Goal: Transaction & Acquisition: Purchase product/service

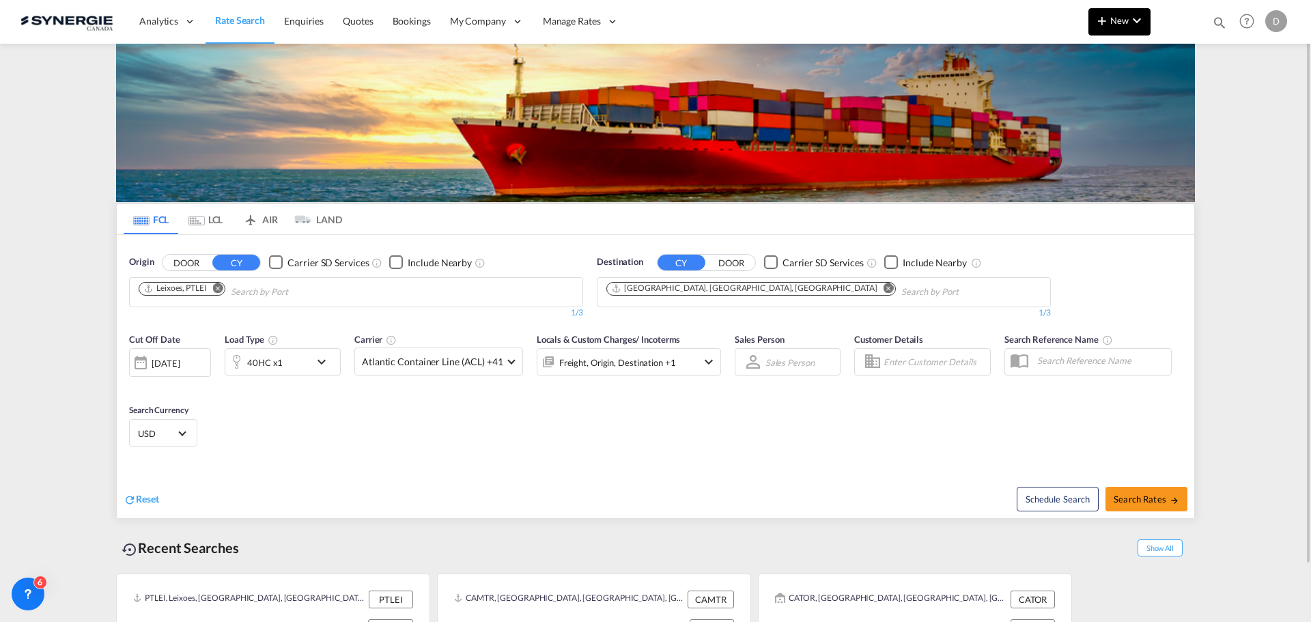
click at [1111, 21] on span "New" at bounding box center [1118, 20] width 51 height 11
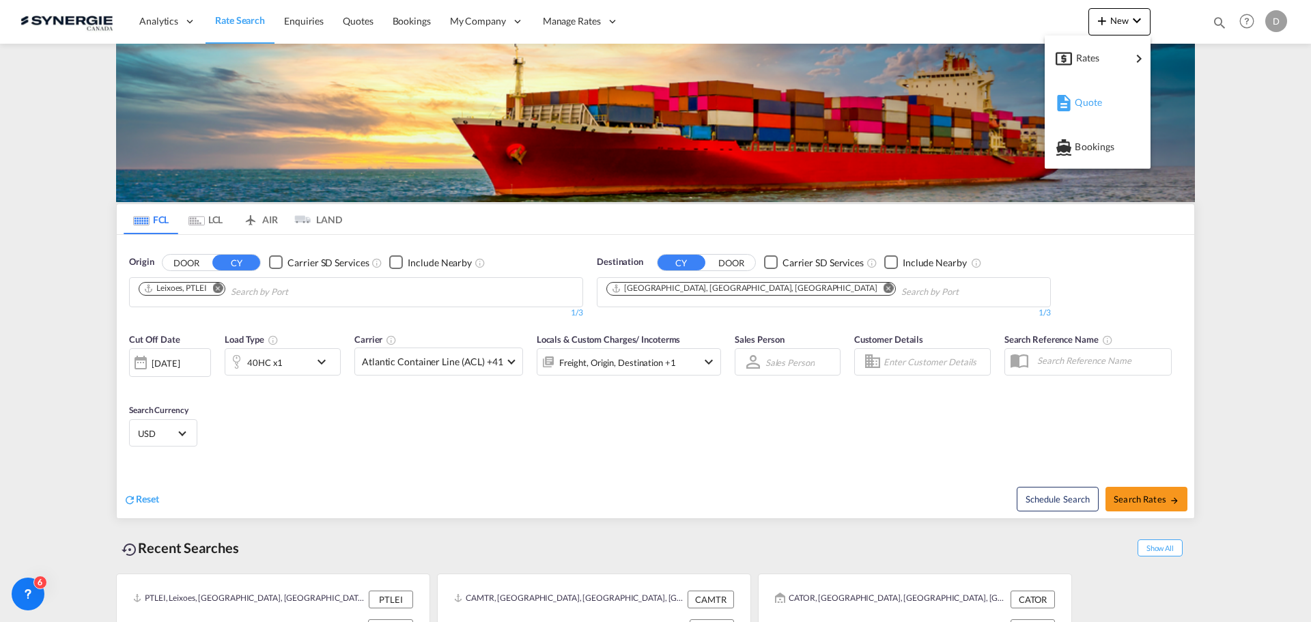
click at [1086, 102] on span "Quote" at bounding box center [1081, 102] width 15 height 27
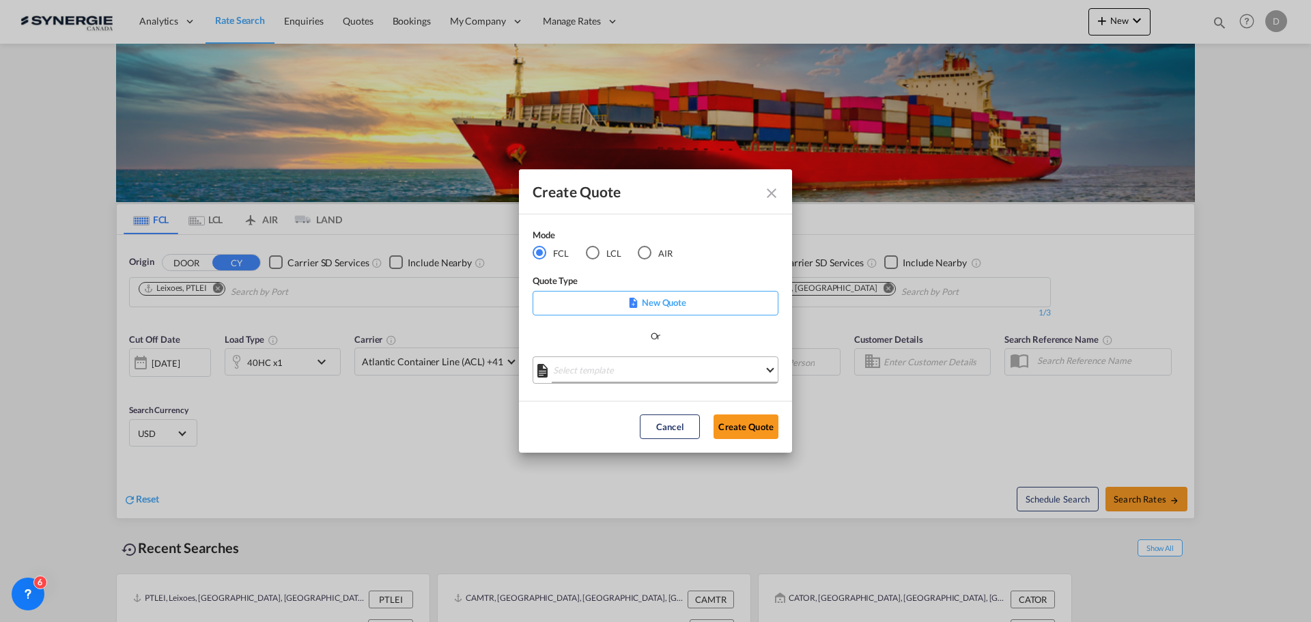
click at [671, 371] on md-select "Select template *NEW* FCL FREEHAND / DAP Pablo Gomez Saldarriaga | 10 Jul 2025 …" at bounding box center [655, 369] width 246 height 27
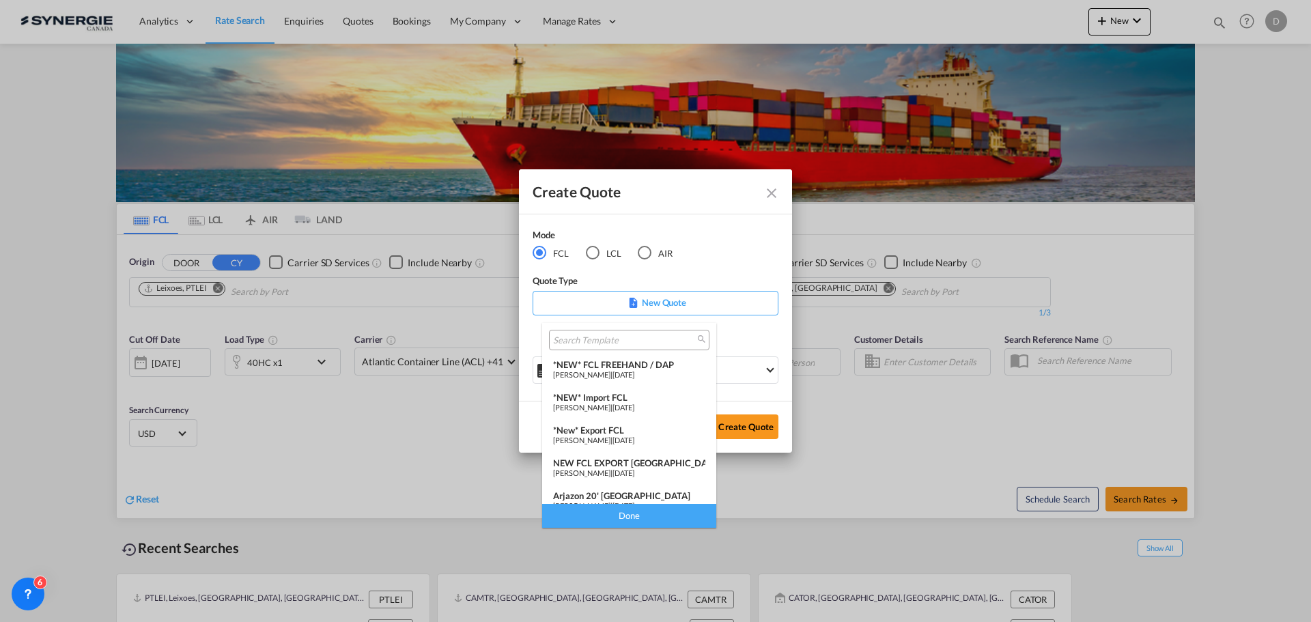
click at [636, 362] on div "*NEW* FCL FREEHAND / DAP" at bounding box center [629, 364] width 152 height 11
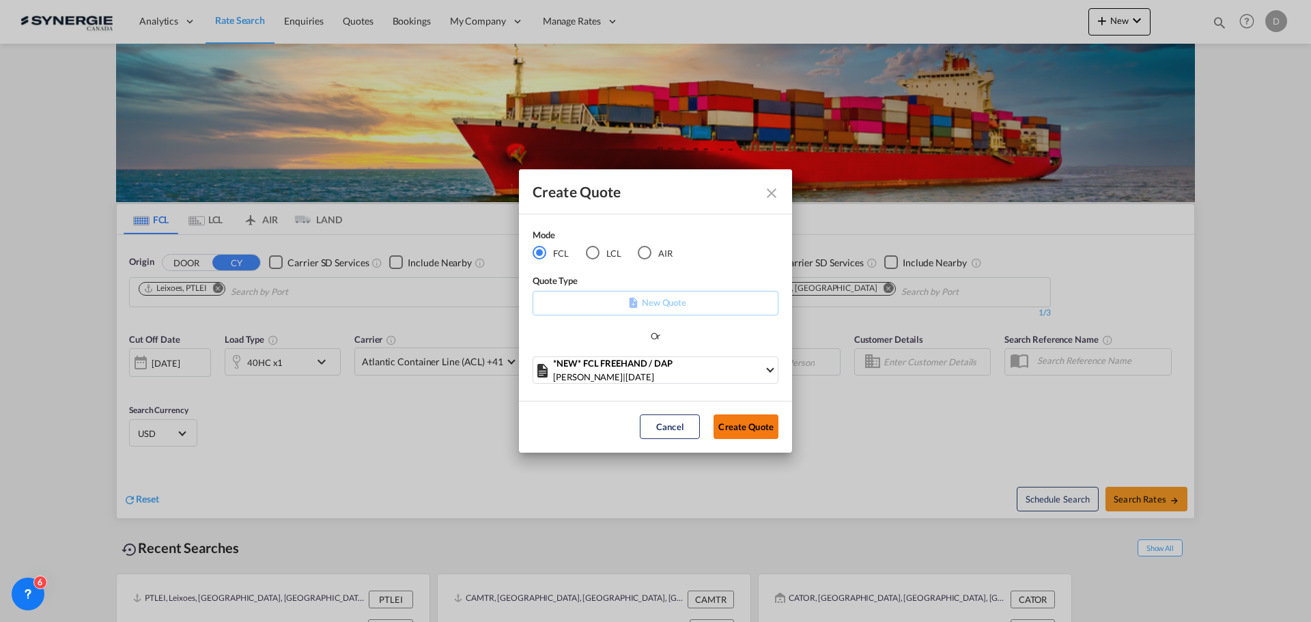
click at [739, 429] on button "Create Quote" at bounding box center [745, 426] width 65 height 25
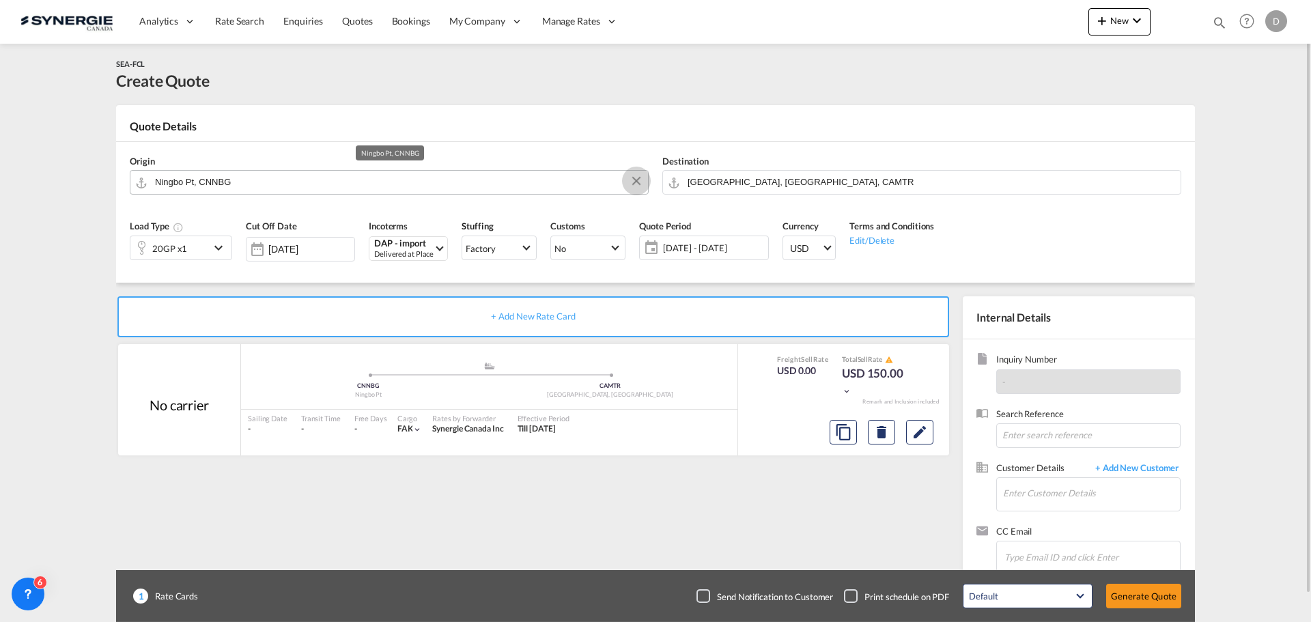
click at [632, 175] on button "Clear Input" at bounding box center [636, 181] width 20 height 20
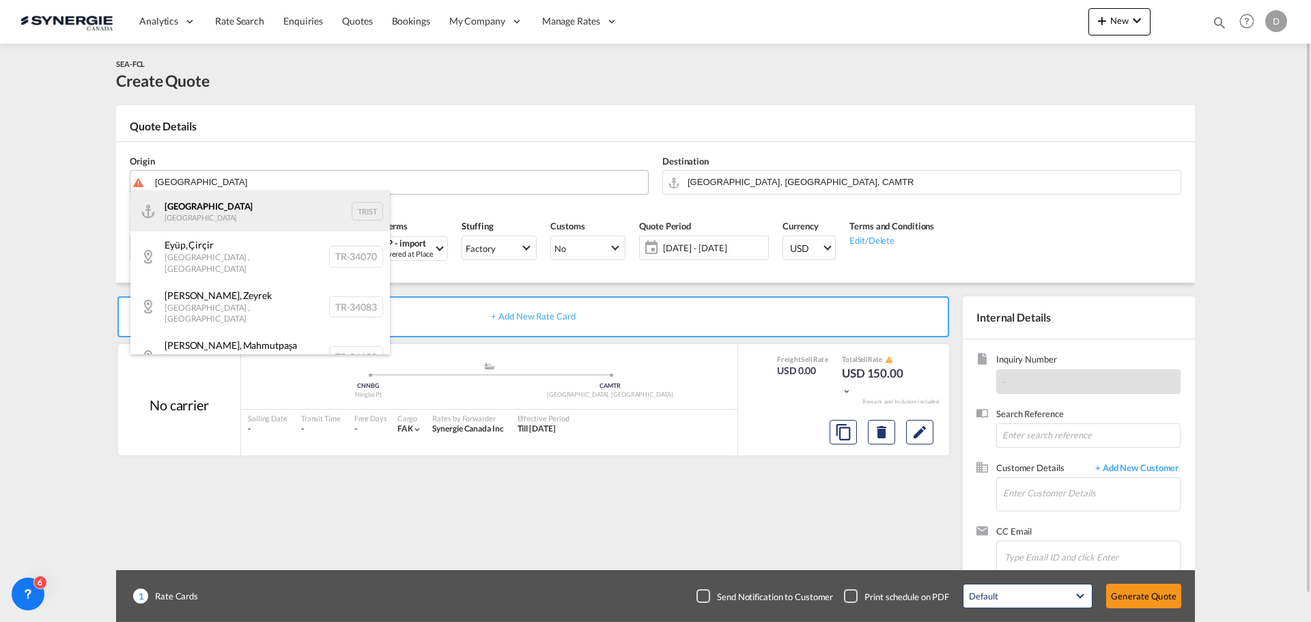
click at [195, 210] on div "Istanbul Turkey TRIST" at bounding box center [259, 210] width 259 height 41
type input "Istanbul, TRIST"
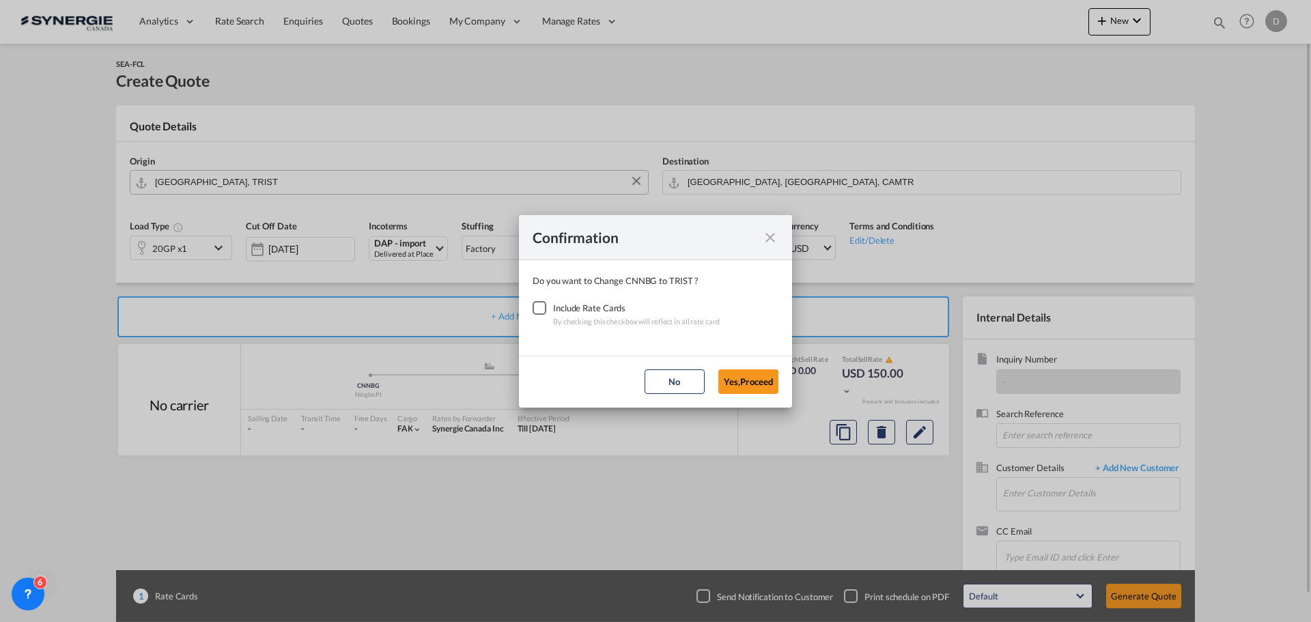
click at [535, 310] on div "Checkbox No Ink" at bounding box center [539, 308] width 14 height 14
click at [759, 382] on button "Yes,Proceed" at bounding box center [748, 381] width 60 height 25
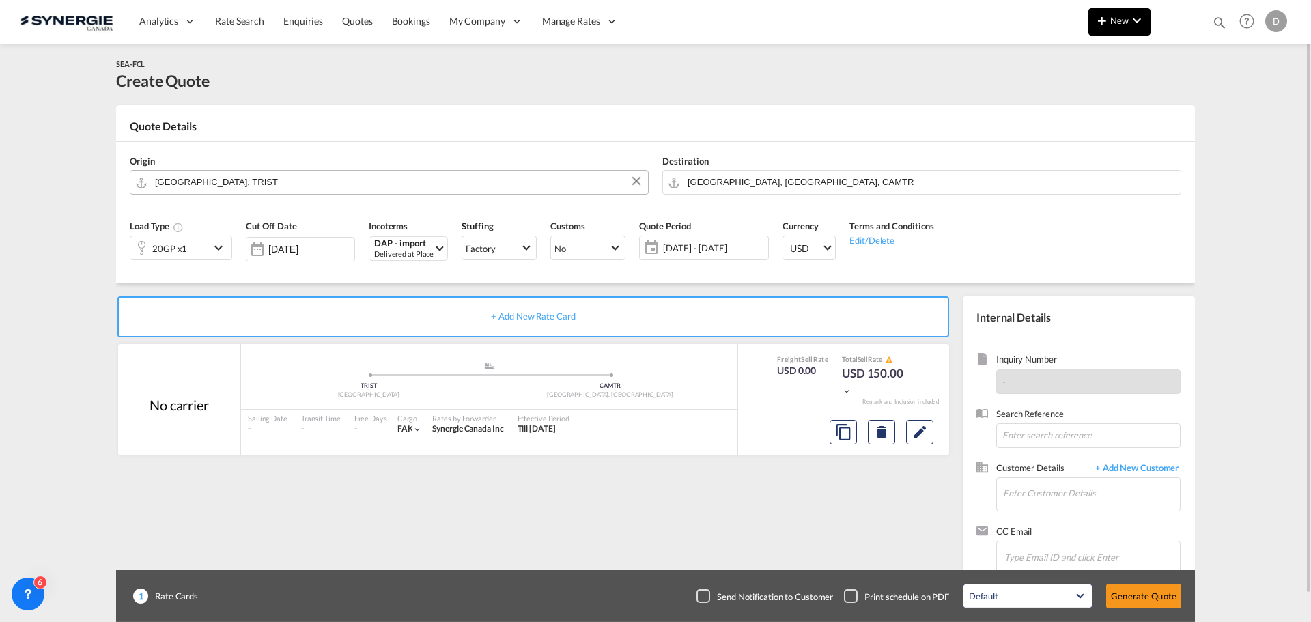
click at [1119, 23] on span "New" at bounding box center [1118, 20] width 51 height 11
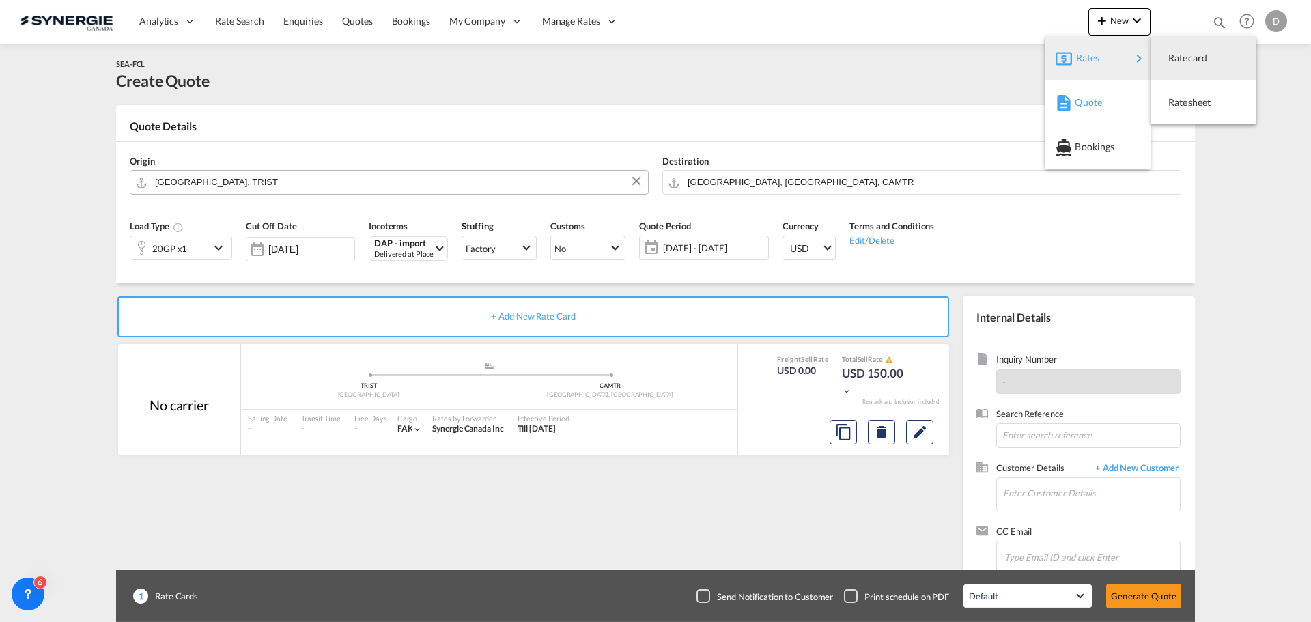
click at [1089, 98] on span "Quote" at bounding box center [1081, 102] width 15 height 27
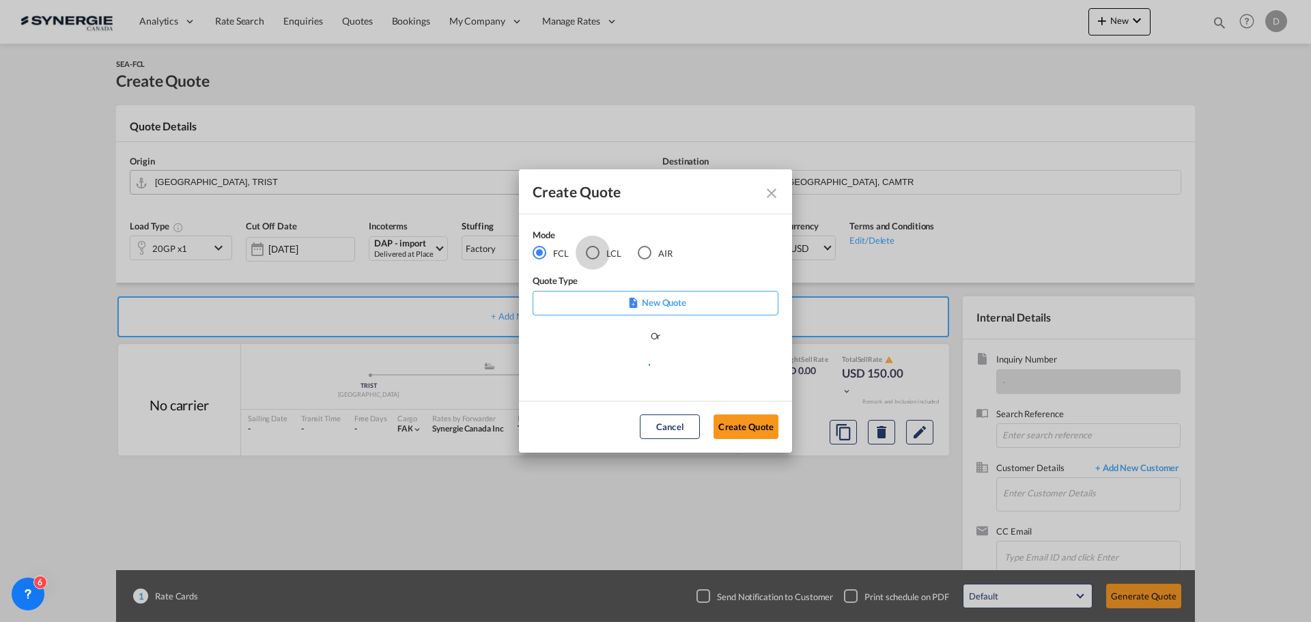
click at [597, 257] on div "LCL" at bounding box center [593, 253] width 14 height 14
click at [709, 371] on md-select "Select template *NEW* UBV Italy consol LCL Pablo Gomez Saldarriaga | 23 Sep 202…" at bounding box center [655, 369] width 246 height 27
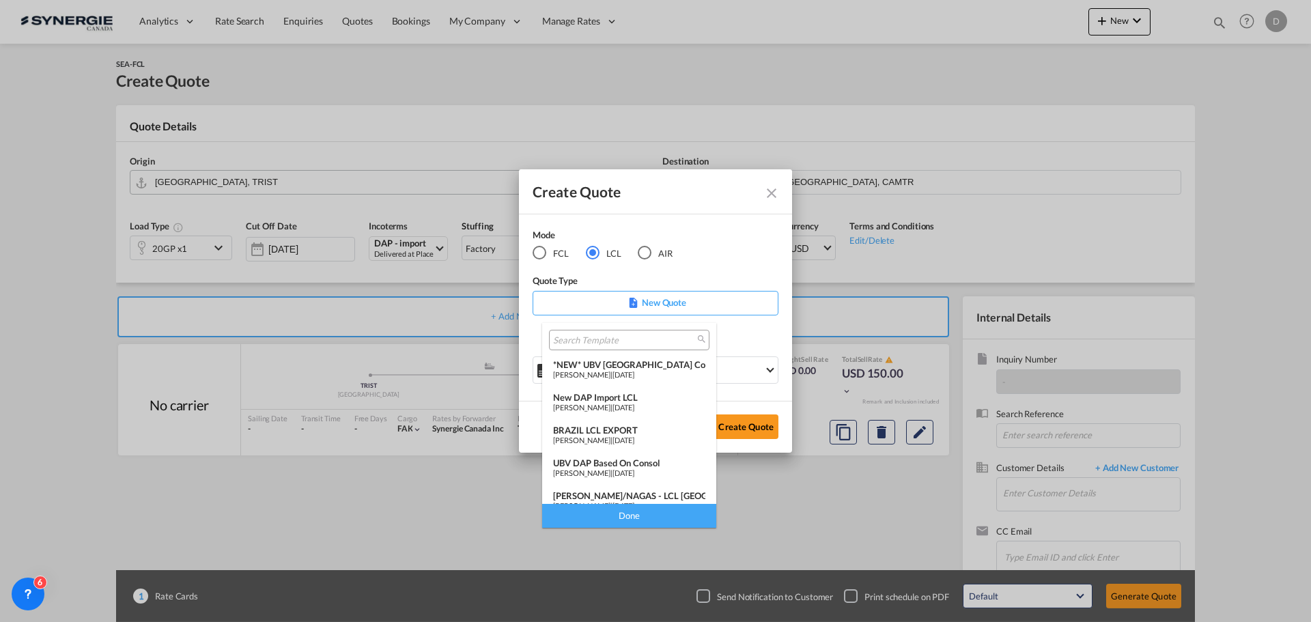
click at [634, 403] on span "09 Jul 2025" at bounding box center [623, 407] width 22 height 9
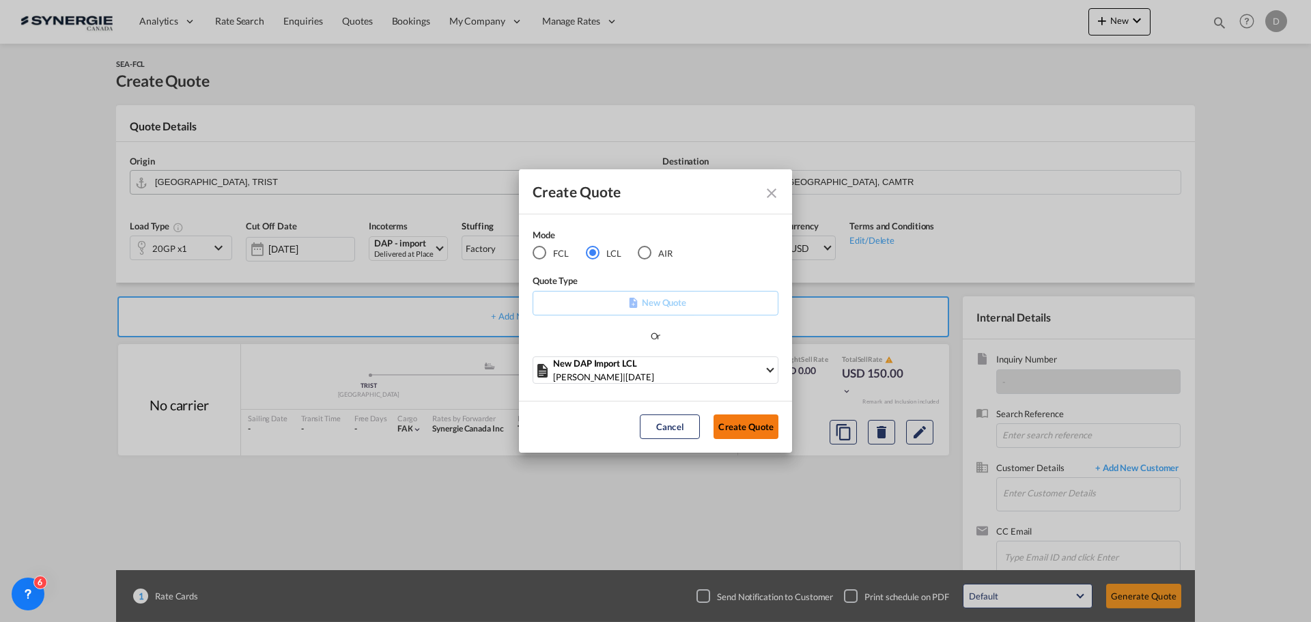
click at [747, 427] on button "Create Quote" at bounding box center [745, 426] width 65 height 25
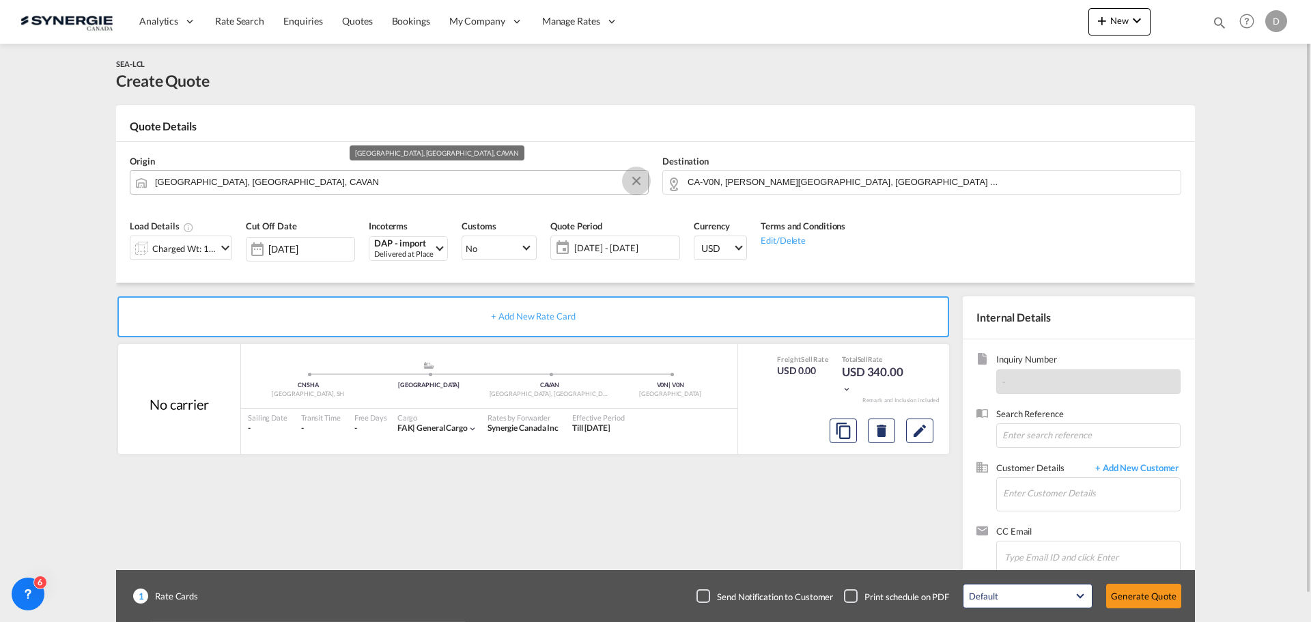
click at [635, 184] on button "Clear Input" at bounding box center [636, 181] width 20 height 20
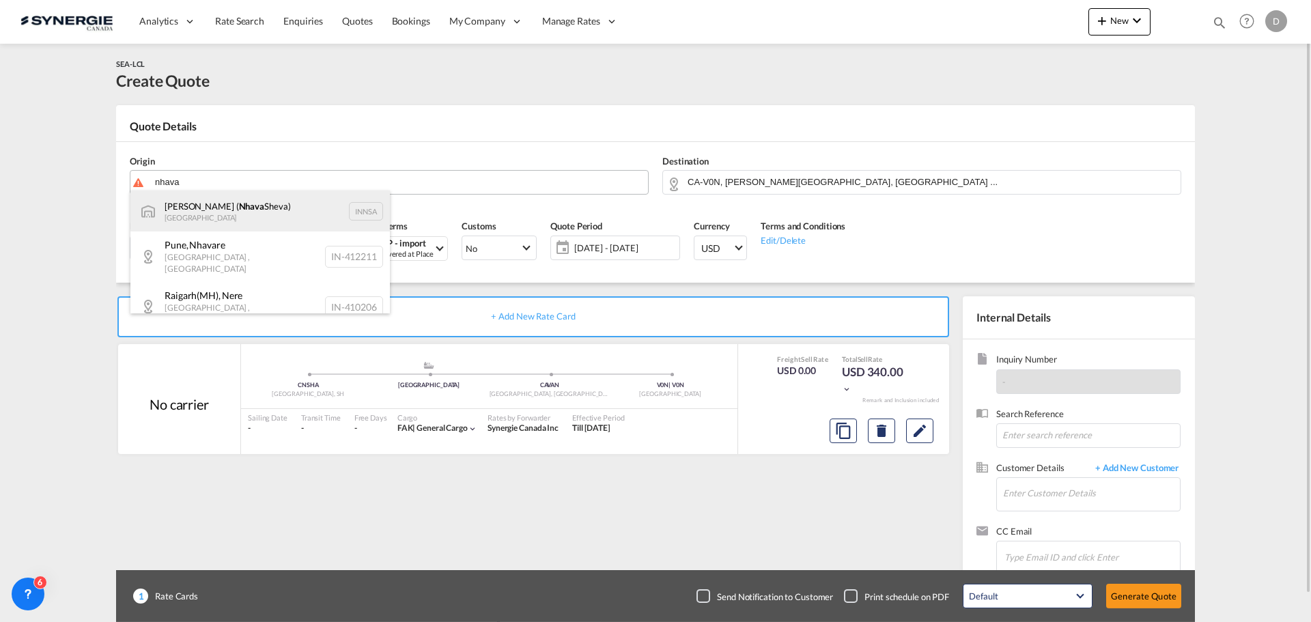
click at [212, 213] on div "Jawaharlal Nehru ( Nhava Sheva) India INNSA" at bounding box center [259, 210] width 259 height 41
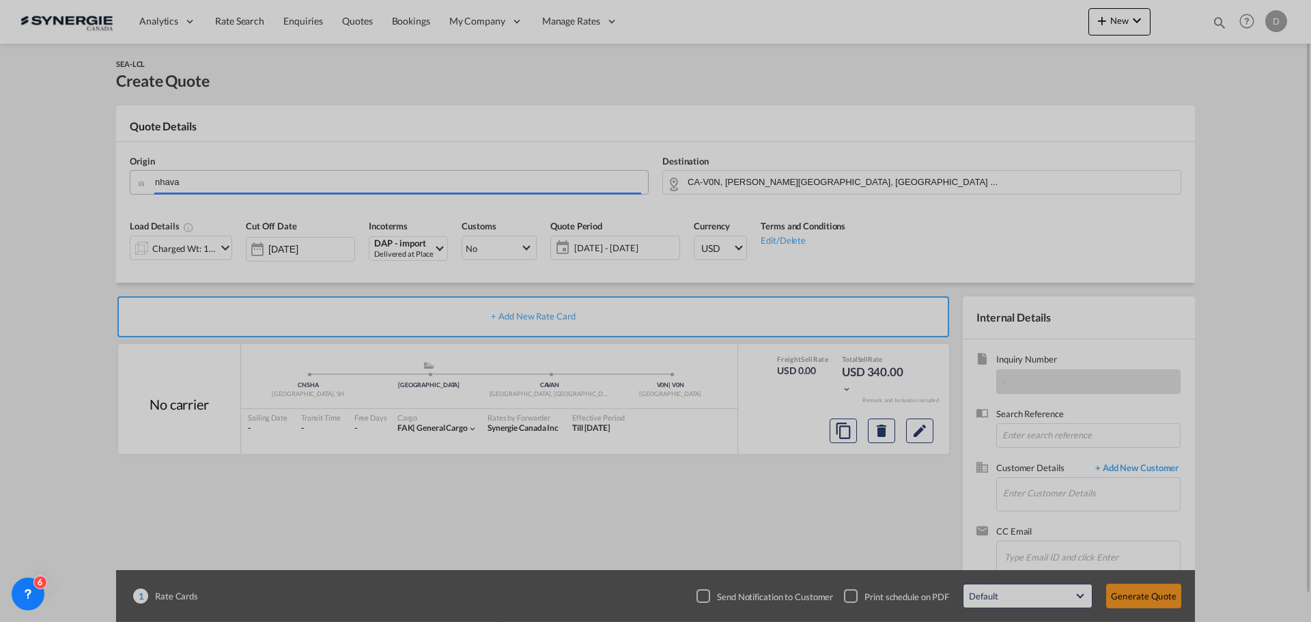
type input "Jawaharlal Nehru (Nhava Sheva), INNSA"
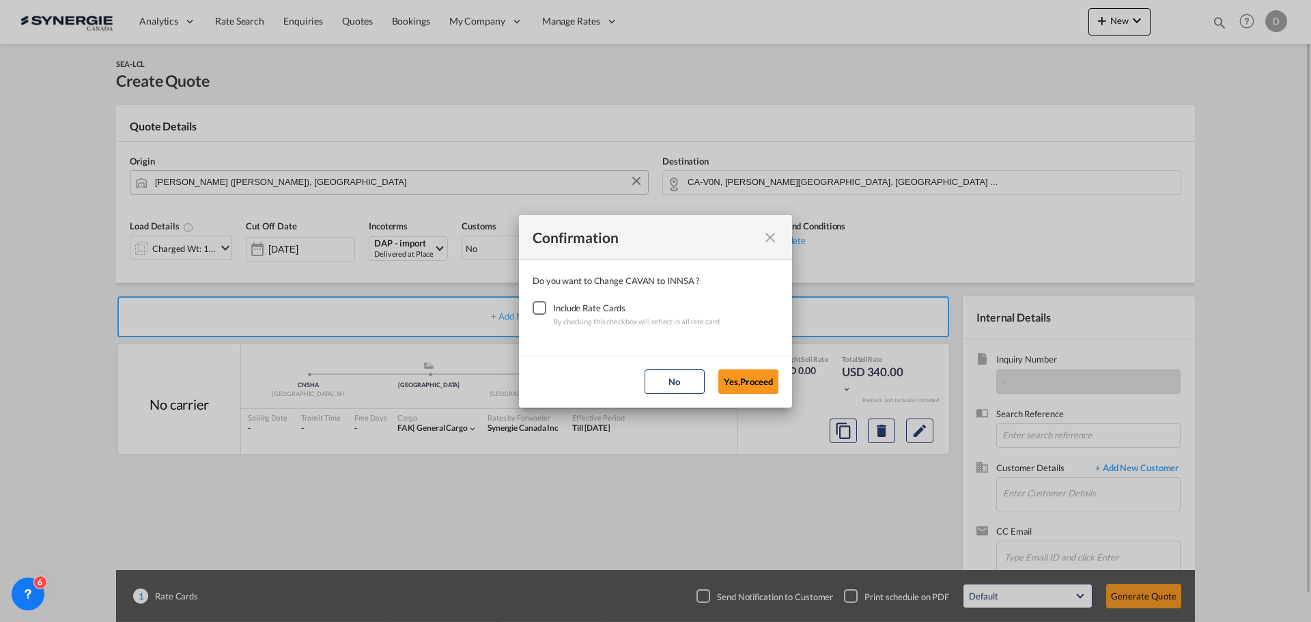
click at [543, 303] on div "Checkbox No Ink" at bounding box center [539, 308] width 14 height 14
drag, startPoint x: 742, startPoint y: 384, endPoint x: 749, endPoint y: 371, distance: 15.6
click at [742, 382] on button "Yes,Proceed" at bounding box center [748, 381] width 60 height 25
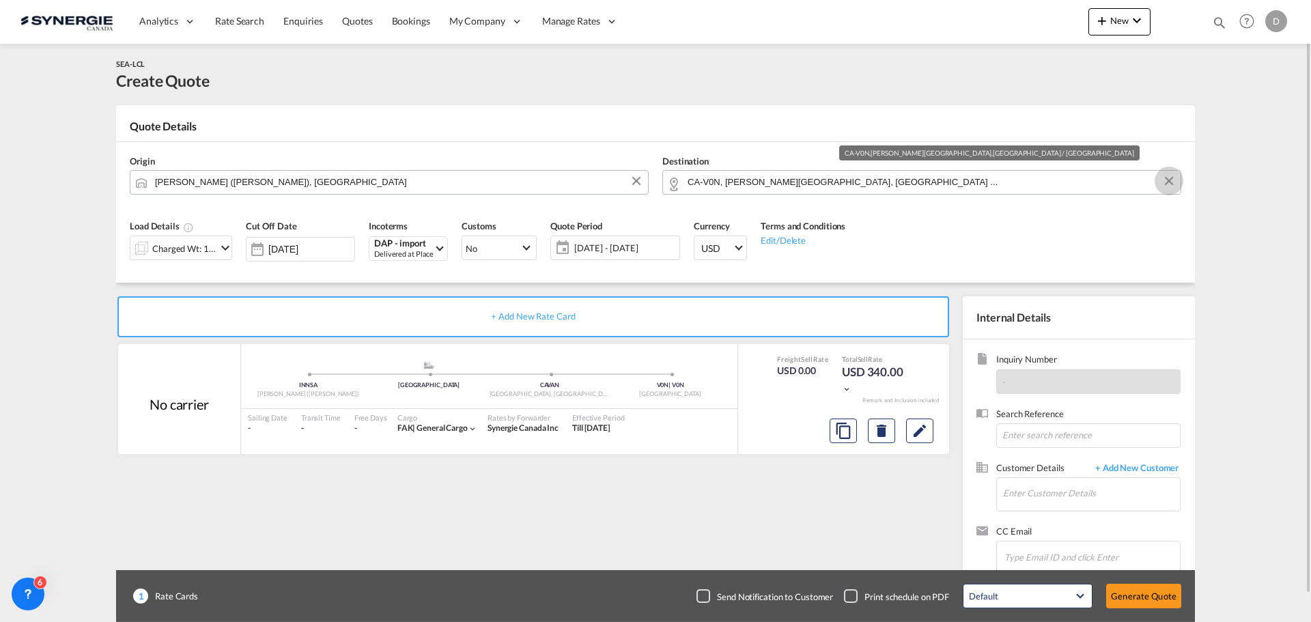
click at [1173, 179] on button "Clear Input" at bounding box center [1168, 181] width 20 height 20
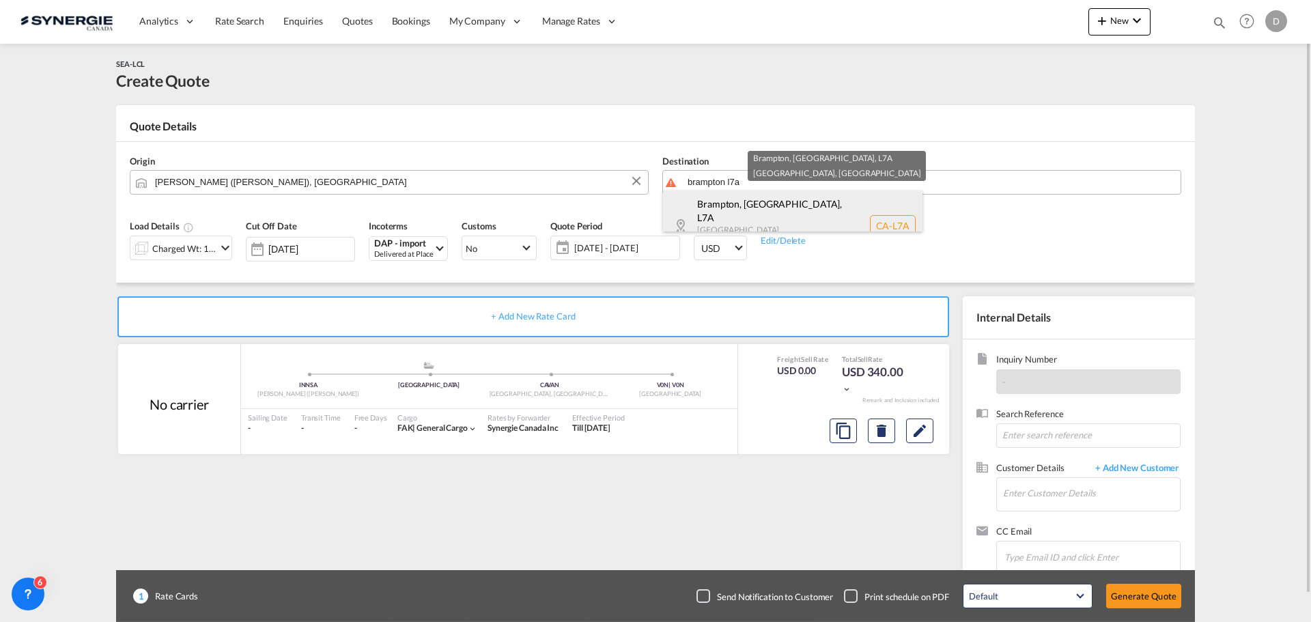
click at [702, 212] on div "Brampton, ON , L7A Ontario Canada CA-L7A" at bounding box center [792, 225] width 259 height 70
type input "CA-L7A, Brampton, ON, Ontario"
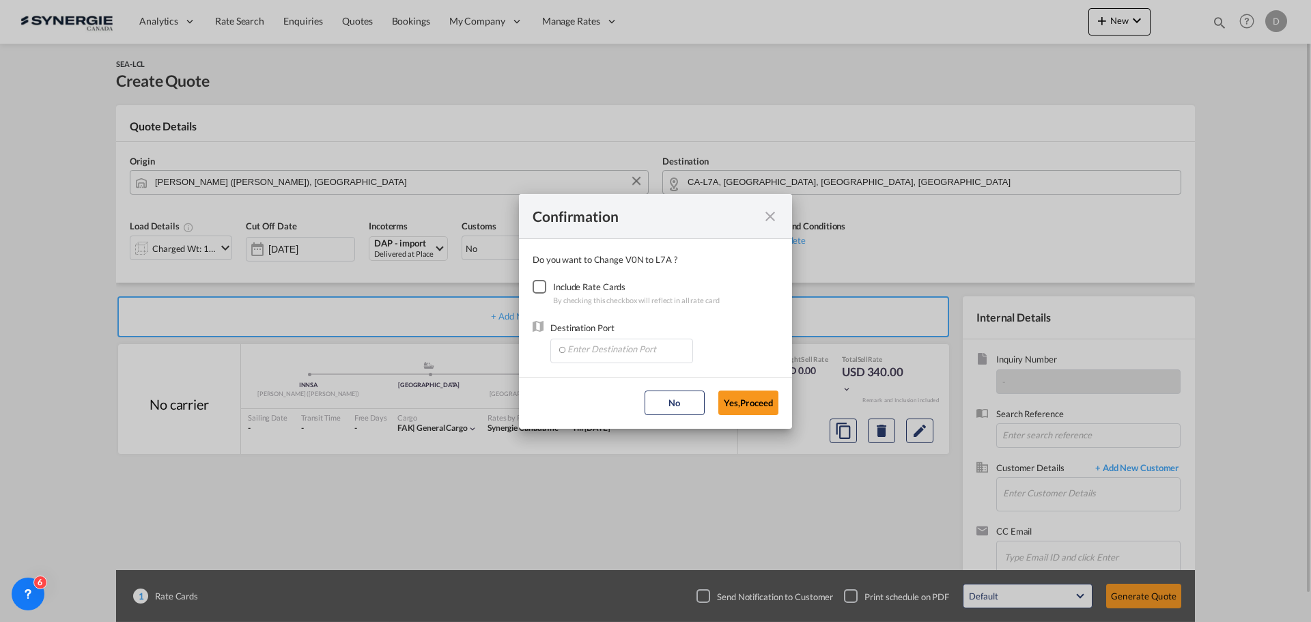
click at [544, 288] on div "Checkbox No Ink" at bounding box center [539, 287] width 14 height 14
click at [601, 349] on input "Enter Destination Port" at bounding box center [624, 349] width 135 height 20
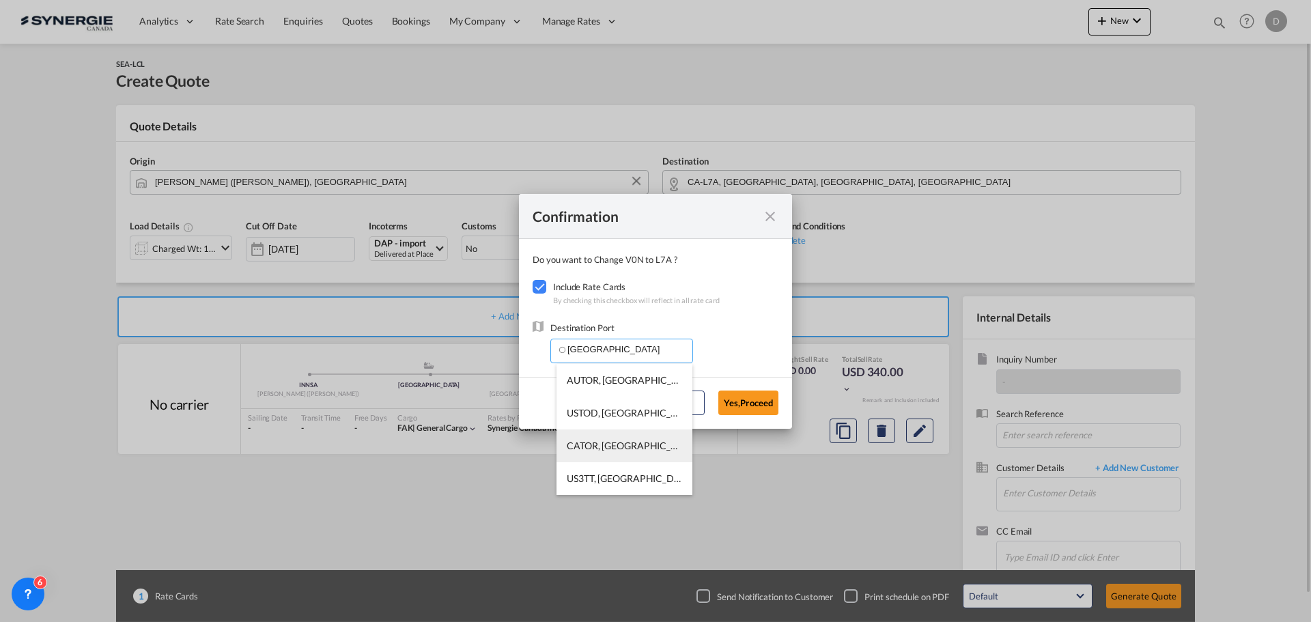
click at [631, 440] on span "CATOR, Toronto, ON, Canada, North America, Americas" at bounding box center [833, 446] width 533 height 12
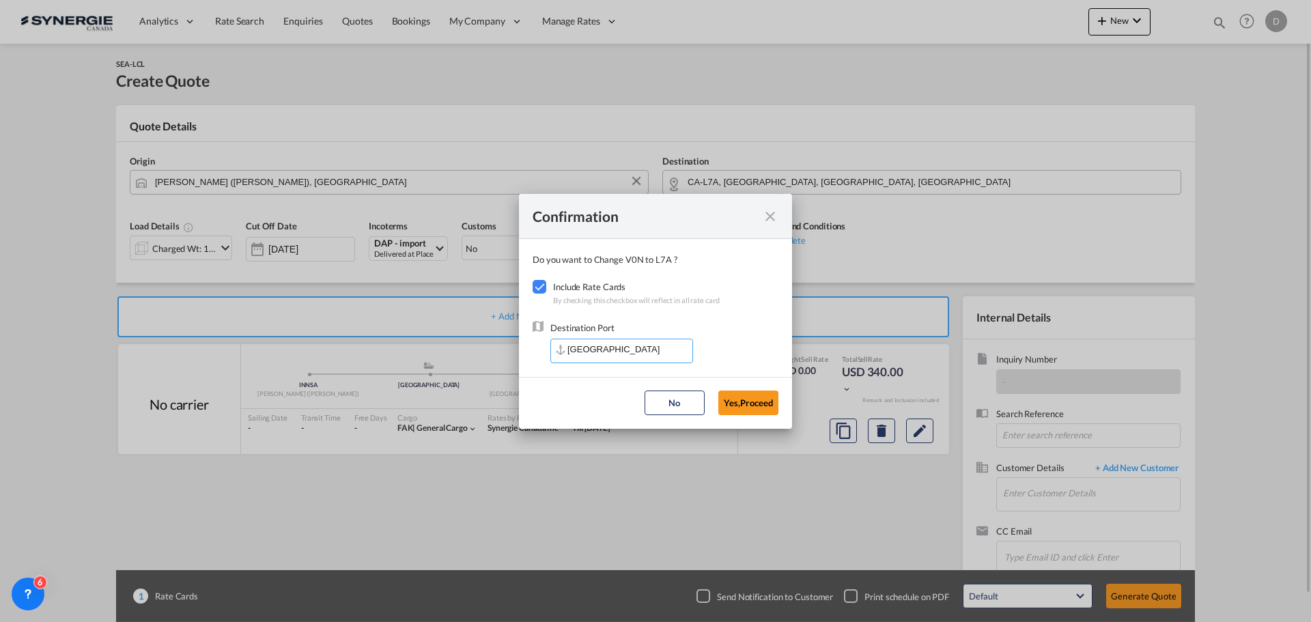
type input "CATOR, Toronto, ON, Canada, North America, Americas"
click at [744, 407] on button "Yes,Proceed" at bounding box center [748, 402] width 60 height 25
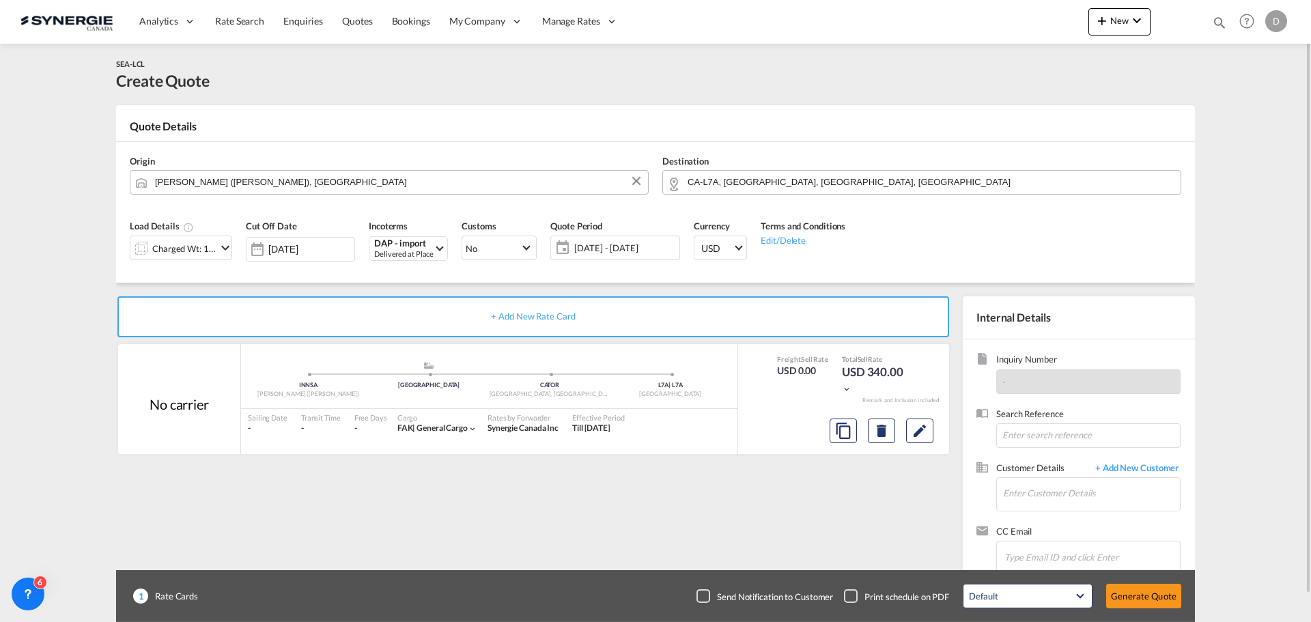
click at [218, 248] on md-icon "icon-chevron-down" at bounding box center [225, 248] width 16 height 16
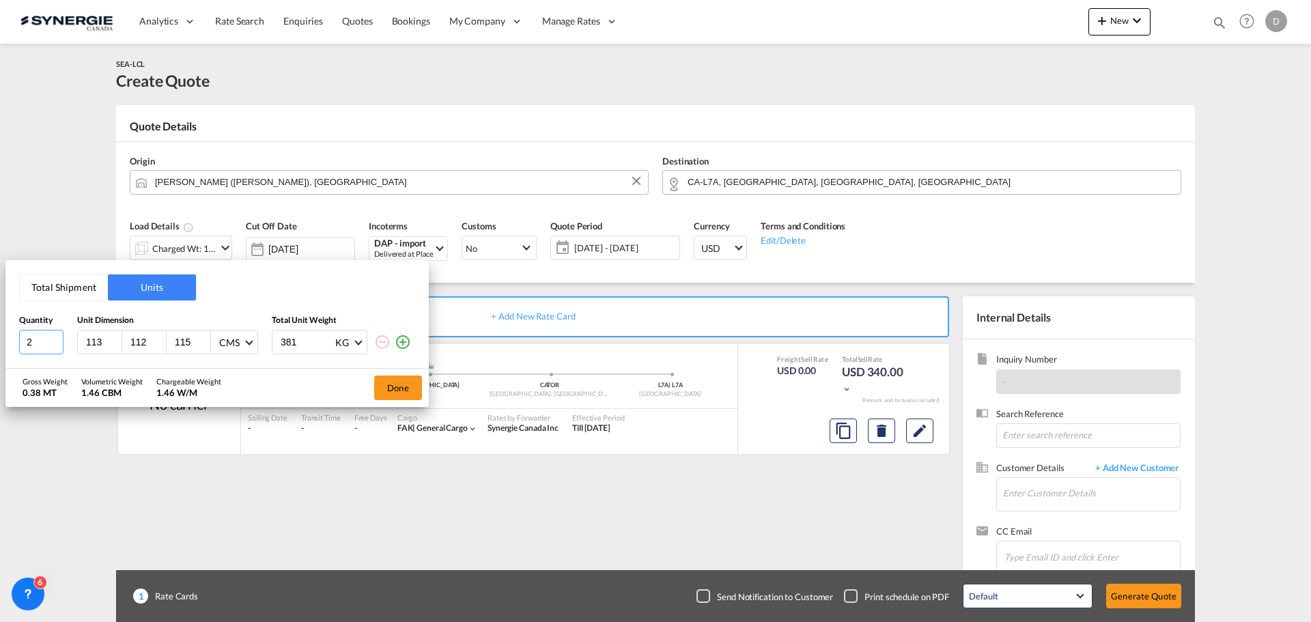
click at [58, 339] on input "2" at bounding box center [41, 342] width 44 height 25
click at [58, 339] on input "3" at bounding box center [41, 342] width 44 height 25
type input "4"
click at [58, 339] on input "4" at bounding box center [41, 342] width 44 height 25
click at [90, 339] on input "113" at bounding box center [103, 342] width 37 height 12
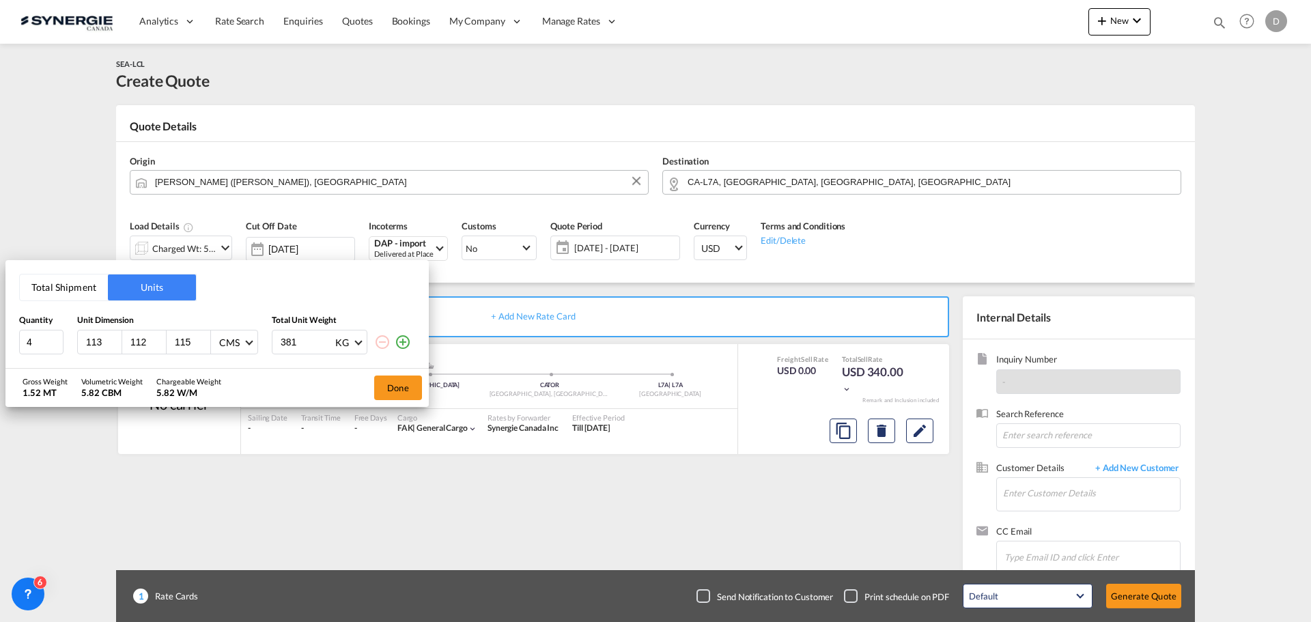
click at [90, 339] on input "113" at bounding box center [103, 342] width 37 height 12
type input "120"
type input "100"
click at [185, 336] on input "120" at bounding box center [191, 342] width 37 height 12
click at [186, 336] on input "120" at bounding box center [191, 342] width 37 height 12
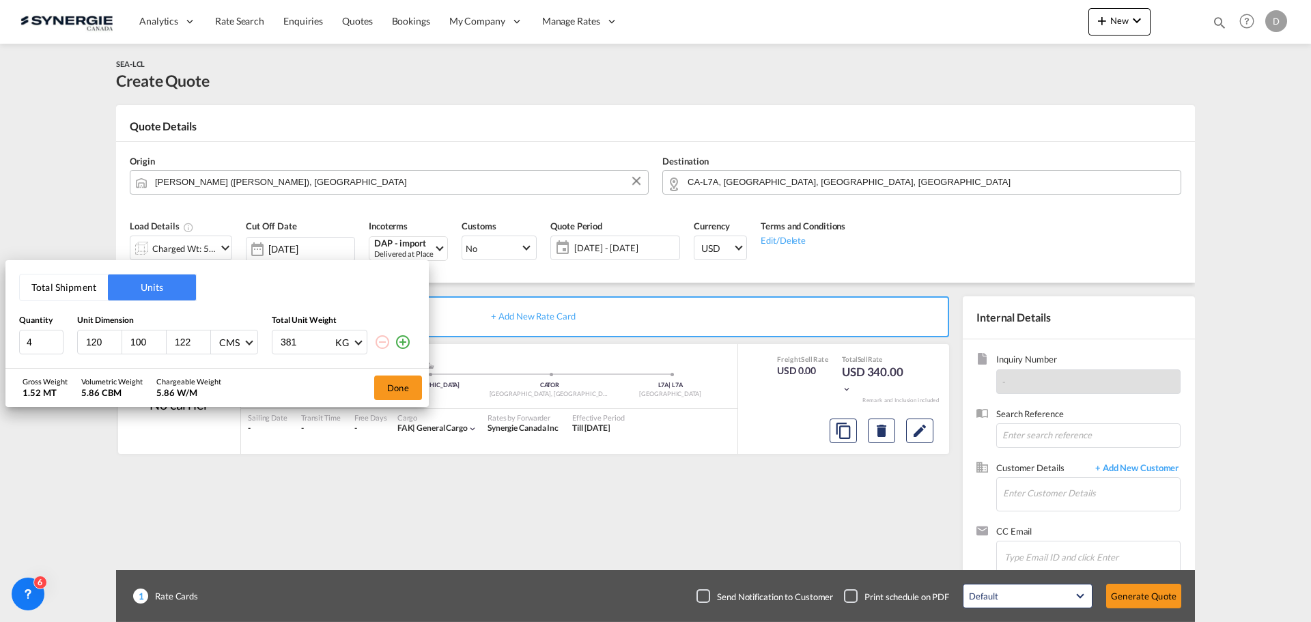
click at [186, 336] on input "122" at bounding box center [191, 342] width 37 height 12
type input "125"
click at [289, 339] on input "381" at bounding box center [306, 341] width 55 height 23
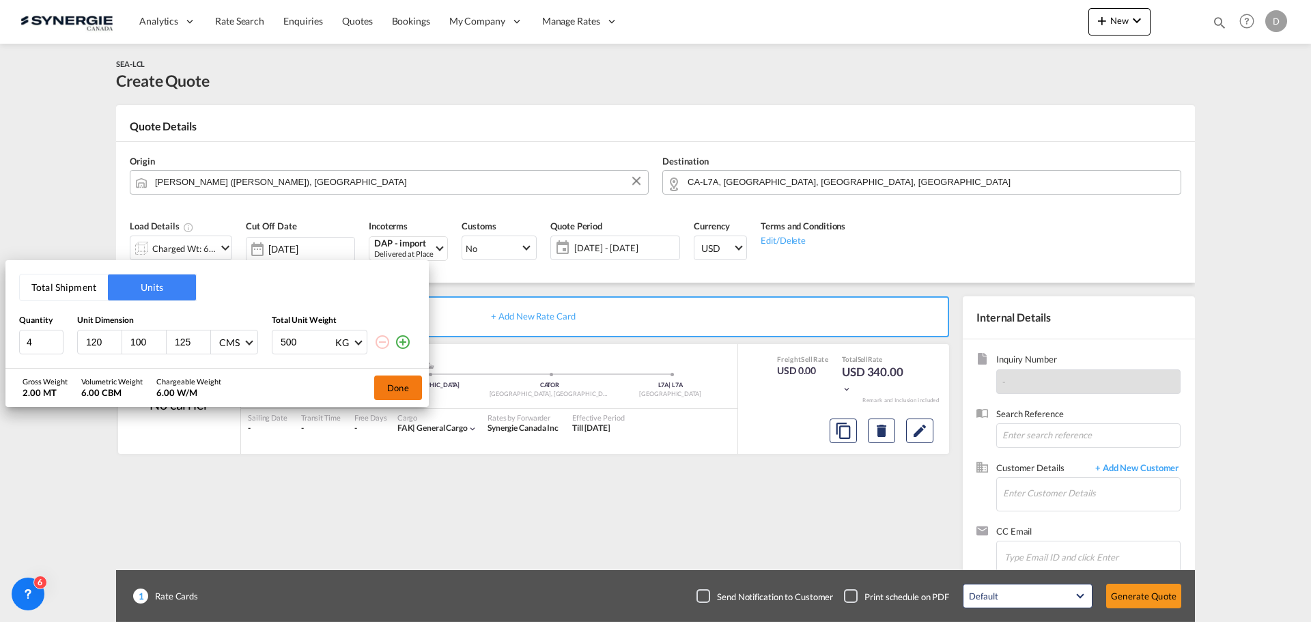
type input "500"
click at [403, 390] on button "Done" at bounding box center [398, 387] width 48 height 25
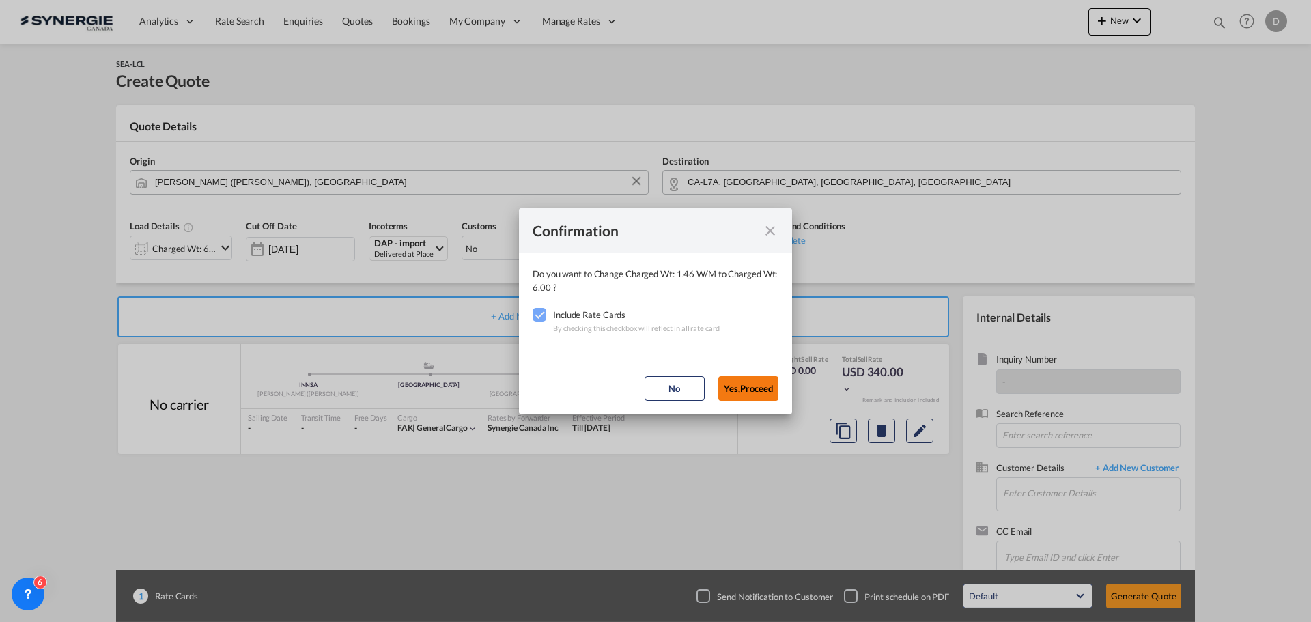
click at [739, 378] on button "Yes,Proceed" at bounding box center [748, 388] width 60 height 25
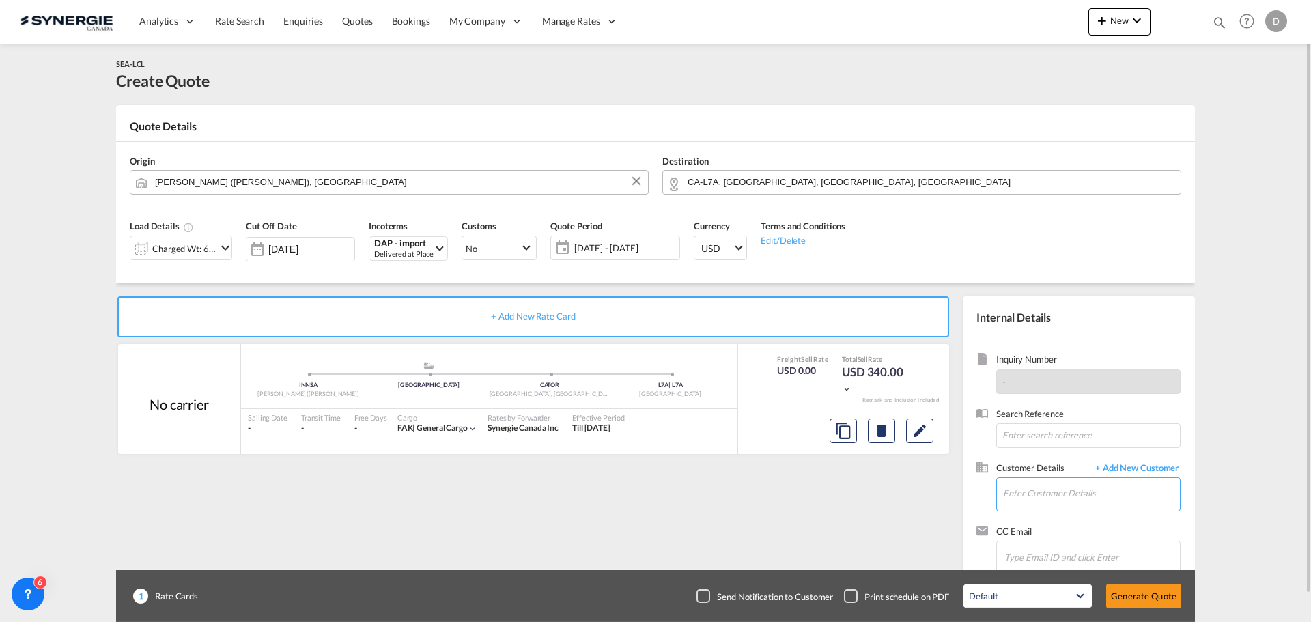
click at [1019, 484] on input "Enter Customer Details" at bounding box center [1091, 493] width 177 height 31
paste input "sales@bluegrasss.co.in"
click at [1082, 470] on div "Peferd Da Costa sales@bluegrasss.co.in" at bounding box center [1131, 459] width 259 height 37
type input "Bluegrass and co, Peferd Da Costa, sales@bluegrasss.co.in"
click at [930, 438] on button "Edit" at bounding box center [919, 430] width 27 height 25
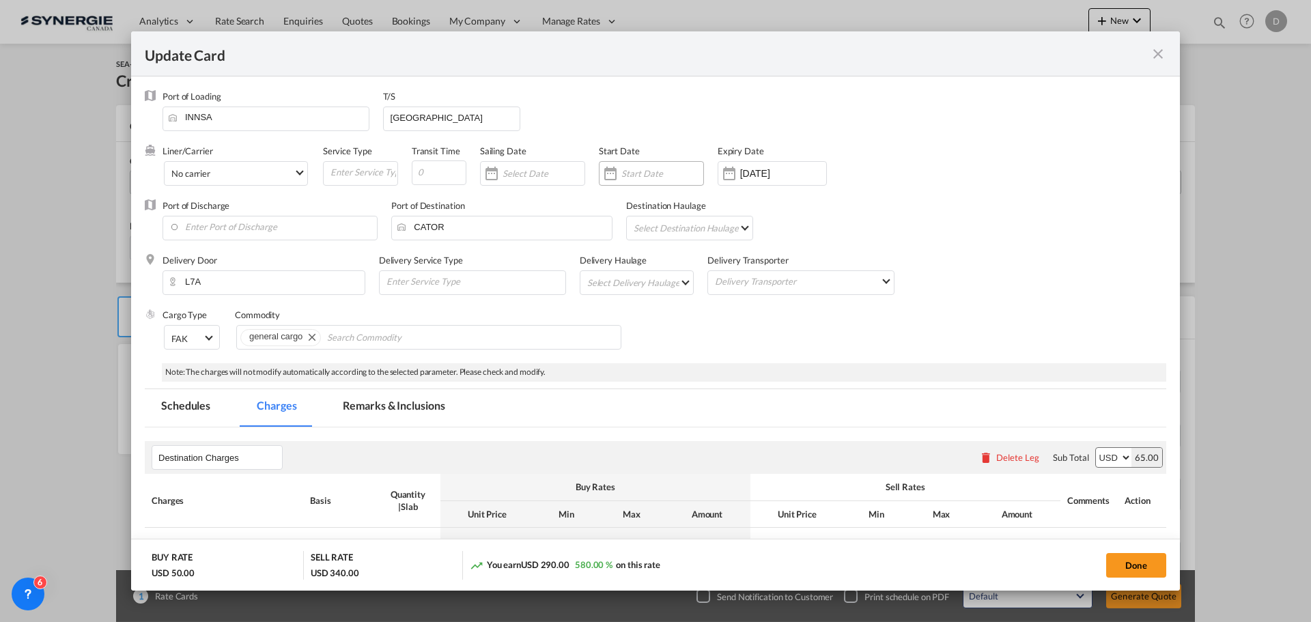
click at [607, 177] on div "Update CardPort of ..." at bounding box center [610, 173] width 22 height 27
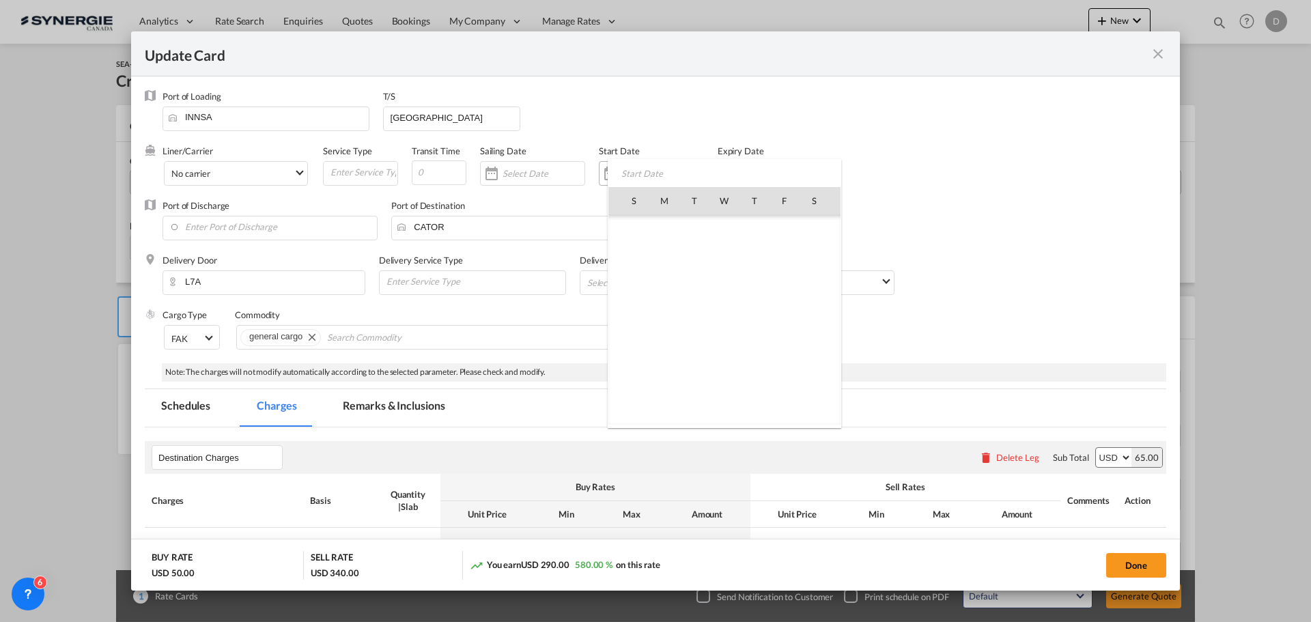
scroll to position [316354, 0]
click at [754, 229] on span "2" at bounding box center [754, 230] width 29 height 29
type input "[DATE]"
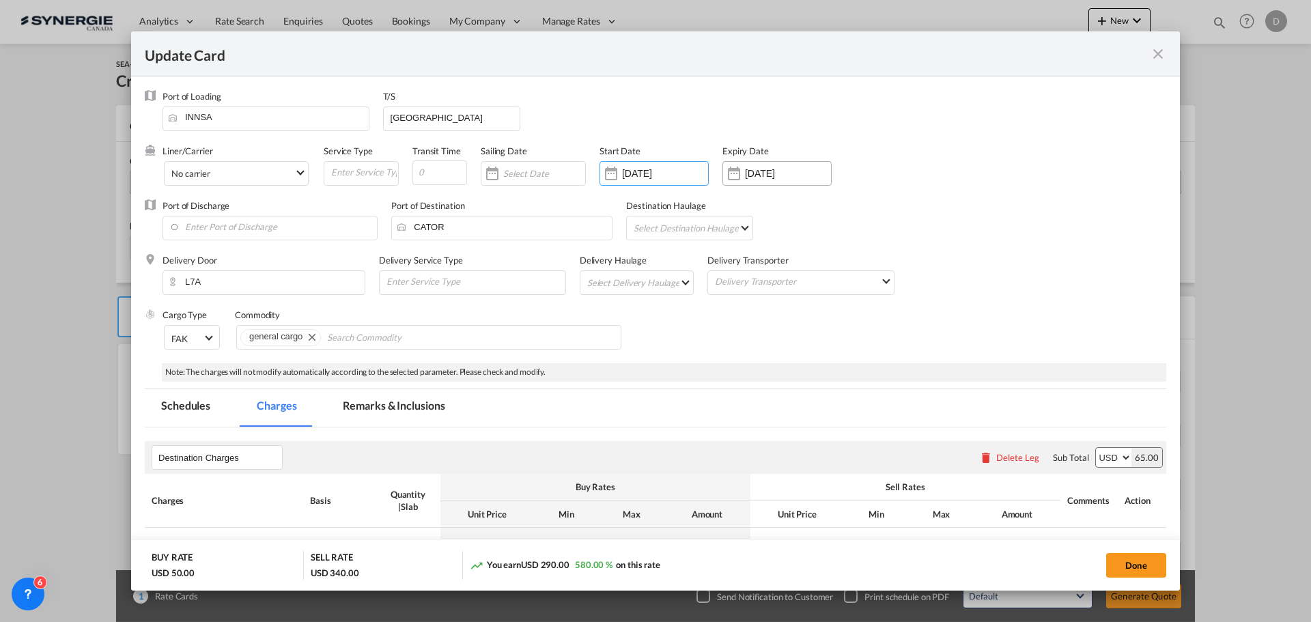
click at [739, 175] on div "Update CardPort of ..." at bounding box center [734, 173] width 22 height 27
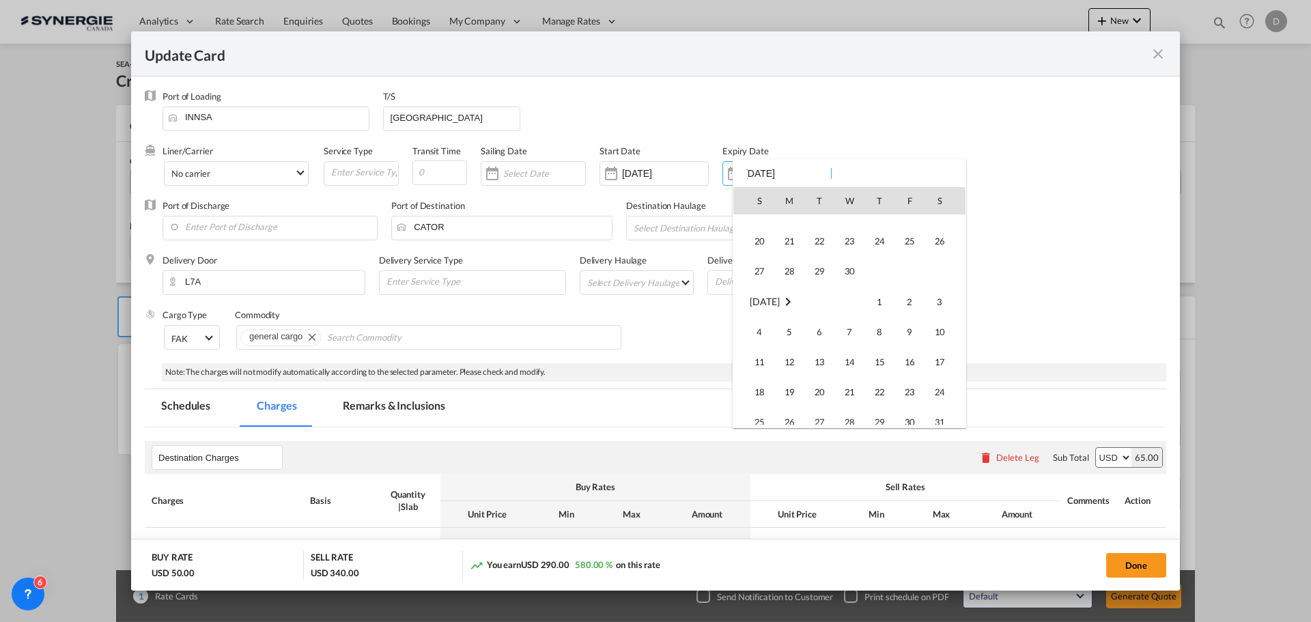
scroll to position [2150, 0]
click at [909, 368] on span "30" at bounding box center [909, 370] width 27 height 27
type input "30 Oct 2026"
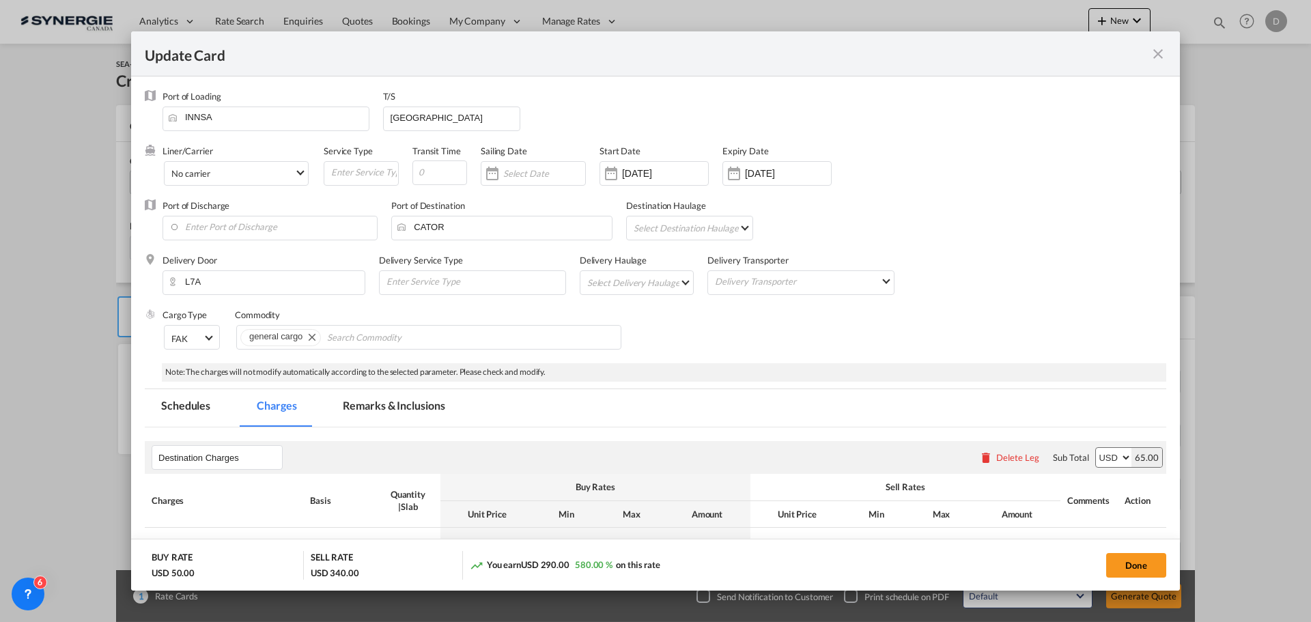
click at [675, 284] on md-select "Select Delivery Haulage rail road barge truck unspecified not available" at bounding box center [640, 282] width 108 height 22
click at [609, 311] on md-option "road" at bounding box center [637, 315] width 128 height 33
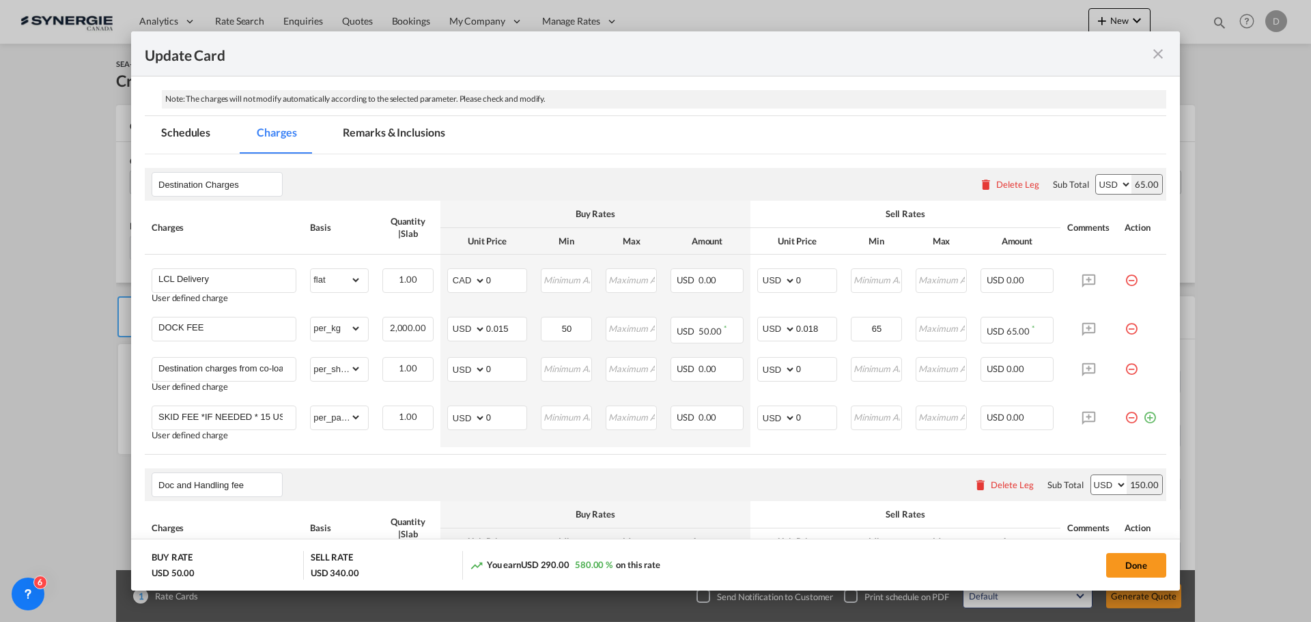
scroll to position [341, 0]
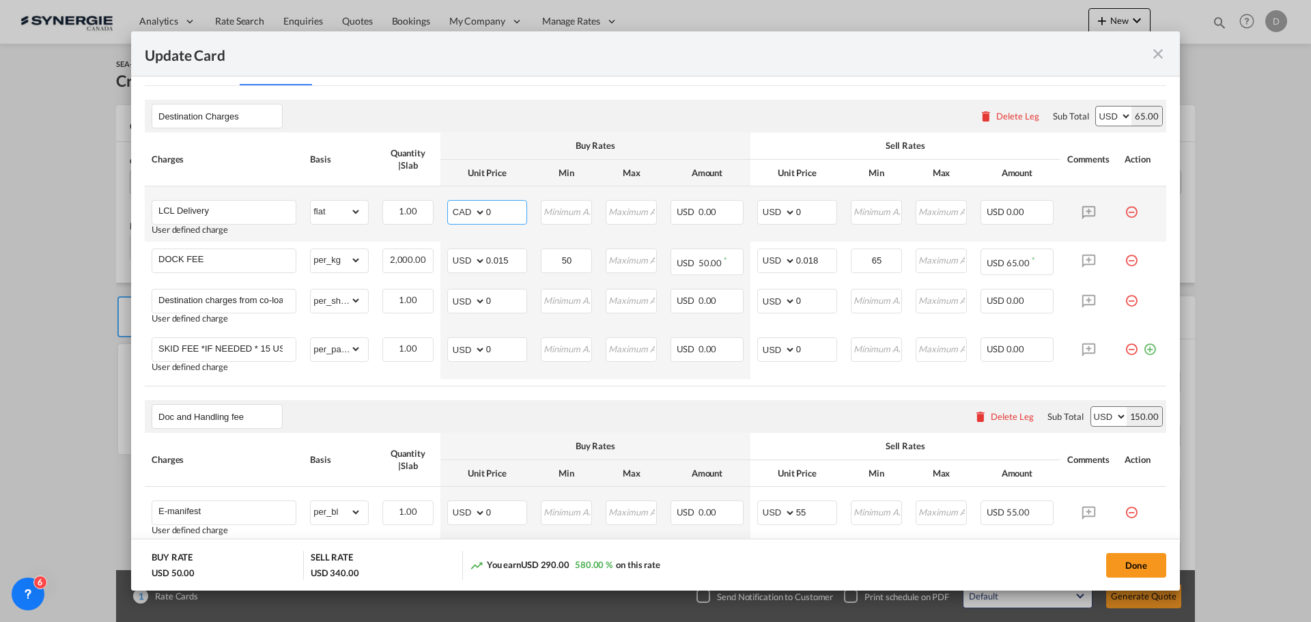
click at [477, 211] on select "AED AFN ALL AMD ANG AOA ARS AUD AWG AZN BAM BBD BDT BGN BHD BIF BMD BND BOB BRL…" at bounding box center [467, 212] width 35 height 19
select select "string:USD"
click at [450, 203] on select "AED AFN ALL AMD ANG AOA ARS AUD AWG AZN BAM BBD BDT BGN BHD BIF BMD BND BOB BRL…" at bounding box center [467, 212] width 35 height 19
click at [491, 211] on input "0" at bounding box center [506, 211] width 40 height 20
type input "104"
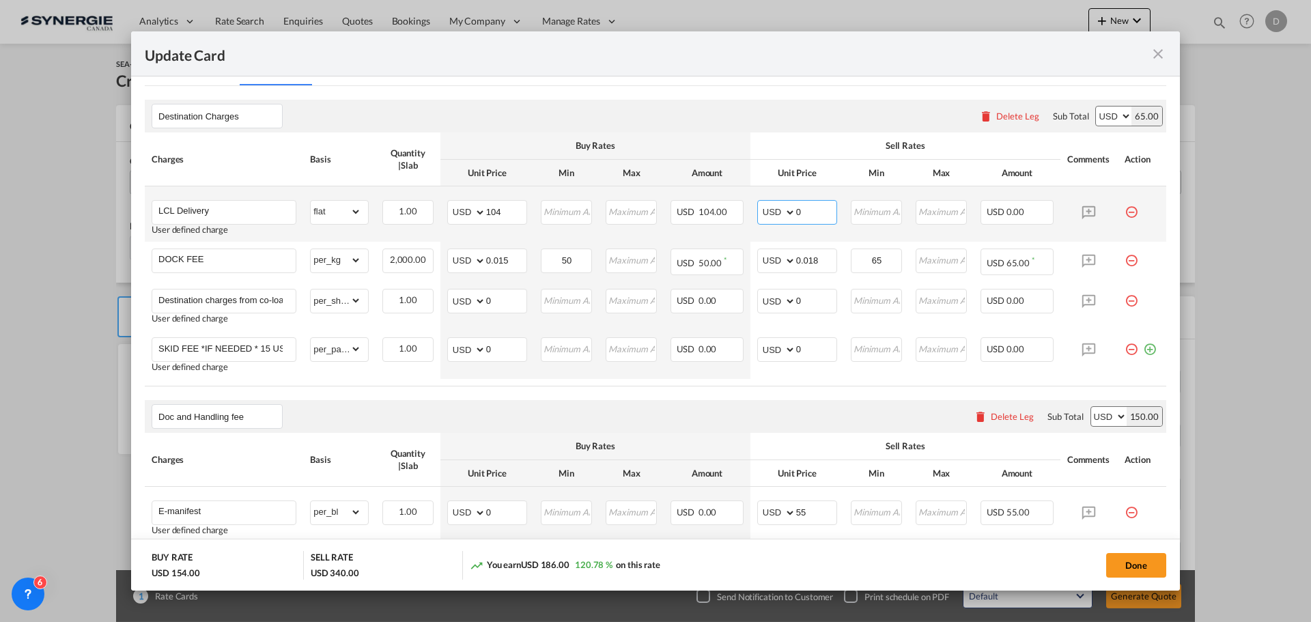
drag, startPoint x: 791, startPoint y: 214, endPoint x: 810, endPoint y: 216, distance: 18.5
click at [810, 216] on input "0" at bounding box center [816, 211] width 40 height 20
click at [797, 216] on input "54" at bounding box center [816, 211] width 40 height 20
type input "154"
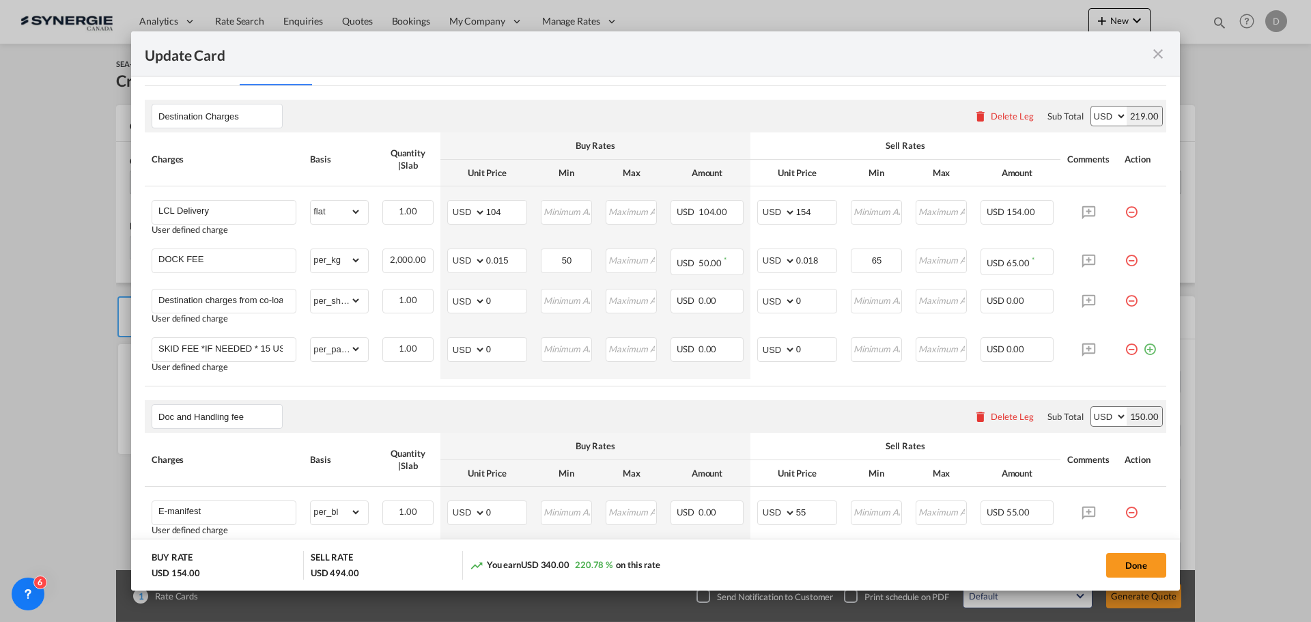
click at [1124, 262] on md-icon "icon-minus-circle-outline red-400-fg pt-7" at bounding box center [1131, 255] width 14 height 14
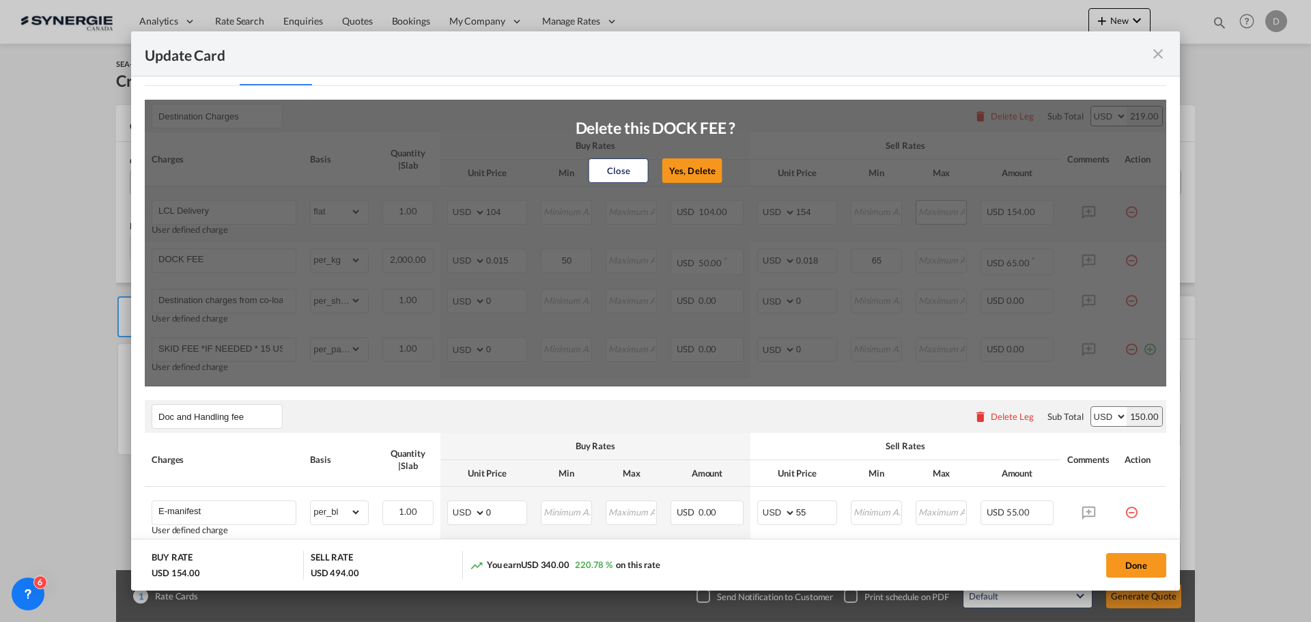
drag, startPoint x: 689, startPoint y: 171, endPoint x: 939, endPoint y: 212, distance: 253.8
click at [691, 173] on button "Yes, Delete" at bounding box center [692, 170] width 60 height 25
type input "Destination charges from co-loader at cost if any"
select select "per_shipment"
type input "0"
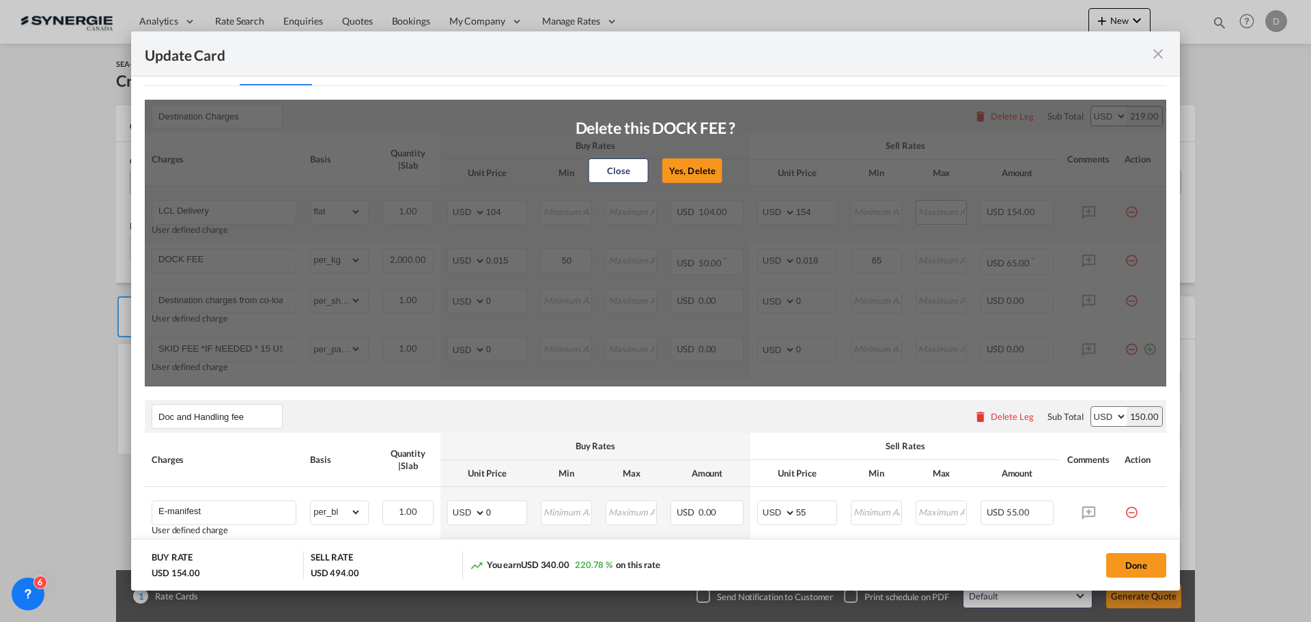
type input "0"
type input "SKID FEE *IF NEEDED * 15 USD PER SKID"
select select "per_pallet"
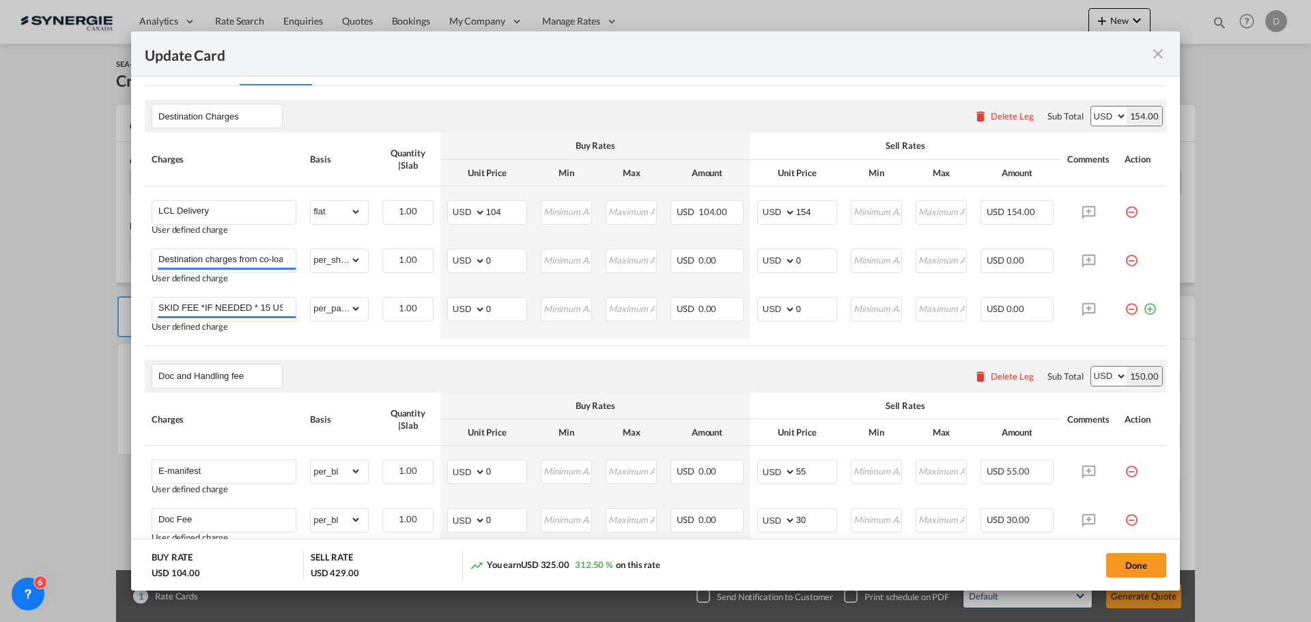
drag, startPoint x: 1120, startPoint y: 255, endPoint x: 1005, endPoint y: 255, distance: 115.4
click at [1124, 255] on md-icon "icon-minus-circle-outline red-400-fg pt-7" at bounding box center [1131, 255] width 14 height 14
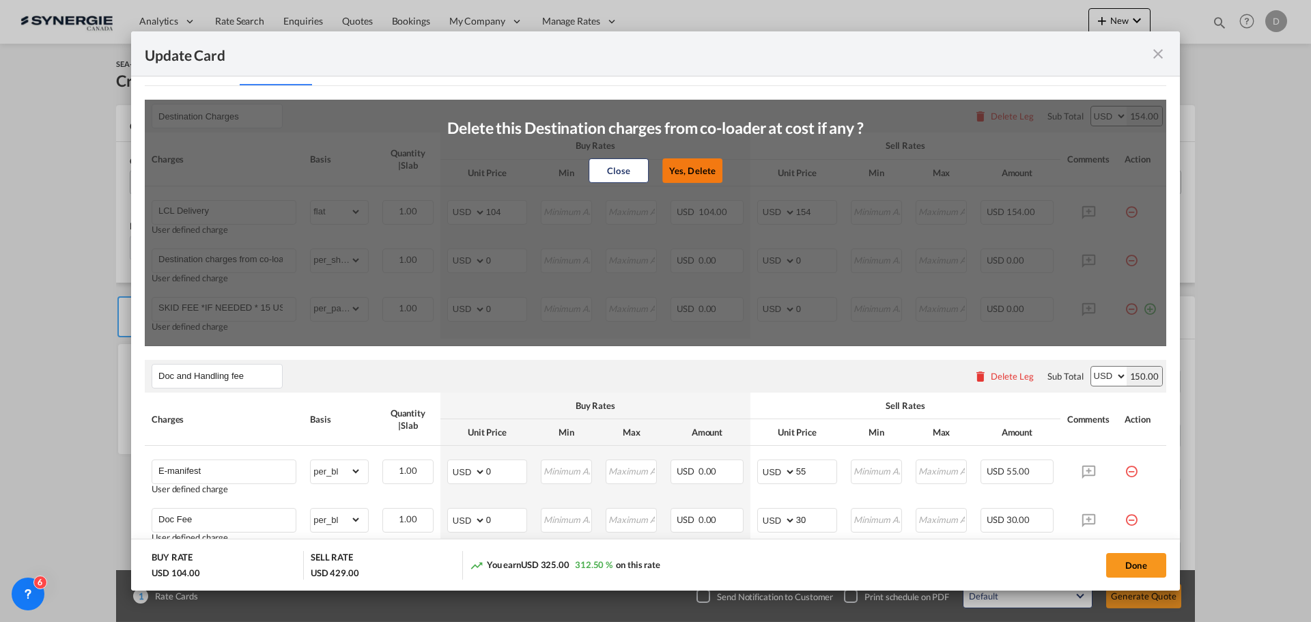
click at [703, 173] on button "Yes, Delete" at bounding box center [692, 170] width 60 height 25
type input "SKID FEE *IF NEEDED * 15 USD PER SKID"
select select "per_pallet"
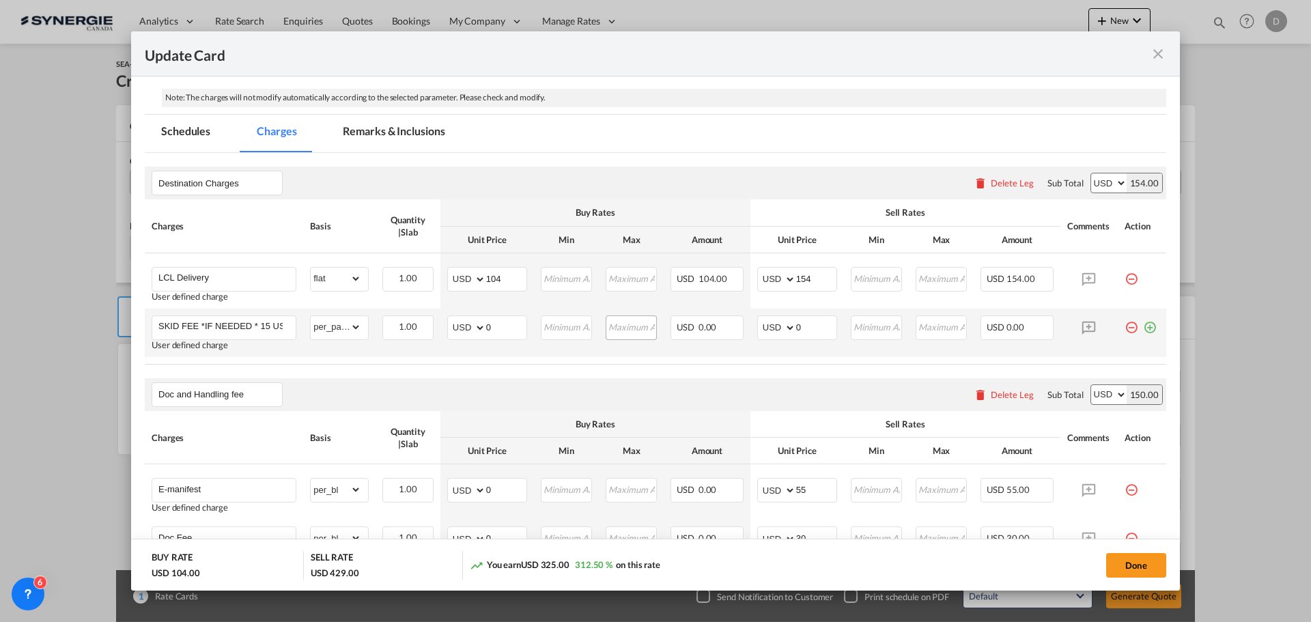
scroll to position [137, 0]
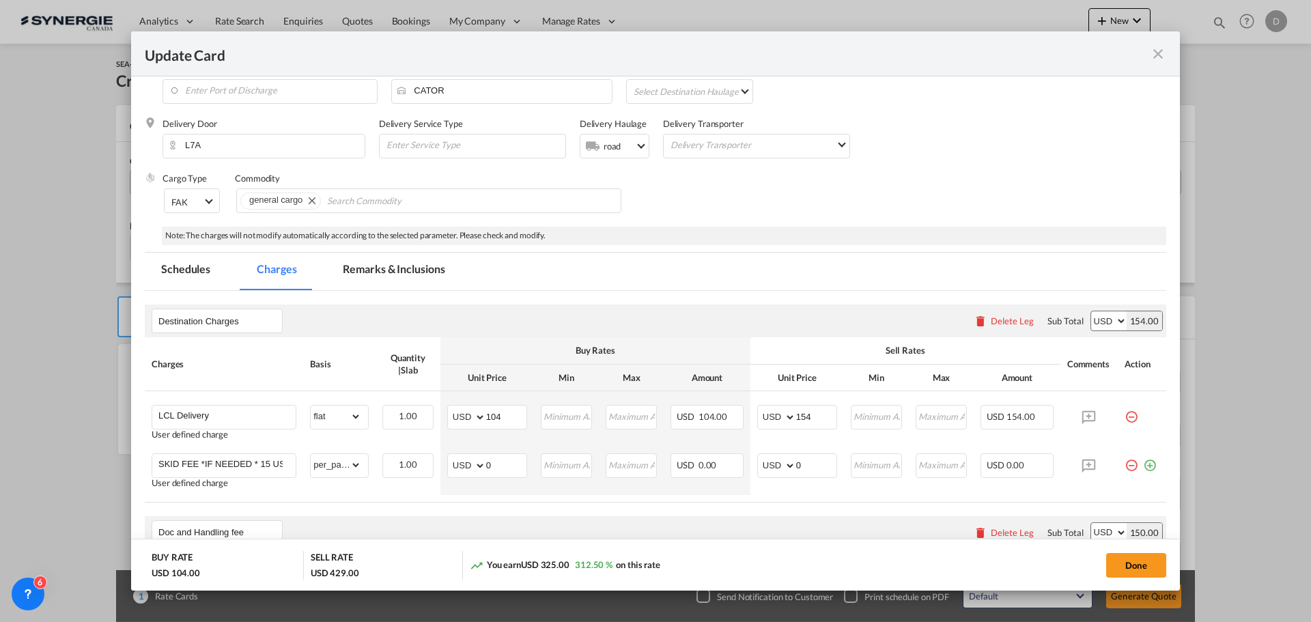
click at [429, 270] on md-tab-item "Remarks & Inclusions" at bounding box center [393, 272] width 134 height 38
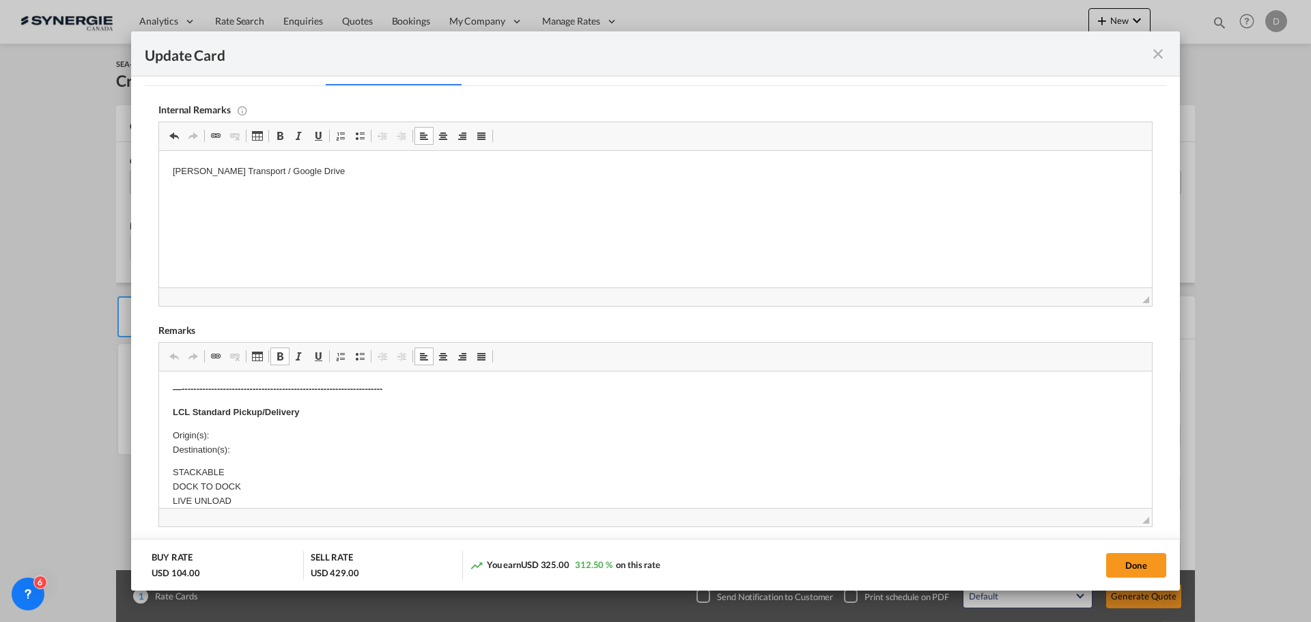
scroll to position [273, 0]
click at [244, 434] on p "Origin(s): Destination(s):" at bounding box center [655, 442] width 965 height 29
click at [242, 446] on p "Origin(s): Toronto CFS Destination(s):" at bounding box center [655, 442] width 965 height 29
click at [201, 470] on p "11 Boothill Drive, Brampton, L7A 5E5, Ontario, Canada" at bounding box center [655, 472] width 911 height 14
click at [1113, 557] on button "Done" at bounding box center [1136, 565] width 60 height 25
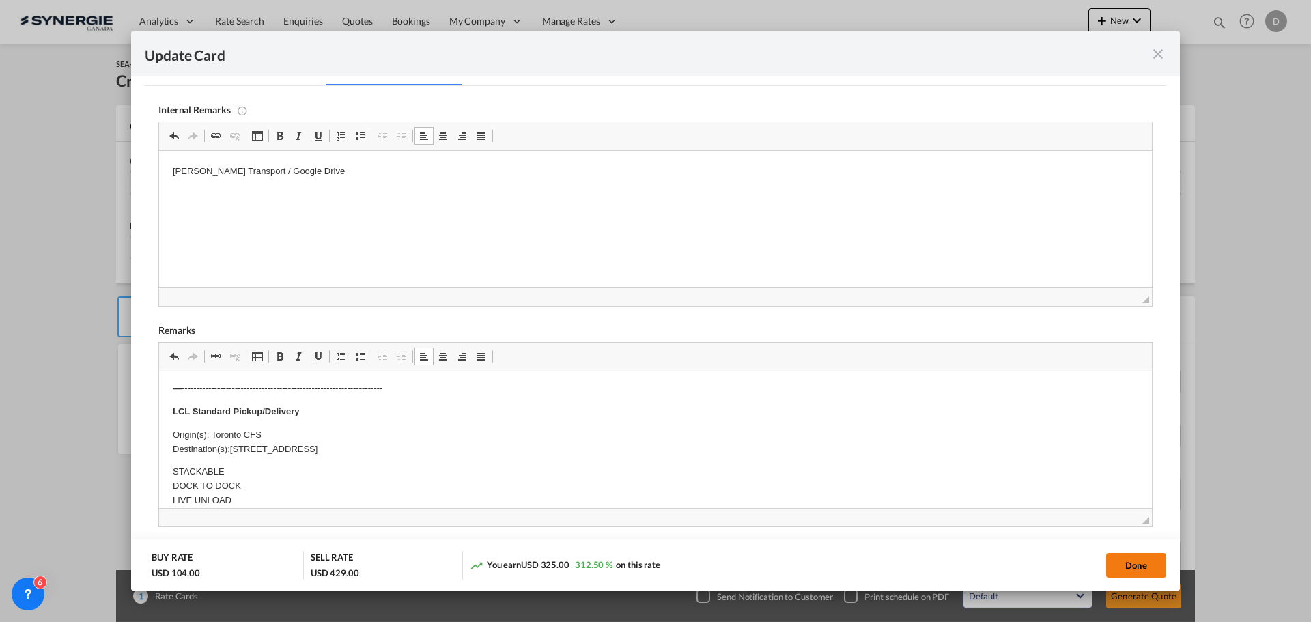
type input "[DATE]"
type input "29 Oct 2026"
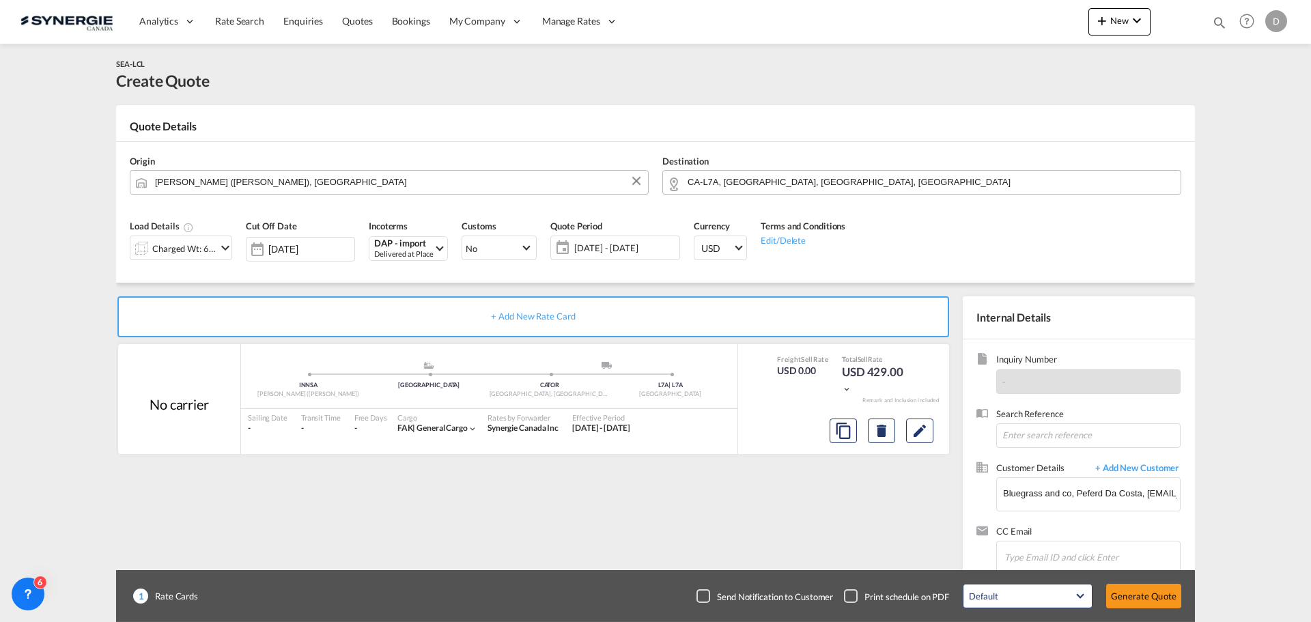
scroll to position [154, 0]
click at [1135, 596] on button "Generate Quote" at bounding box center [1143, 596] width 75 height 25
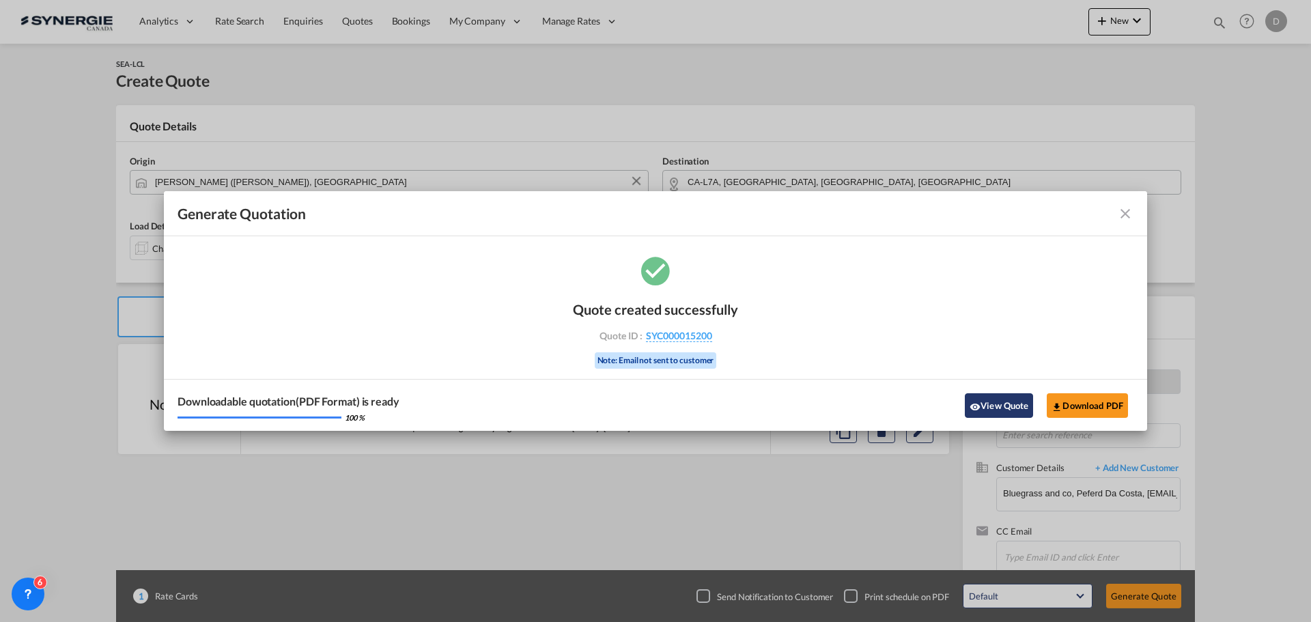
click at [974, 403] on md-icon "icon-eye" at bounding box center [974, 406] width 11 height 11
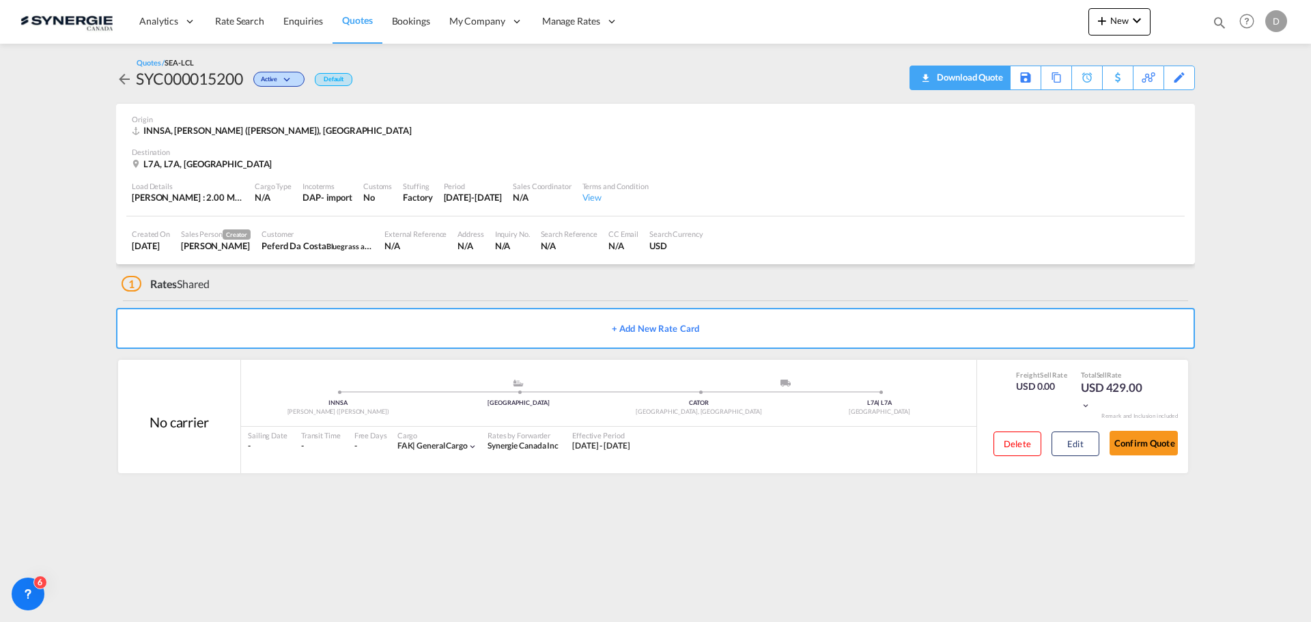
click at [995, 78] on div "Download Quote" at bounding box center [968, 77] width 70 height 22
click at [1122, 19] on span "New" at bounding box center [1118, 20] width 51 height 11
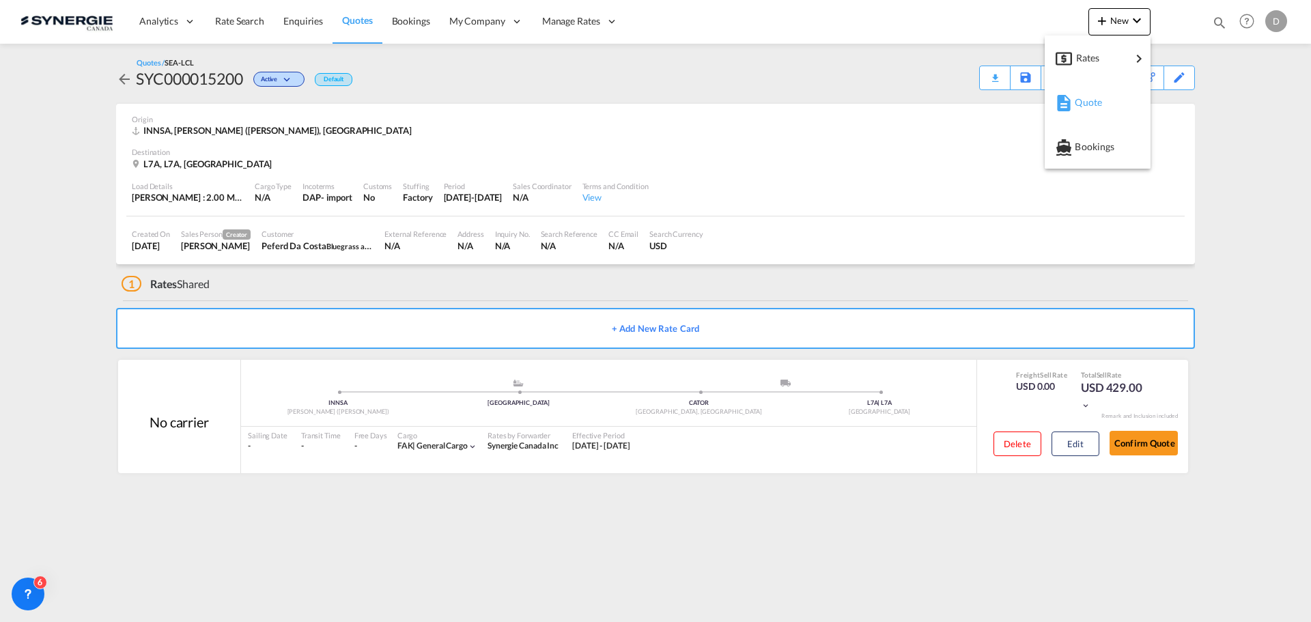
click at [1089, 102] on span "Quote" at bounding box center [1081, 102] width 15 height 27
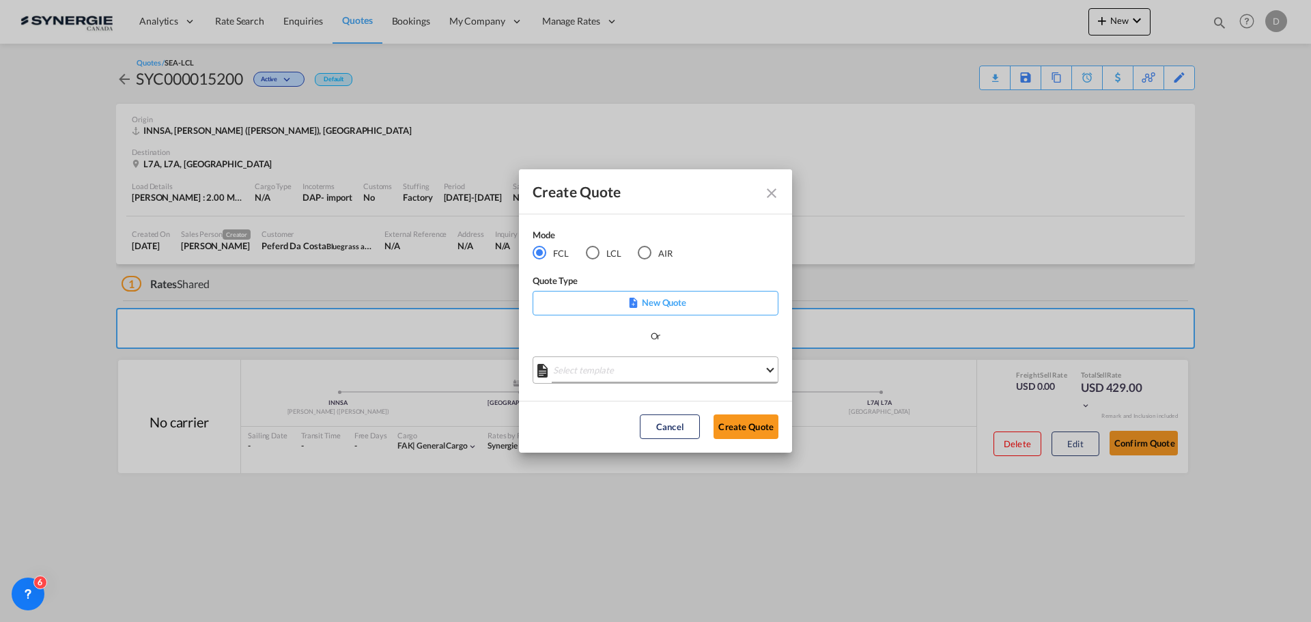
click at [668, 367] on md-select "Select template *NEW* FCL FREEHAND / DAP Pablo Gomez Saldarriaga | 10 Jul 2025 …" at bounding box center [655, 369] width 246 height 27
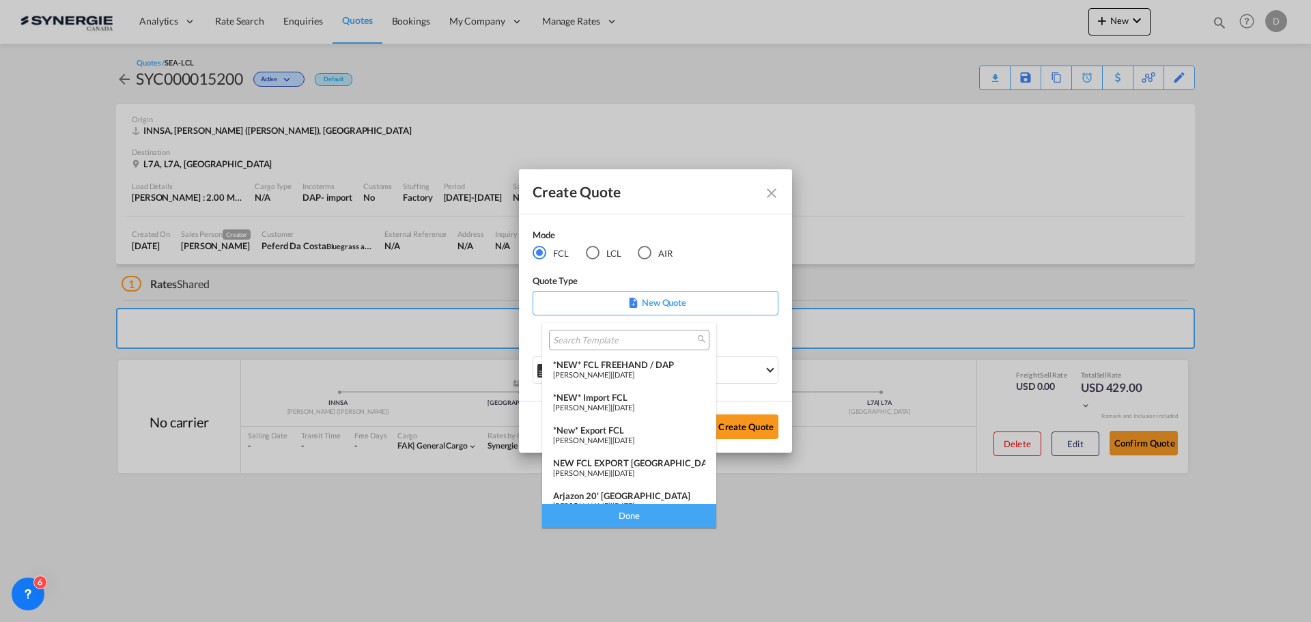
click at [638, 430] on div "*New* Export FCL" at bounding box center [629, 430] width 152 height 11
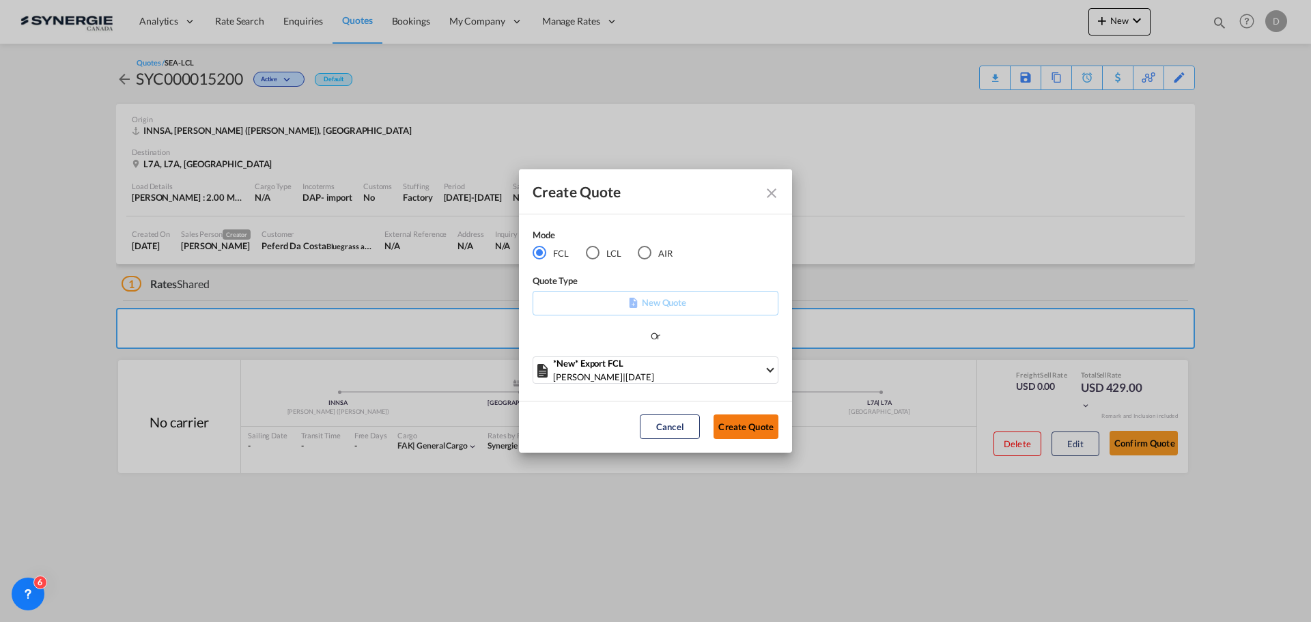
click at [736, 425] on button "Create Quote" at bounding box center [745, 426] width 65 height 25
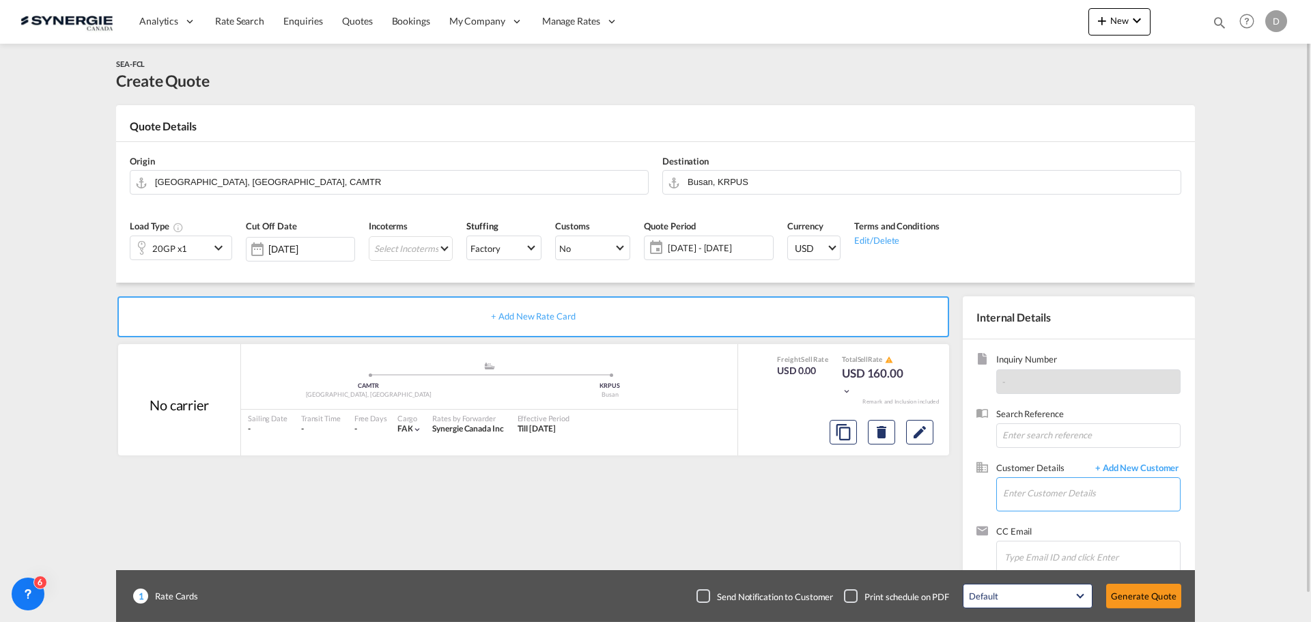
click at [1057, 495] on input "Enter Customer Details" at bounding box center [1091, 493] width 177 height 31
paste input "sara.spadiliero@sistemaspedizioni.com"
click at [1035, 450] on div "SARA SPADILLIERO sara.spadiliero@sistemaspedizioni.com" at bounding box center [1090, 459] width 177 height 37
type input "Sistema Spedizioni, SARA SPADILLIERO, sara.spadiliero@sistemaspedizioni.com"
click at [637, 179] on button "Clear Input" at bounding box center [636, 181] width 20 height 20
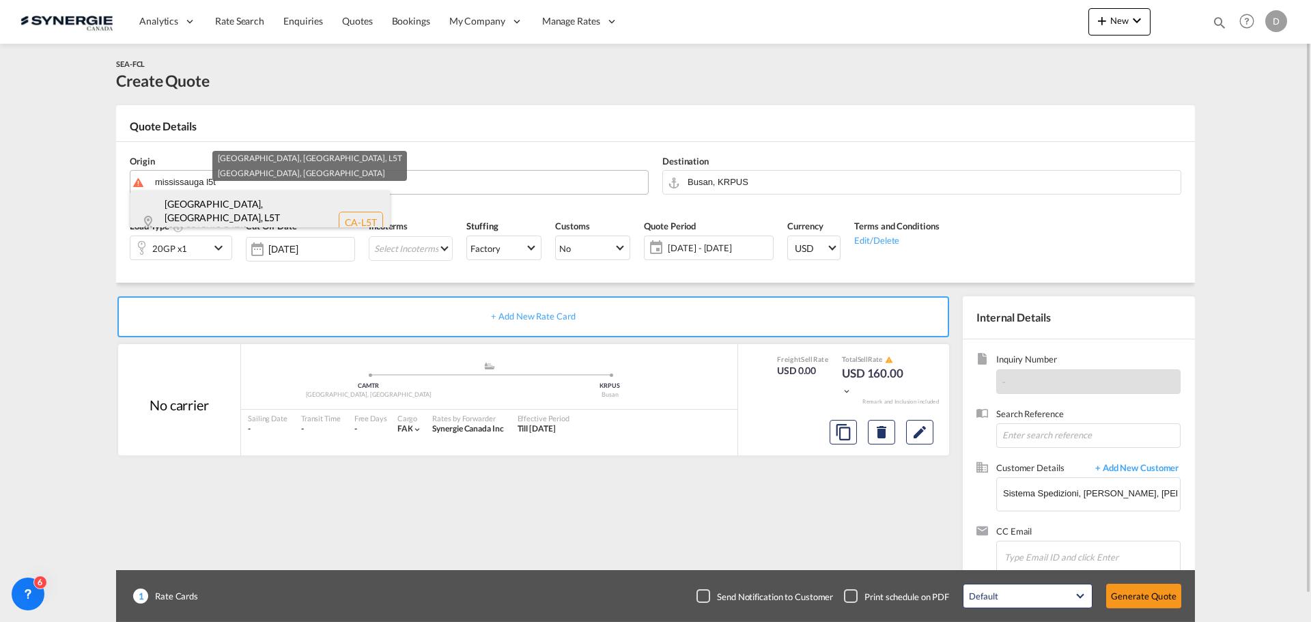
click at [233, 205] on div "Mississauga, ON , L5T Ontario , Canada CA-L5T" at bounding box center [259, 221] width 259 height 63
type input "CA-L5T, Mississauga, ON, Ontario"
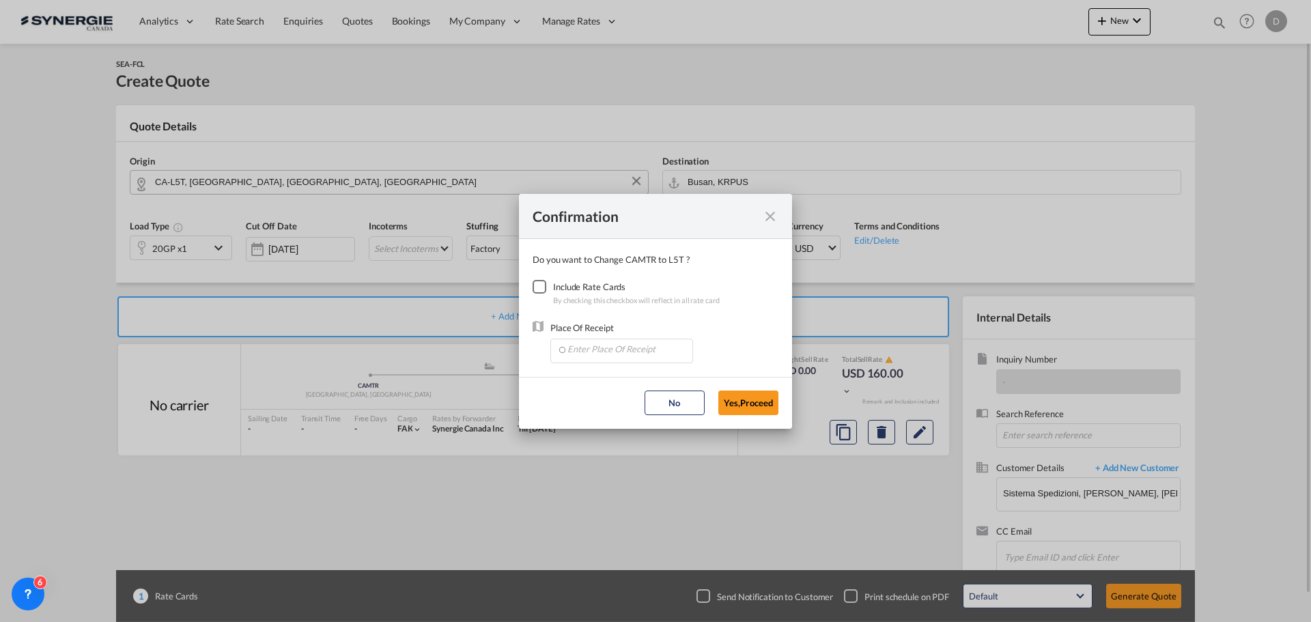
click at [543, 287] on div "Checkbox No Ink" at bounding box center [539, 287] width 14 height 14
click at [629, 352] on input "Enter Place Of Receipt" at bounding box center [624, 349] width 135 height 20
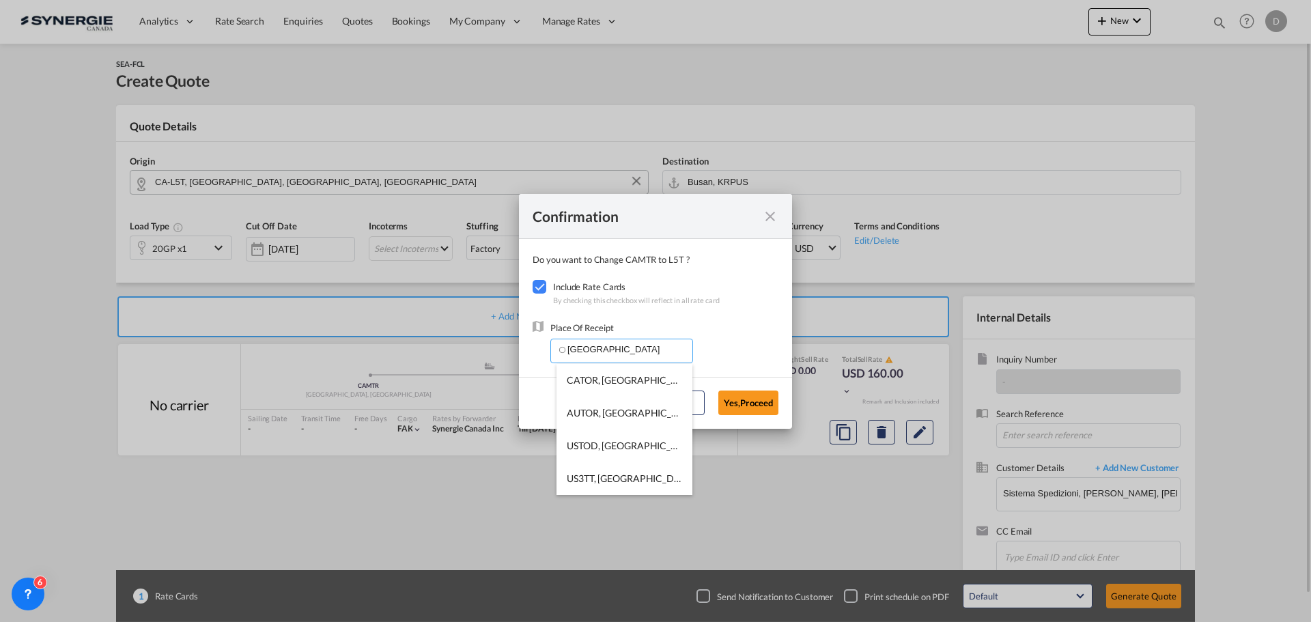
click at [633, 384] on span "CATOR, Toronto, ON, Canada, North America, Americas" at bounding box center [833, 380] width 533 height 12
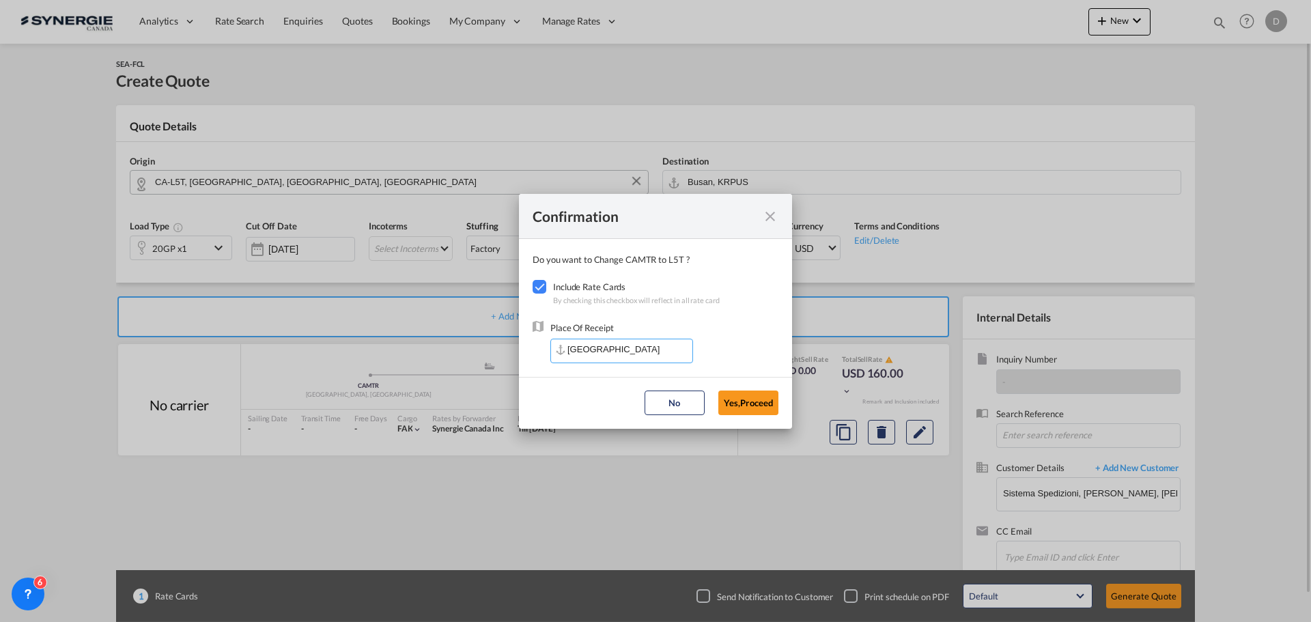
type input "CATOR, Toronto, ON, Canada, North America, Americas"
click at [748, 406] on button "Yes,Proceed" at bounding box center [748, 402] width 60 height 25
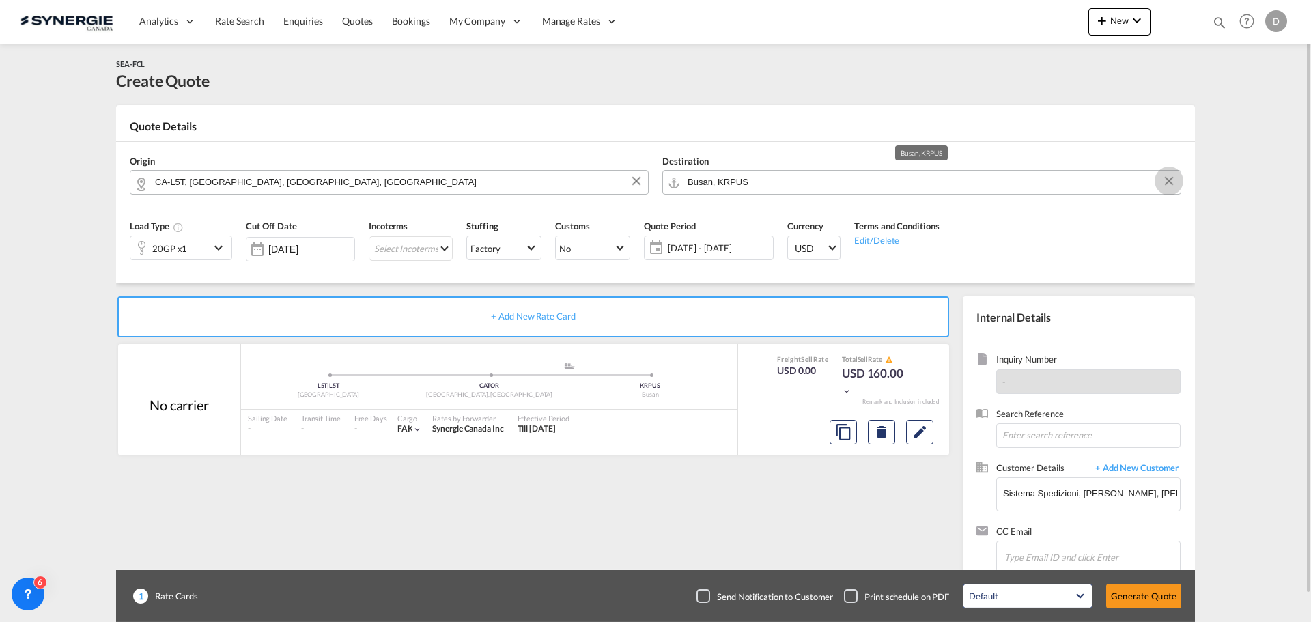
click at [1173, 178] on button "Clear Input" at bounding box center [1168, 181] width 20 height 20
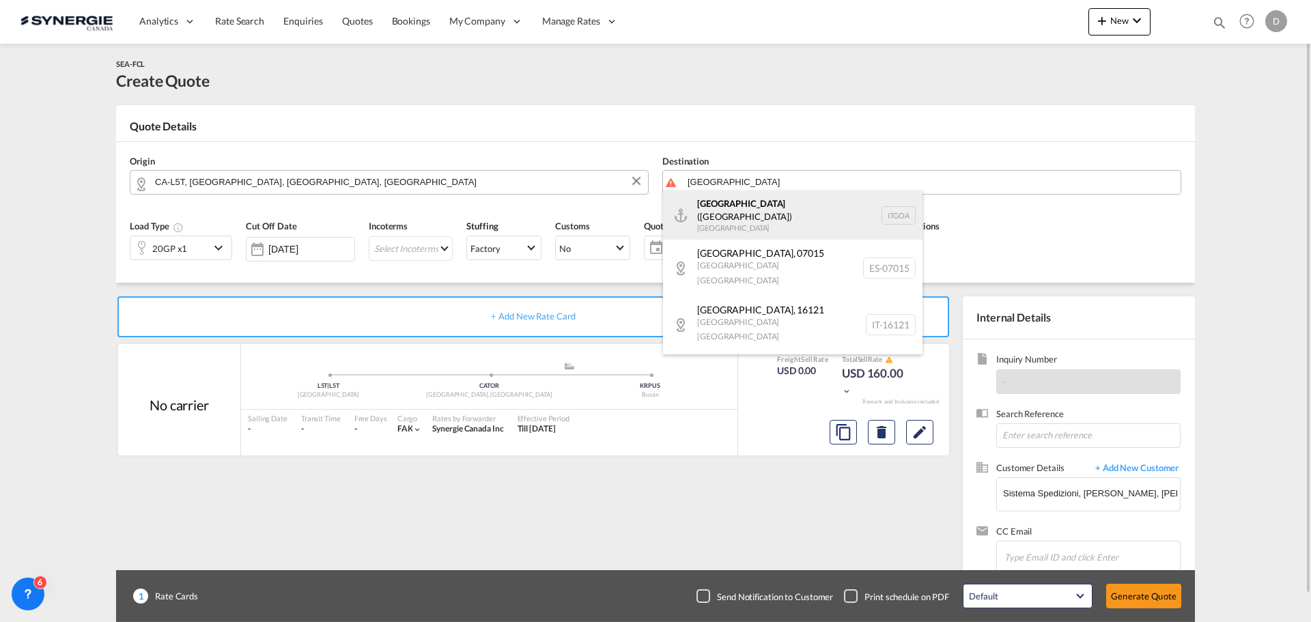
click at [774, 207] on div "Genova (Genoa) Italy ITGOA" at bounding box center [792, 214] width 259 height 49
type input "Genova (Genoa), ITGOA"
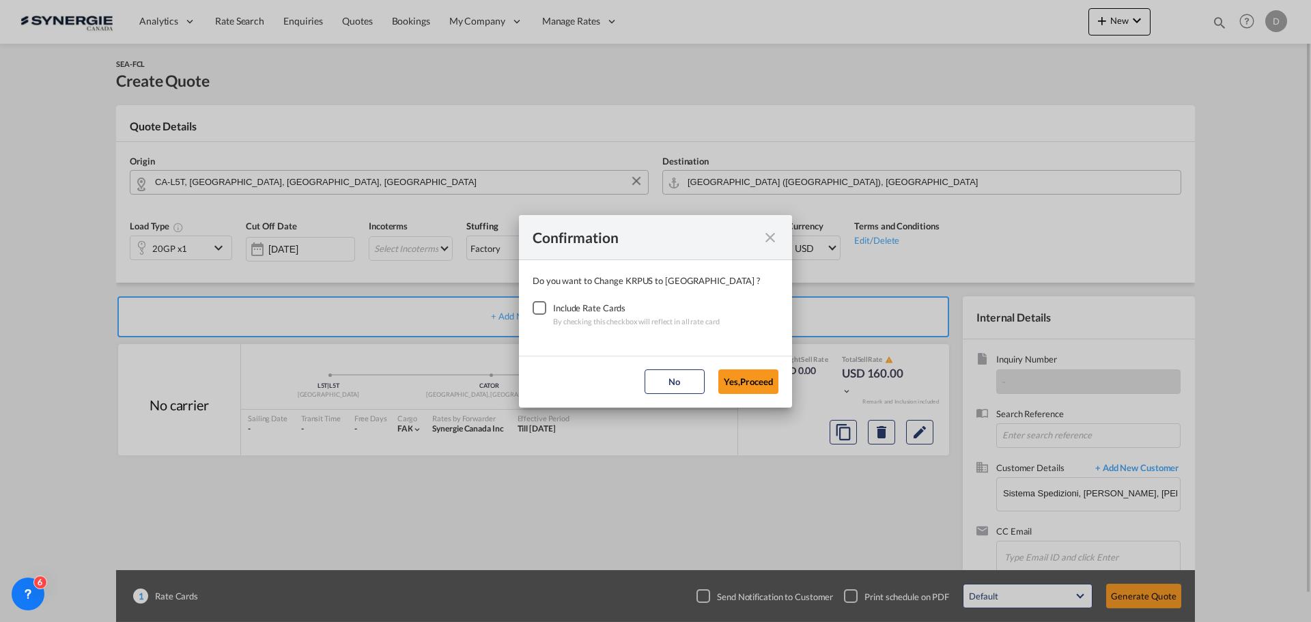
click at [541, 307] on div "Checkbox No Ink" at bounding box center [539, 308] width 14 height 14
click at [739, 384] on button "Yes,Proceed" at bounding box center [748, 381] width 60 height 25
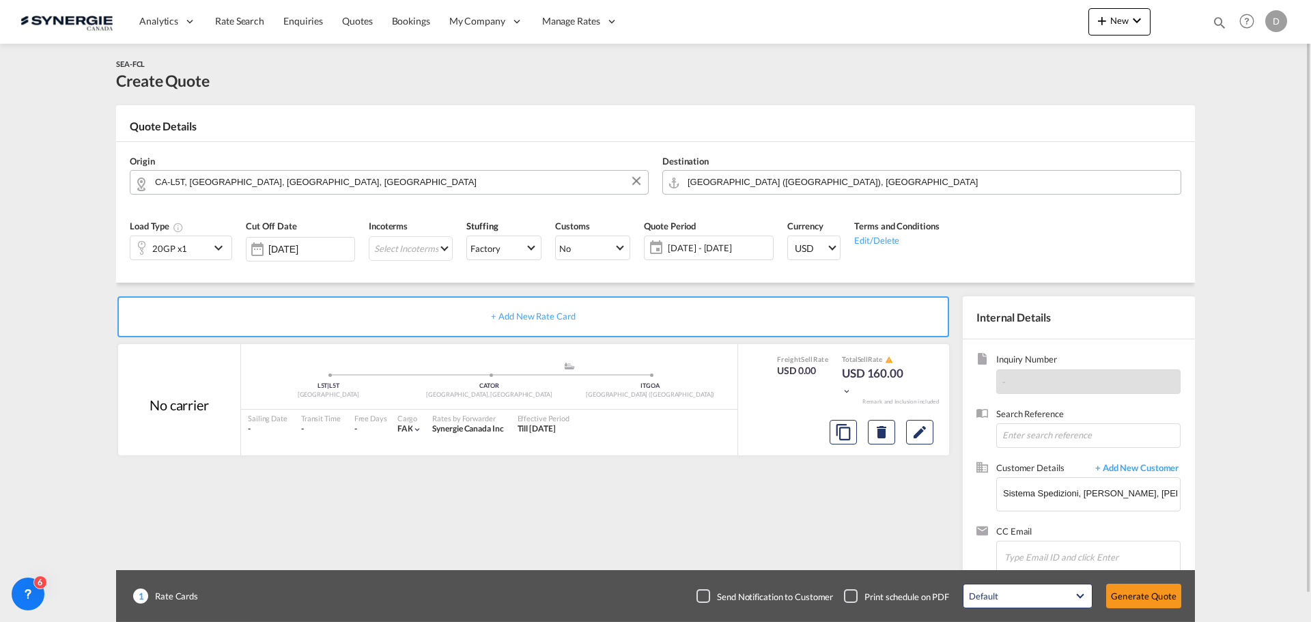
click at [218, 248] on md-icon "icon-chevron-down" at bounding box center [220, 248] width 20 height 16
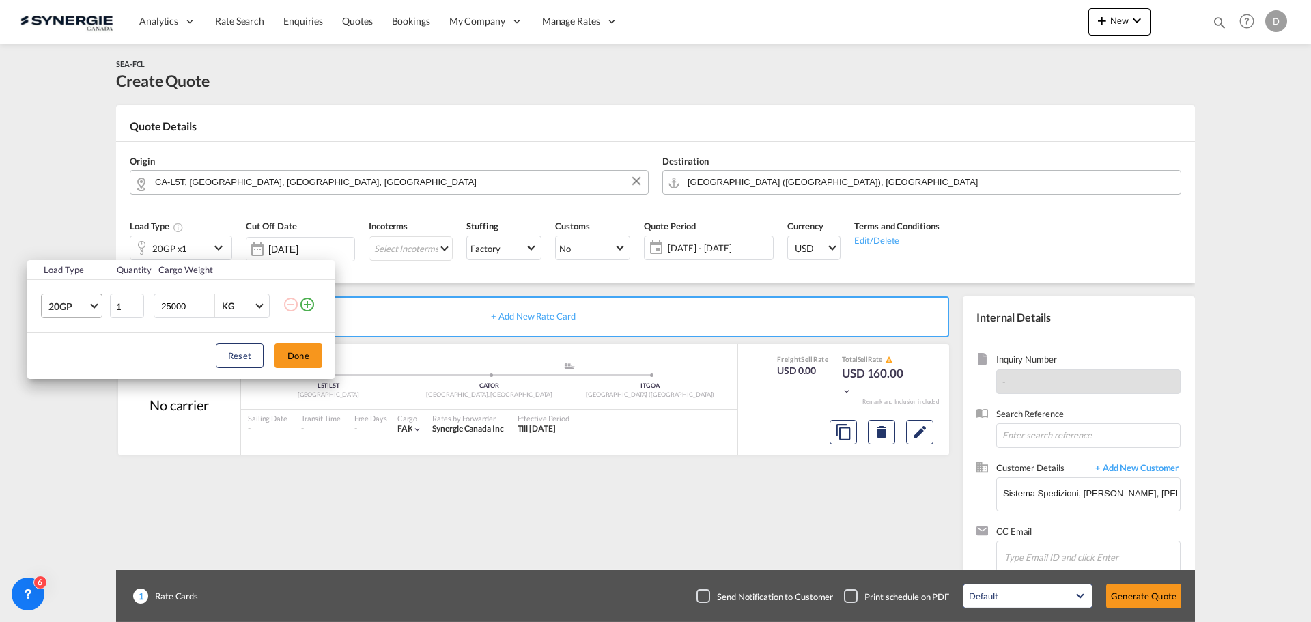
click at [93, 309] on md-select-value "20GP" at bounding box center [74, 305] width 55 height 23
click at [72, 365] on div "40HC" at bounding box center [60, 372] width 25 height 14
click at [177, 307] on input "25000" at bounding box center [187, 305] width 55 height 23
type input "18000"
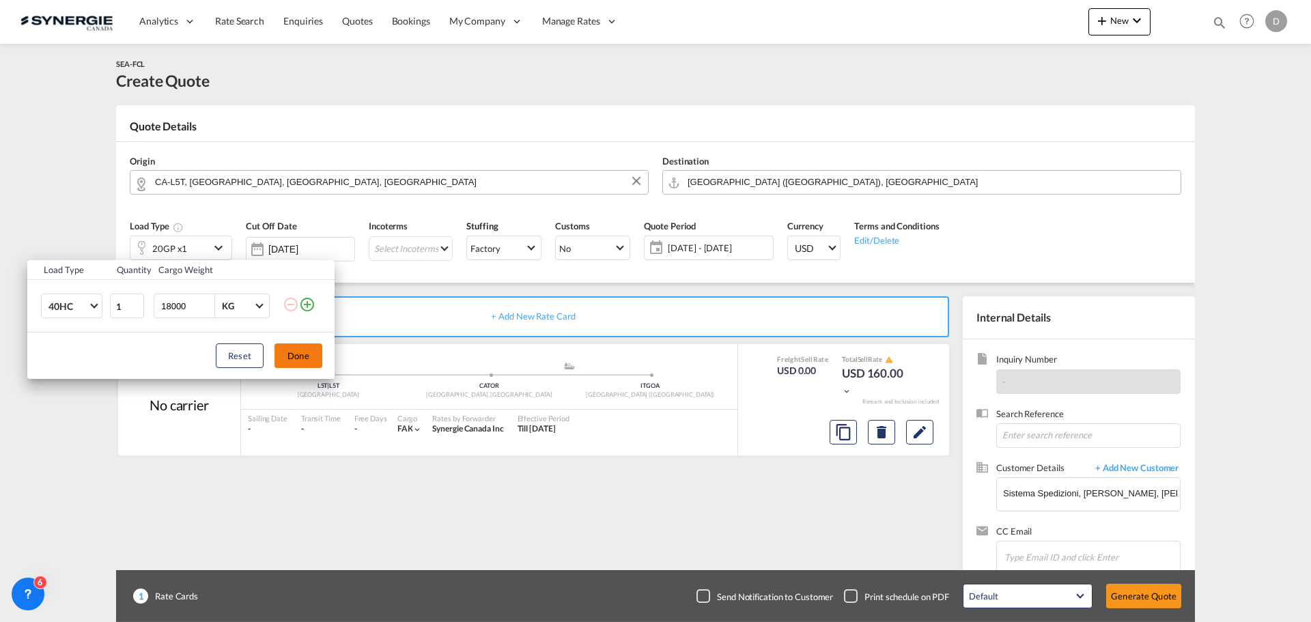
click at [292, 360] on button "Done" at bounding box center [298, 355] width 48 height 25
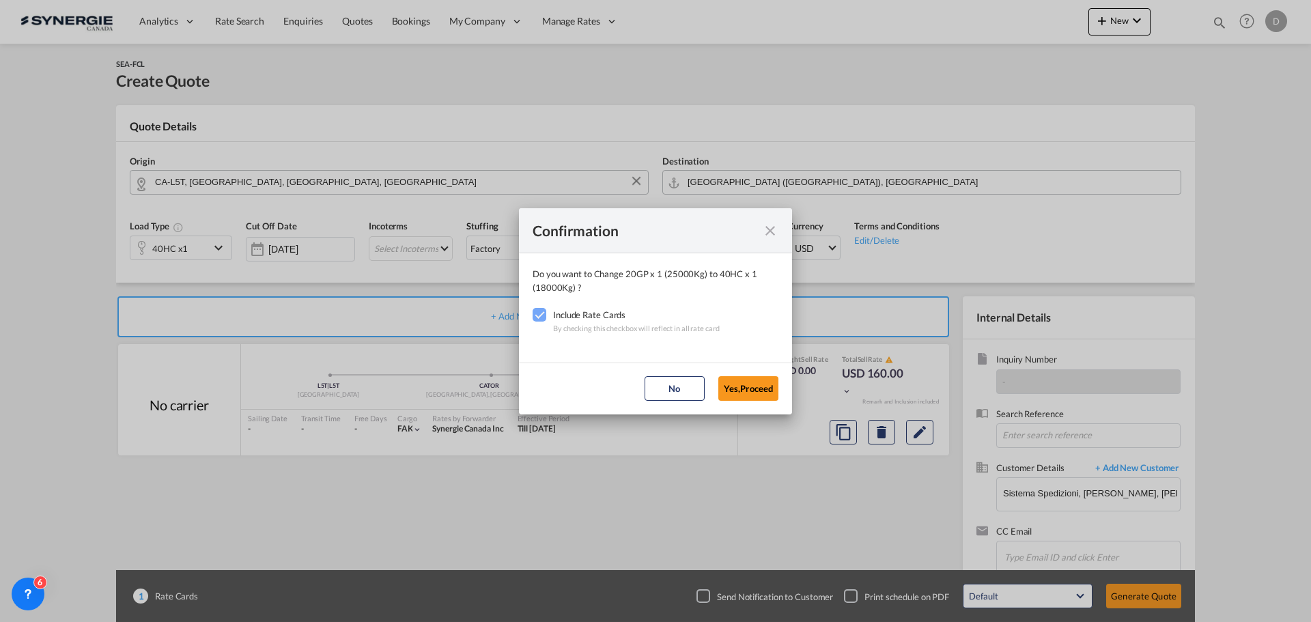
drag, startPoint x: 738, startPoint y: 385, endPoint x: 575, endPoint y: 310, distance: 179.0
click at [735, 384] on button "Yes,Proceed" at bounding box center [748, 388] width 60 height 25
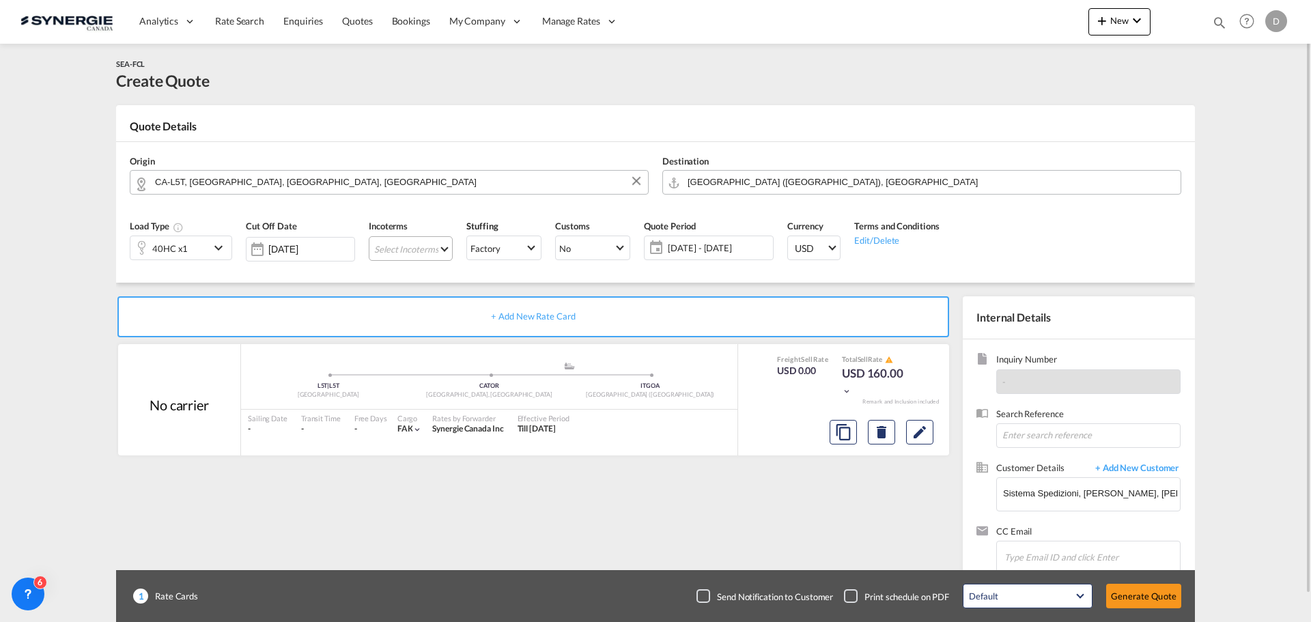
click at [438, 246] on md-select "Select Incoterms EXW - export Ex Works DAP - export Delivered at Place CFR - ex…" at bounding box center [411, 248] width 84 height 25
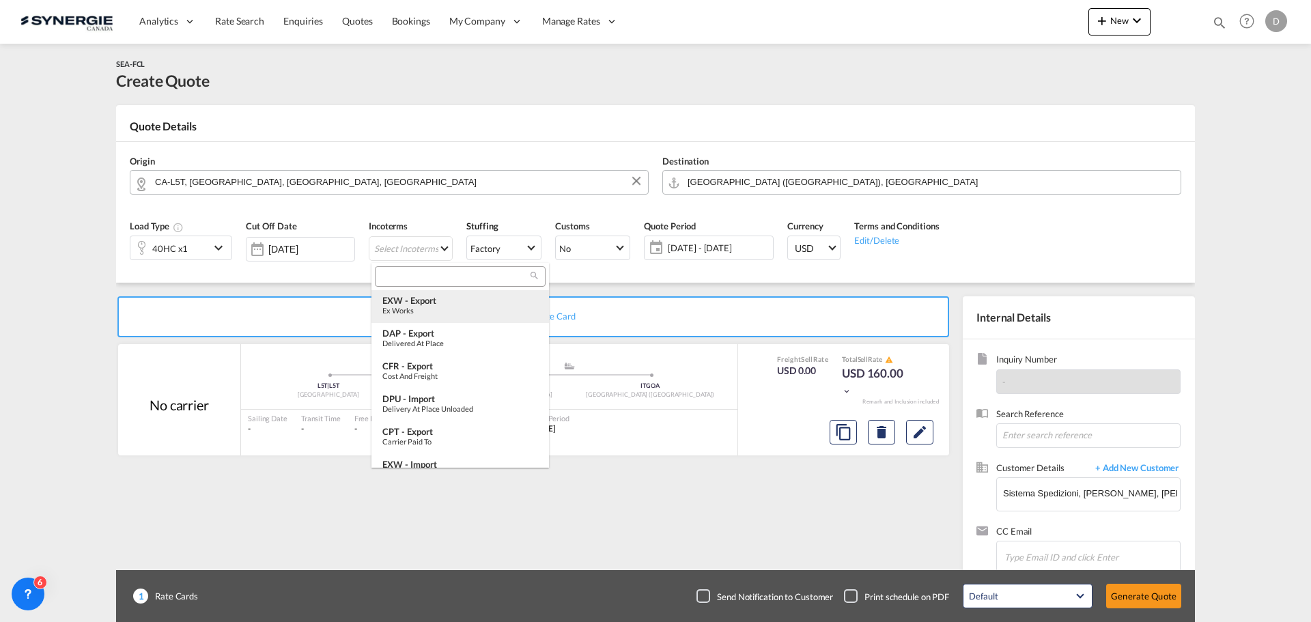
click at [453, 300] on div "EXW - export" at bounding box center [460, 300] width 156 height 11
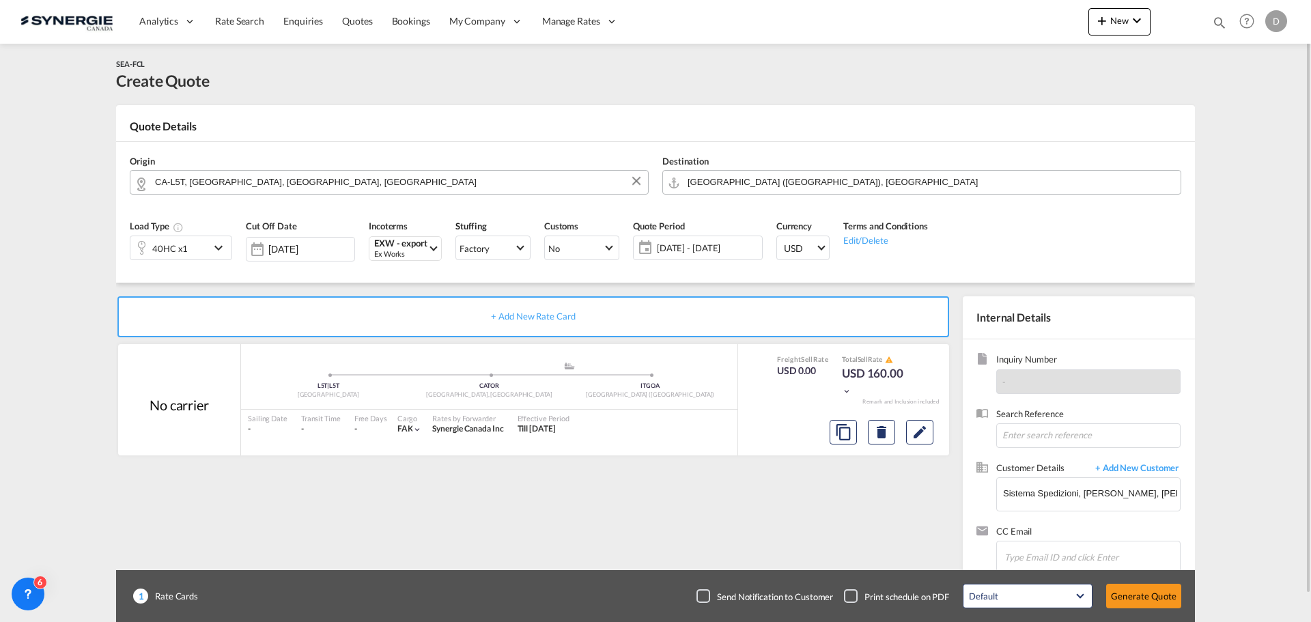
click at [700, 242] on span "[DATE] - [DATE]" at bounding box center [708, 248] width 102 height 12
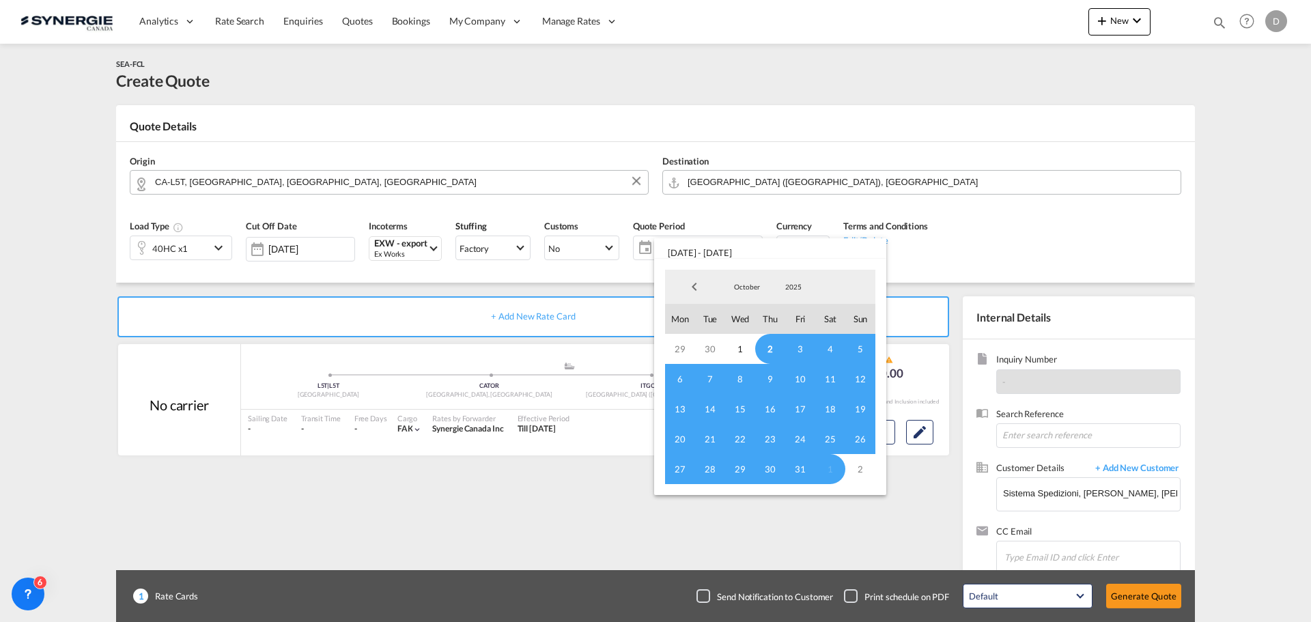
click at [773, 349] on span "2" at bounding box center [770, 349] width 30 height 30
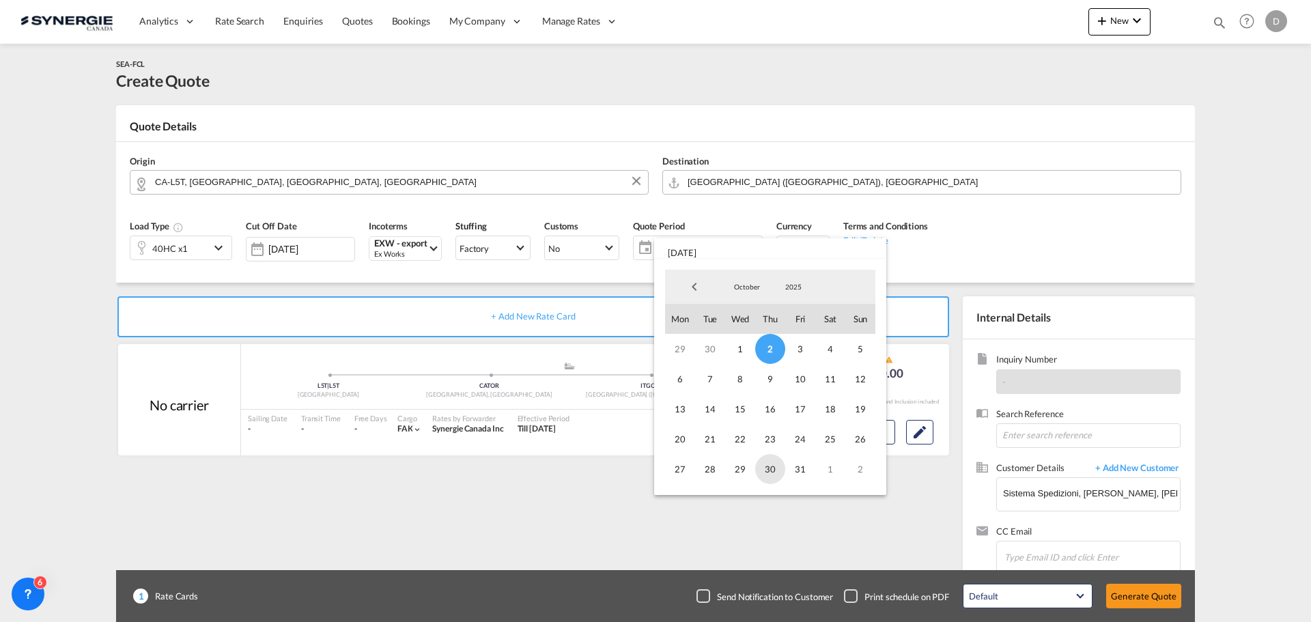
click at [773, 468] on span "30" at bounding box center [770, 469] width 30 height 30
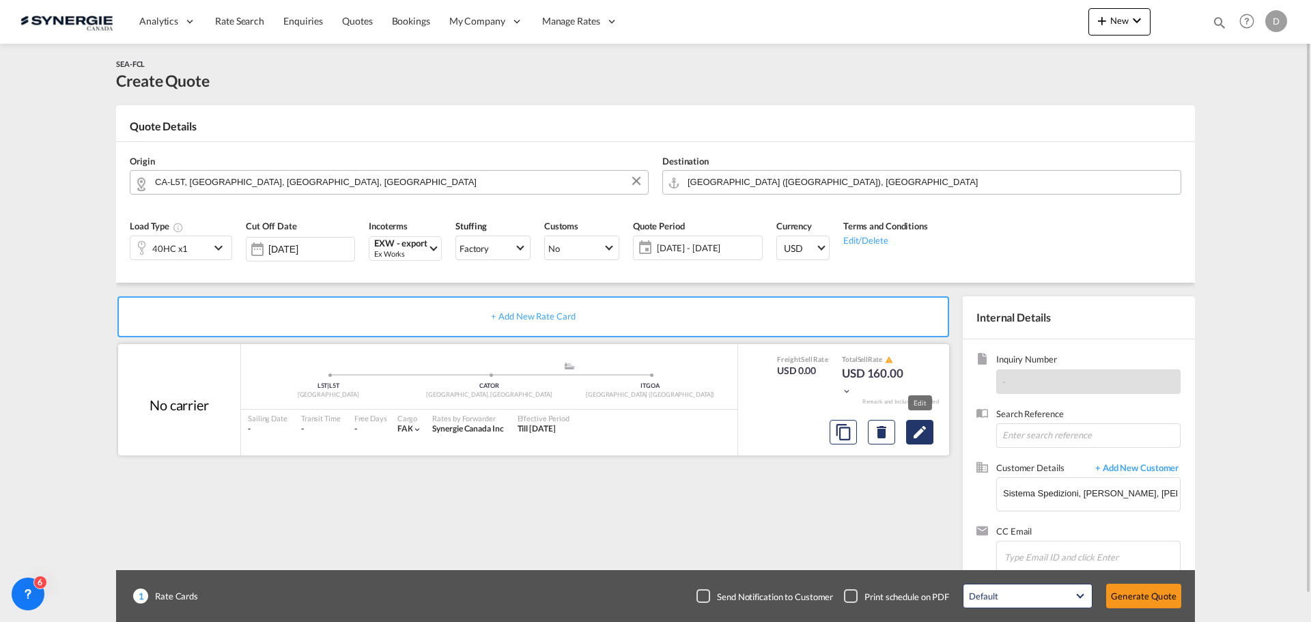
click at [921, 429] on md-icon "Edit" at bounding box center [919, 432] width 16 height 16
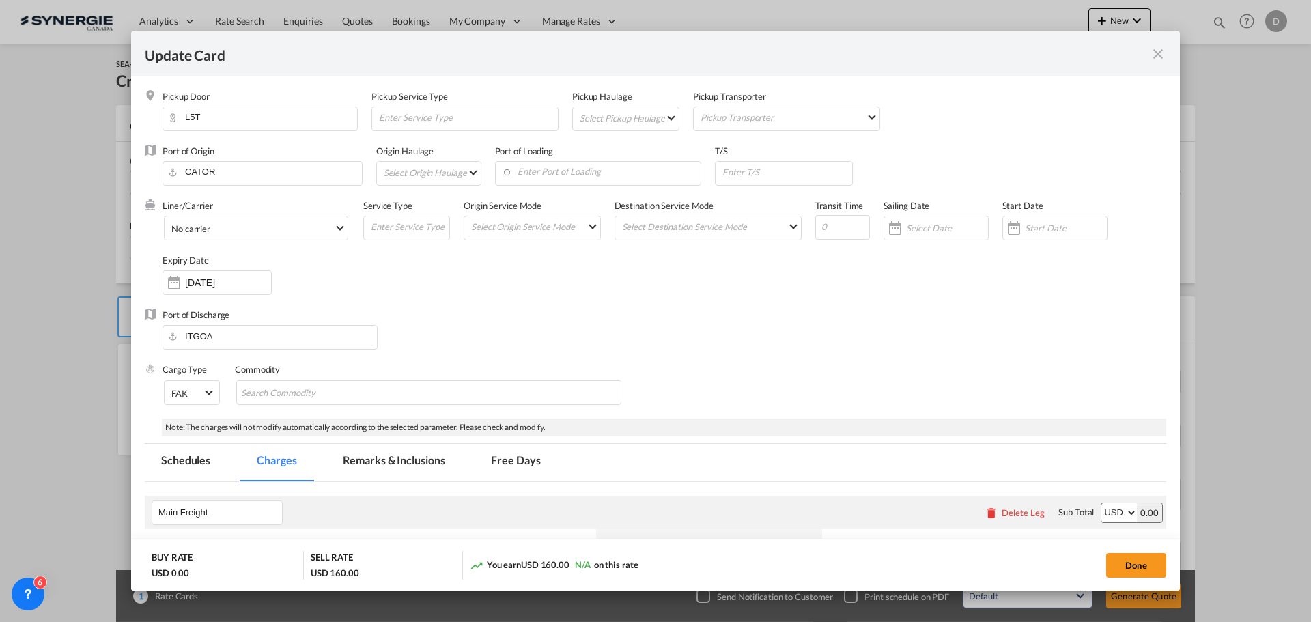
select select "per container"
select select "per B/L"
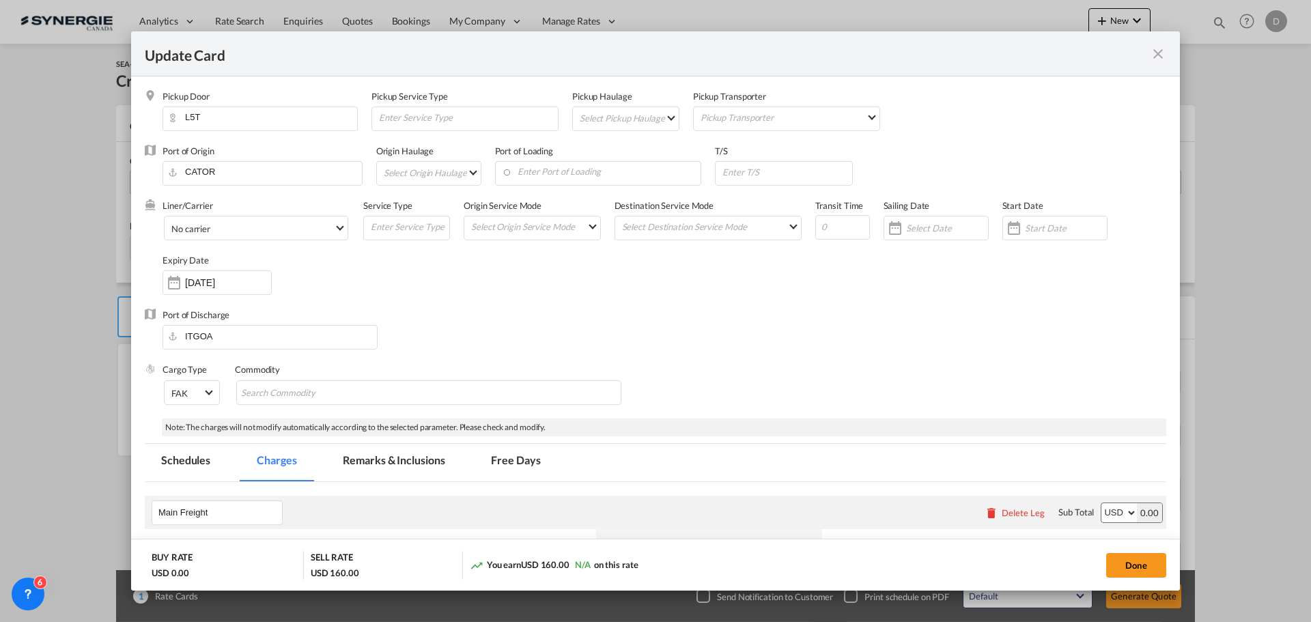
select select "per B/L"
select select "per shipment"
click at [655, 114] on md-select "Select Pickup Haulage rail road barge truck unspecified not available" at bounding box center [628, 118] width 100 height 22
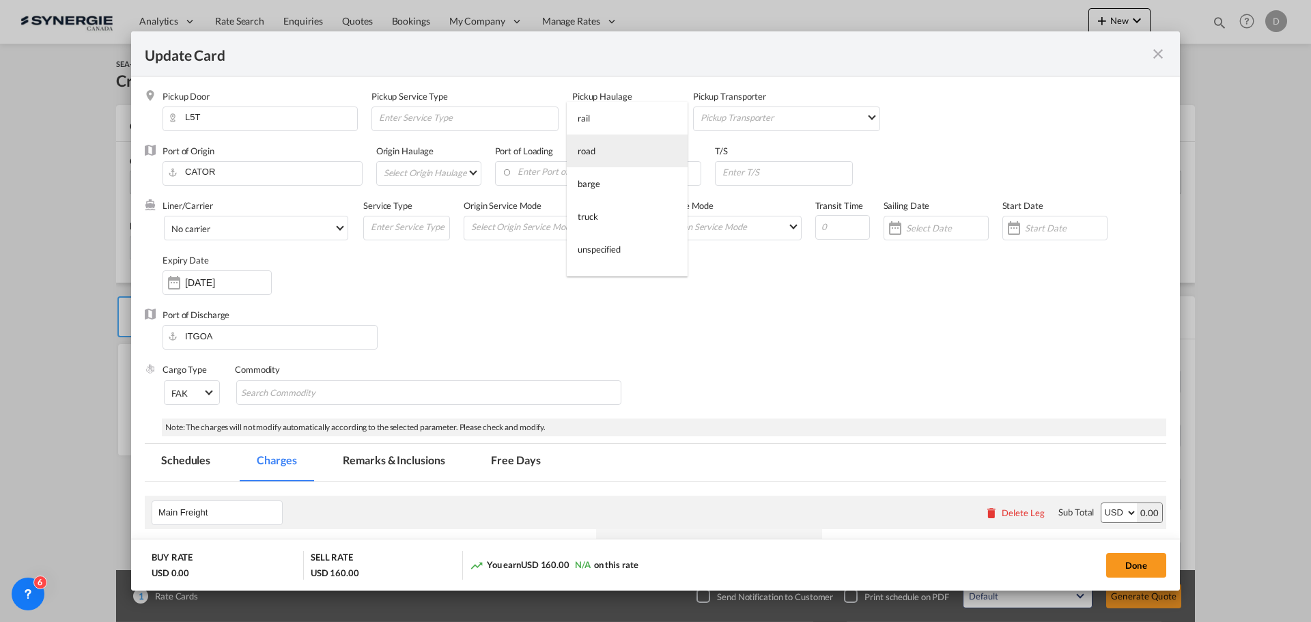
click at [593, 147] on div "road" at bounding box center [586, 151] width 18 height 12
click at [586, 171] on input "Enter Port of Loading" at bounding box center [601, 172] width 199 height 20
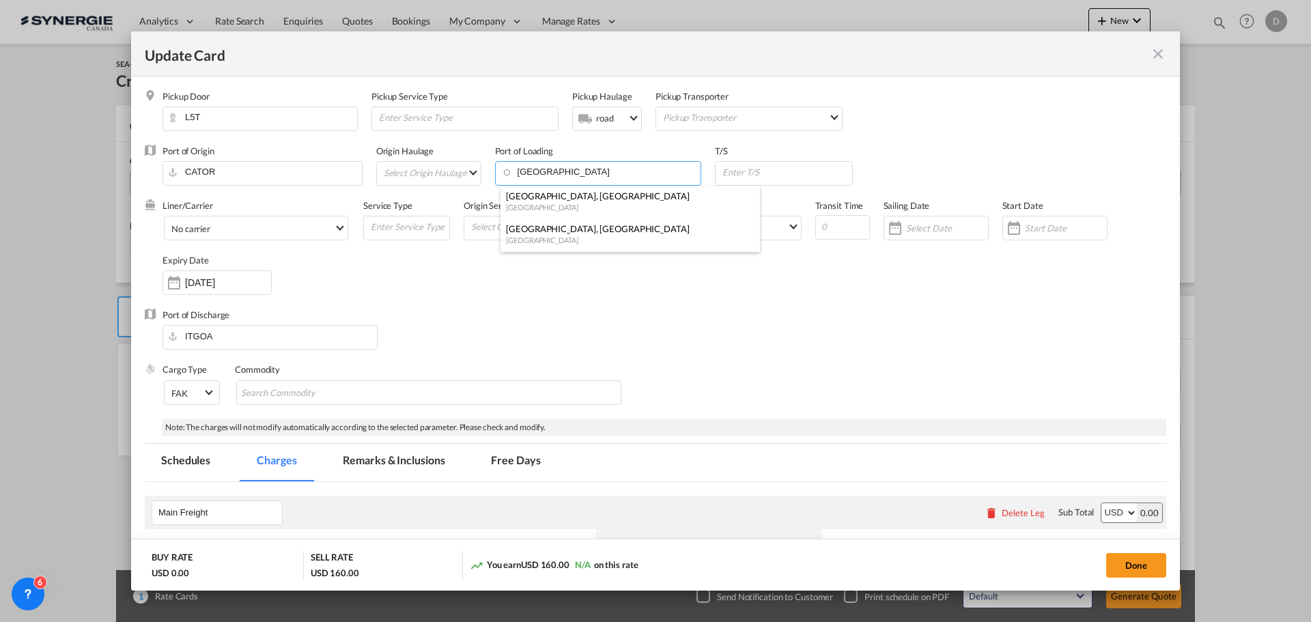
click at [572, 234] on div "Montreal, QC" at bounding box center [626, 229] width 240 height 12
type input "Montreal, QC, CAMTR"
click at [593, 221] on md-select "Select Origin Service Mode SD CY" at bounding box center [535, 225] width 130 height 19
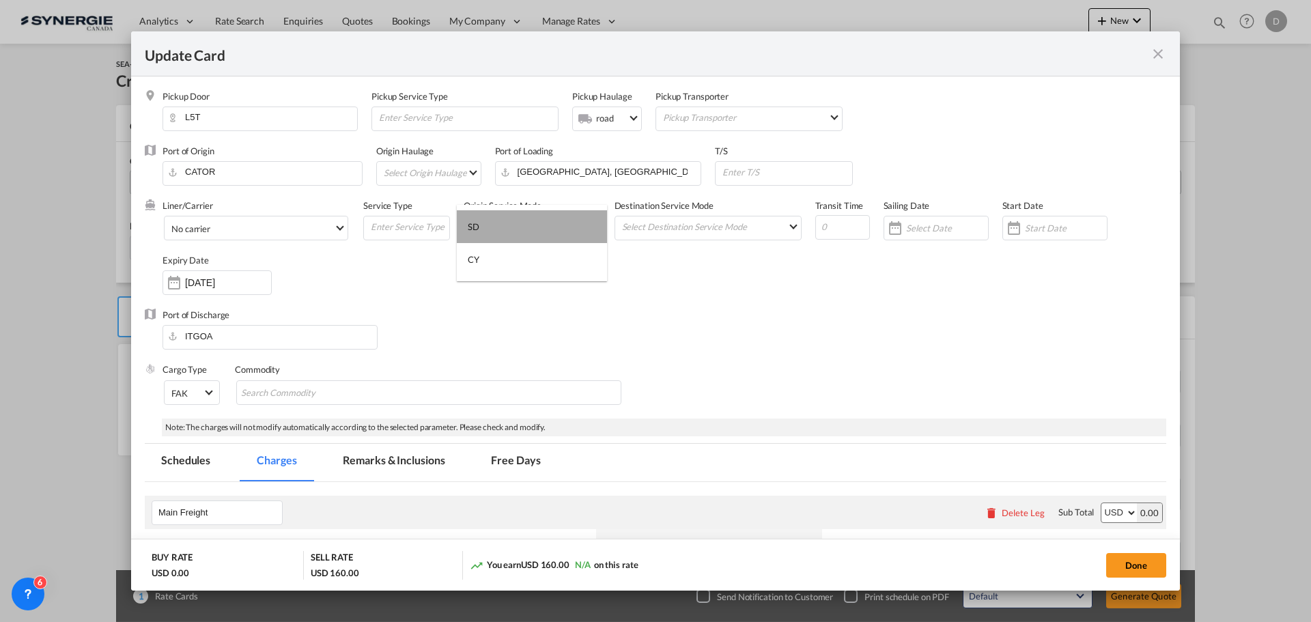
click at [530, 232] on md-option "SD" at bounding box center [532, 226] width 150 height 33
click at [683, 223] on md-select "Select Destination Service Mode SD CY" at bounding box center [710, 225] width 180 height 19
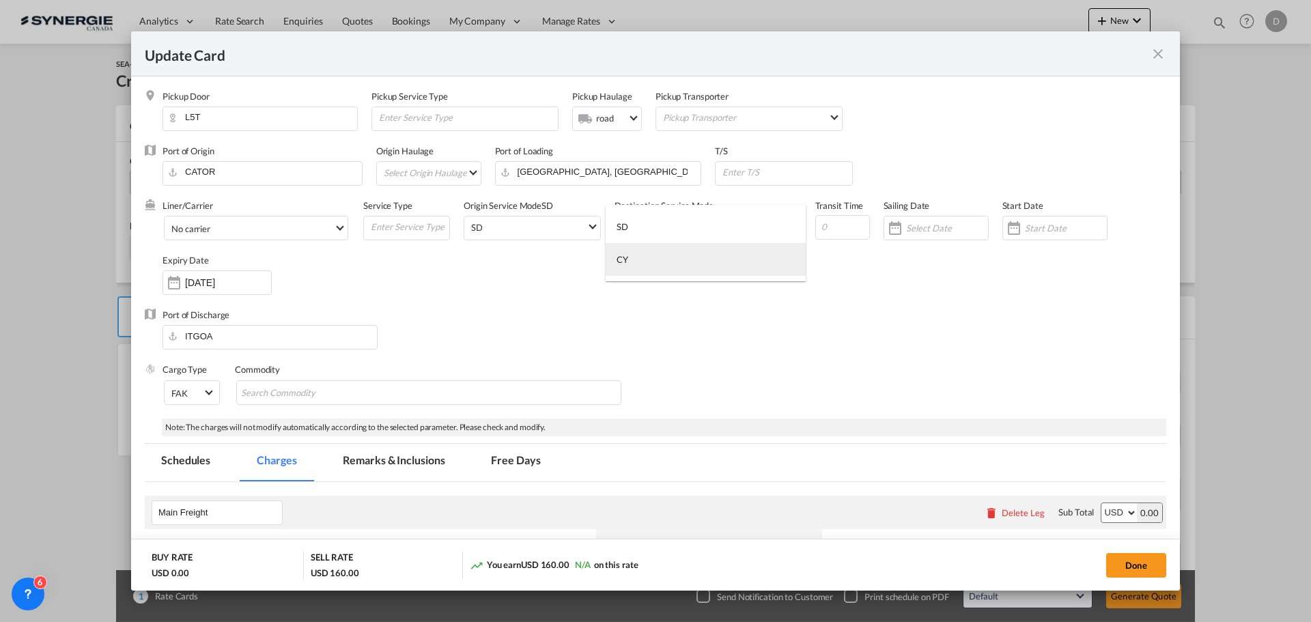
click at [655, 257] on md-option "CY" at bounding box center [705, 259] width 200 height 33
click at [855, 274] on div "Liner/Carrier No carrier Atlantic Container Line (ACL) Baker Transport (GB) | D…" at bounding box center [663, 253] width 1003 height 109
click at [1009, 226] on div "Update Card Pickup ..." at bounding box center [1014, 227] width 22 height 27
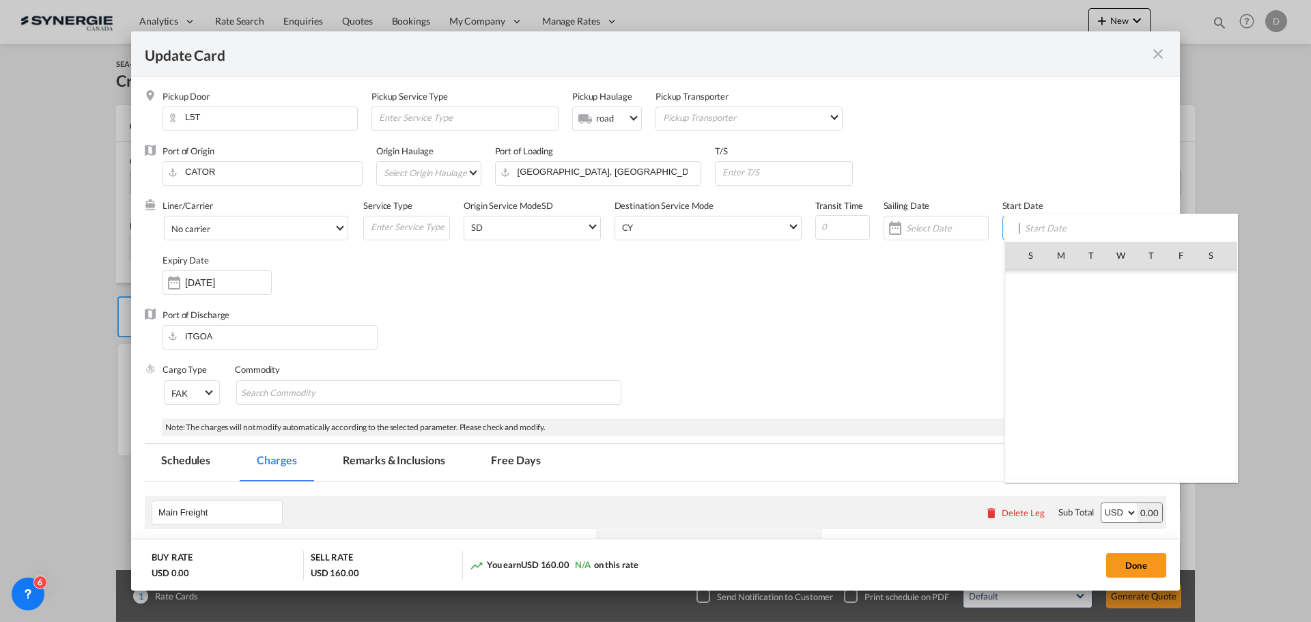
scroll to position [316354, 0]
click at [1155, 286] on span "2" at bounding box center [1150, 284] width 29 height 29
type input "[DATE]"
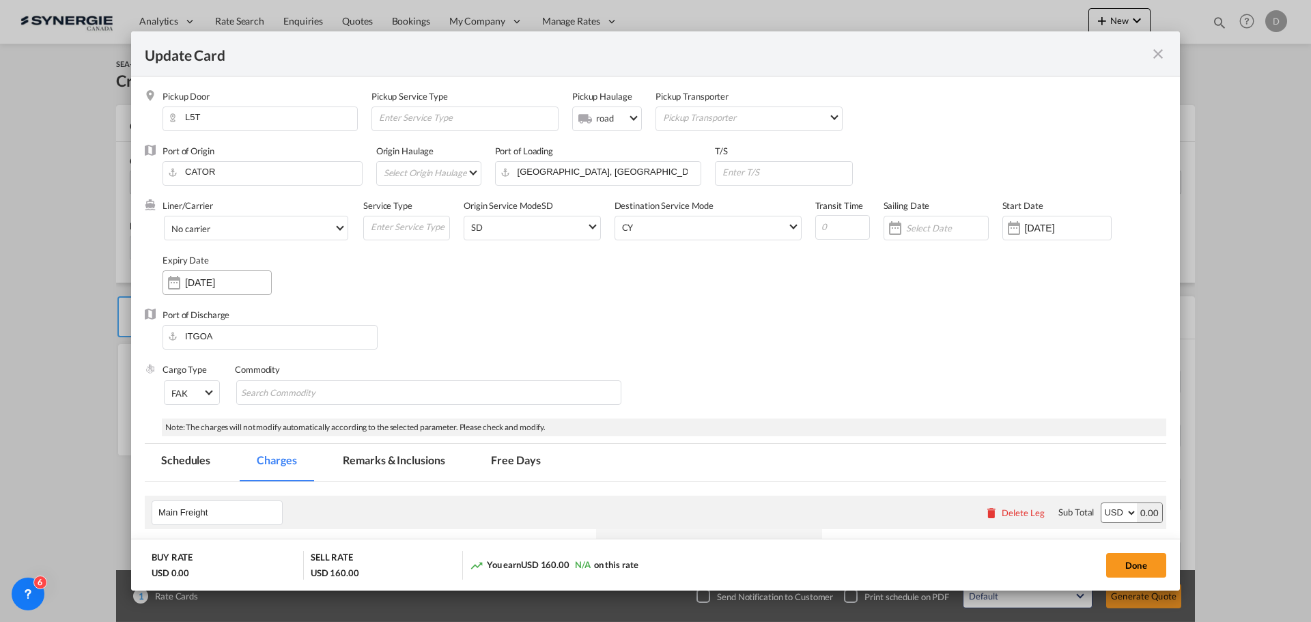
click at [216, 284] on input "[DATE]" at bounding box center [228, 282] width 86 height 11
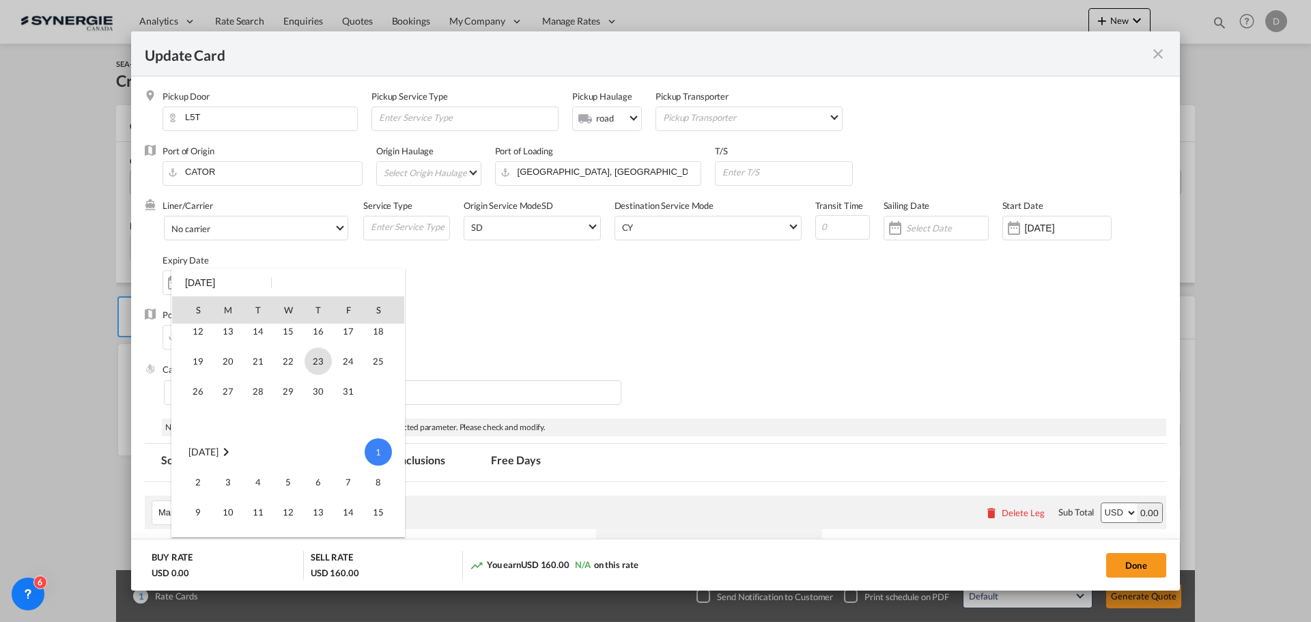
scroll to position [44, 0]
click at [319, 416] on span "30" at bounding box center [317, 414] width 27 height 27
type input "[DATE]"
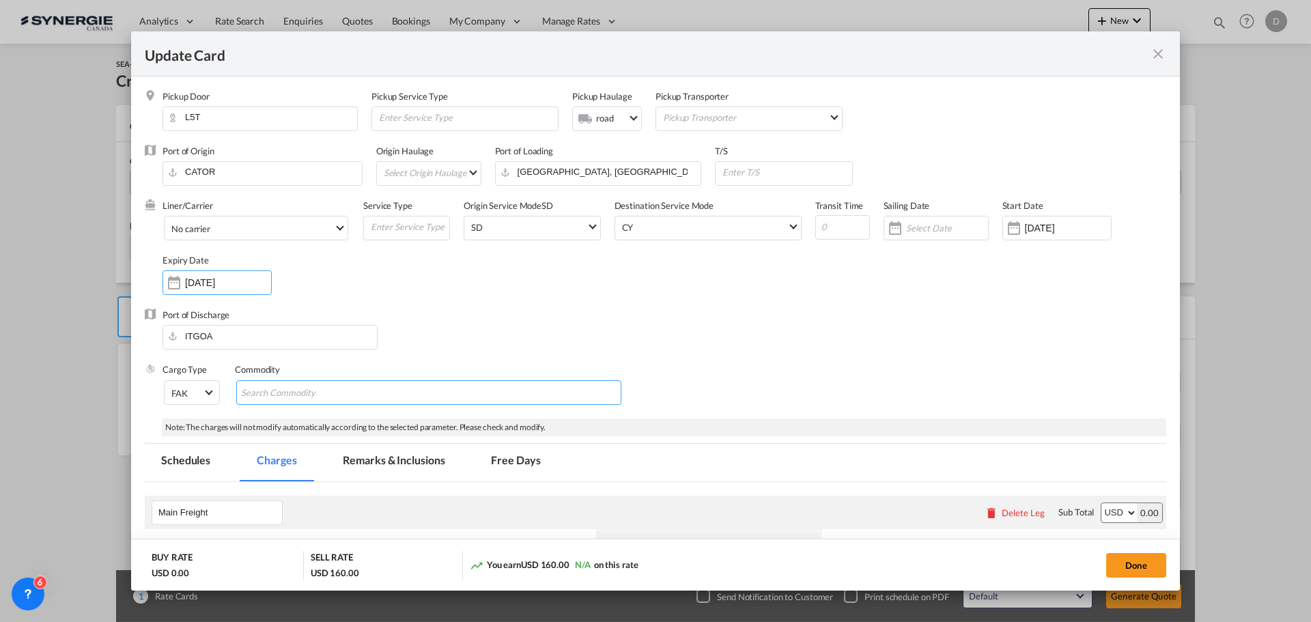
click at [406, 397] on md-chips-wrap "Chips container with autocompletion. Enter the text area, type text to search, …" at bounding box center [428, 392] width 385 height 25
type input "General Cargo"
click at [501, 279] on div "Liner/Carrier No carrier Atlantic Container Line (ACL) Baker Transport (GB) | D…" at bounding box center [663, 253] width 1003 height 109
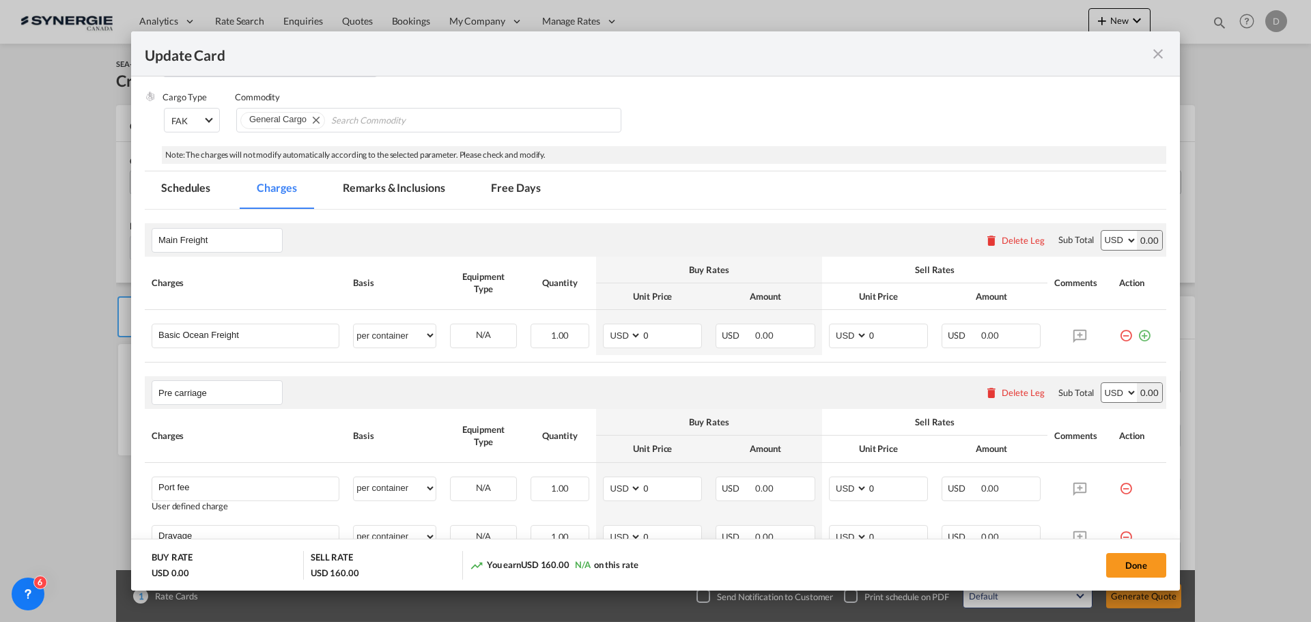
scroll to position [273, 0]
click at [432, 189] on md-tab-item "Remarks & Inclusions" at bounding box center [393, 190] width 134 height 38
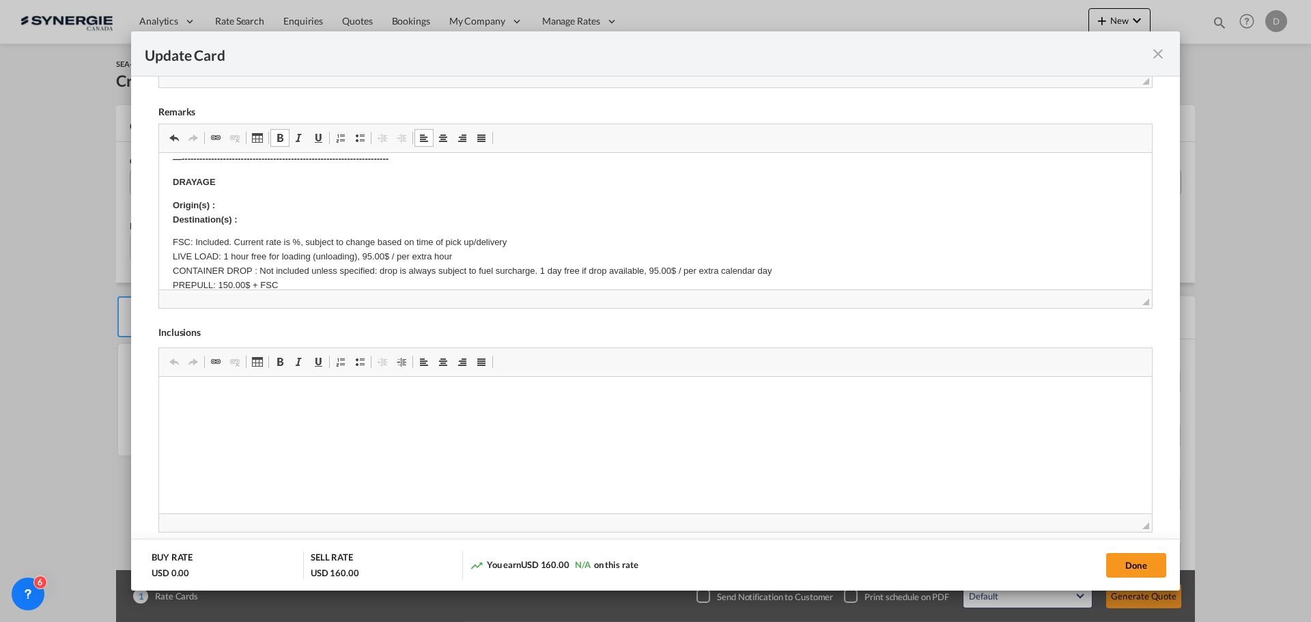
scroll to position [68, 0]
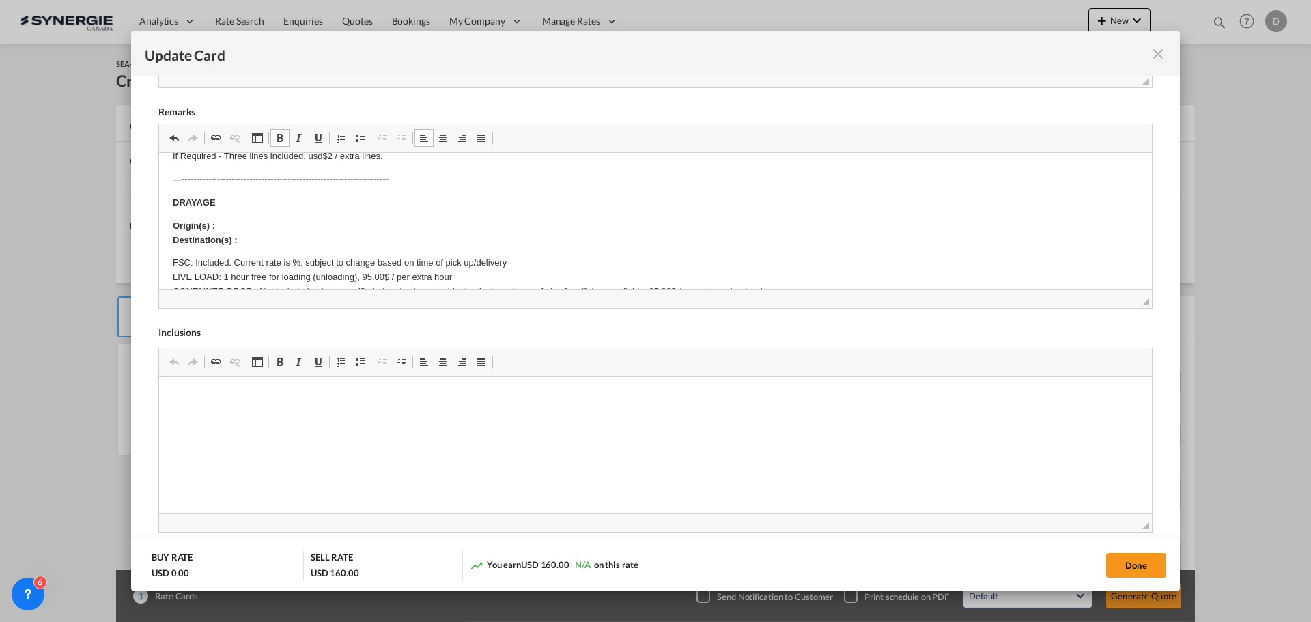
click at [250, 228] on p "Origin(s) : Destination(s) :" at bounding box center [655, 233] width 965 height 29
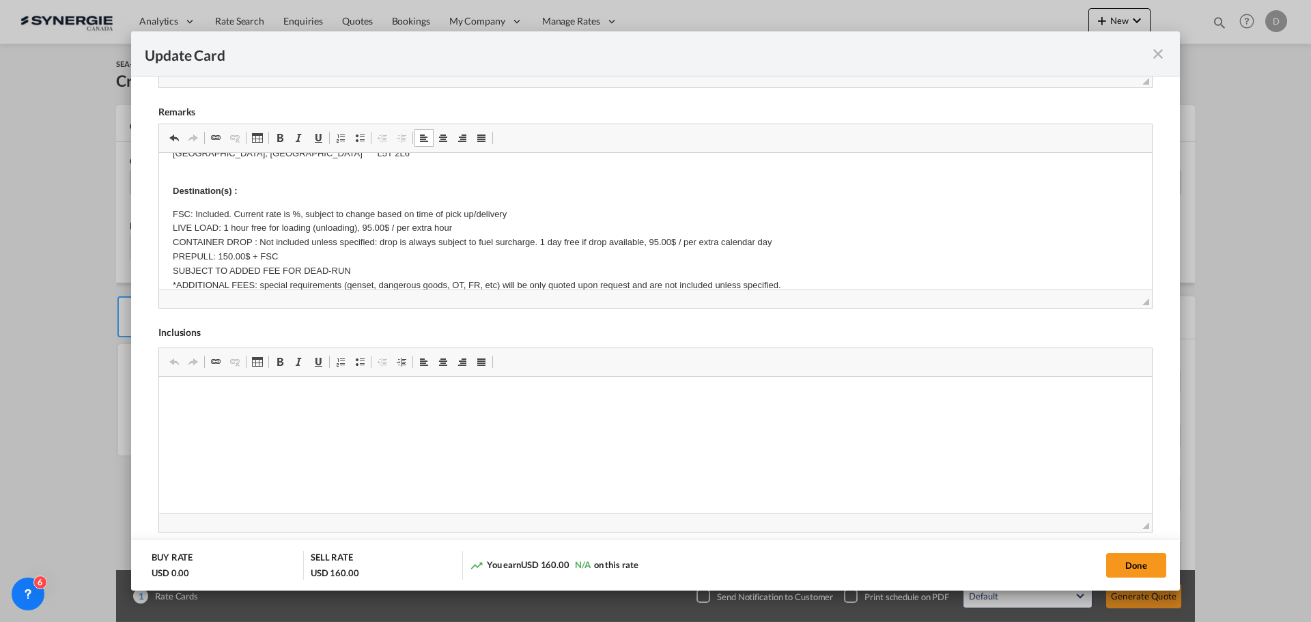
scroll to position [215, 0]
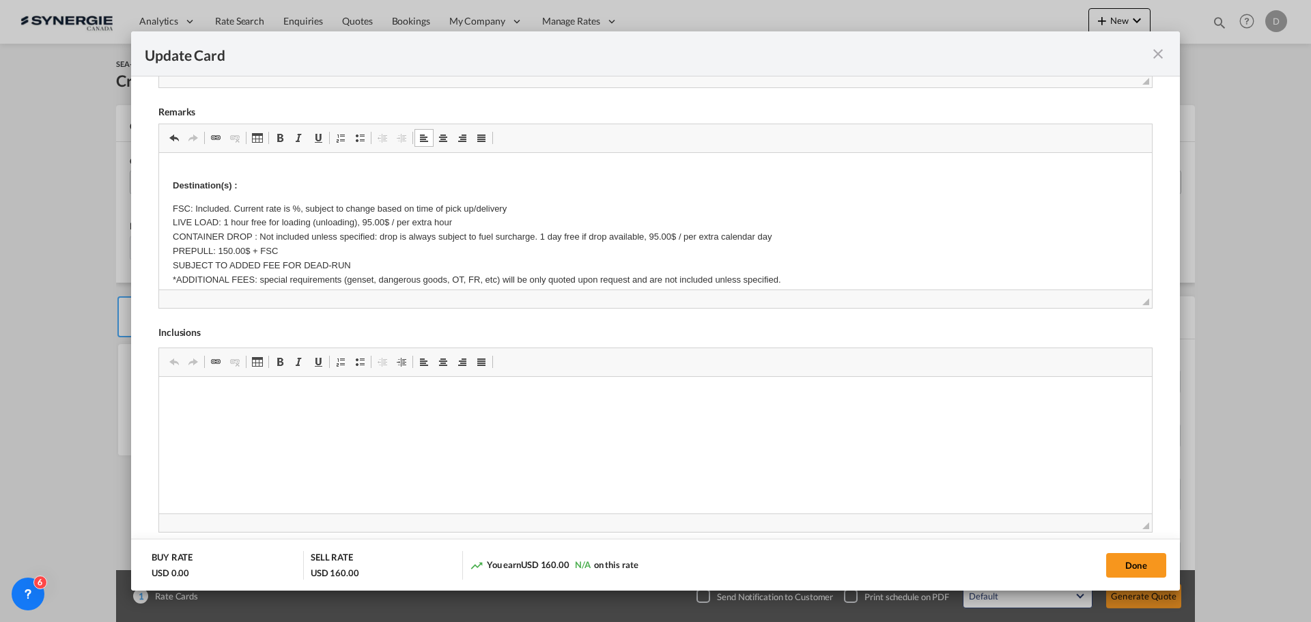
click at [269, 188] on p "Destination(s) :" at bounding box center [655, 178] width 965 height 29
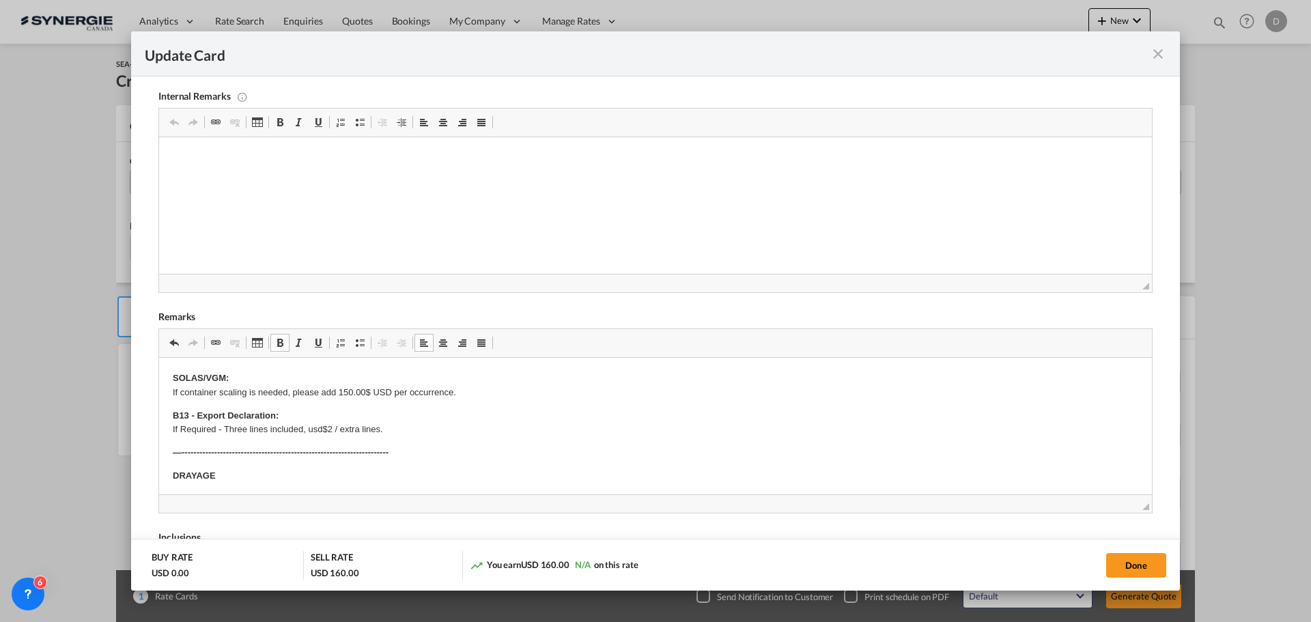
scroll to position [68, 0]
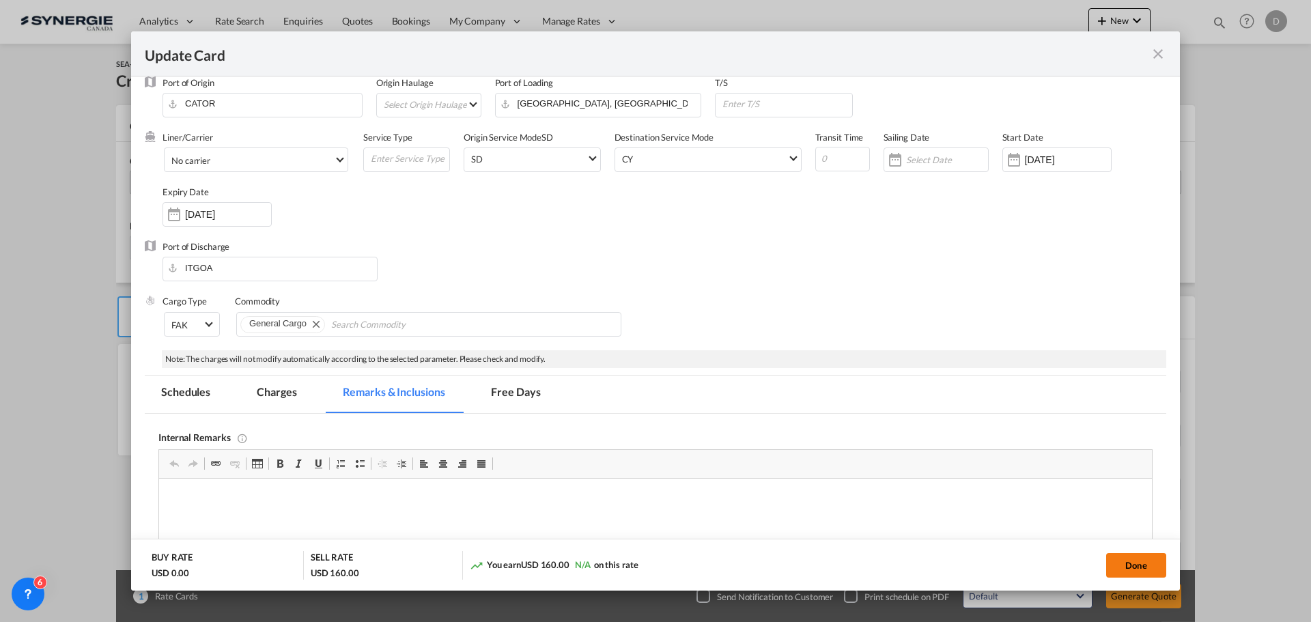
click at [1140, 558] on button "Done" at bounding box center [1136, 565] width 60 height 25
type input "[DATE]"
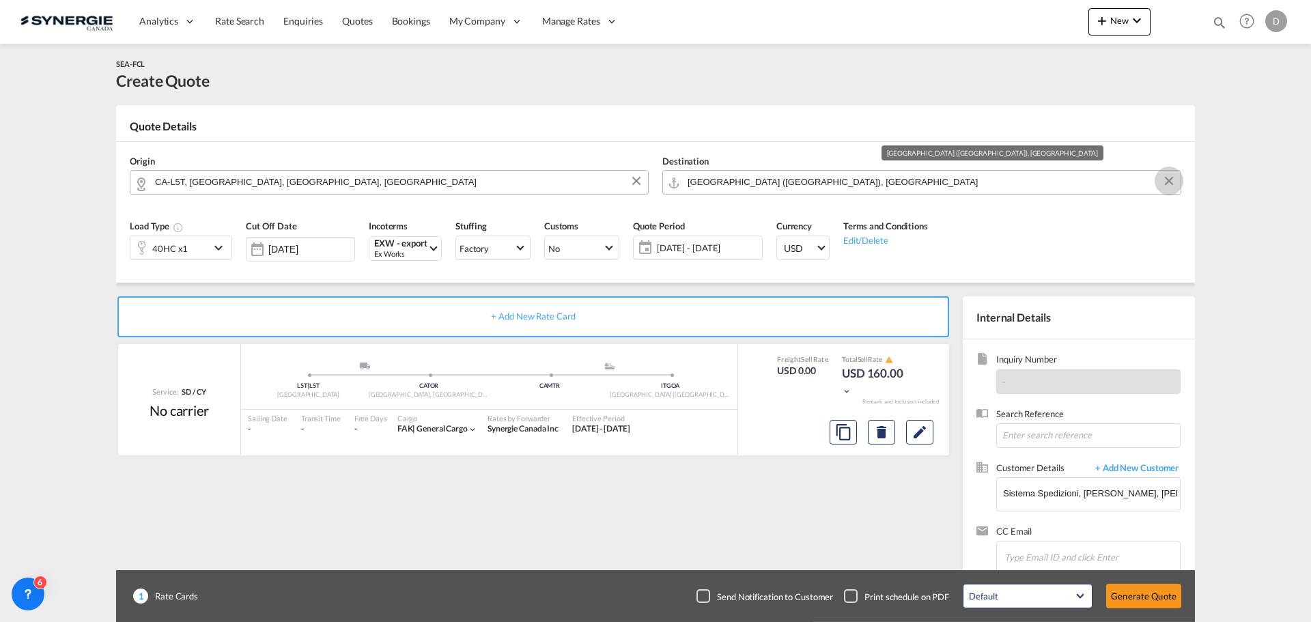
click at [1167, 177] on button "Clear Input" at bounding box center [1168, 181] width 20 height 20
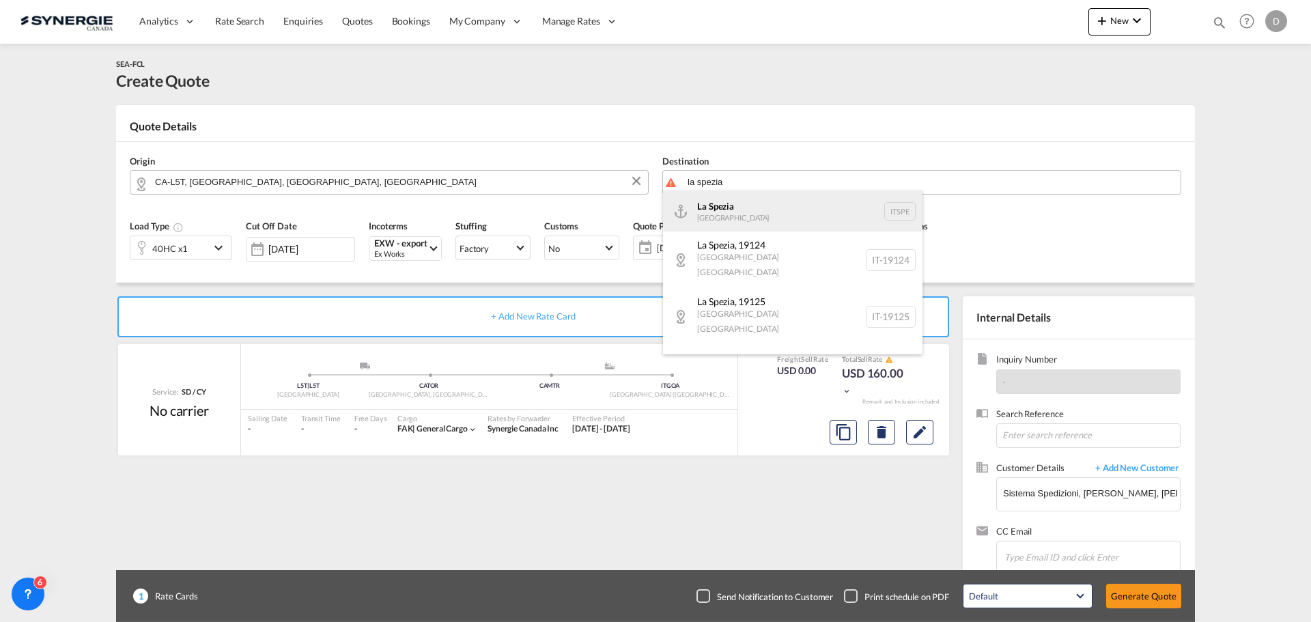
click at [745, 219] on div "La Spezia Italy ITSPE" at bounding box center [792, 210] width 259 height 41
type input "La Spezia, ITSPE"
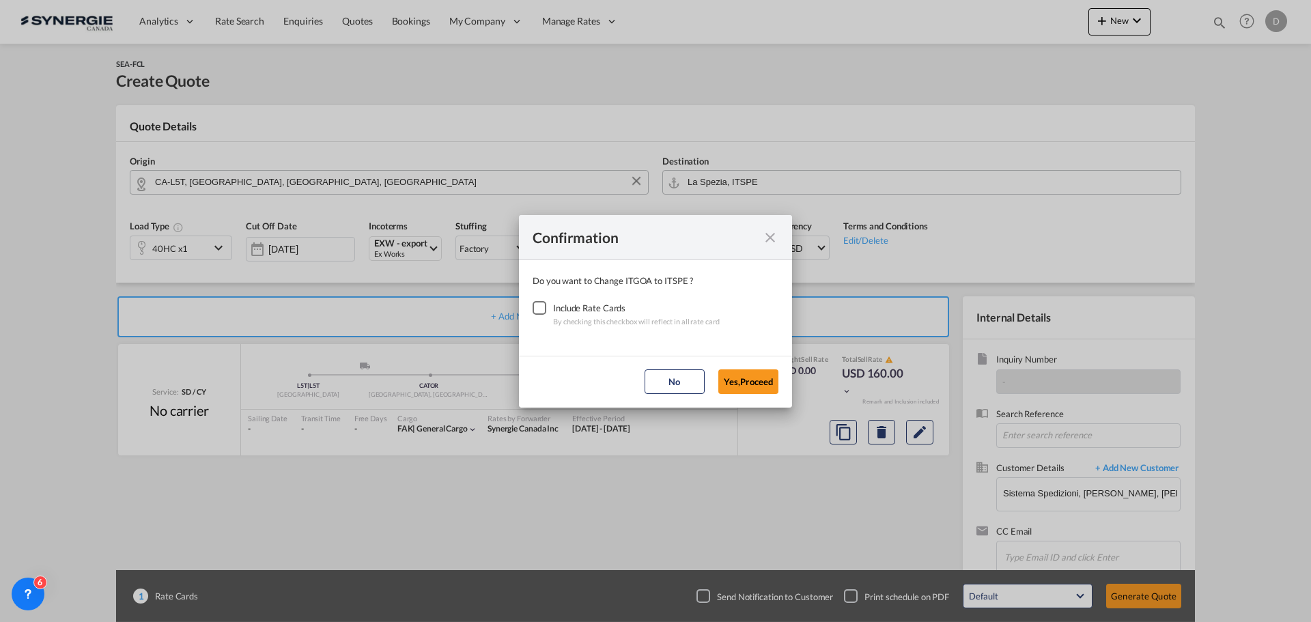
click at [536, 313] on div "Checkbox No Ink" at bounding box center [539, 308] width 14 height 14
click at [760, 385] on button "Yes,Proceed" at bounding box center [748, 381] width 60 height 25
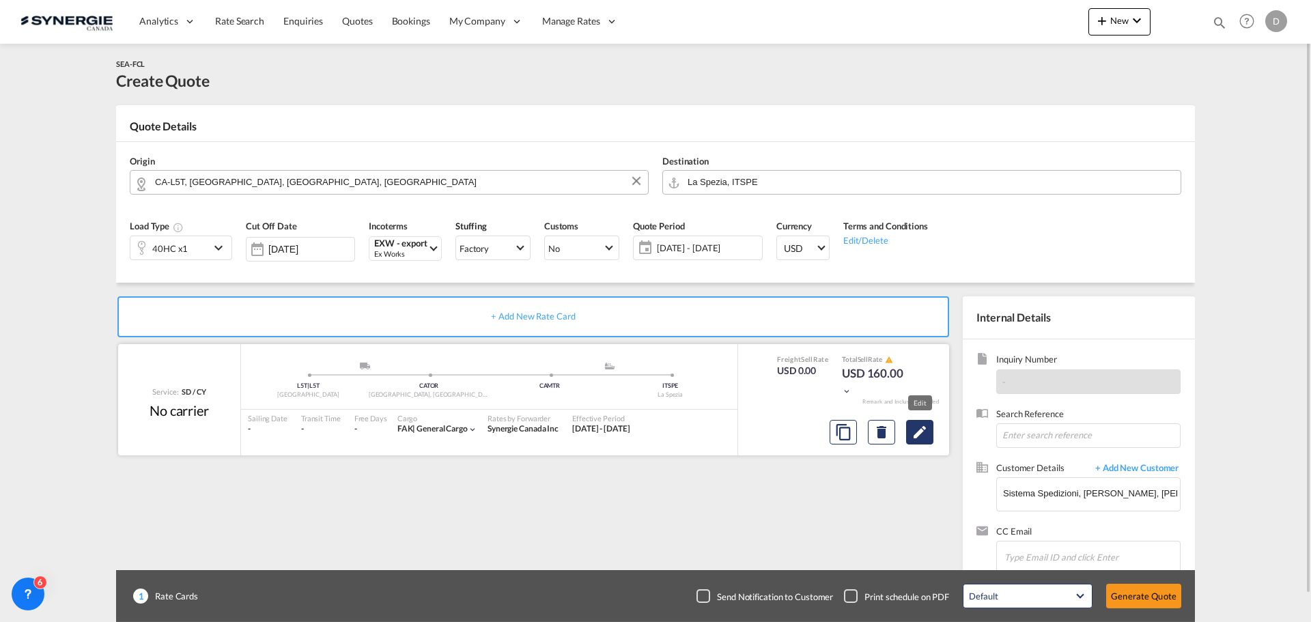
click at [920, 433] on md-icon "Edit" at bounding box center [919, 432] width 16 height 16
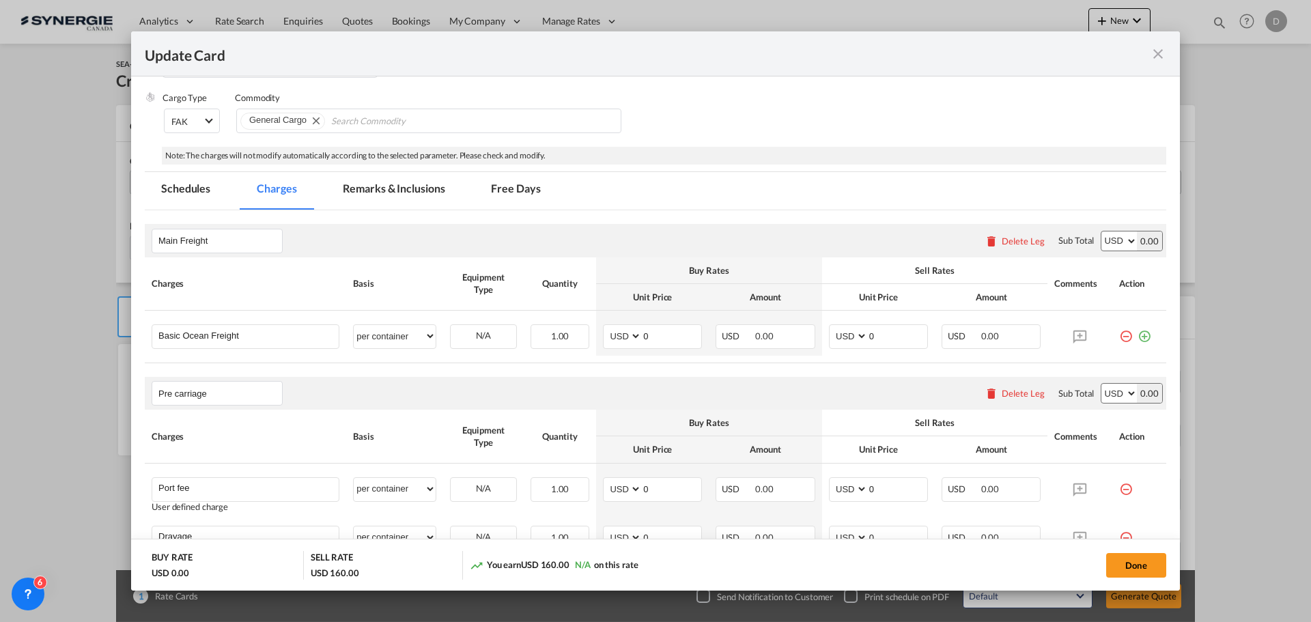
scroll to position [273, 0]
drag, startPoint x: 641, startPoint y: 330, endPoint x: 665, endPoint y: 333, distance: 24.7
click at [665, 333] on input "0" at bounding box center [671, 334] width 59 height 20
type input "1695"
drag, startPoint x: 863, startPoint y: 337, endPoint x: 873, endPoint y: 337, distance: 10.2
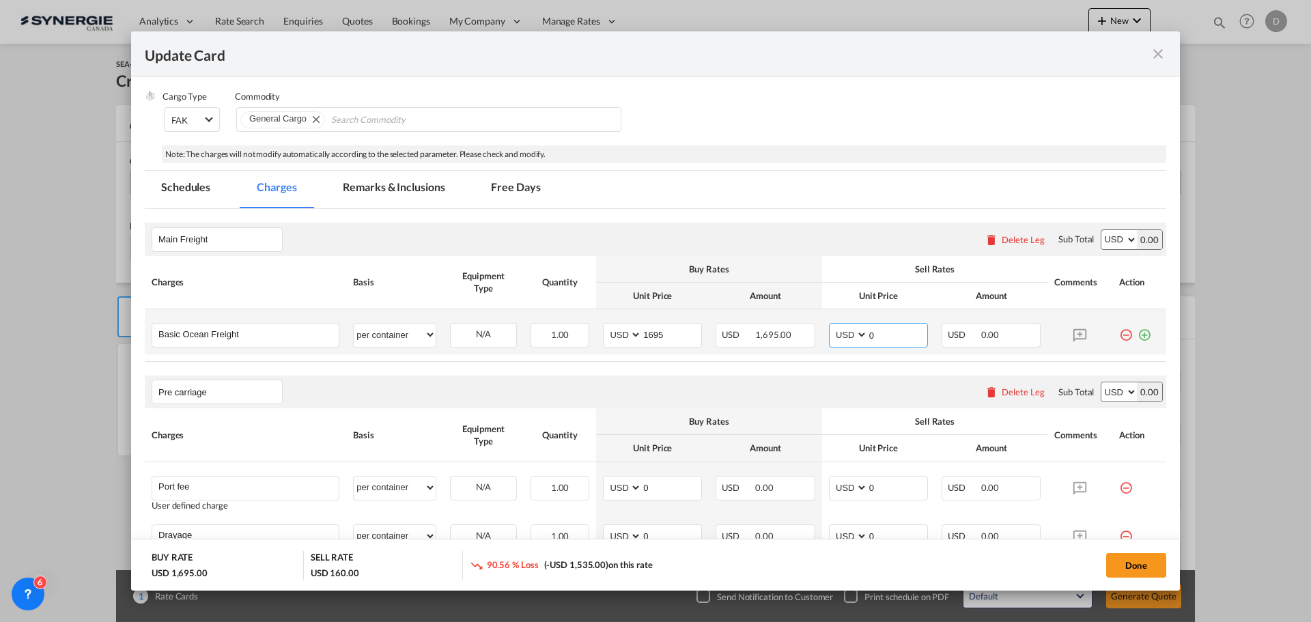
click at [873, 337] on input "0" at bounding box center [897, 334] width 59 height 20
type input "2000"
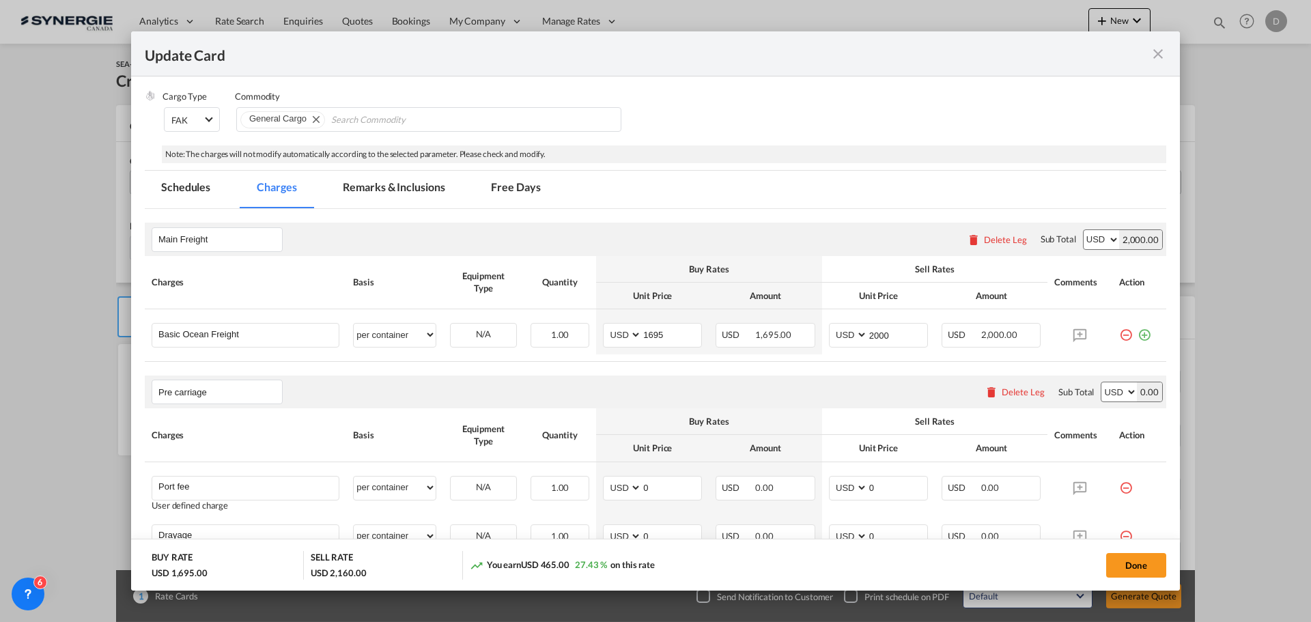
click at [853, 246] on div "Main Freight Please enter leg name Leg Name Already Exists Delete Leg Sub Total…" at bounding box center [655, 239] width 1021 height 33
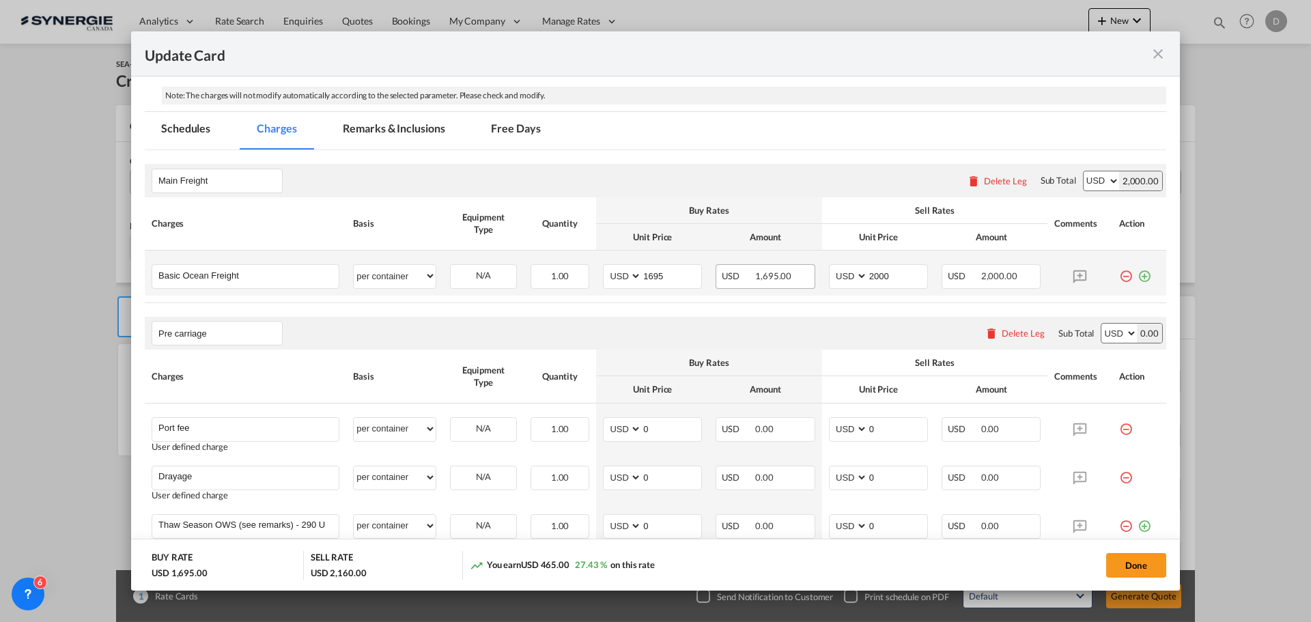
scroll to position [478, 0]
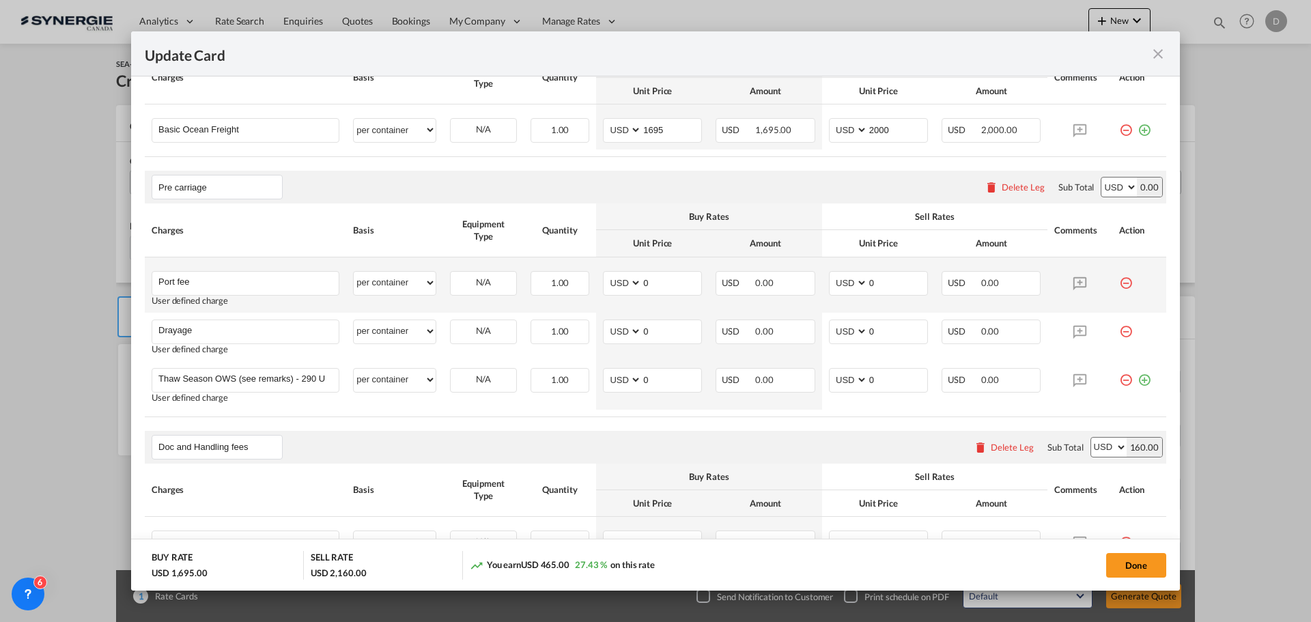
click at [1119, 283] on md-icon "icon-minus-circle-outline red-400-fg" at bounding box center [1126, 278] width 14 height 14
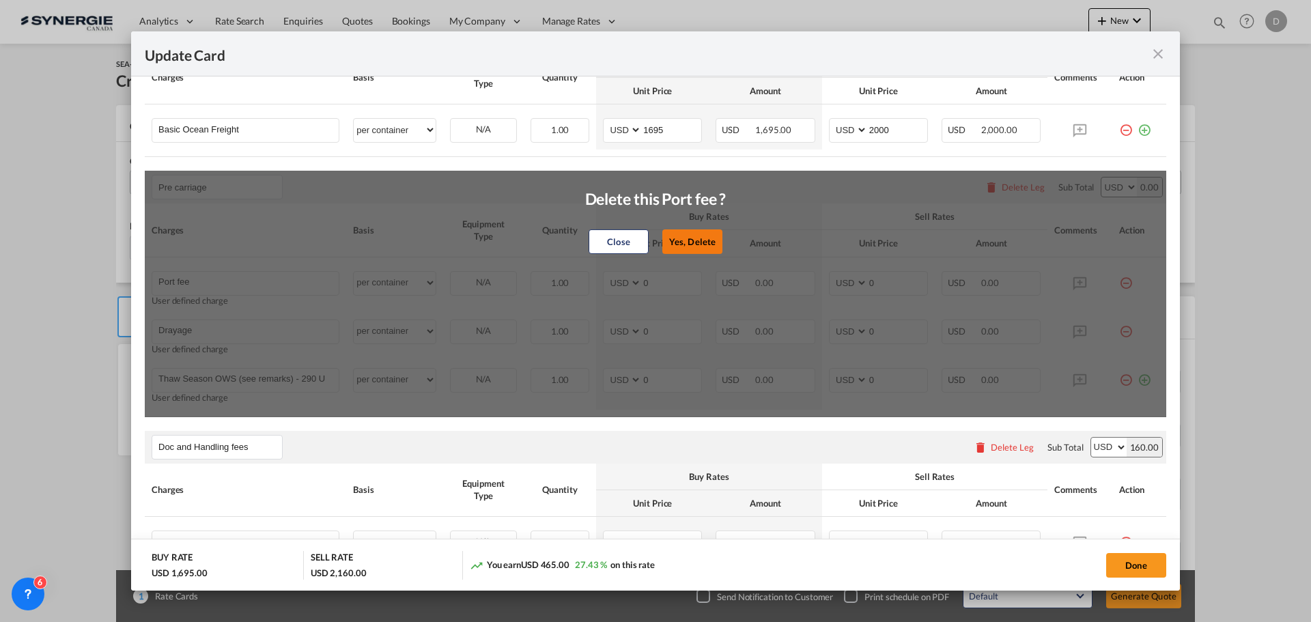
click at [680, 238] on button "Yes, Delete" at bounding box center [692, 241] width 60 height 25
type input "Drayage"
type input "Thaw Season OWS (see remarks) - 290 USD if applicable"
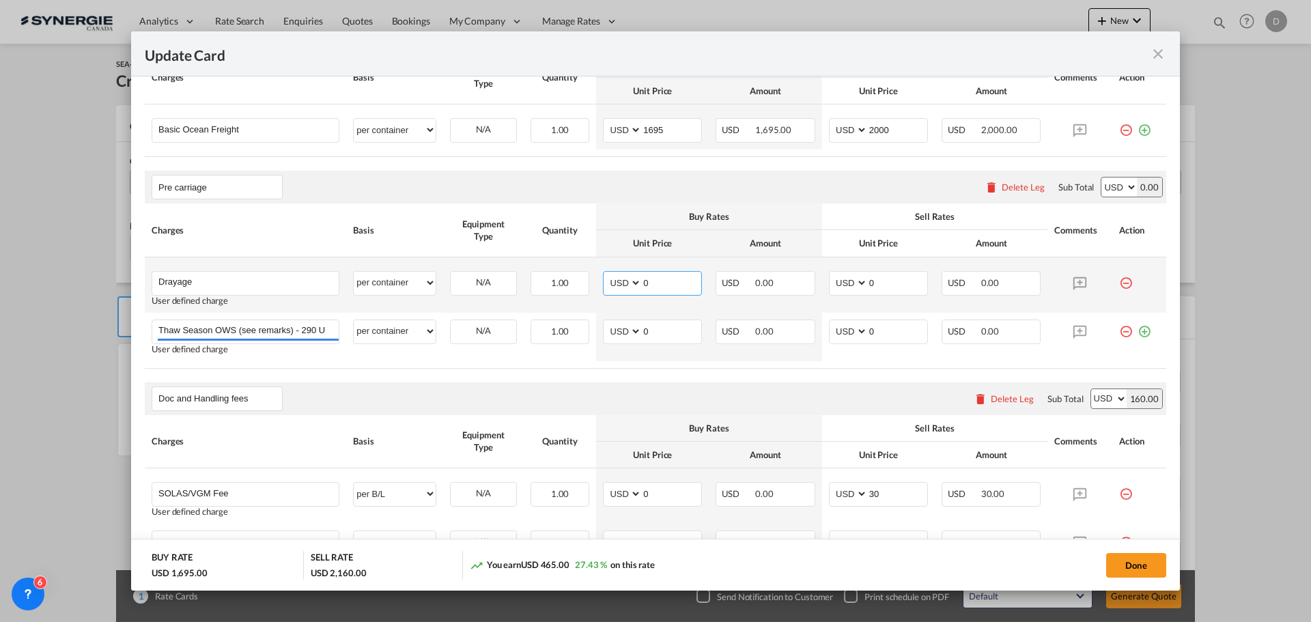
drag, startPoint x: 639, startPoint y: 283, endPoint x: 655, endPoint y: 283, distance: 16.4
click at [655, 283] on input "0" at bounding box center [671, 282] width 59 height 20
type input "272"
drag, startPoint x: 862, startPoint y: 285, endPoint x: 875, endPoint y: 289, distance: 13.4
click at [875, 289] on input "0" at bounding box center [897, 282] width 59 height 20
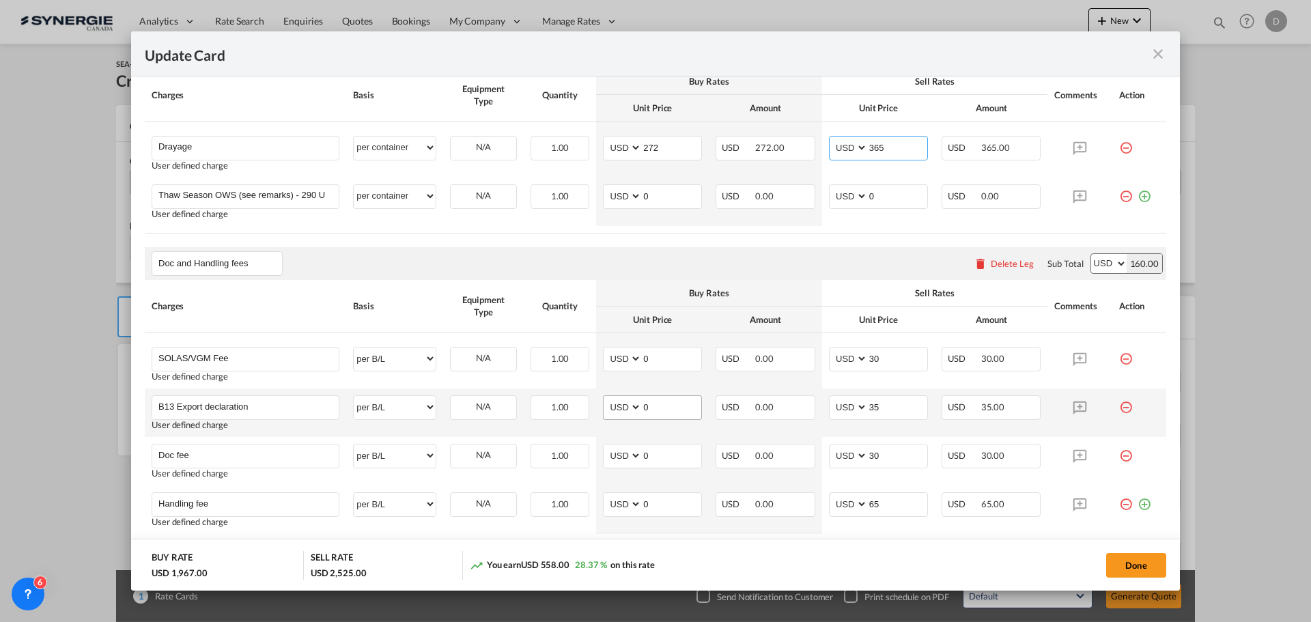
scroll to position [683, 0]
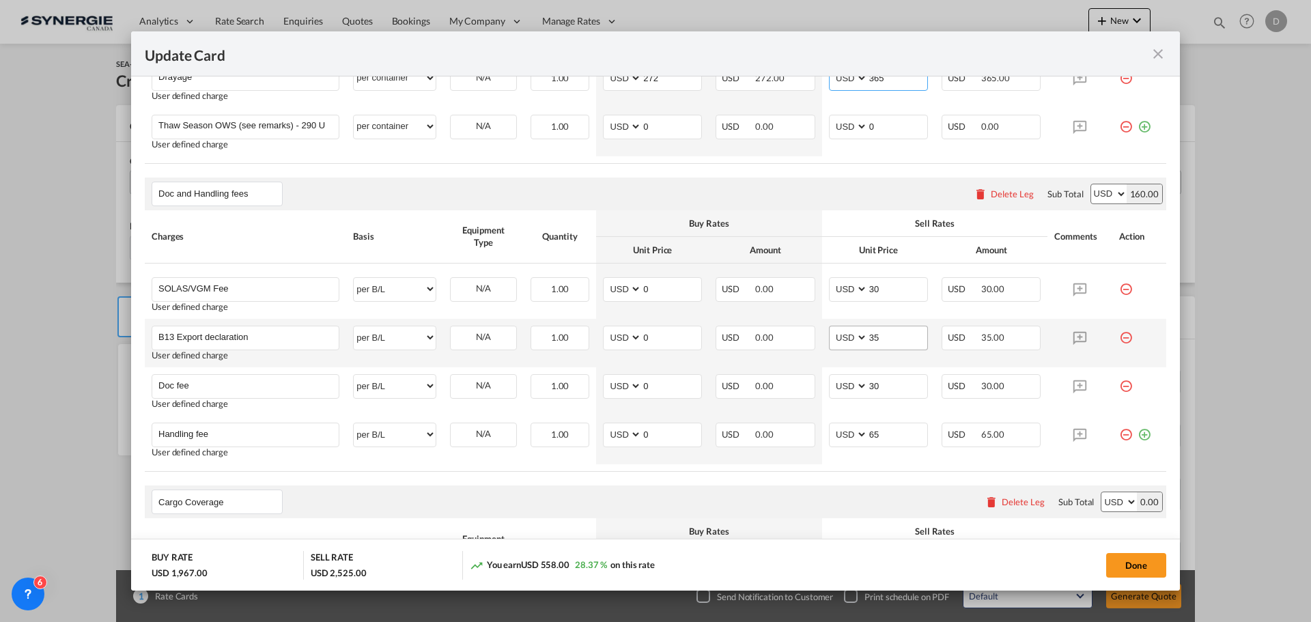
type input "365"
click at [868, 336] on input "35" at bounding box center [897, 336] width 59 height 20
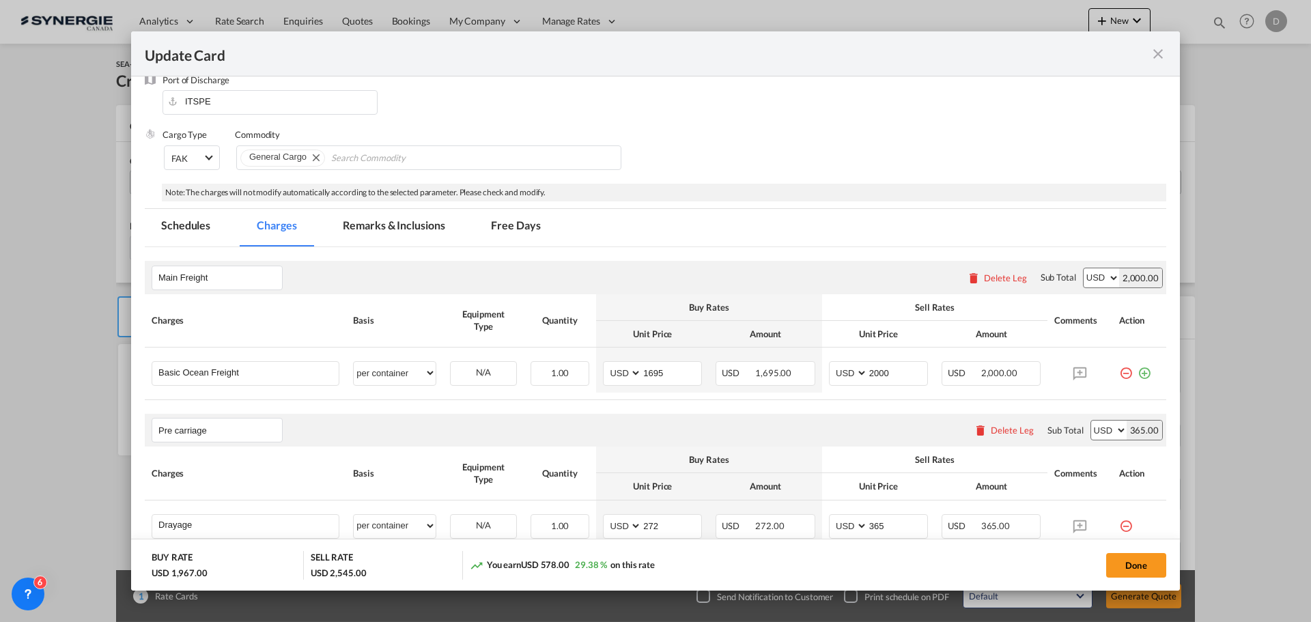
scroll to position [137, 0]
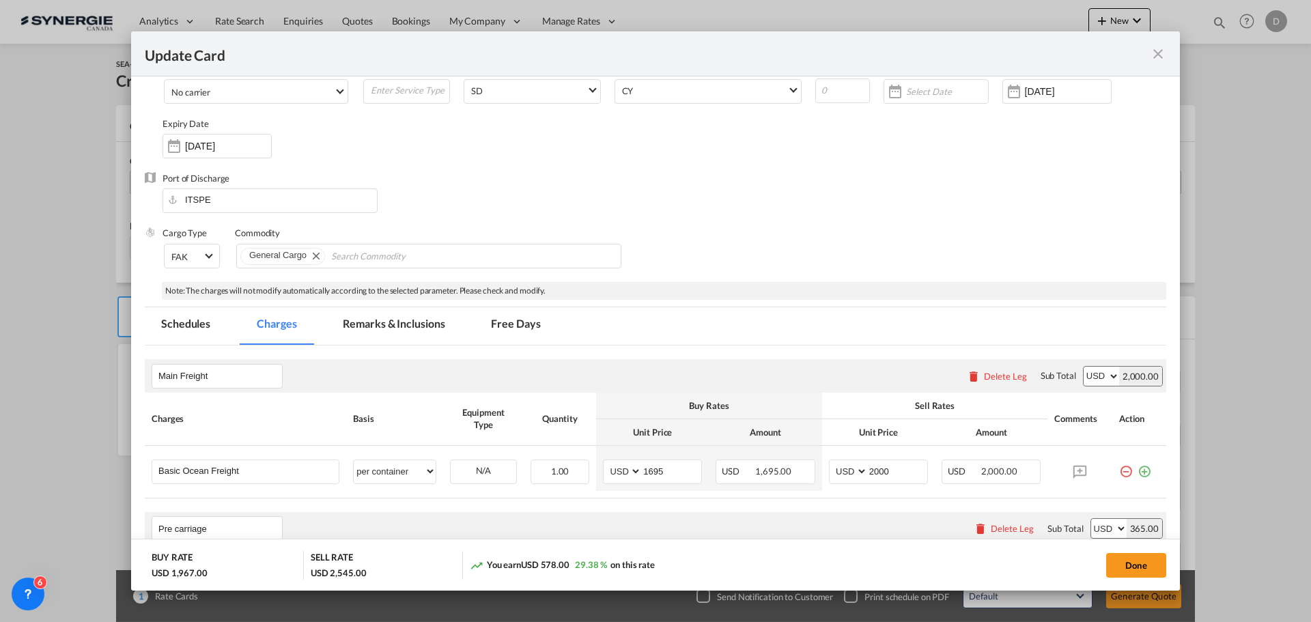
type input "55"
click at [399, 339] on md-tab-item "Remarks & Inclusions" at bounding box center [393, 326] width 134 height 38
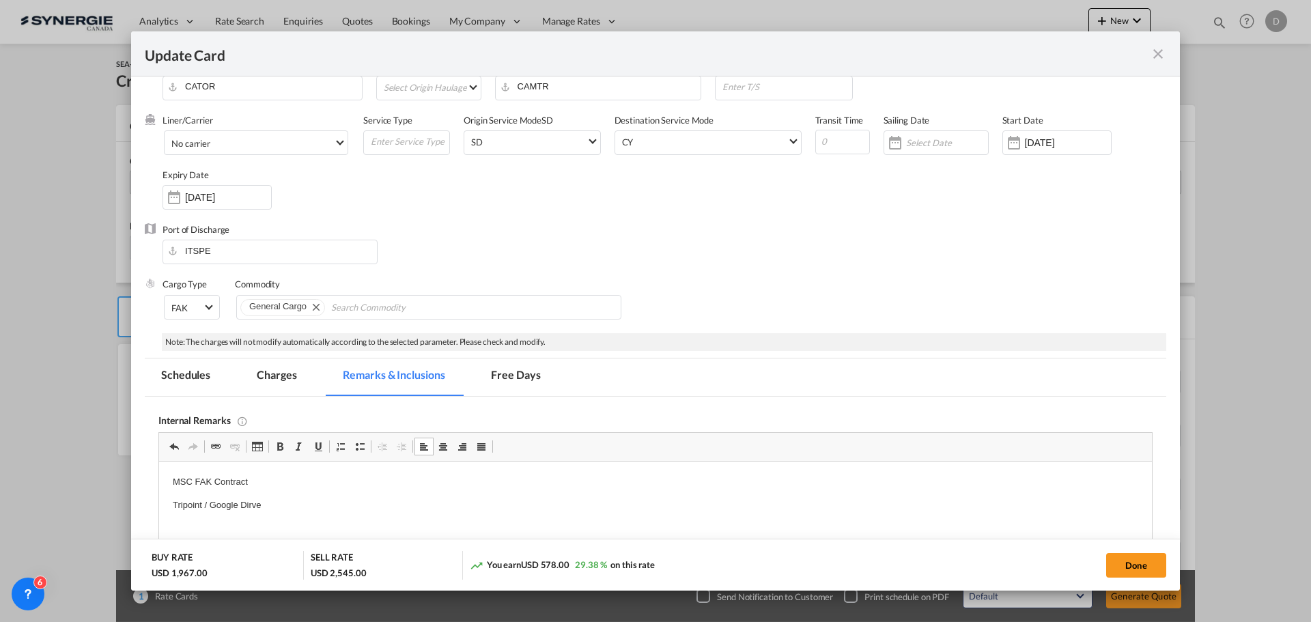
scroll to position [68, 0]
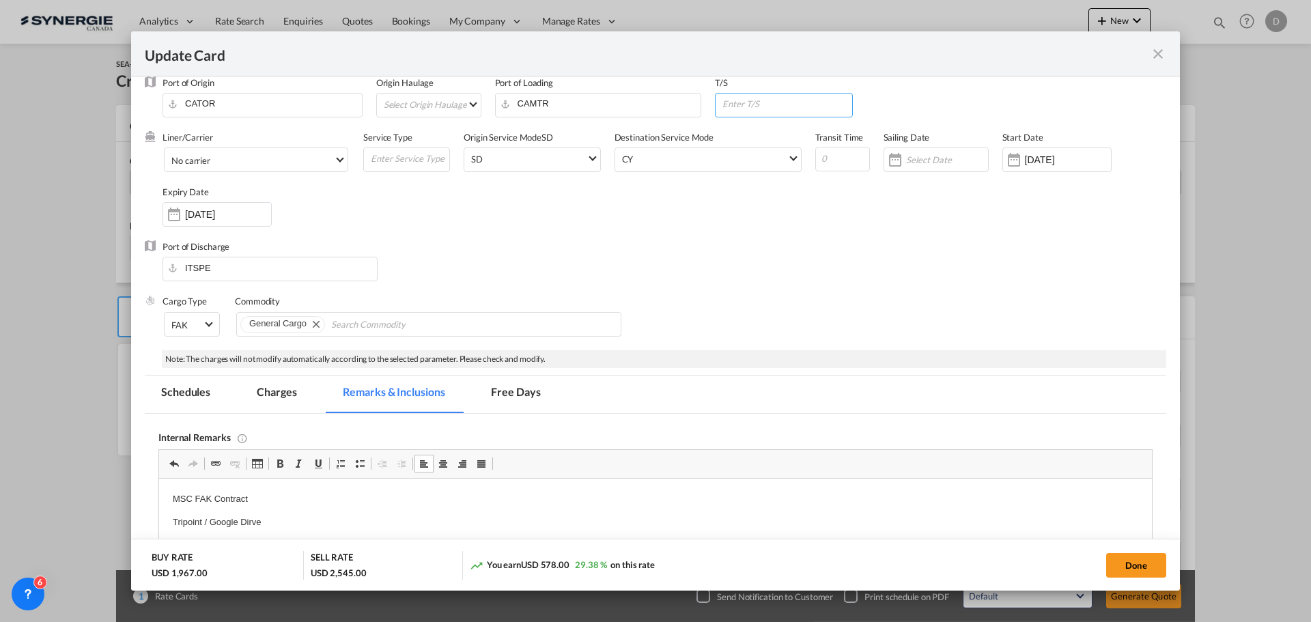
click at [742, 108] on input "Update Card Pickup ..." at bounding box center [786, 104] width 131 height 20
paste input "gioia tauro (ITGIT)"
click at [746, 104] on input "gioia tauro (ITGIT)" at bounding box center [786, 104] width 131 height 20
click at [724, 106] on input "gioia Tauro (ITGIT)" at bounding box center [786, 104] width 131 height 20
type input "Gioia Tauro (ITGIT)"
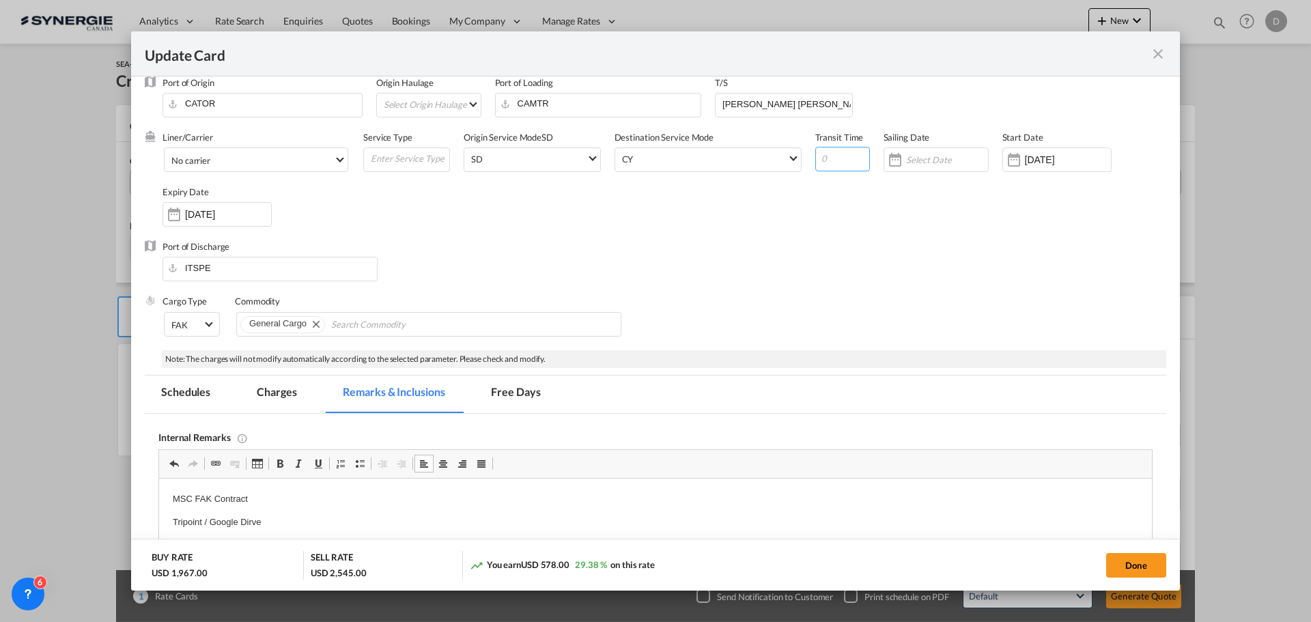
click at [827, 156] on input "Update Card Pickup ..." at bounding box center [842, 159] width 55 height 25
type input "26"
click at [840, 190] on div "Liner/Carrier No carrier Atlantic Container Line (ACL) Baker Transport (GB) | D…" at bounding box center [663, 185] width 1003 height 109
click at [330, 156] on span "No carrier" at bounding box center [252, 160] width 162 height 12
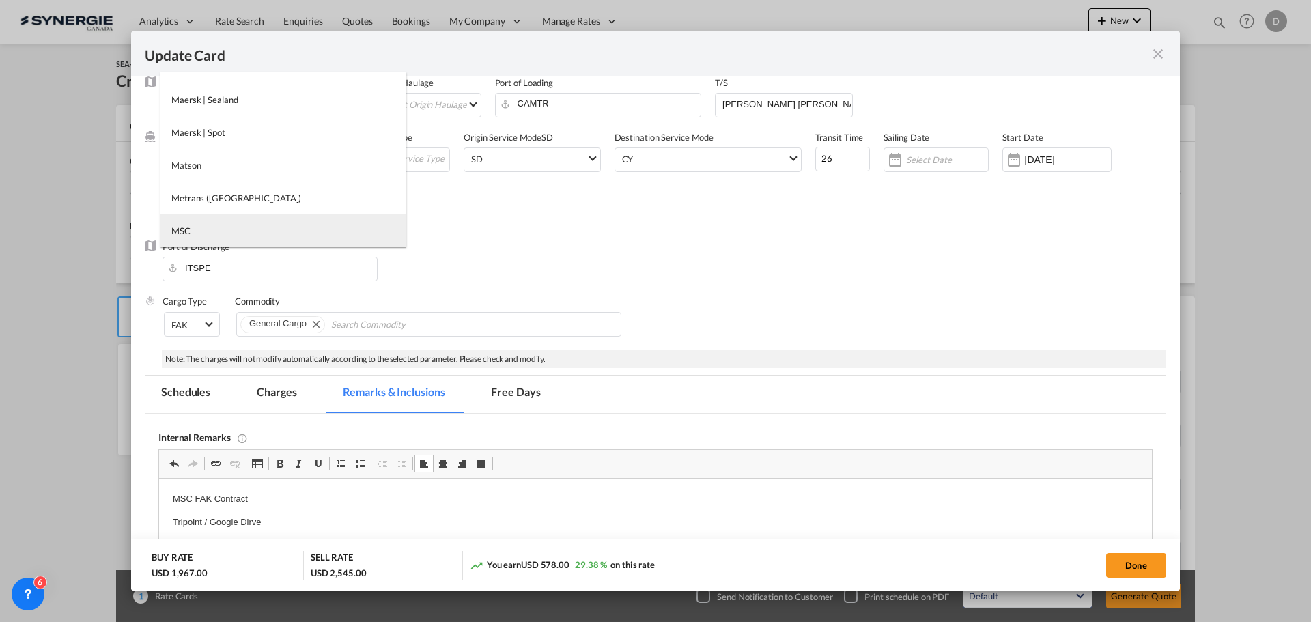
click at [232, 228] on md-option "MSC" at bounding box center [283, 230] width 246 height 33
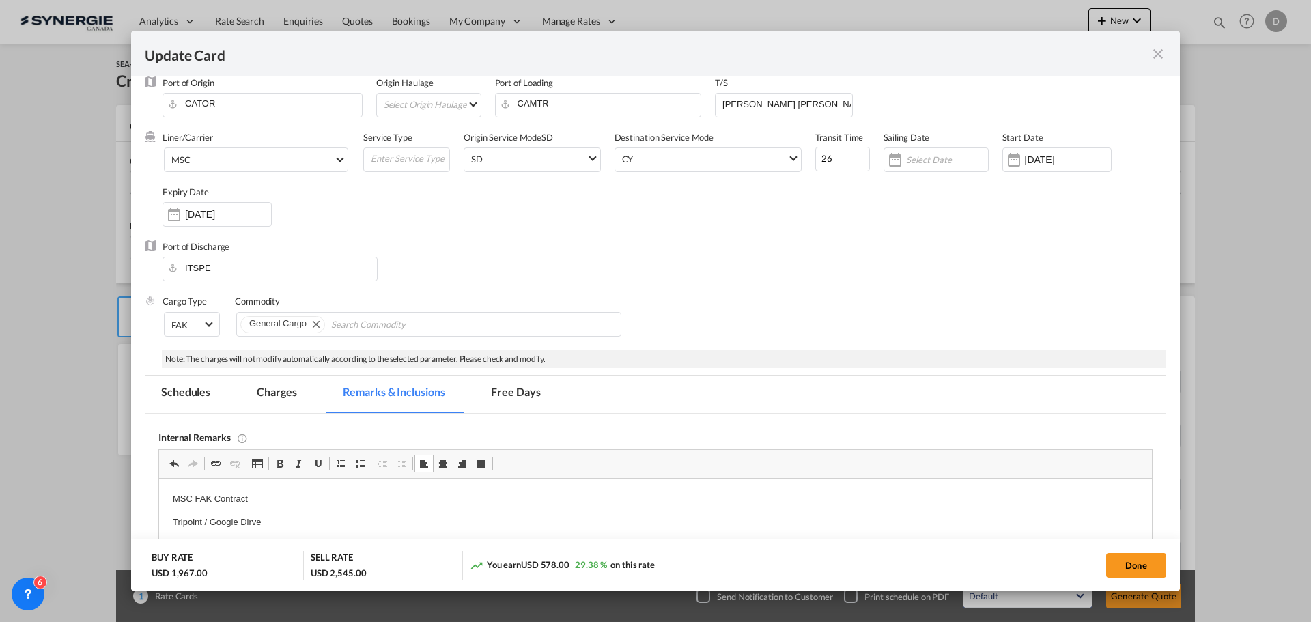
click at [599, 223] on div "Liner/Carrier MSC Service Type Origin Service Mode SD SD SD CY Destination Serv…" at bounding box center [663, 185] width 1003 height 109
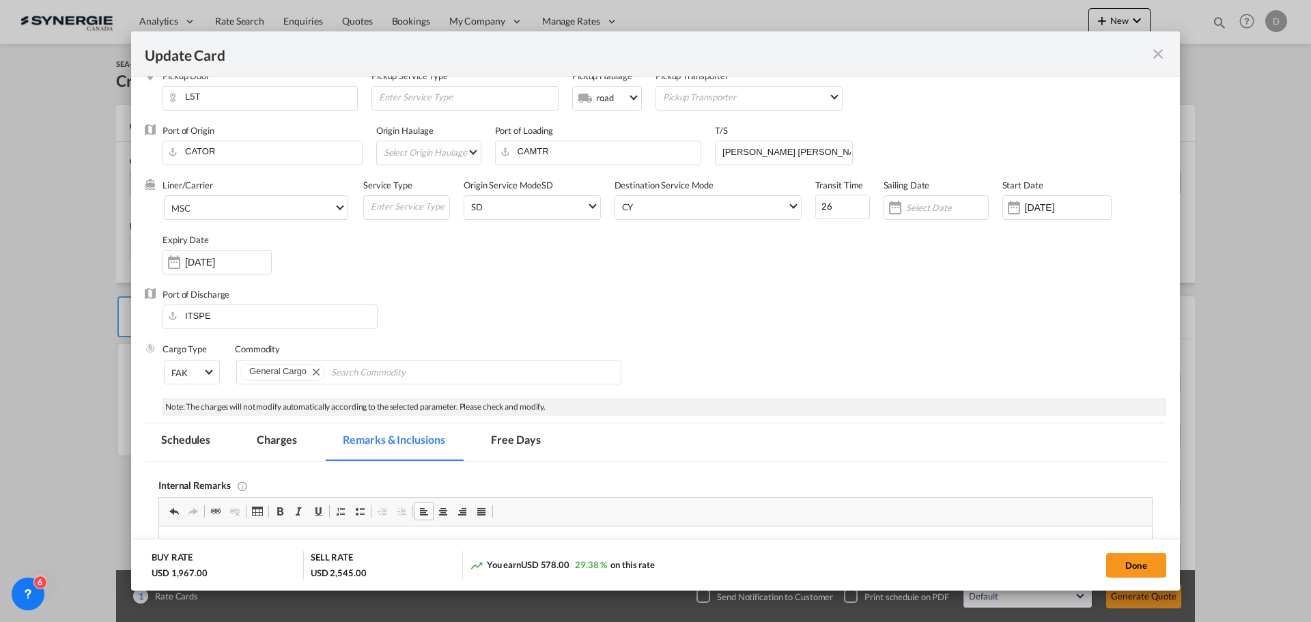
scroll to position [0, 0]
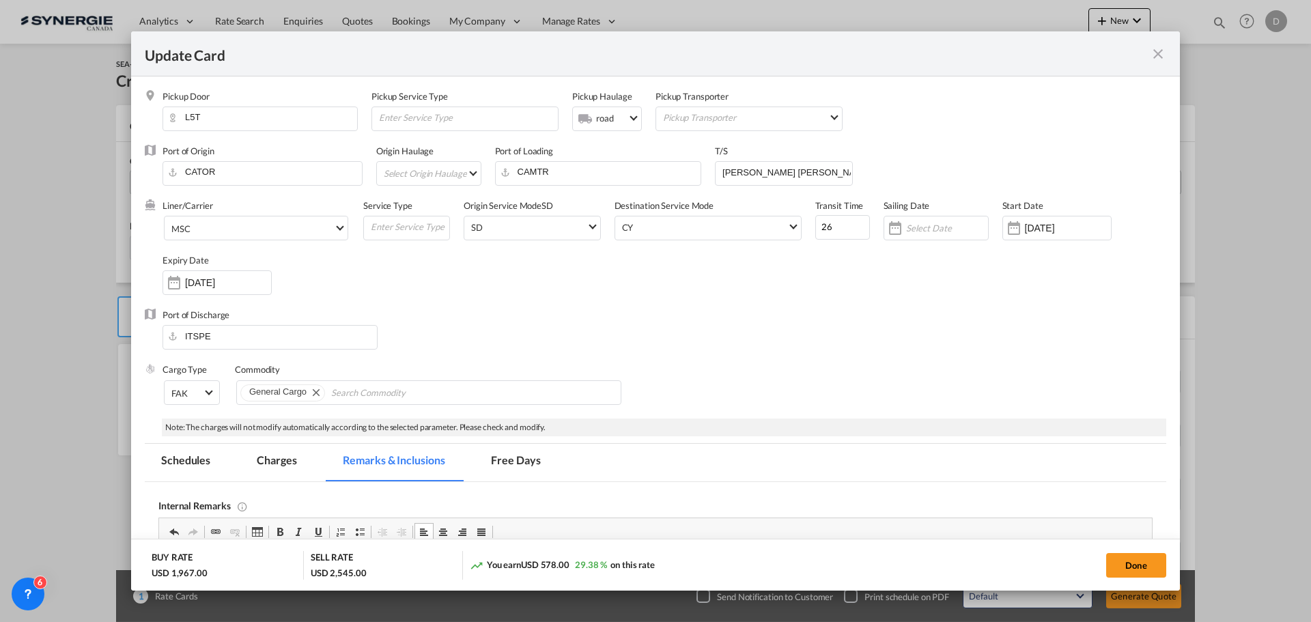
click at [466, 171] on md-select "Select Origin Haulage rail road barge truck unspecified not available" at bounding box center [431, 173] width 98 height 22
click at [466, 171] on md-option "rail" at bounding box center [432, 172] width 119 height 33
click at [686, 266] on div "Liner/Carrier MSC Service Type Origin Service Mode SD SD SD CY Destination Serv…" at bounding box center [663, 253] width 1003 height 109
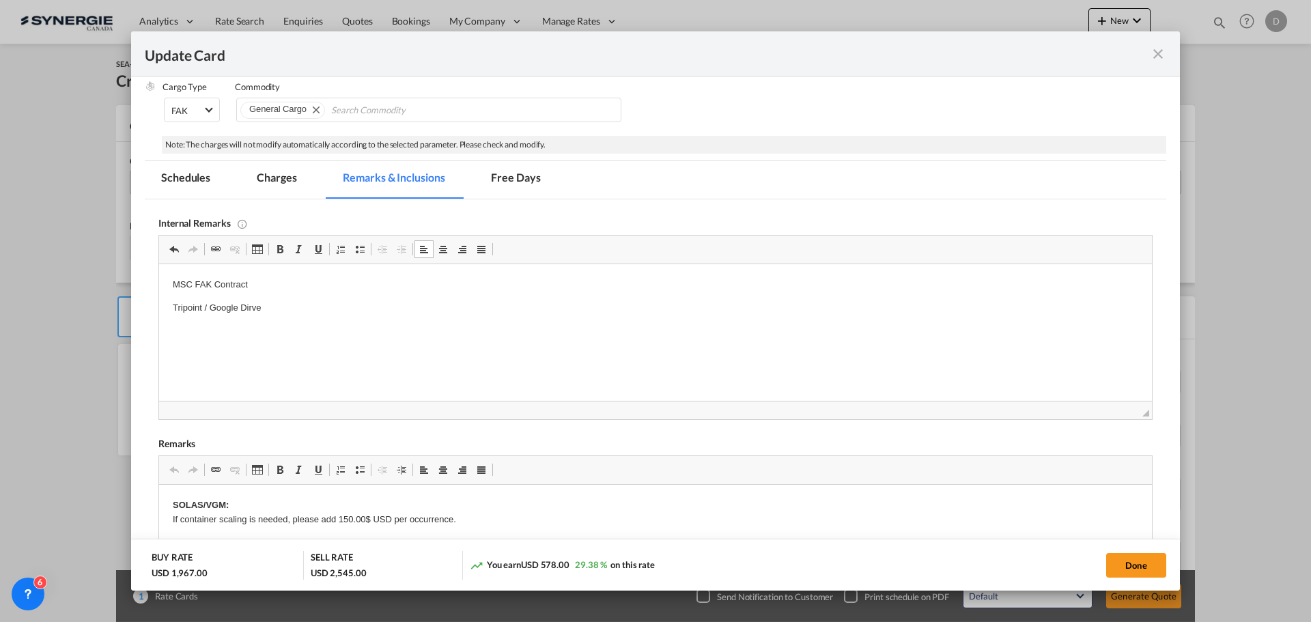
scroll to position [410, 0]
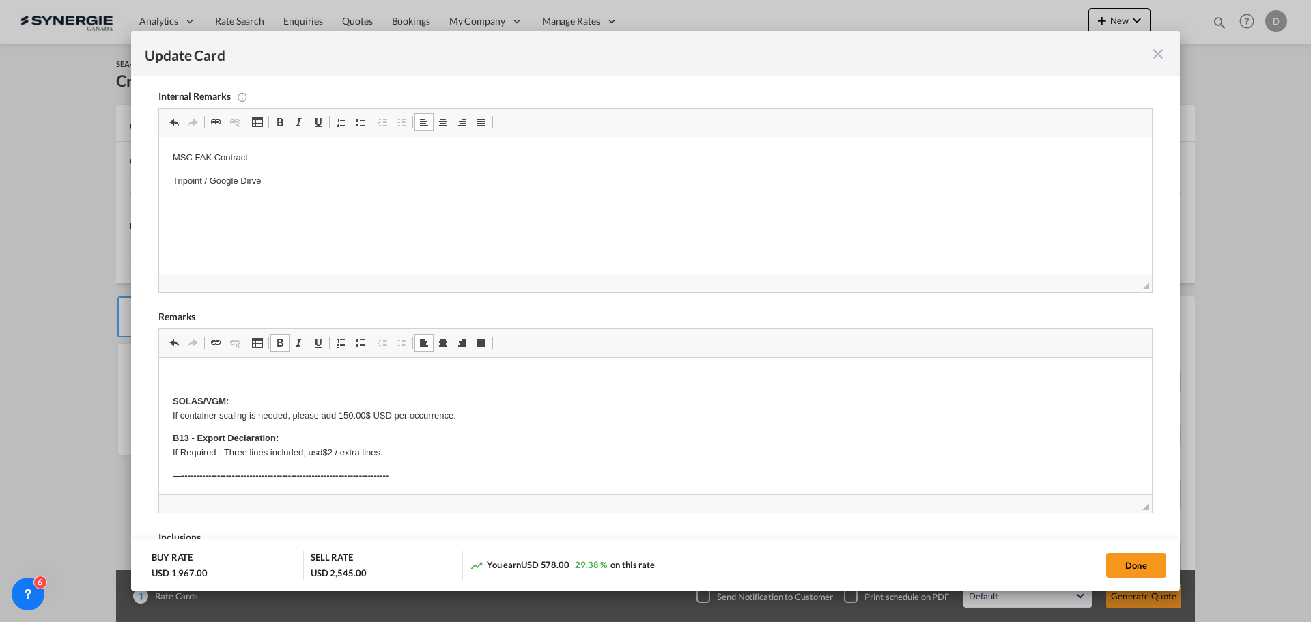
paste body "Editor, editor17"
drag, startPoint x: 169, startPoint y: 377, endPoint x: 405, endPoint y: 376, distance: 235.5
click at [281, 345] on span "Update Card Pickup ..." at bounding box center [279, 342] width 11 height 11
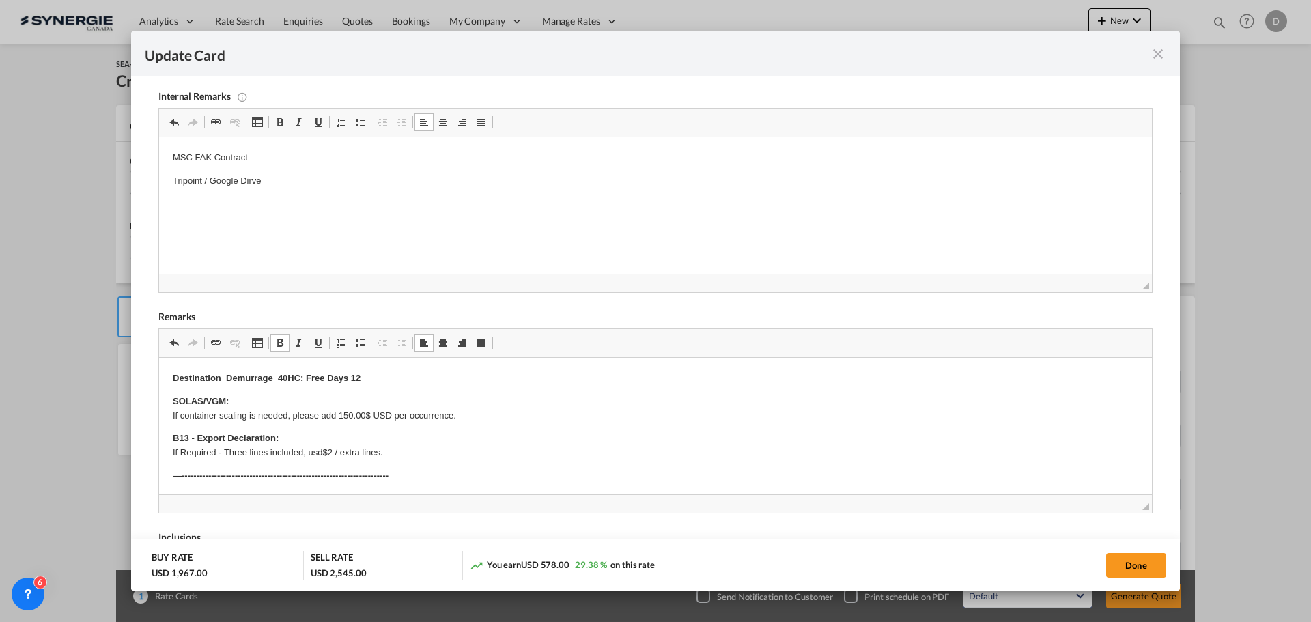
click at [463, 384] on p "Destination_Demurrage_40HC: Free Days 12" at bounding box center [655, 378] width 965 height 14
click at [1139, 564] on button "Done" at bounding box center [1136, 565] width 60 height 25
type input "[DATE]"
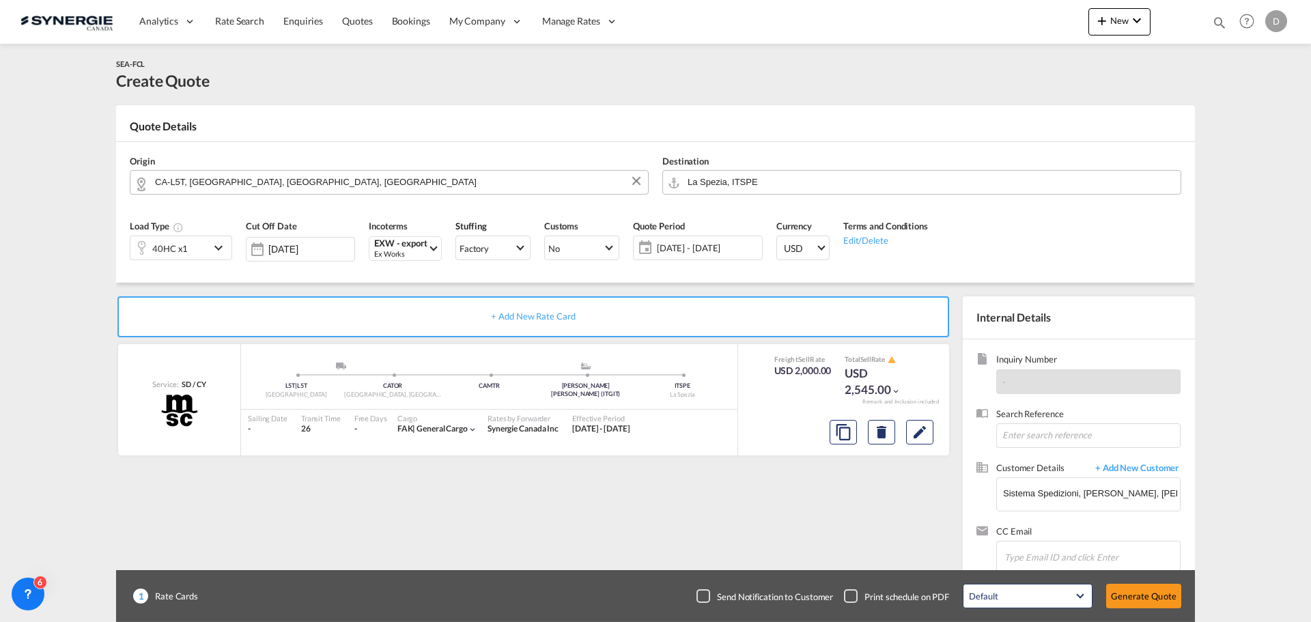
scroll to position [209, 0]
click at [1145, 594] on button "Generate Quote" at bounding box center [1143, 596] width 75 height 25
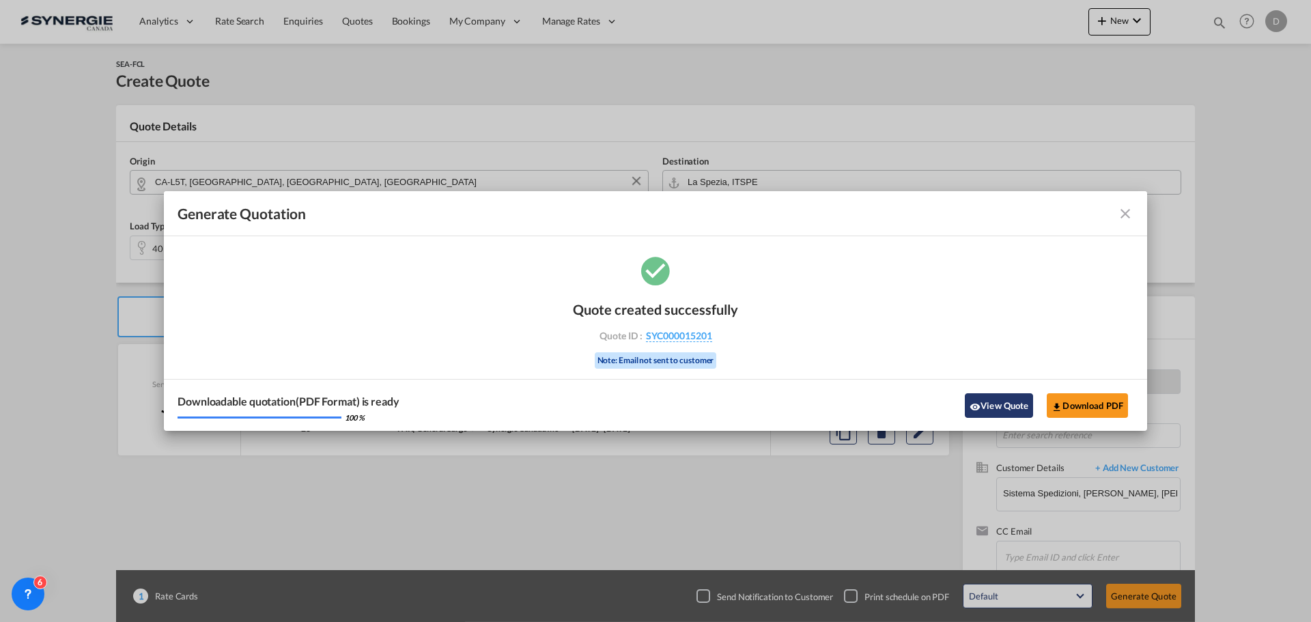
click at [998, 401] on button "View Quote" at bounding box center [998, 405] width 68 height 25
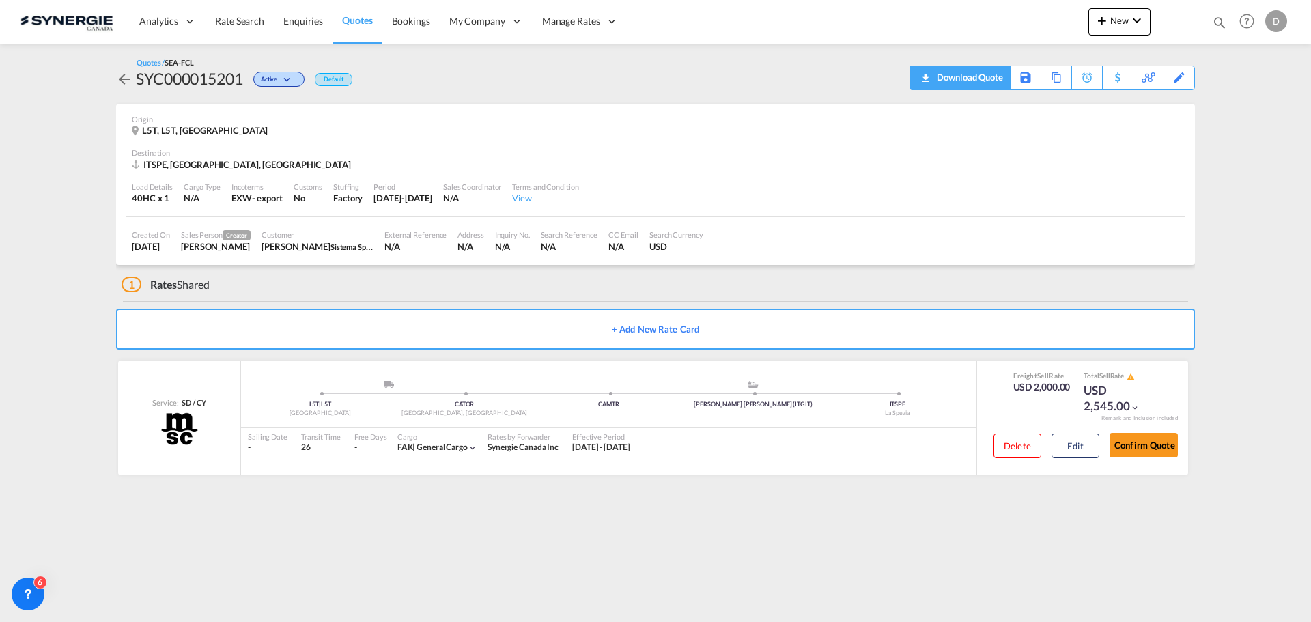
click at [999, 76] on div "Download Quote" at bounding box center [968, 77] width 70 height 22
click at [853, 151] on div "Destination" at bounding box center [655, 152] width 1047 height 10
click at [1217, 23] on md-icon "icon-magnify" at bounding box center [1219, 22] width 15 height 15
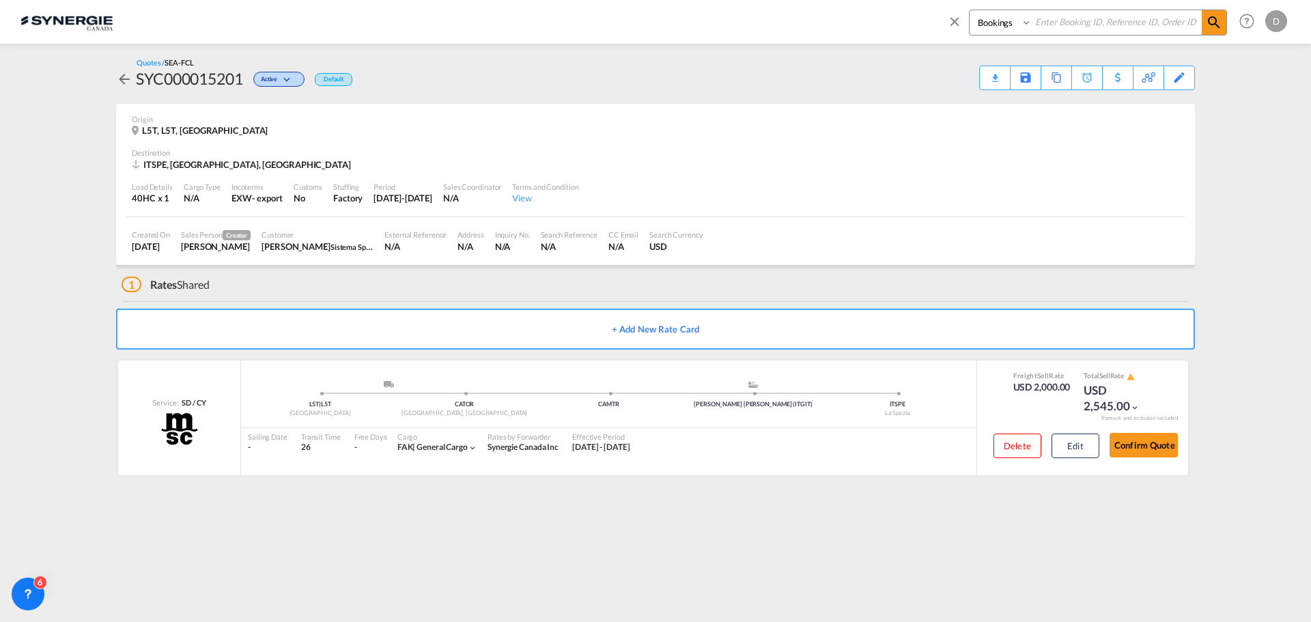
drag, startPoint x: 979, startPoint y: 16, endPoint x: 989, endPoint y: 32, distance: 18.4
click at [979, 18] on select "Bookings Quotes Enquiries" at bounding box center [1001, 22] width 65 height 25
select select "Quotes"
click at [969, 10] on select "Bookings Quotes Enquiries" at bounding box center [1001, 22] width 65 height 25
click at [1081, 25] on input at bounding box center [1116, 22] width 170 height 24
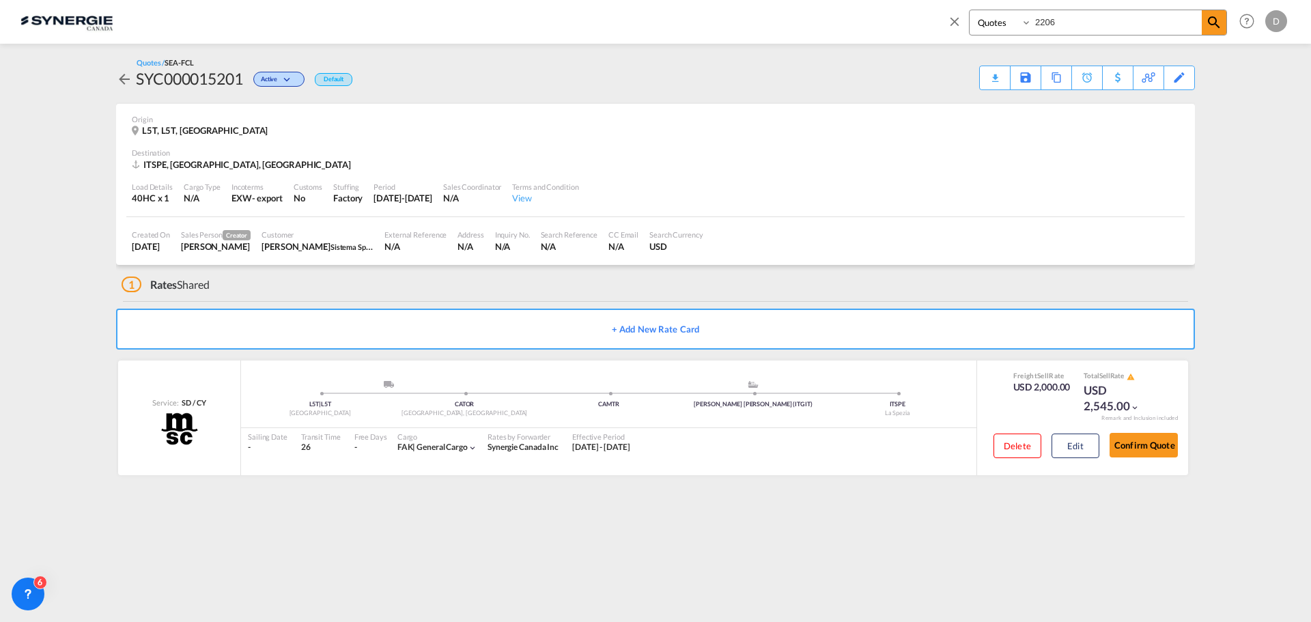
type input "2206"
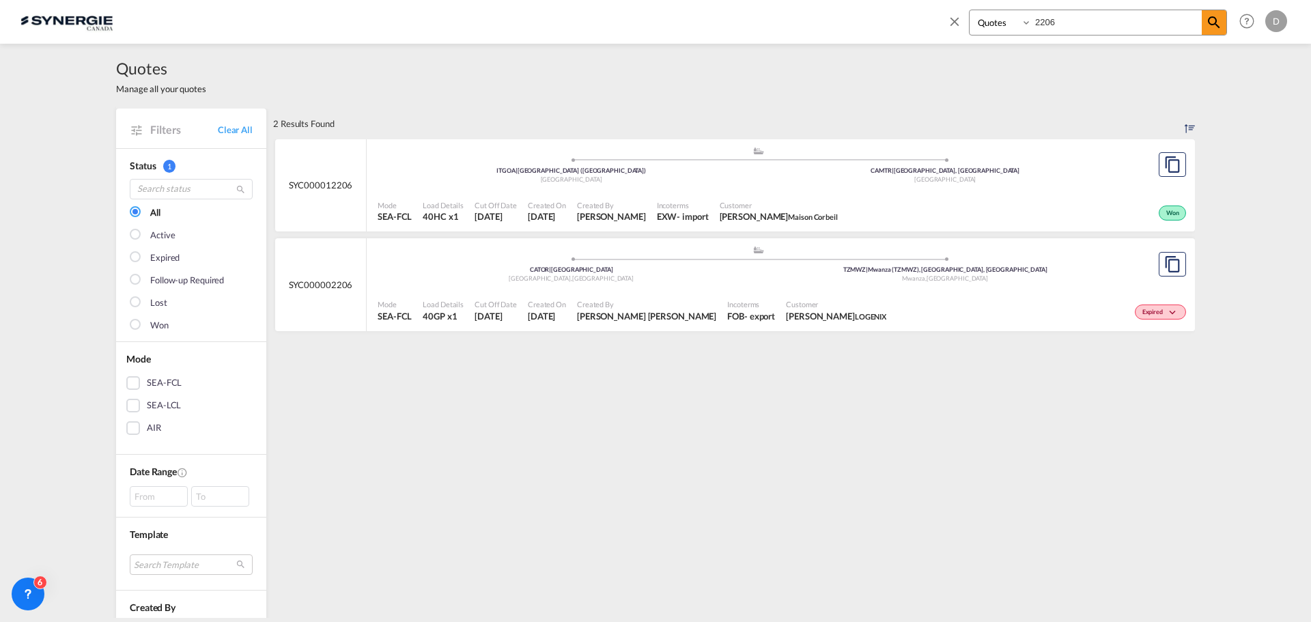
click at [622, 315] on span "Marcia San Juan" at bounding box center [646, 316] width 139 height 12
click at [959, 20] on md-icon "icon-close" at bounding box center [954, 21] width 15 height 15
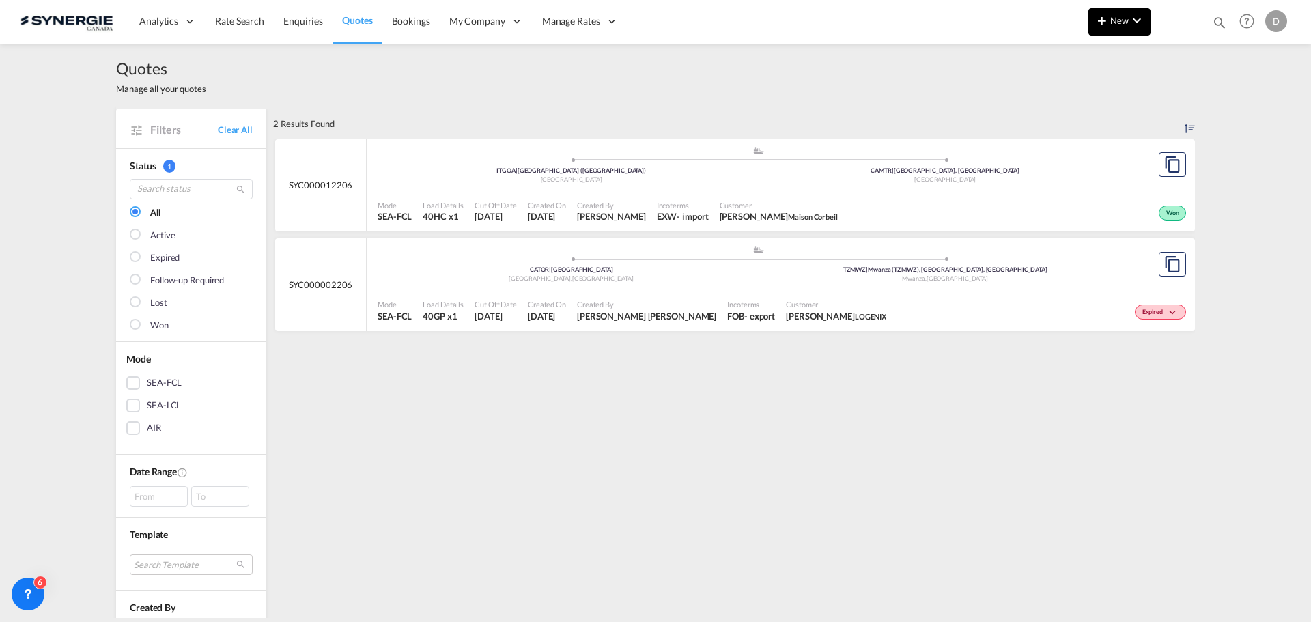
click at [1111, 16] on span "New" at bounding box center [1118, 20] width 51 height 11
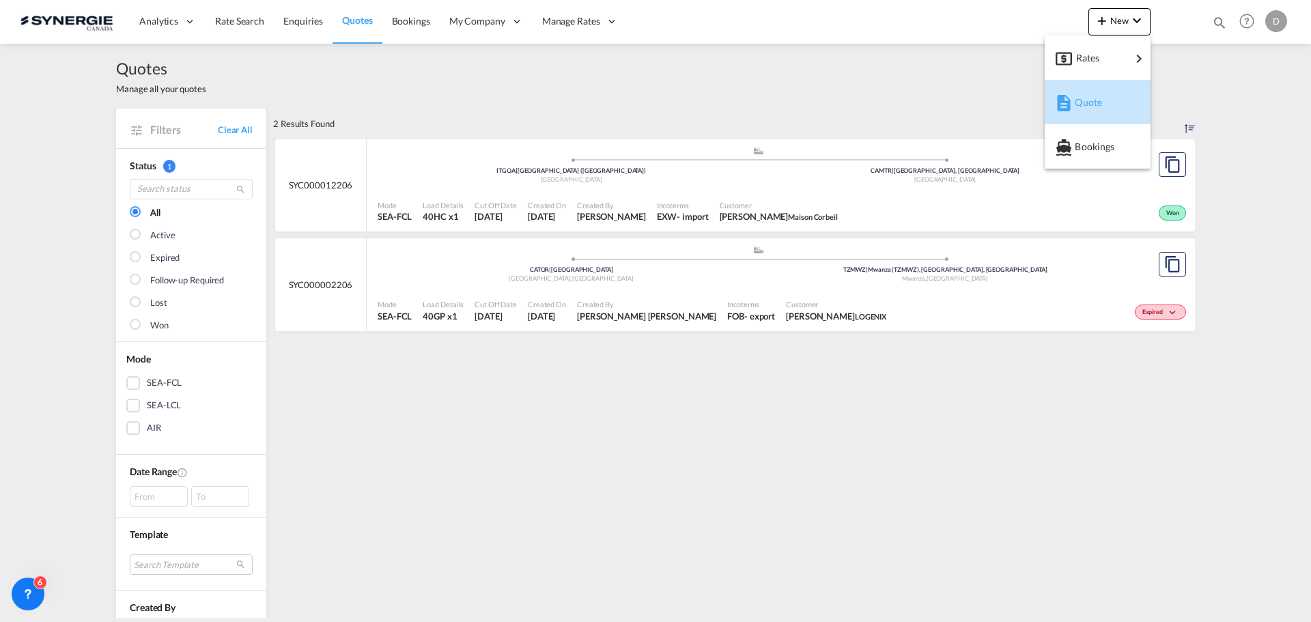
click at [1098, 96] on div "Quote" at bounding box center [1099, 102] width 51 height 34
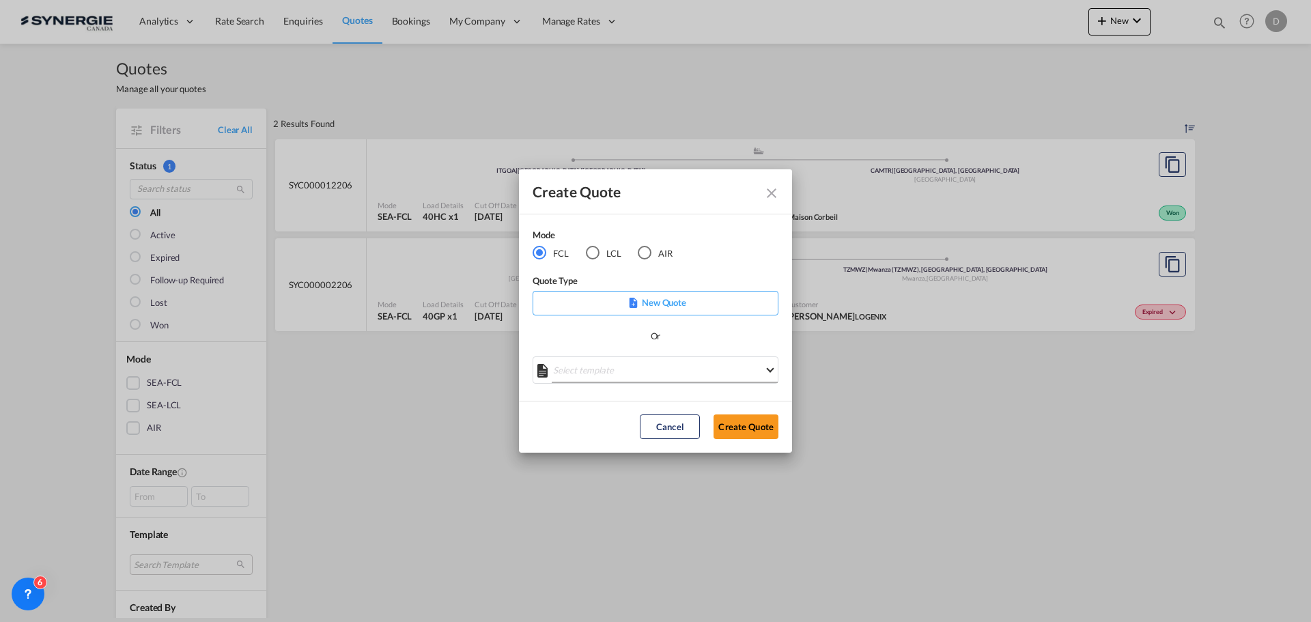
click at [695, 367] on md-select "Select template *NEW* FCL FREEHAND / DAP Pablo Gomez Saldarriaga | 10 Jul 2025 …" at bounding box center [655, 369] width 246 height 27
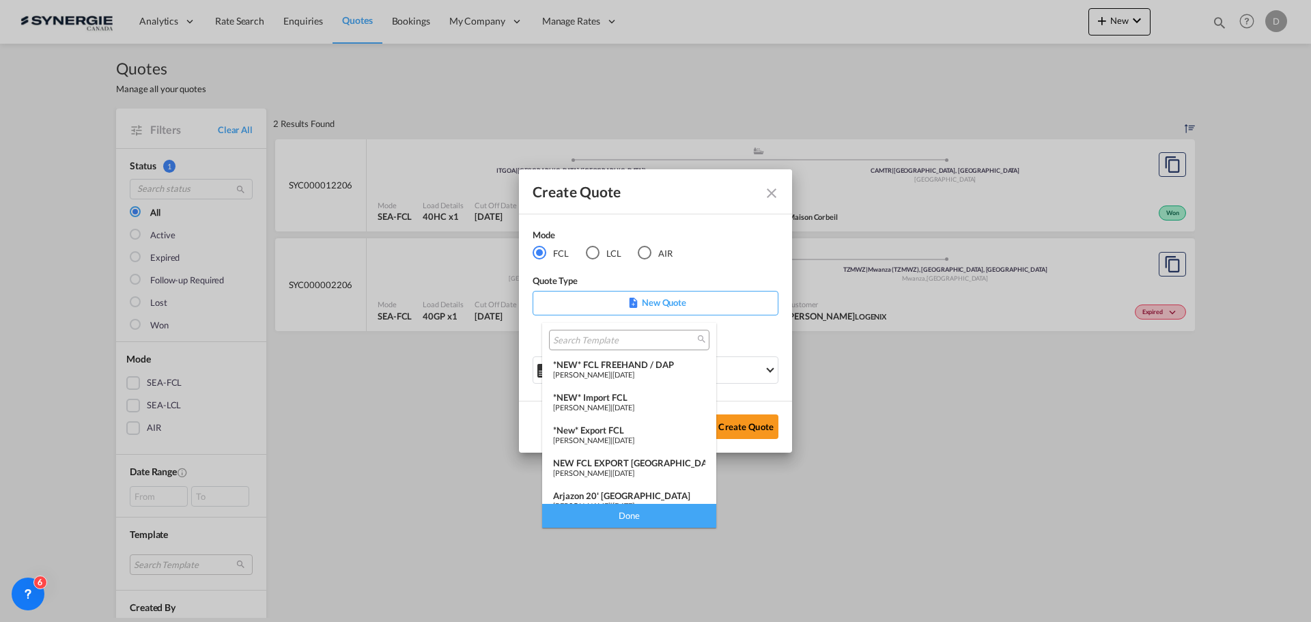
click at [634, 471] on span "05 Mar 2025" at bounding box center [623, 472] width 22 height 9
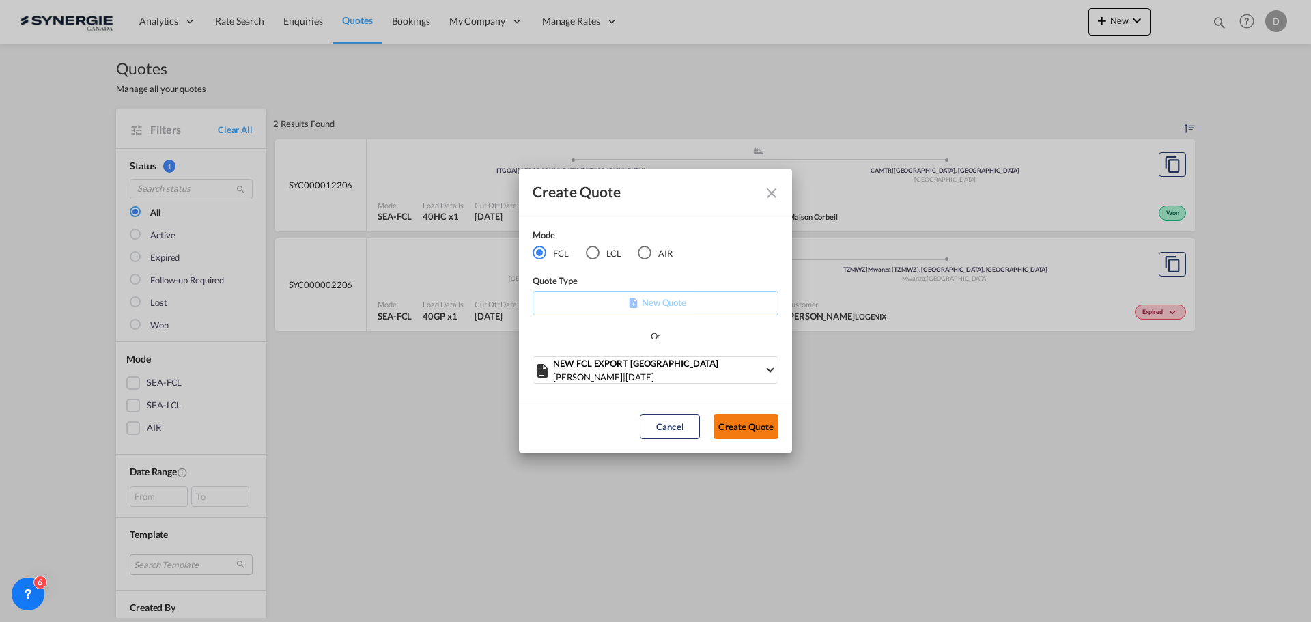
click at [739, 431] on button "Create Quote" at bounding box center [745, 426] width 65 height 25
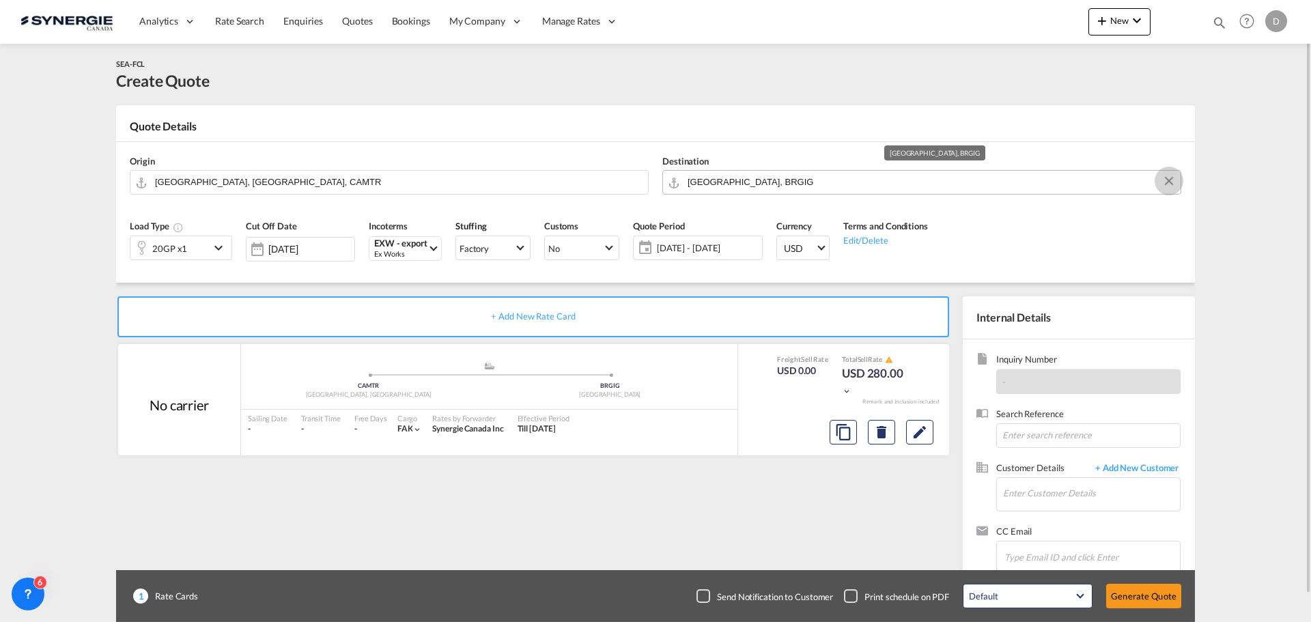
drag, startPoint x: 1169, startPoint y: 182, endPoint x: 1155, endPoint y: 184, distance: 14.5
click at [1169, 182] on button "Clear Input" at bounding box center [1168, 181] width 20 height 20
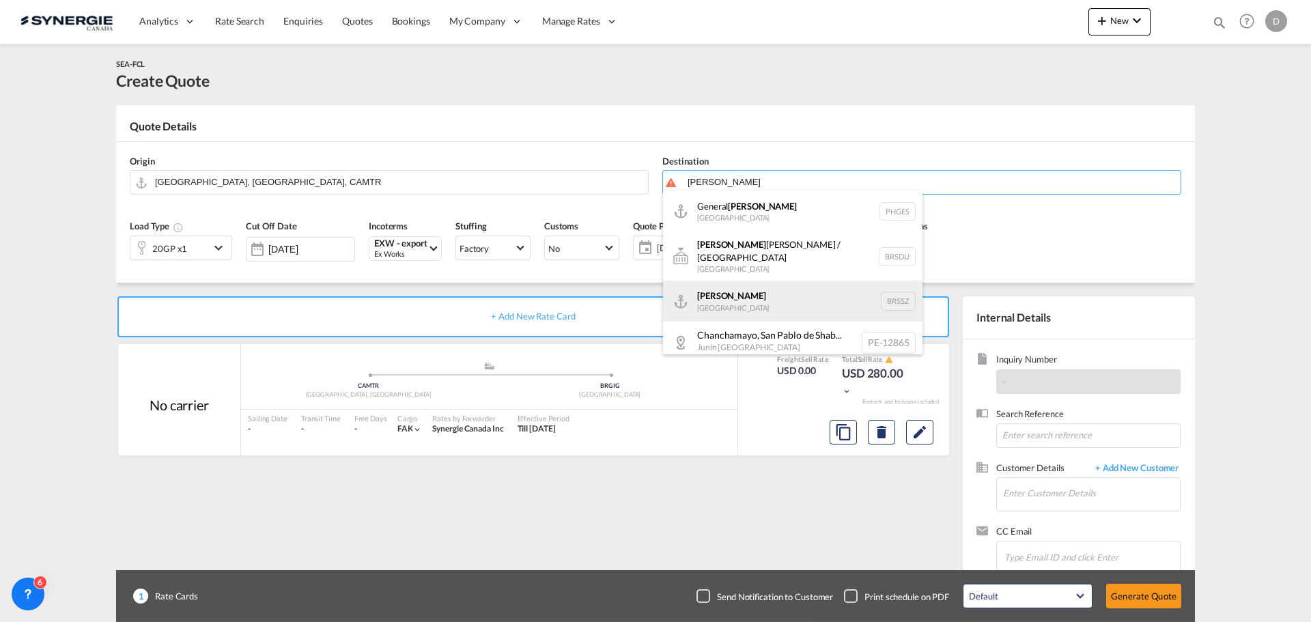
click at [734, 287] on div "Santos Brazil BRSSZ" at bounding box center [792, 301] width 259 height 41
type input "Santos, BRSSZ"
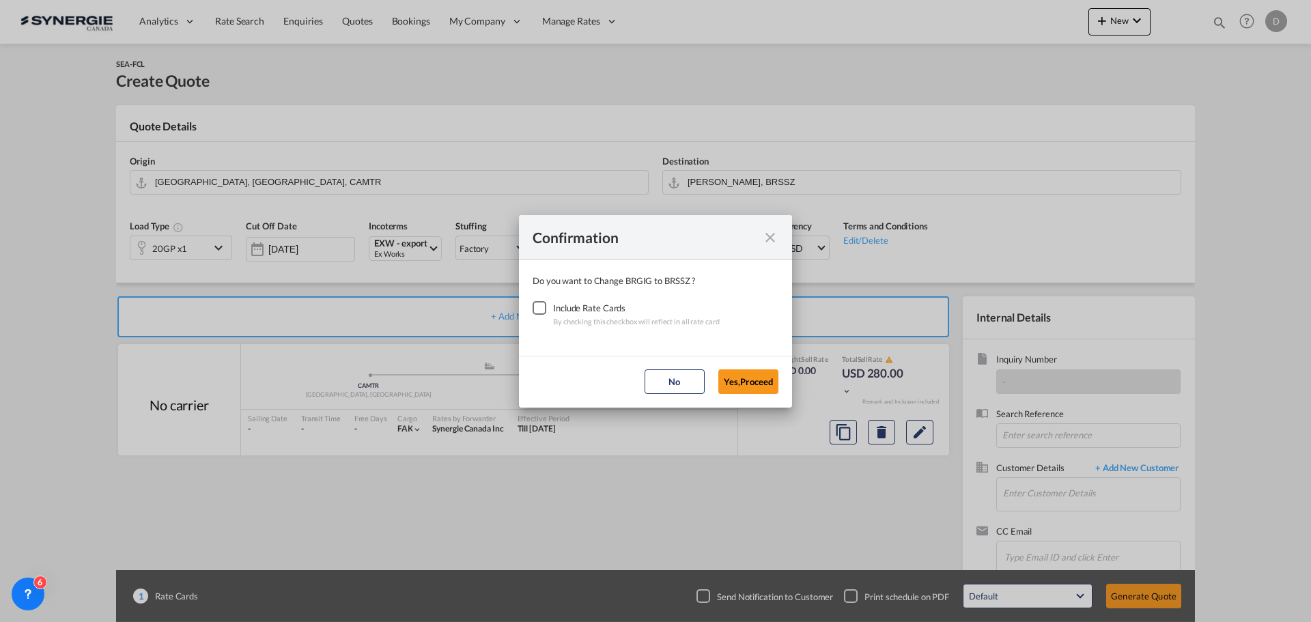
click at [532, 312] on div "Checkbox No Ink" at bounding box center [539, 308] width 14 height 14
click at [739, 380] on button "Yes,Proceed" at bounding box center [748, 381] width 60 height 25
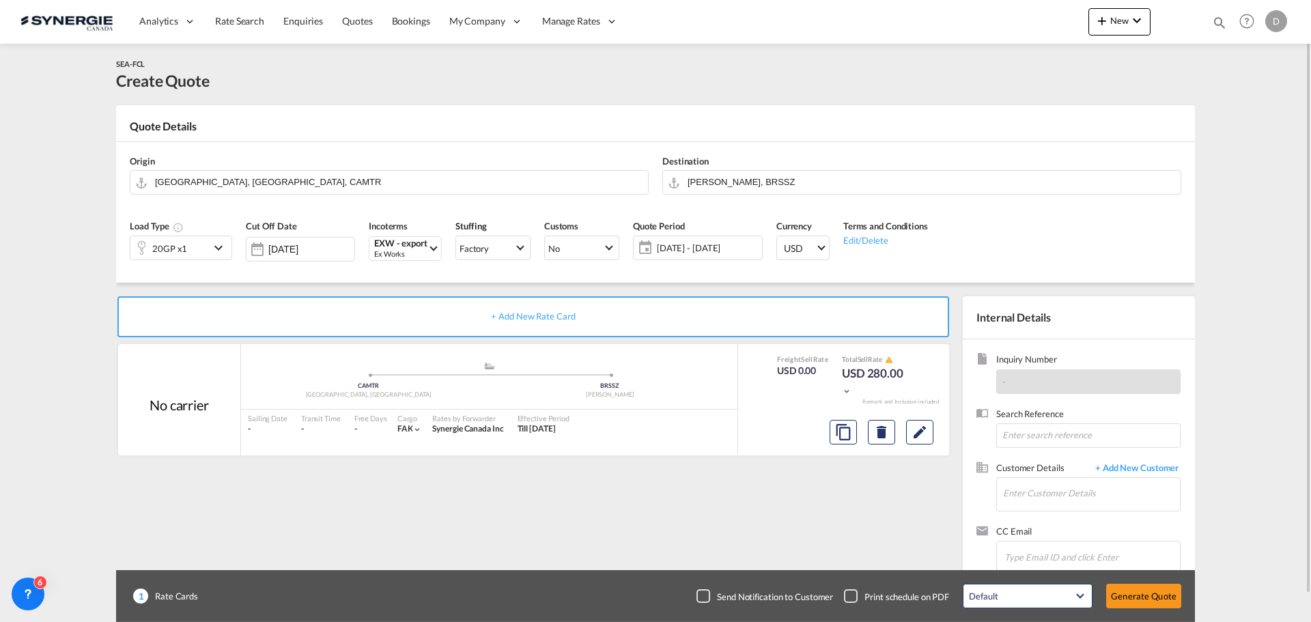
click at [219, 243] on md-icon "icon-chevron-down" at bounding box center [220, 248] width 20 height 16
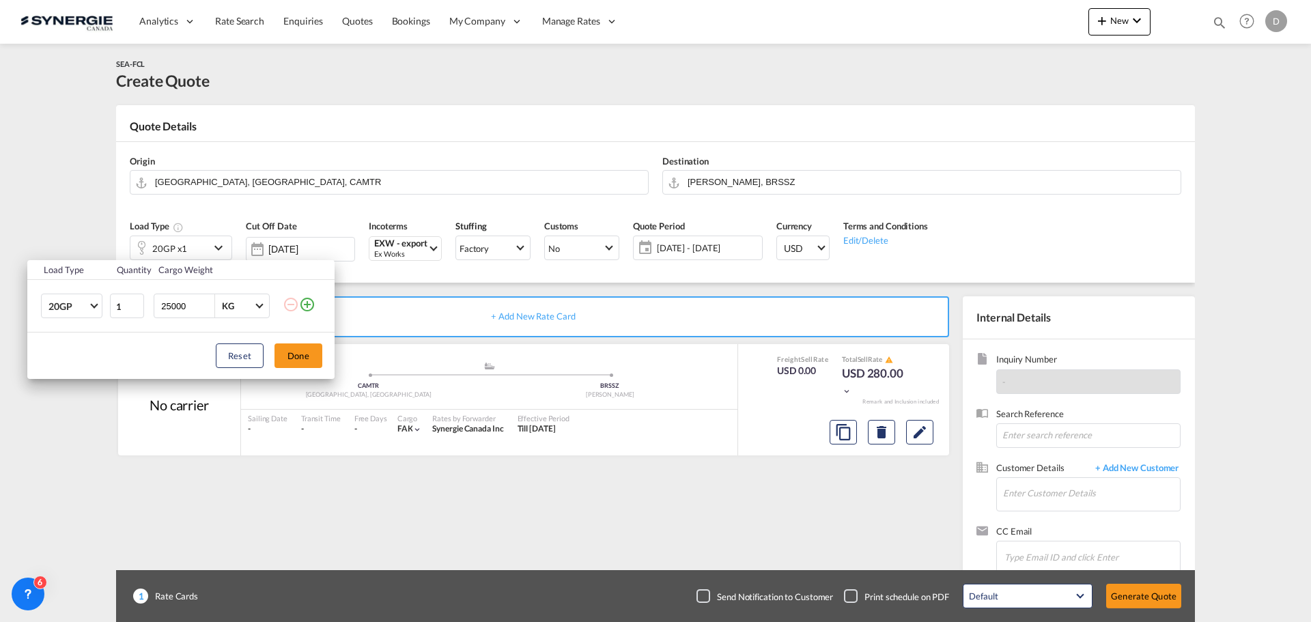
click at [176, 309] on input "25000" at bounding box center [187, 305] width 55 height 23
type input "20000"
drag, startPoint x: 309, startPoint y: 307, endPoint x: 293, endPoint y: 297, distance: 18.7
click at [306, 307] on md-icon "icon-plus-circle-outline" at bounding box center [307, 304] width 16 height 16
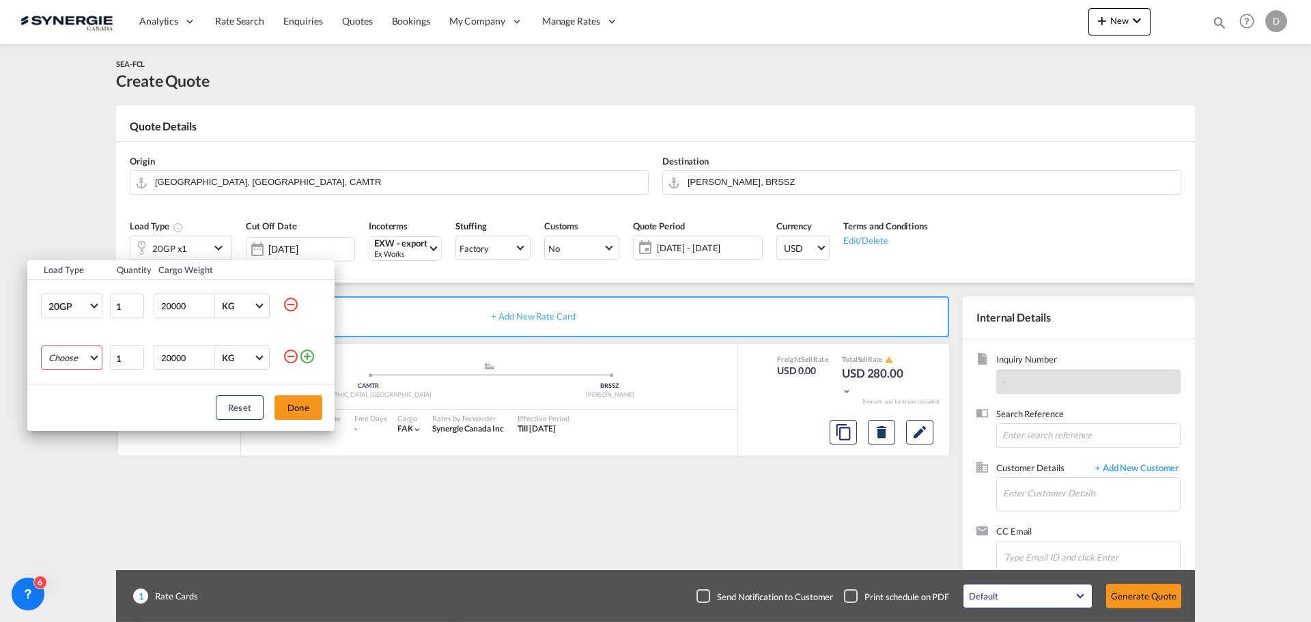
click at [78, 354] on md-select "Choose 20GP 40GP 40HC 45HC 20RE 40RE 40HR 20OT 40OT 20FR 40FR 40NR 20NR 45S 20T…" at bounding box center [71, 357] width 61 height 25
click at [74, 416] on md-option "40HC" at bounding box center [84, 423] width 93 height 33
click at [302, 406] on button "Done" at bounding box center [298, 407] width 48 height 25
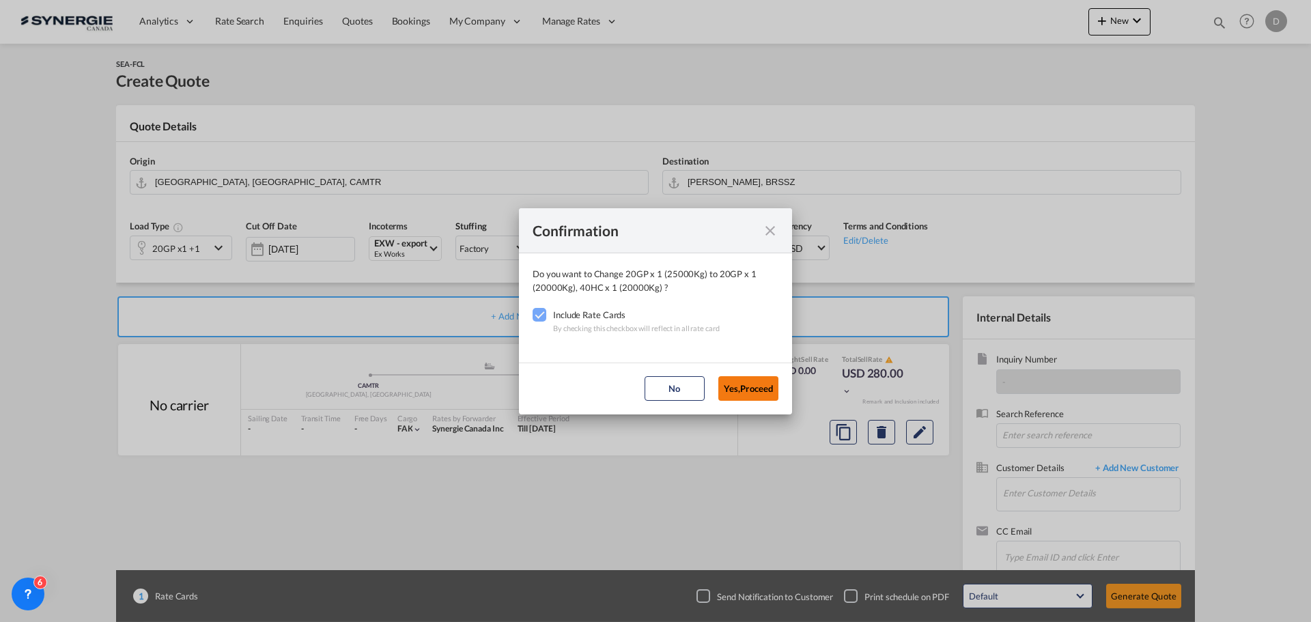
click at [749, 387] on button "Yes,Proceed" at bounding box center [748, 388] width 60 height 25
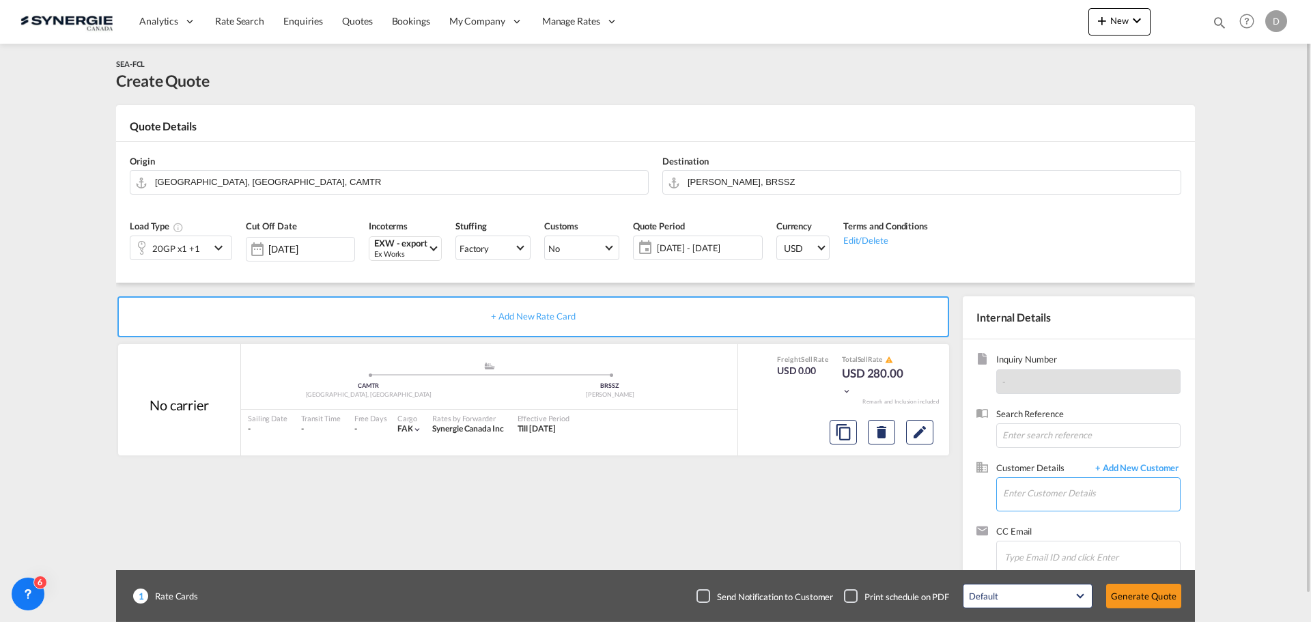
click at [1057, 491] on input "Enter Customer Details" at bounding box center [1091, 493] width 177 height 31
paste input "comercial@gracolog.com.br"
click at [1077, 452] on div "Shirlei Munhoz comercial@gracolog.com.br | Graco Logistics" at bounding box center [1131, 459] width 259 height 37
type input "Graco Logistics, Shirlei Munhoz, comercial@gracolog.com.br"
click at [719, 248] on span "[DATE] - [DATE]" at bounding box center [708, 248] width 102 height 12
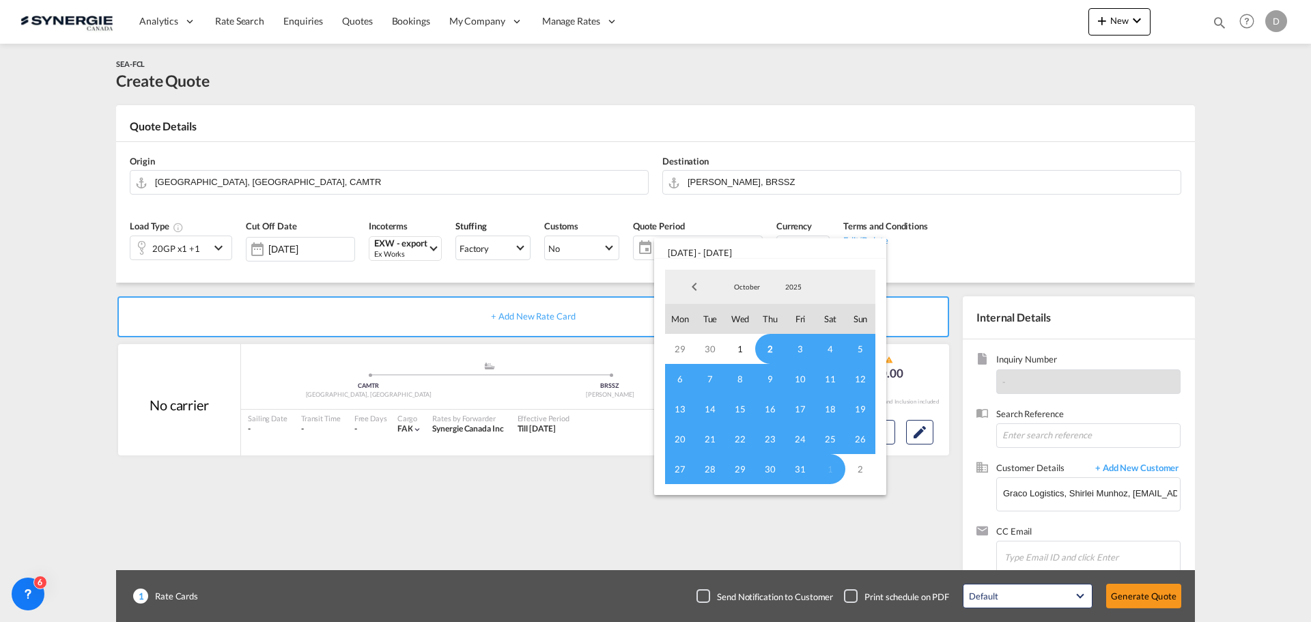
click at [772, 347] on span "2" at bounding box center [770, 349] width 30 height 30
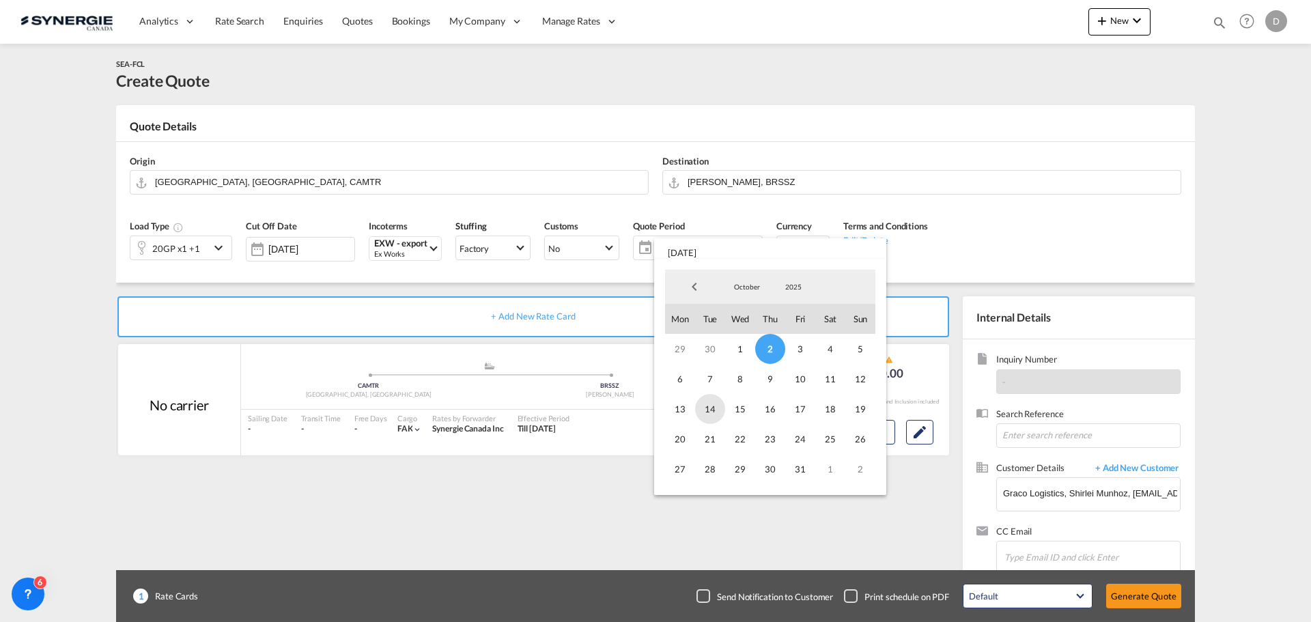
click at [713, 410] on span "14" at bounding box center [710, 409] width 30 height 30
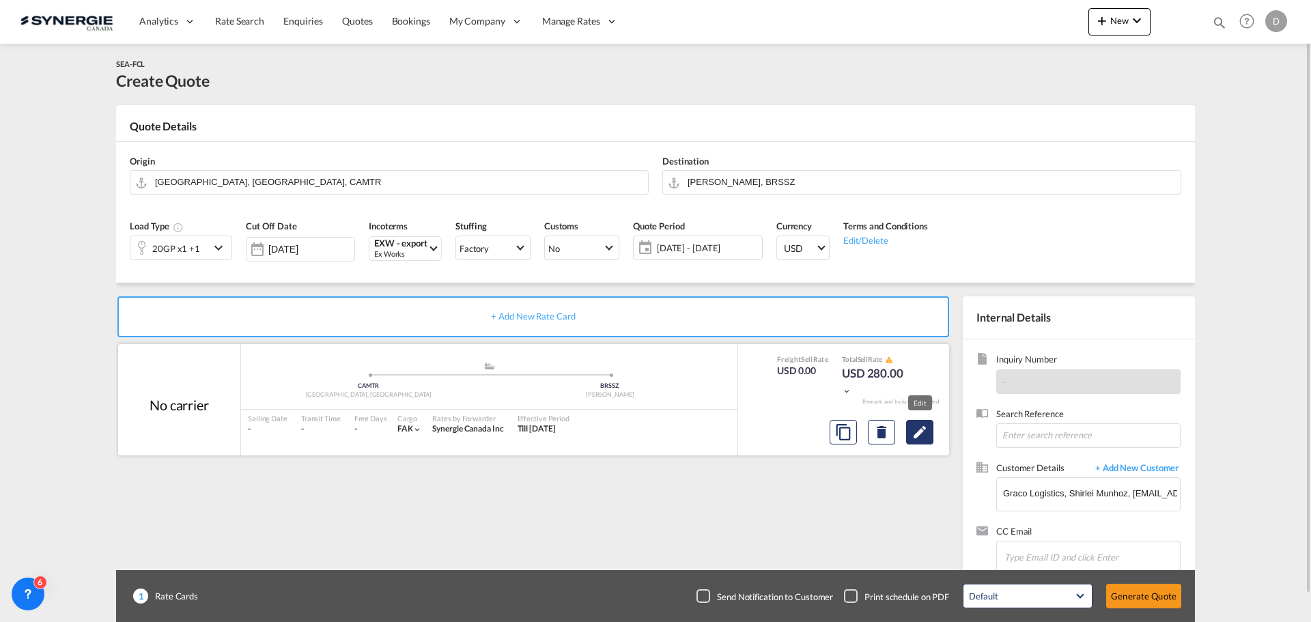
click at [920, 434] on md-icon "Edit" at bounding box center [919, 432] width 16 height 16
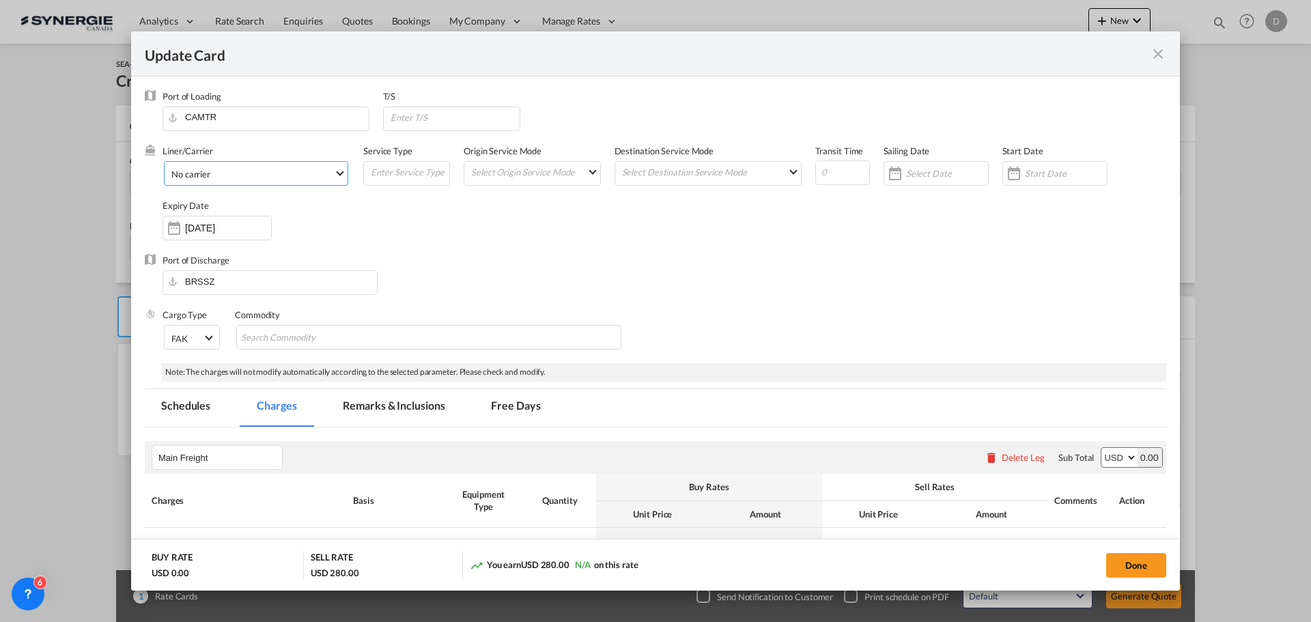
click at [336, 171] on span "Select Liner: No carrier" at bounding box center [340, 172] width 8 height 8
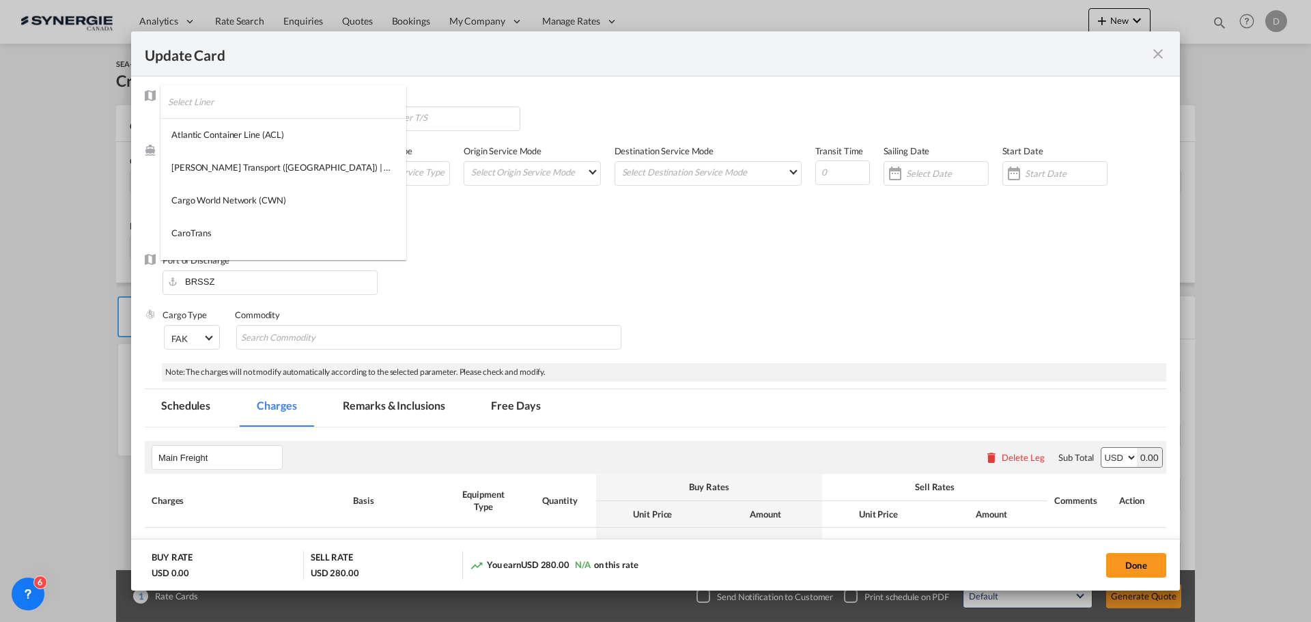
click at [272, 102] on input "search" at bounding box center [287, 101] width 238 height 33
type input "cma"
click at [206, 136] on div "CMA CGM" at bounding box center [192, 134] width 43 height 12
click at [438, 121] on input "Update Card Port ..." at bounding box center [454, 117] width 131 height 20
paste input "SAINT JOHN, NB,"
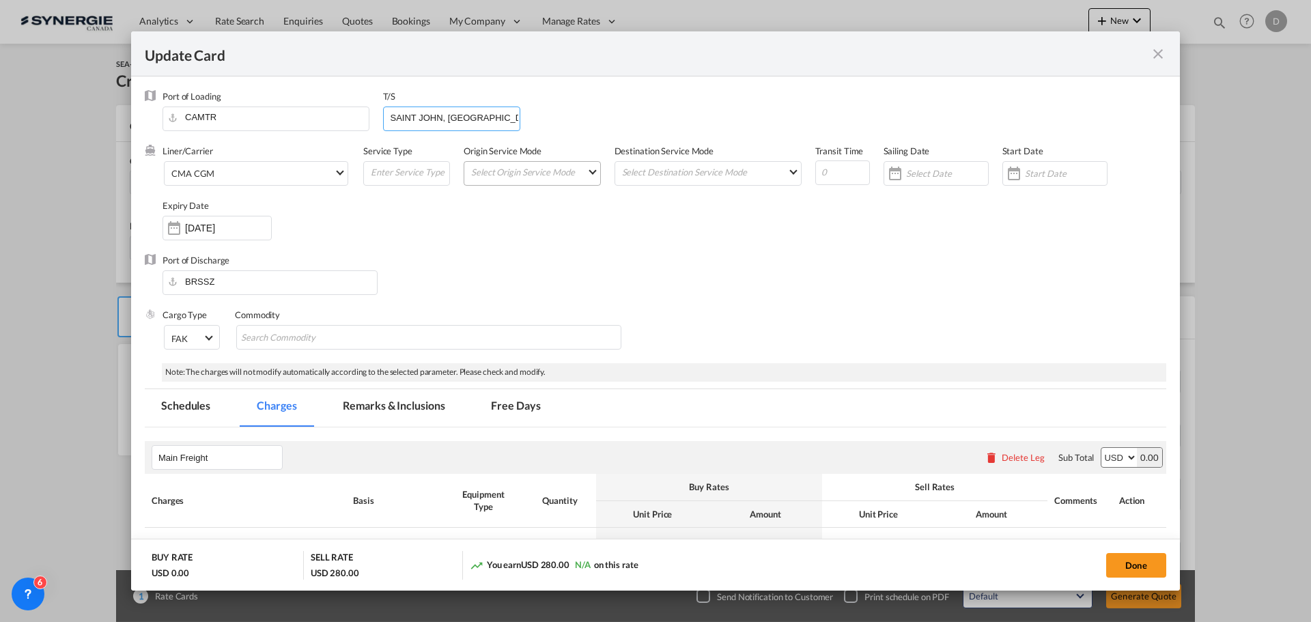
type input "SAINT JOHN, NB,"
click at [530, 180] on md-select "Select Origin Service Mode SD CY" at bounding box center [535, 171] width 130 height 19
click at [530, 180] on md-option "SD" at bounding box center [532, 171] width 150 height 33
click at [655, 174] on md-select "Select Destination Service Mode SD CY" at bounding box center [710, 172] width 180 height 20
click at [647, 206] on md-option "CY" at bounding box center [705, 204] width 200 height 33
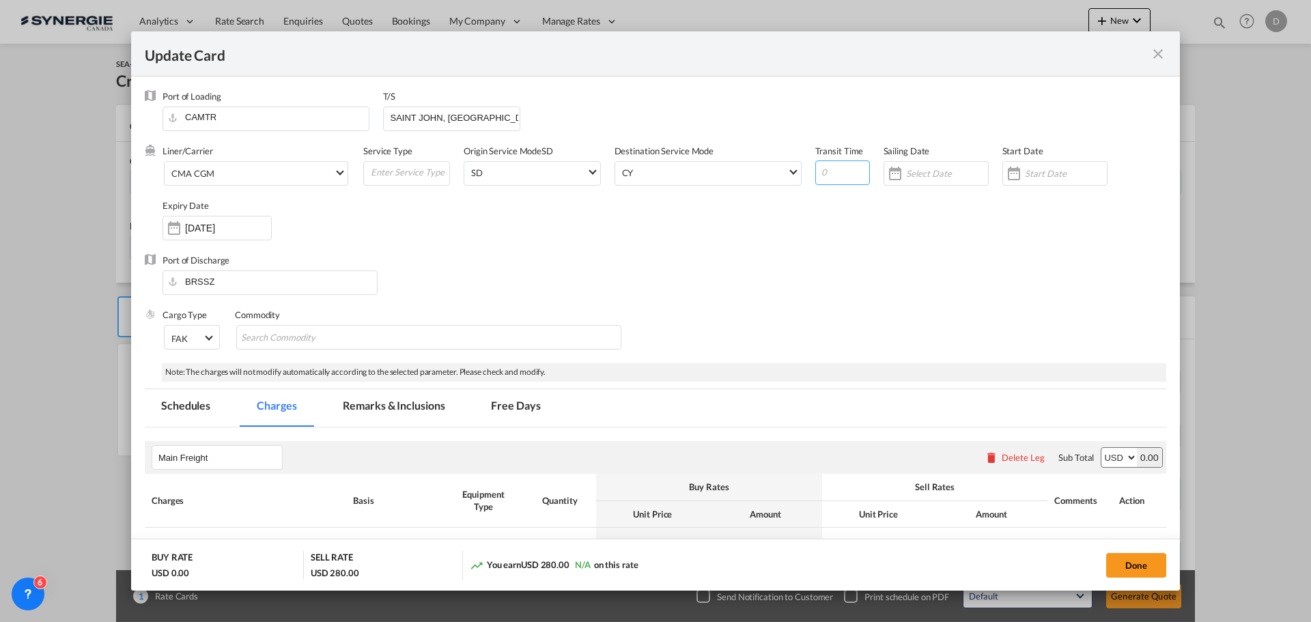
click at [833, 177] on input "Update Card Port ..." at bounding box center [842, 172] width 55 height 25
type input "46"
click at [1003, 177] on div "Update Card Port ..." at bounding box center [1014, 173] width 22 height 27
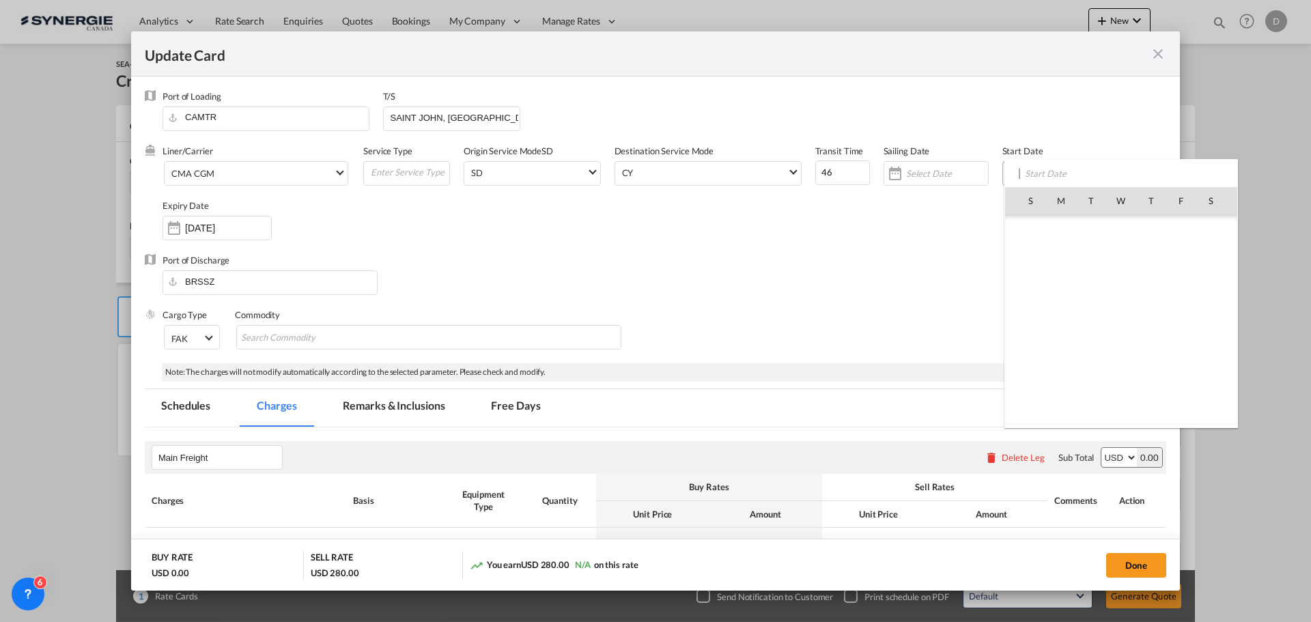
scroll to position [316354, 0]
click at [1158, 225] on span "2" at bounding box center [1150, 230] width 29 height 29
type input "[DATE]"
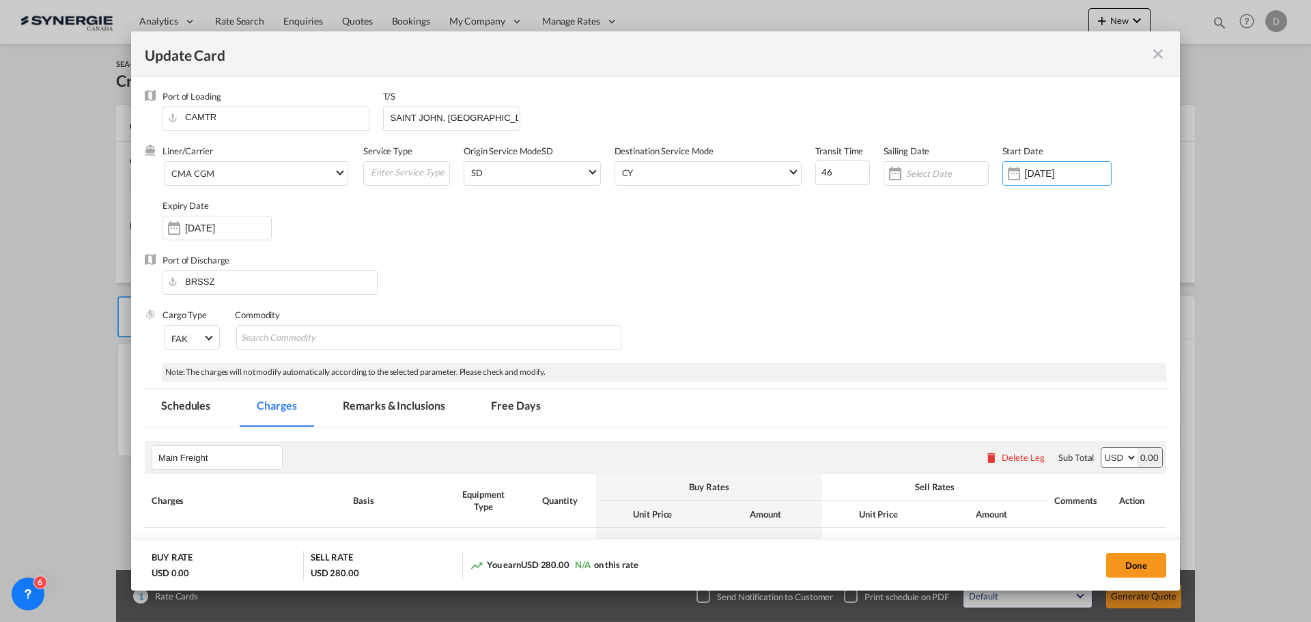
click at [160, 230] on div "Liner/Carrier CMA CGM Service Type Origin Service Mode SD SD Destination Servic…" at bounding box center [655, 199] width 1021 height 109
click at [175, 227] on div "Update Card Port ..." at bounding box center [174, 227] width 22 height 27
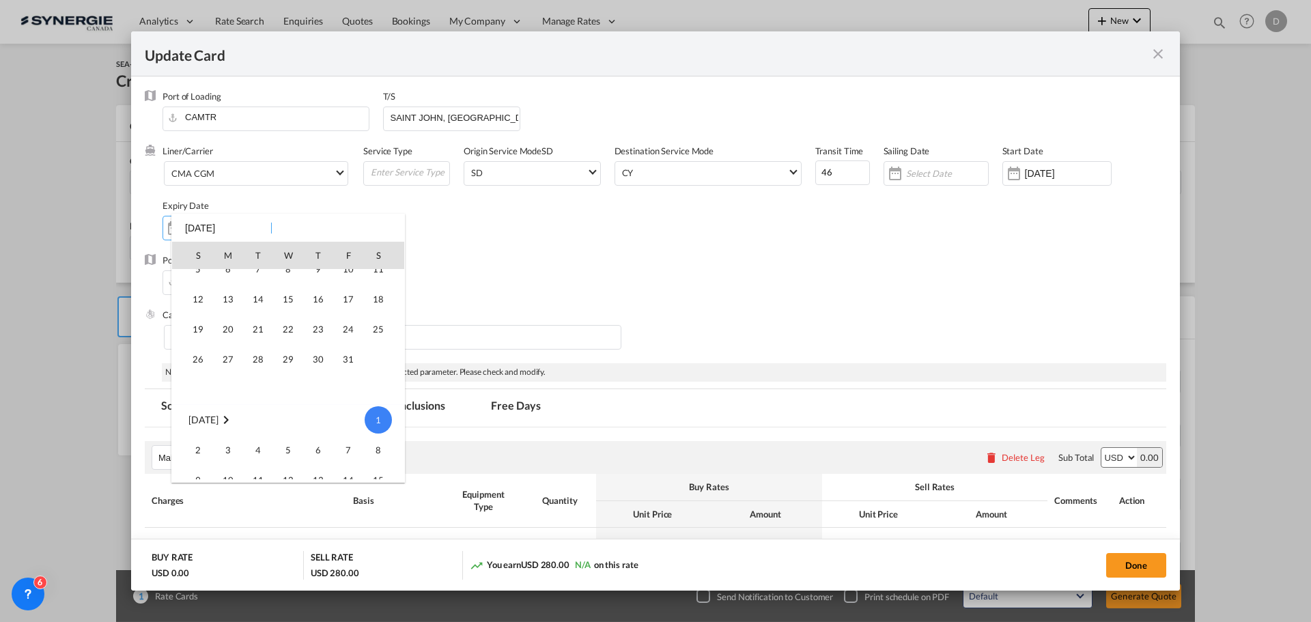
scroll to position [44, 0]
click at [258, 300] on span "14" at bounding box center [257, 300] width 27 height 27
type input "14 Oct 2025"
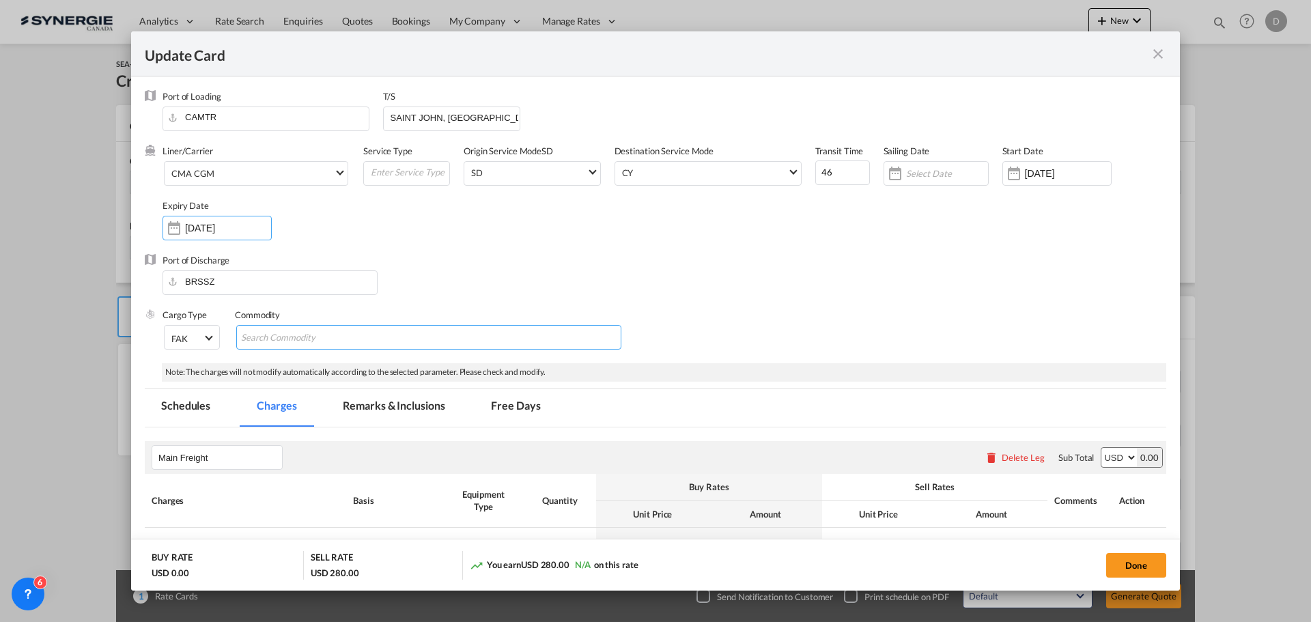
click at [329, 334] on input "Search Commodity" at bounding box center [303, 338] width 125 height 22
click at [353, 339] on input "Chips input." at bounding box center [303, 338] width 125 height 22
type input "Dangerous Goods"
click at [730, 293] on div "Port of Discharge BRSSZ" at bounding box center [655, 281] width 1021 height 55
click at [402, 171] on input "Update Card Port ..." at bounding box center [409, 172] width 80 height 20
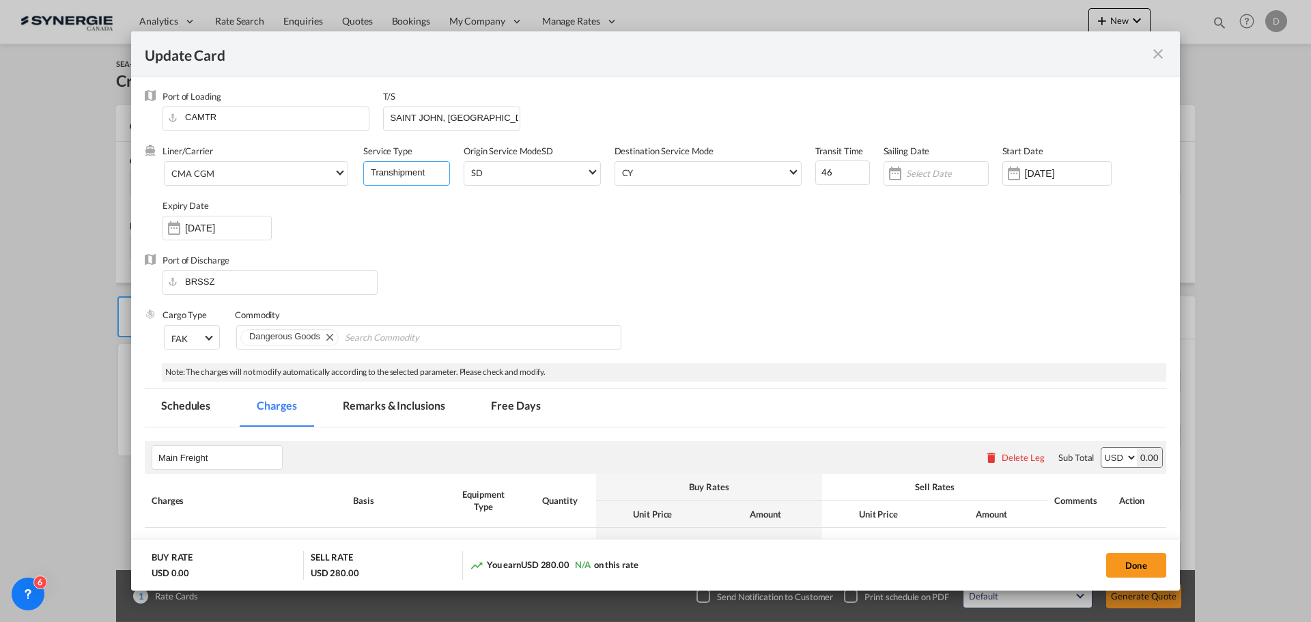
type input "Transhipment"
click at [534, 240] on div "Liner/Carrier CMA CGM Service Type Transhipment Origin Service Mode SD SD Desti…" at bounding box center [663, 199] width 1003 height 109
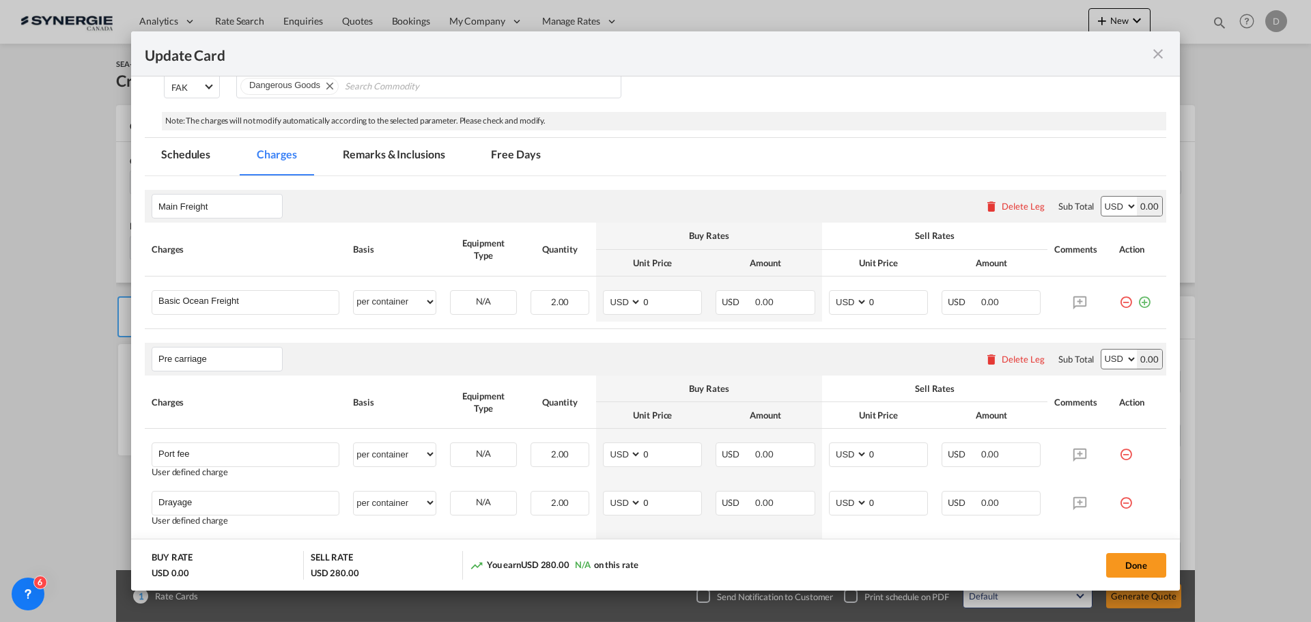
scroll to position [273, 0]
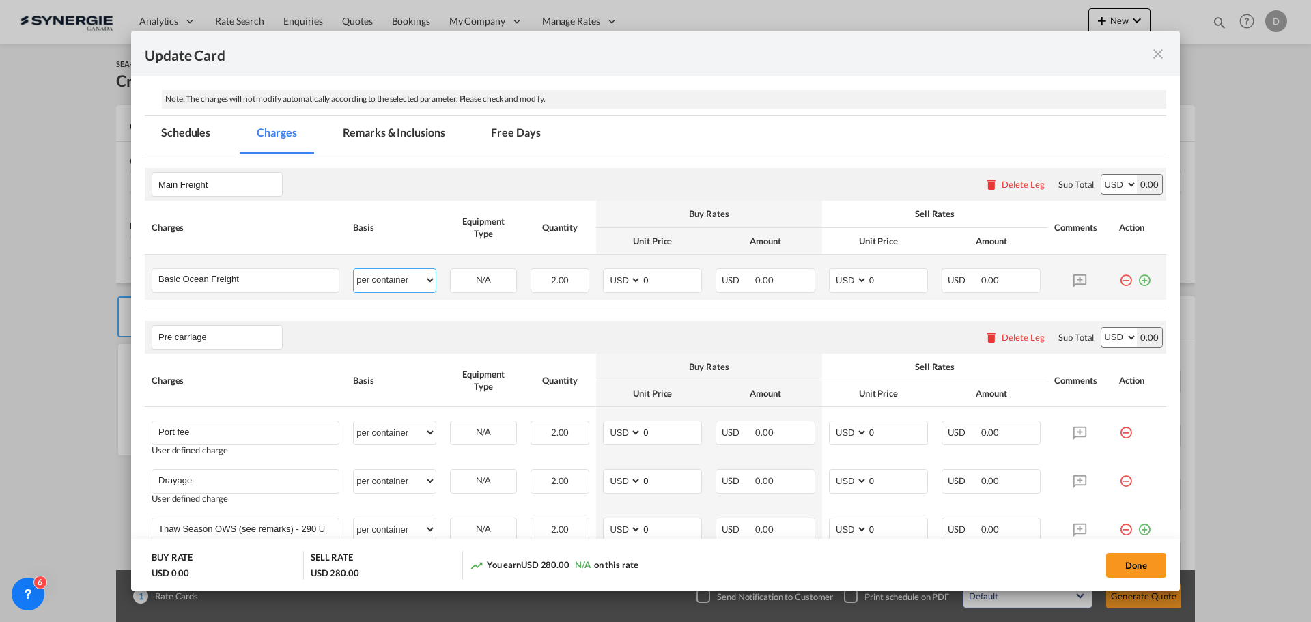
click at [428, 276] on select "per equipment per container per B/L per shipping bill per shipment % on freight…" at bounding box center [395, 280] width 82 height 22
select select "per equipment"
click at [354, 269] on select "per equipment per container per B/L per shipping bill per shipment % on freight…" at bounding box center [395, 280] width 82 height 22
click at [1141, 280] on md-icon "icon-plus-circle-outline green-400-fg" at bounding box center [1144, 275] width 14 height 14
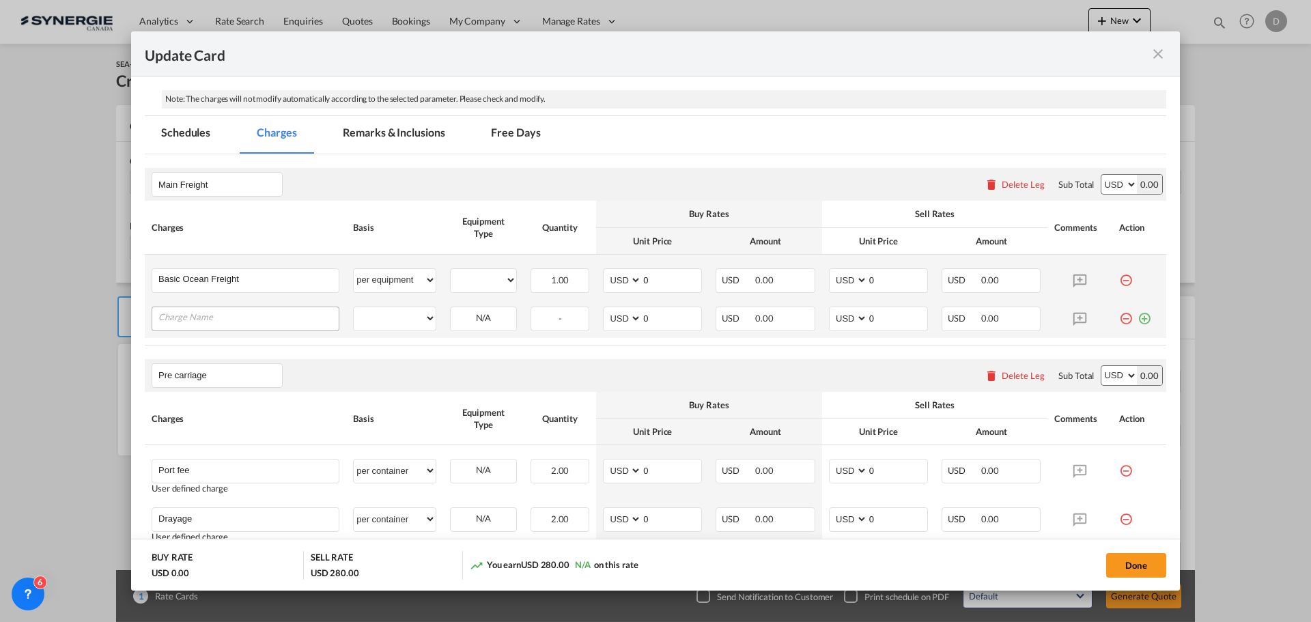
click at [264, 313] on input "Charge Name" at bounding box center [248, 317] width 180 height 20
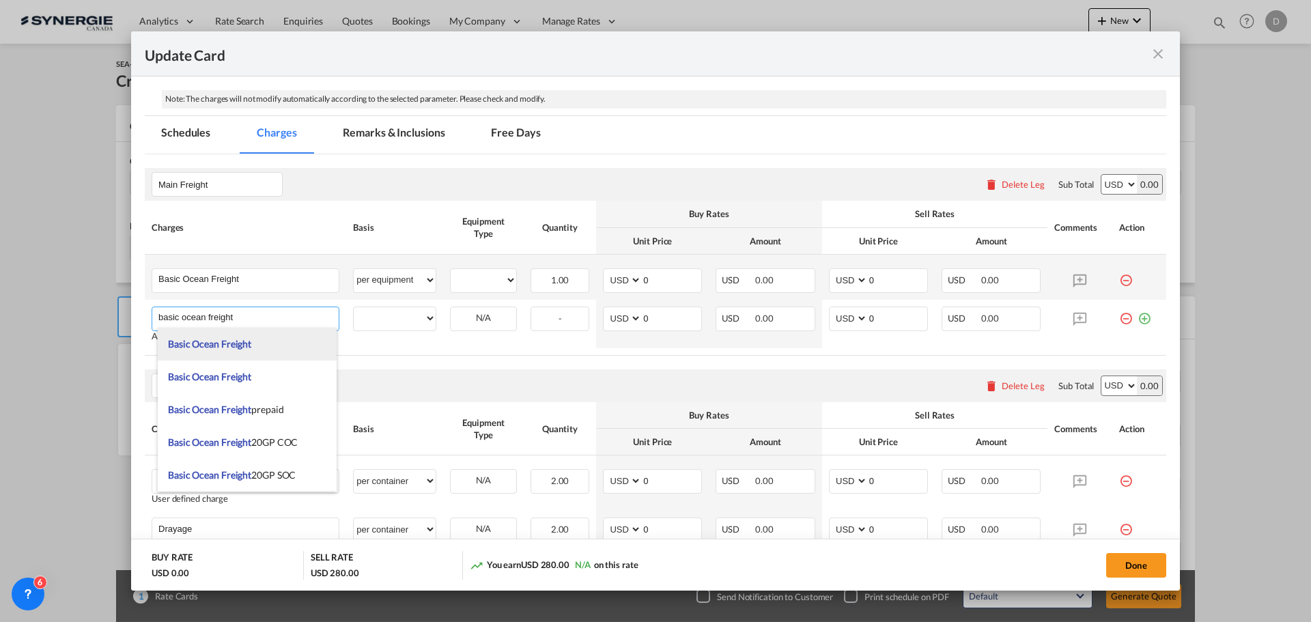
click at [251, 343] on li "Basic Ocean Freight" at bounding box center [247, 344] width 179 height 33
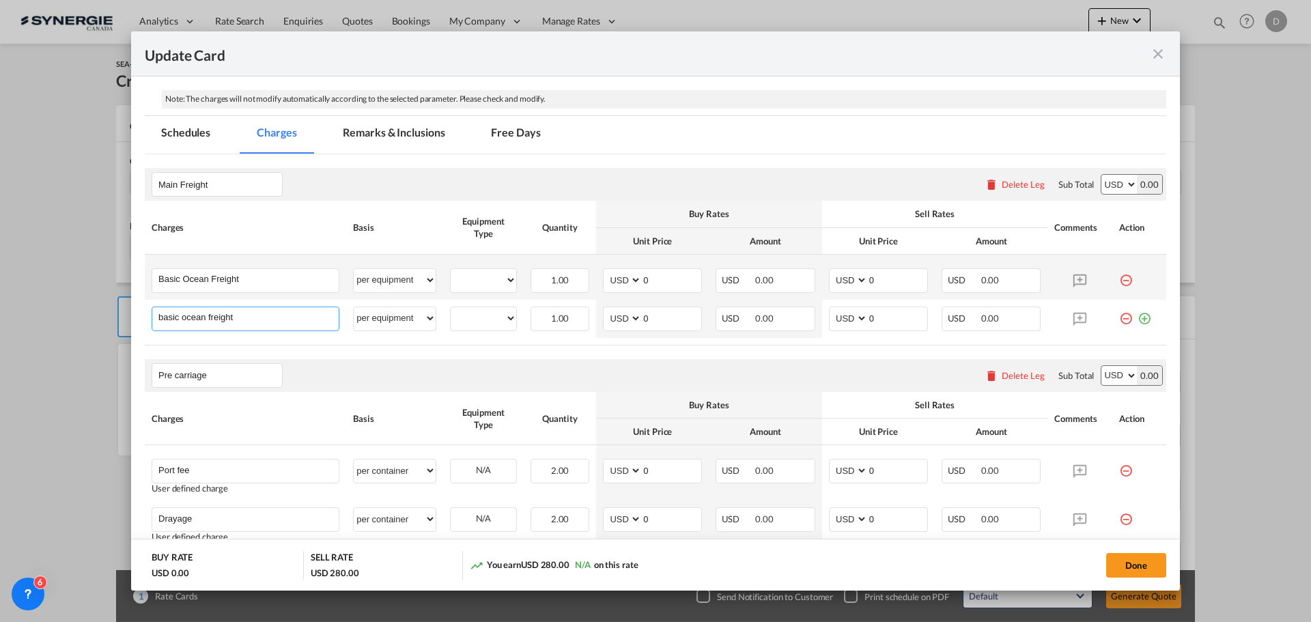
type input "Basic Ocean Freight"
select select "per equipment"
click at [501, 273] on select "20GP 40HC" at bounding box center [483, 280] width 66 height 18
select select "20GP"
click at [450, 271] on select "20GP 40HC" at bounding box center [483, 280] width 66 height 18
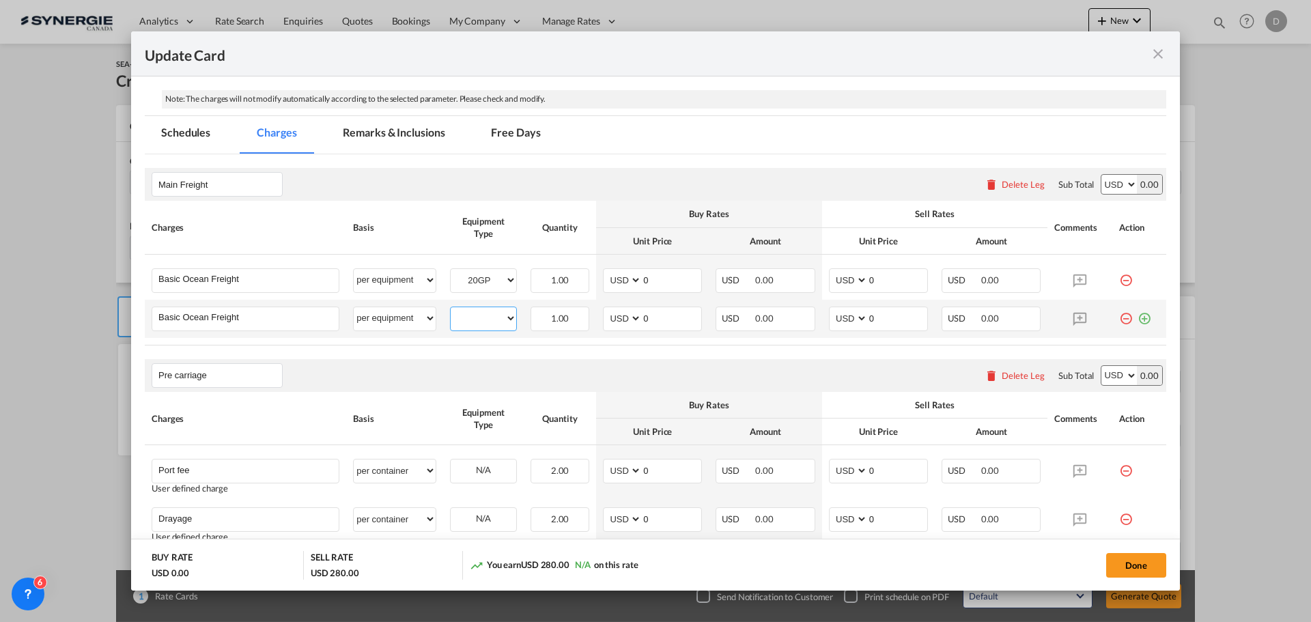
click at [503, 317] on select "20GP 40HC" at bounding box center [483, 318] width 66 height 18
select select "40HC"
click at [450, 309] on select "20GP 40HC" at bounding box center [483, 318] width 66 height 18
drag, startPoint x: 641, startPoint y: 281, endPoint x: 660, endPoint y: 281, distance: 19.1
click at [660, 281] on input "0" at bounding box center [671, 279] width 59 height 20
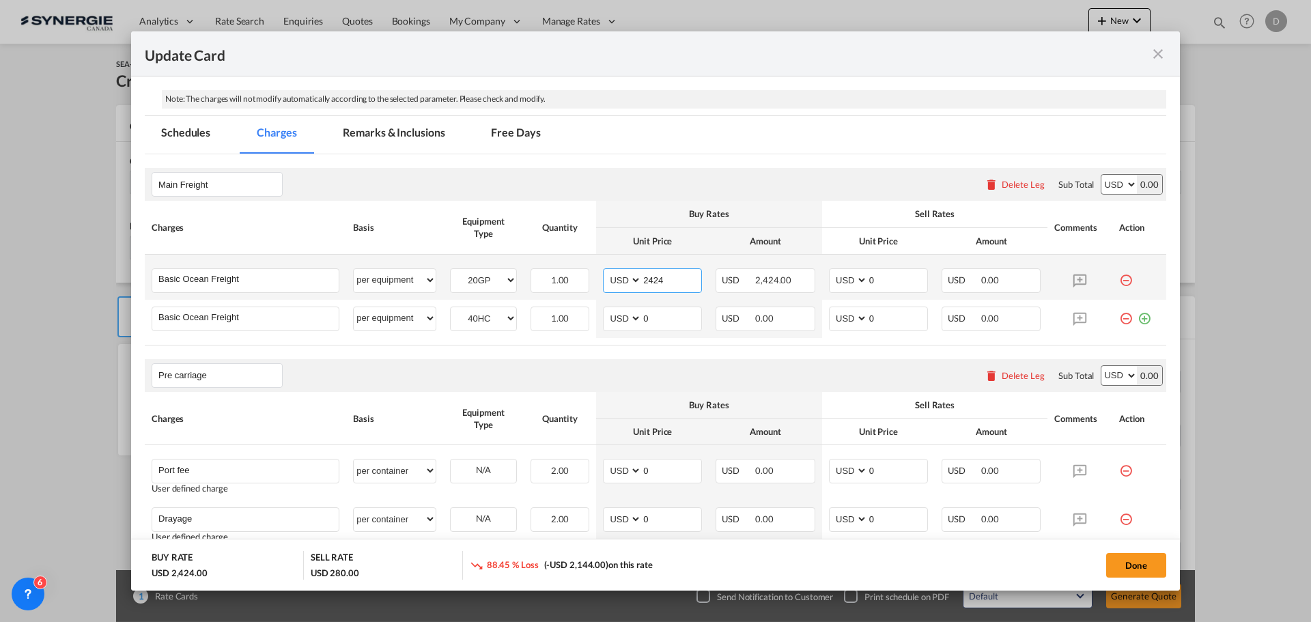
type input "2424"
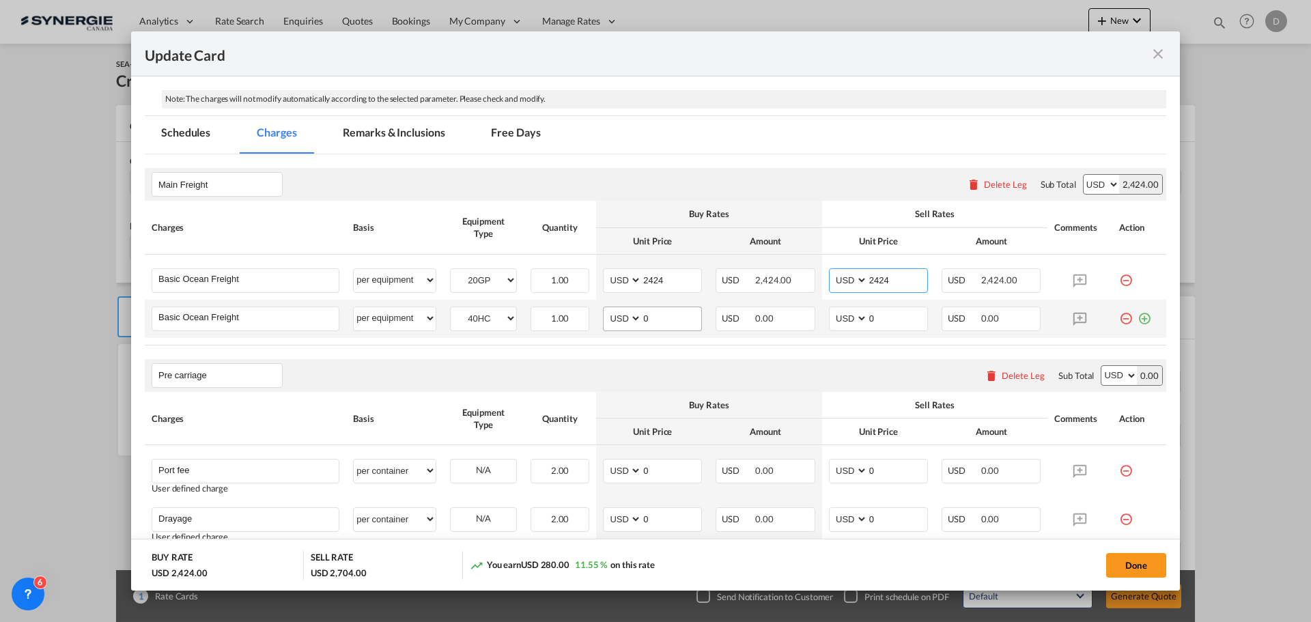
type input "2424"
drag, startPoint x: 637, startPoint y: 321, endPoint x: 652, endPoint y: 321, distance: 15.0
click at [652, 321] on input "0" at bounding box center [671, 317] width 59 height 20
type input "3586"
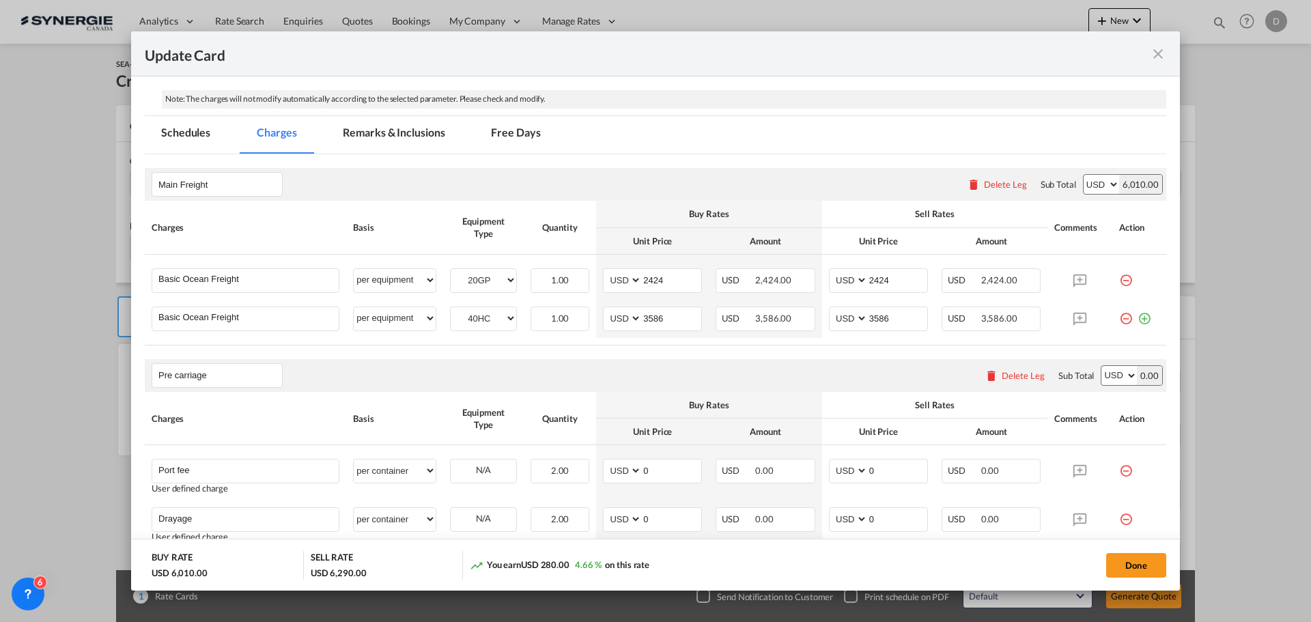
click at [632, 349] on rate-modification "Main Freight Please enter leg name Leg Name Already Exists Delete Leg Sub Total…" at bounding box center [655, 634] width 1021 height 960
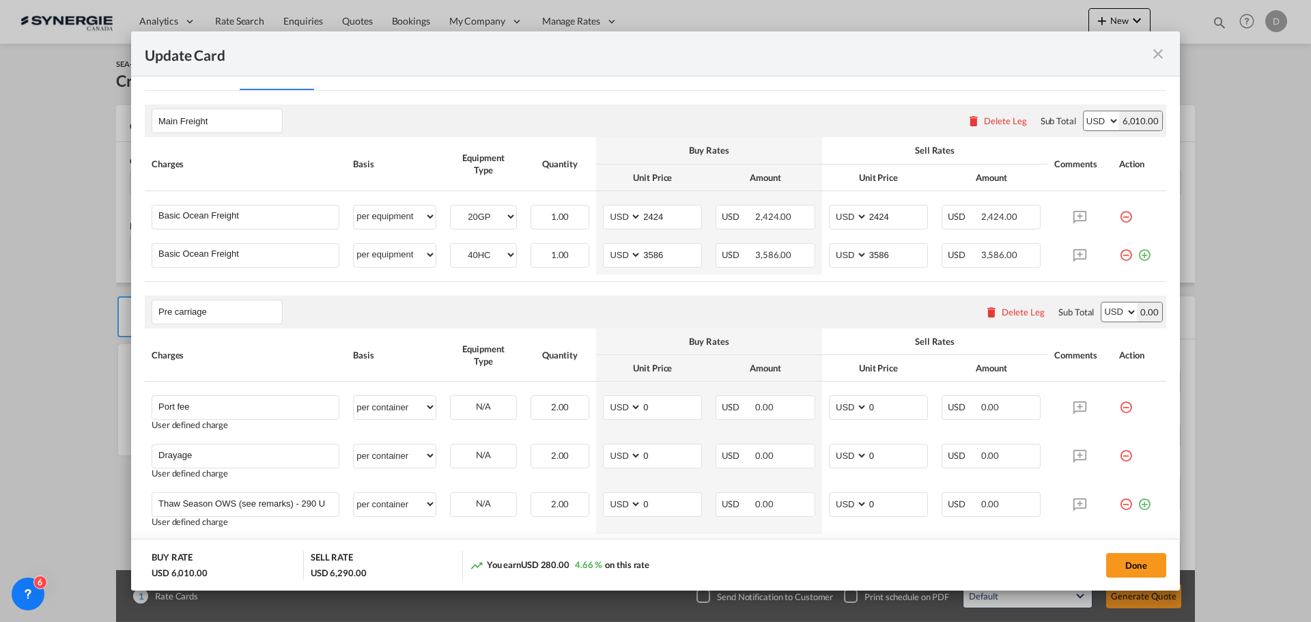
scroll to position [410, 0]
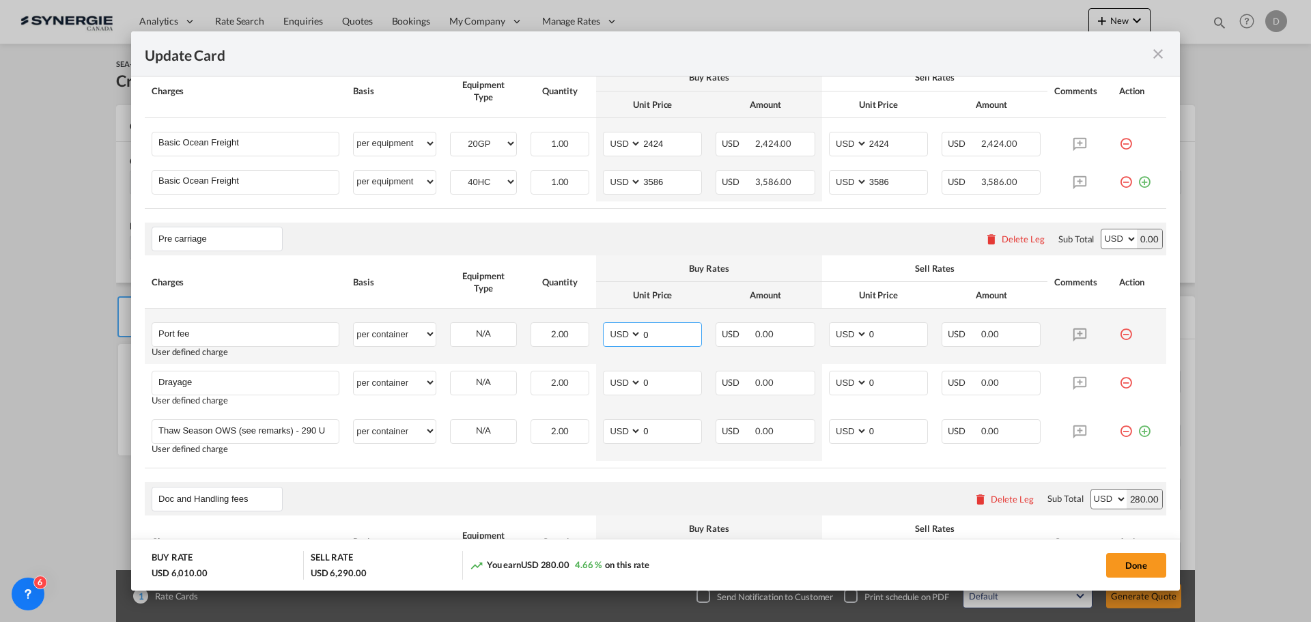
drag, startPoint x: 640, startPoint y: 336, endPoint x: 682, endPoint y: 323, distance: 43.8
click at [682, 321] on td "AED AFN ALL AMD ANG AOA ARS AUD AWG AZN BAM BBD BDT BGN BHD BIF BMD BND BOB BRL…" at bounding box center [652, 336] width 113 height 55
type input "50"
type input "65"
drag, startPoint x: 640, startPoint y: 380, endPoint x: 657, endPoint y: 385, distance: 18.4
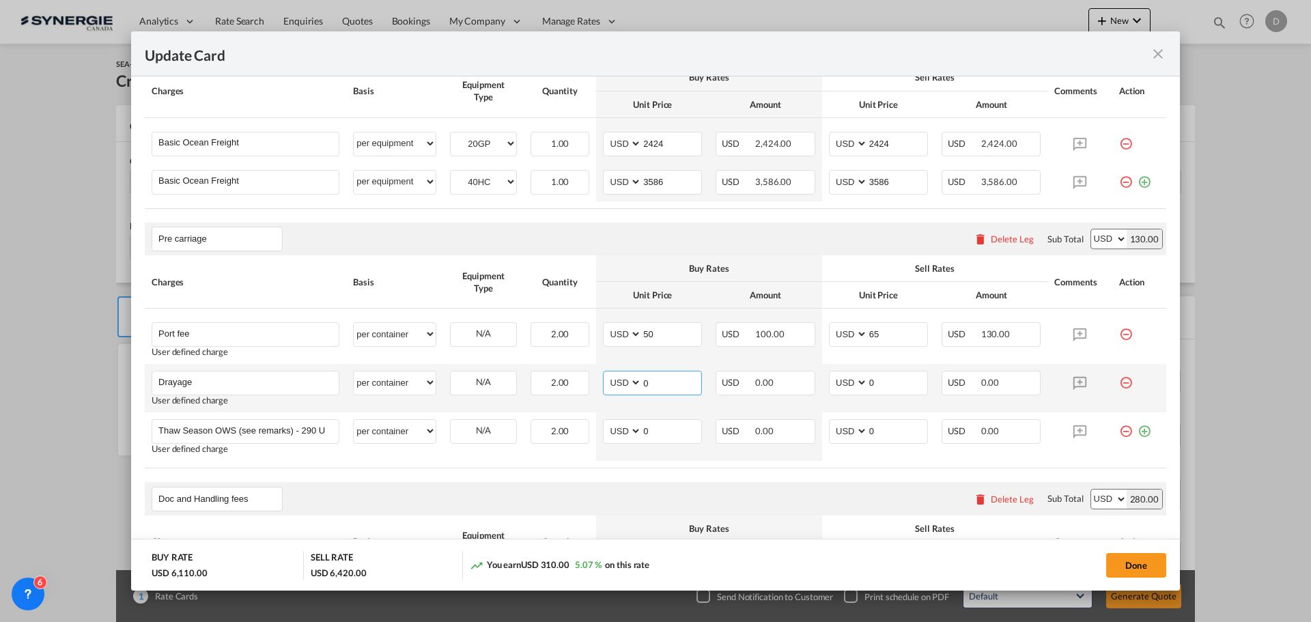
click at [657, 385] on input "0" at bounding box center [671, 381] width 59 height 20
type input "341"
drag, startPoint x: 864, startPoint y: 382, endPoint x: 879, endPoint y: 386, distance: 15.4
click at [879, 386] on input "0" at bounding box center [897, 381] width 59 height 20
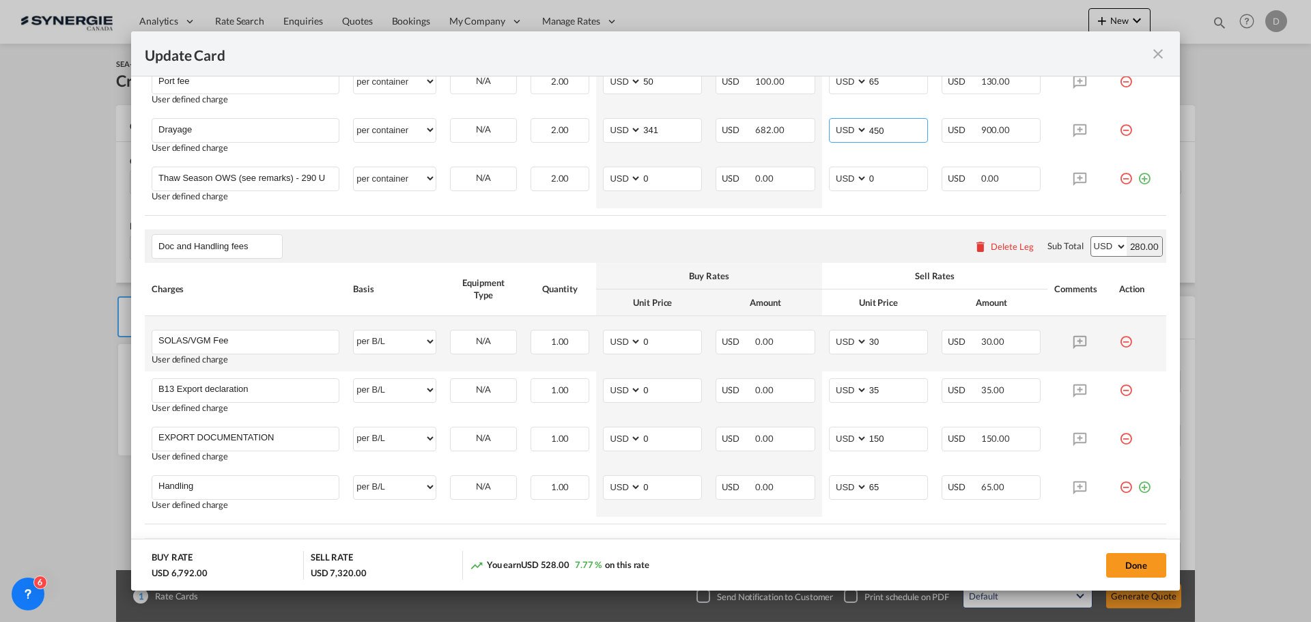
scroll to position [683, 0]
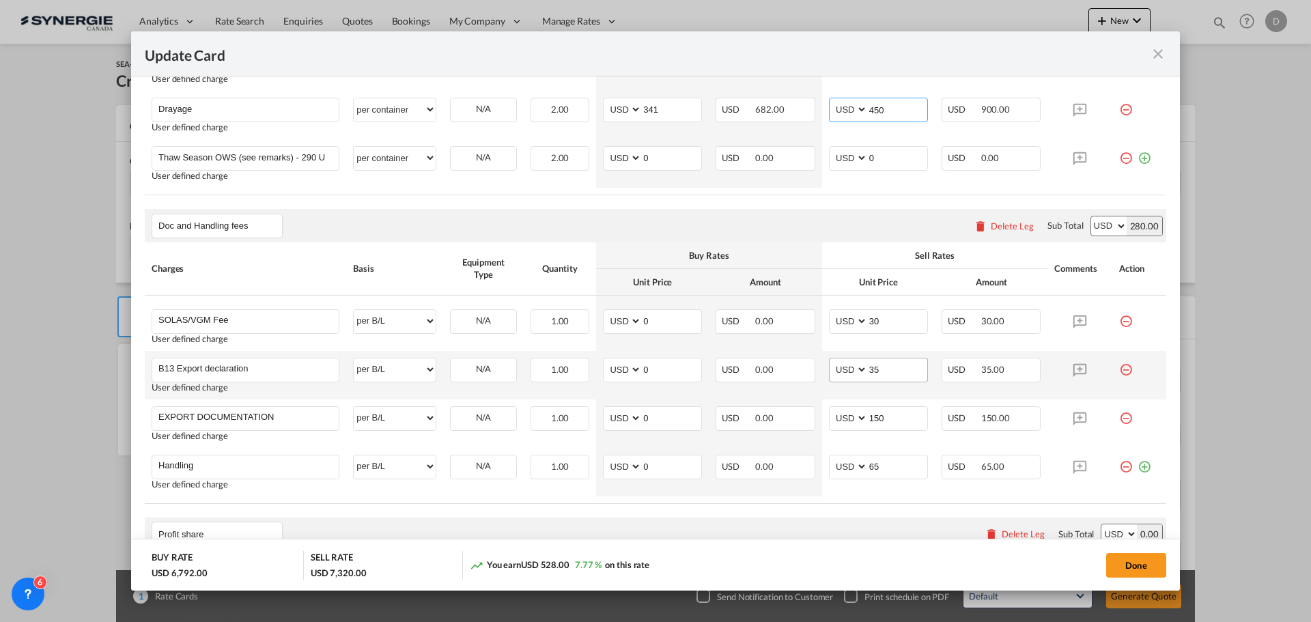
type input "450"
click at [869, 373] on input "35" at bounding box center [897, 368] width 59 height 20
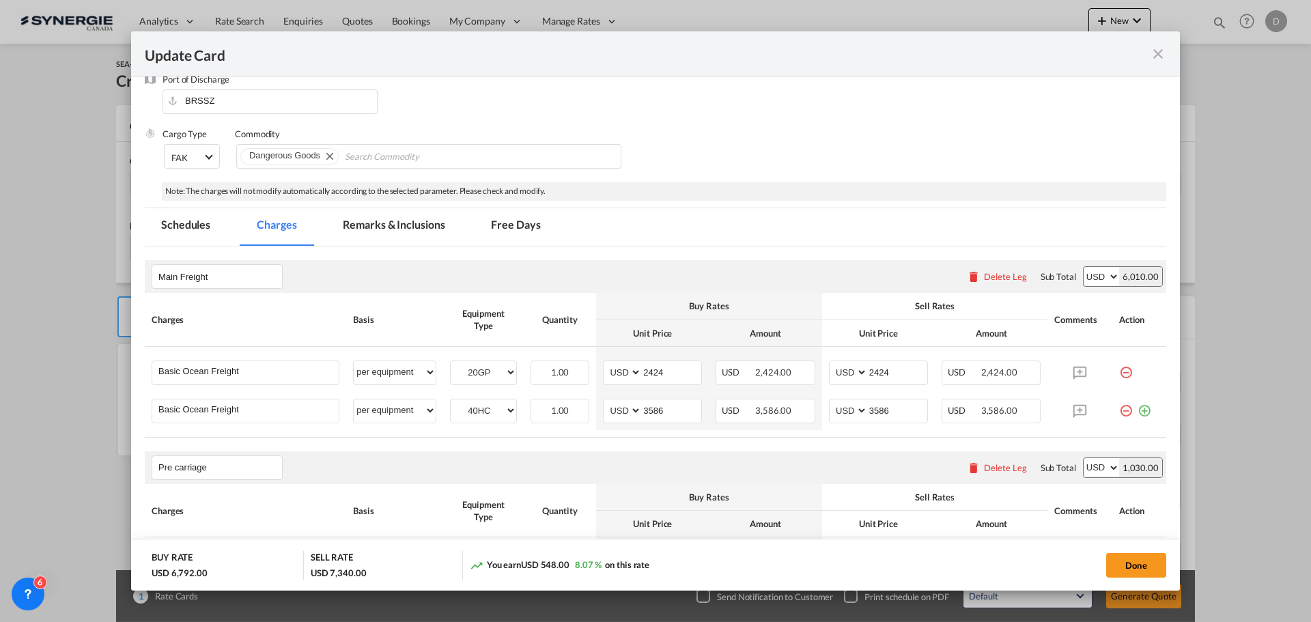
scroll to position [68, 0]
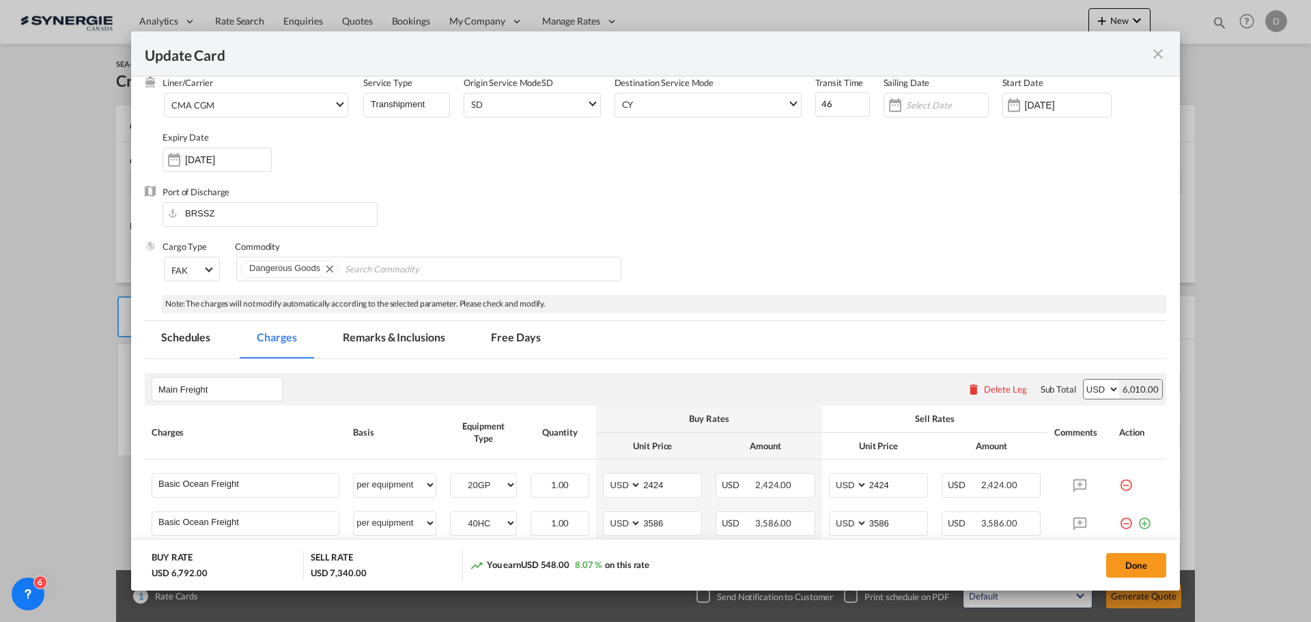
type input "55"
click at [407, 331] on md-tab-item "Remarks & Inclusions" at bounding box center [393, 340] width 134 height 38
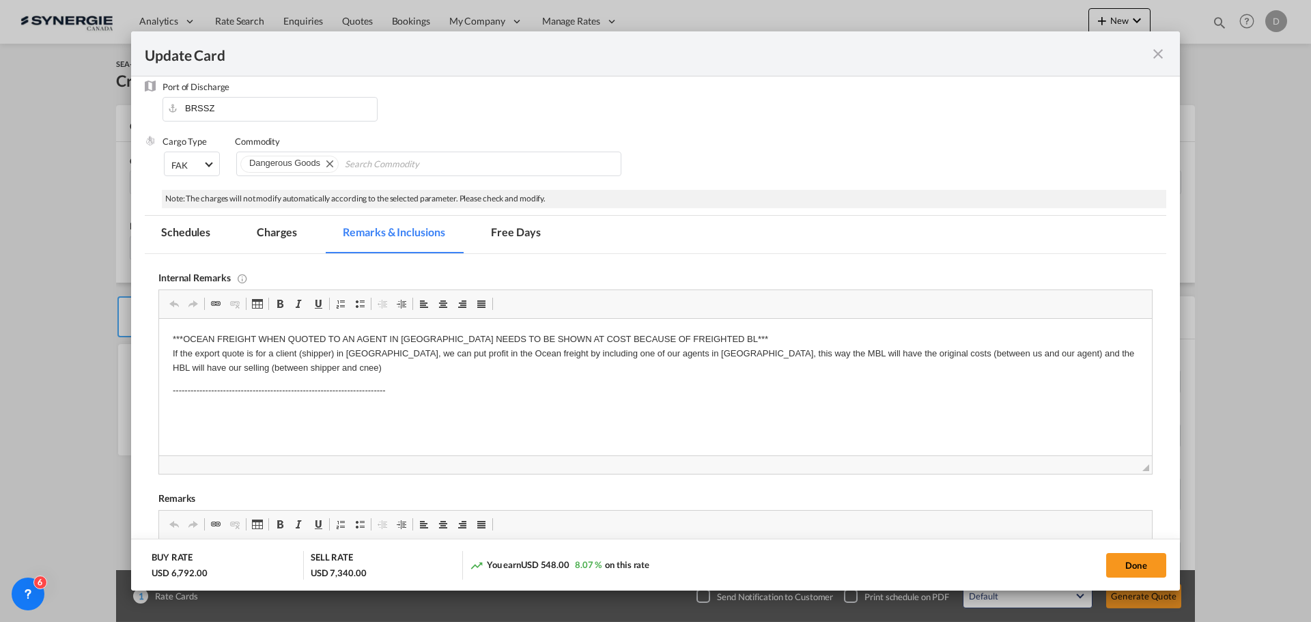
scroll to position [273, 0]
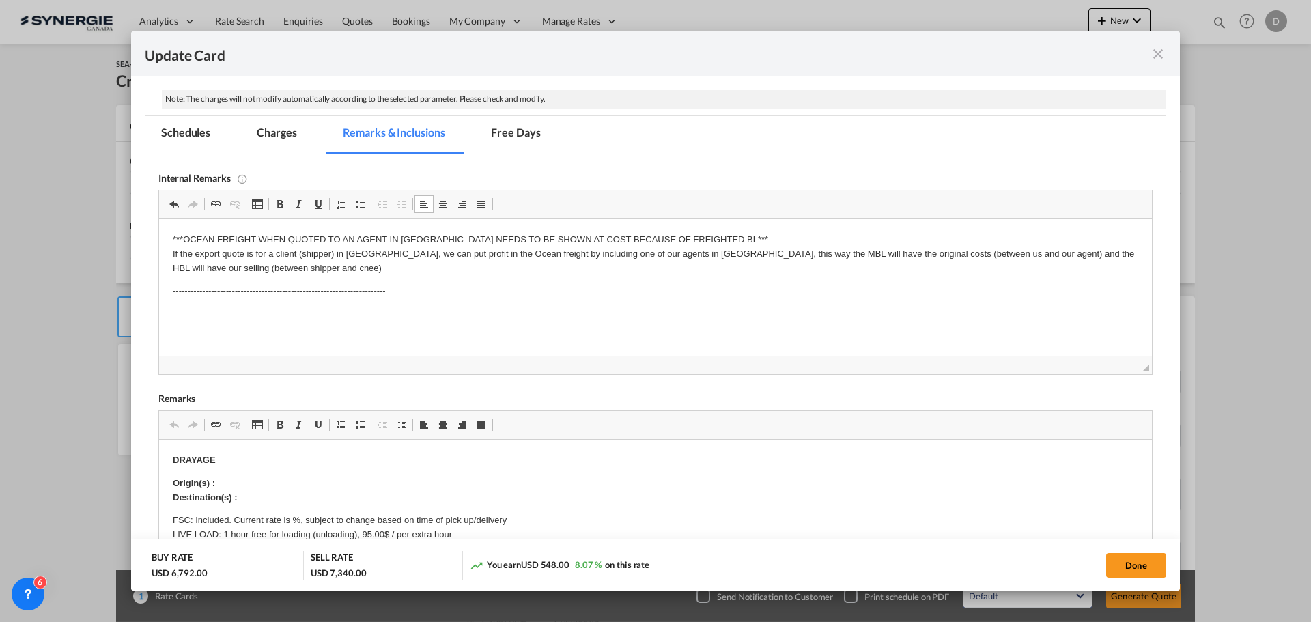
click at [218, 306] on body "***OCEAN FREIGHT WHEN QUOTED TO AN AGENT IN BRAZIL NEEDS TO BE SHOWN AT COST BE…" at bounding box center [655, 277] width 965 height 89
click at [244, 300] on body "***OCEAN FREIGHT WHEN QUOTED TO AN AGENT IN BRAZIL NEEDS TO BE SHOWN AT COST BE…" at bounding box center [655, 277] width 965 height 89
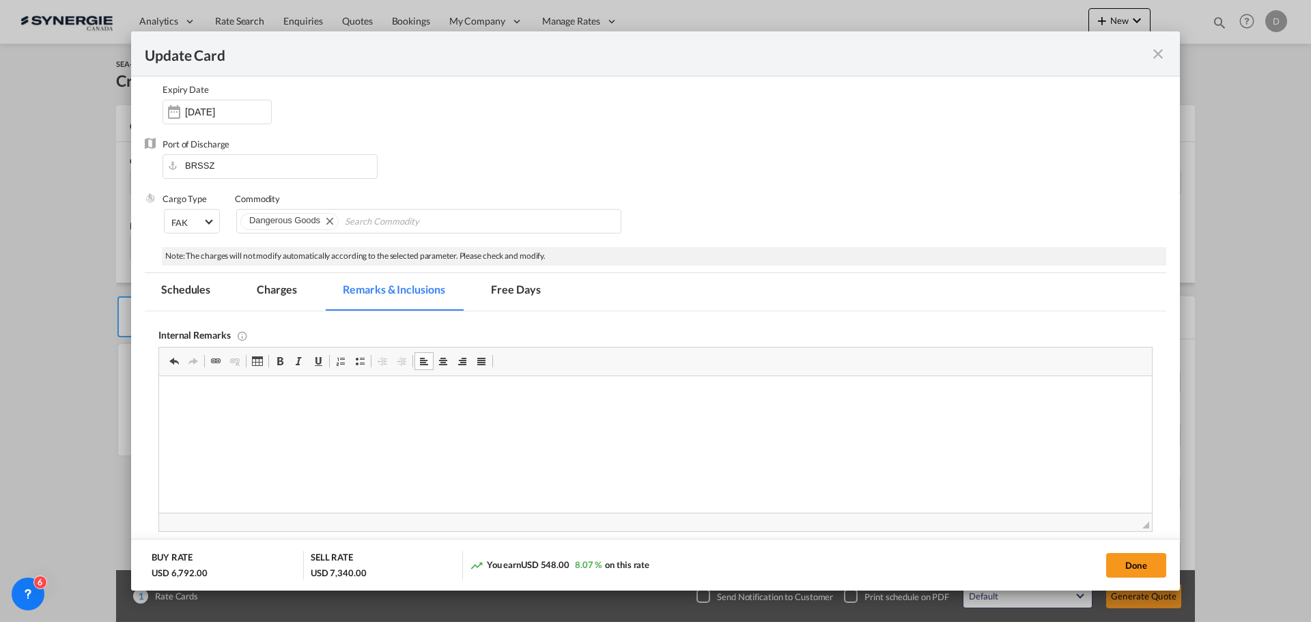
scroll to position [205, 0]
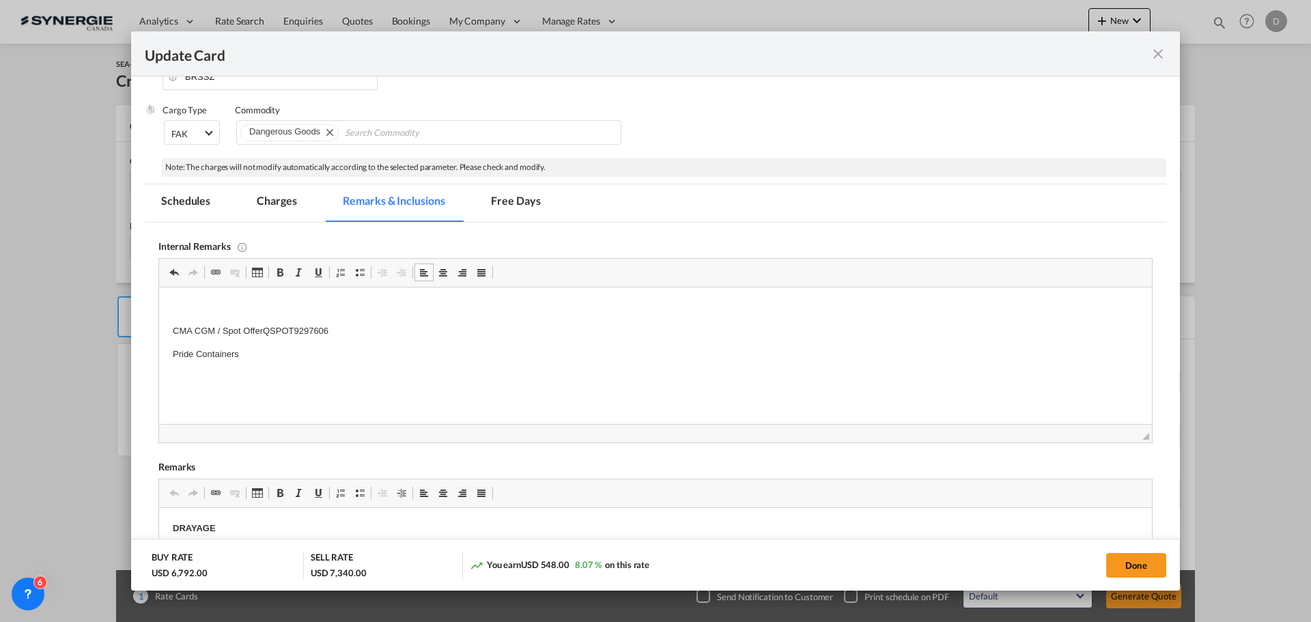
click at [238, 366] on html "CMA CGM / Spot OfferQSPOT9297606 Pride Containers" at bounding box center [655, 330] width 992 height 87
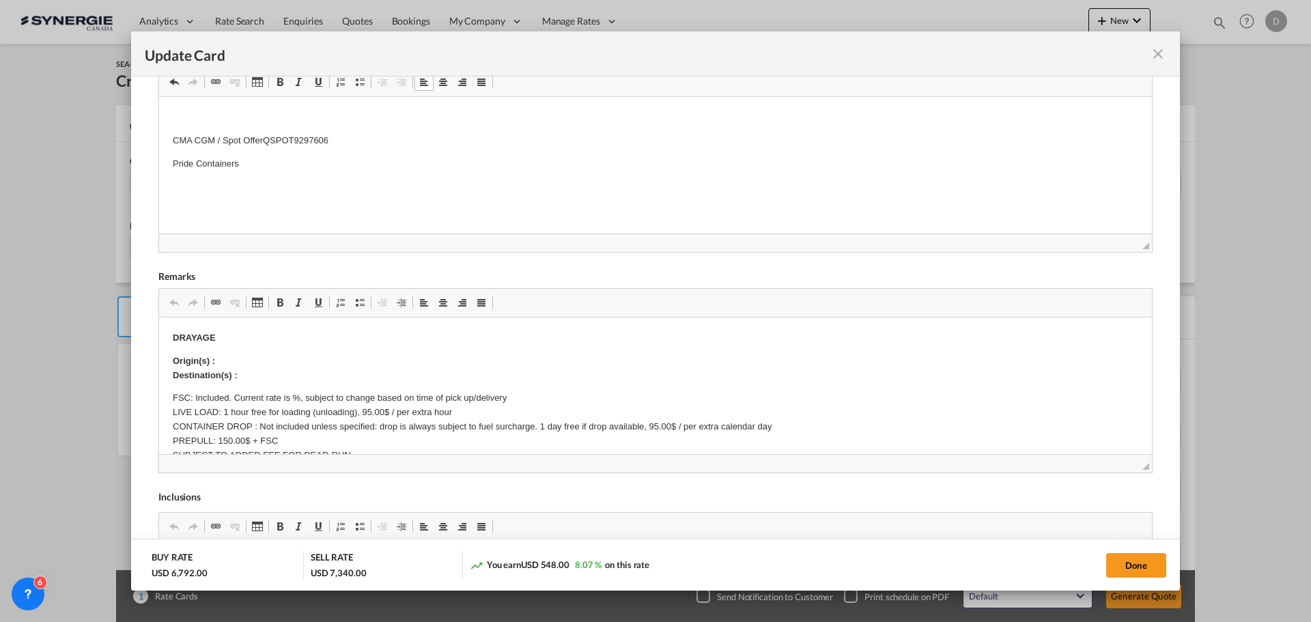
scroll to position [410, 0]
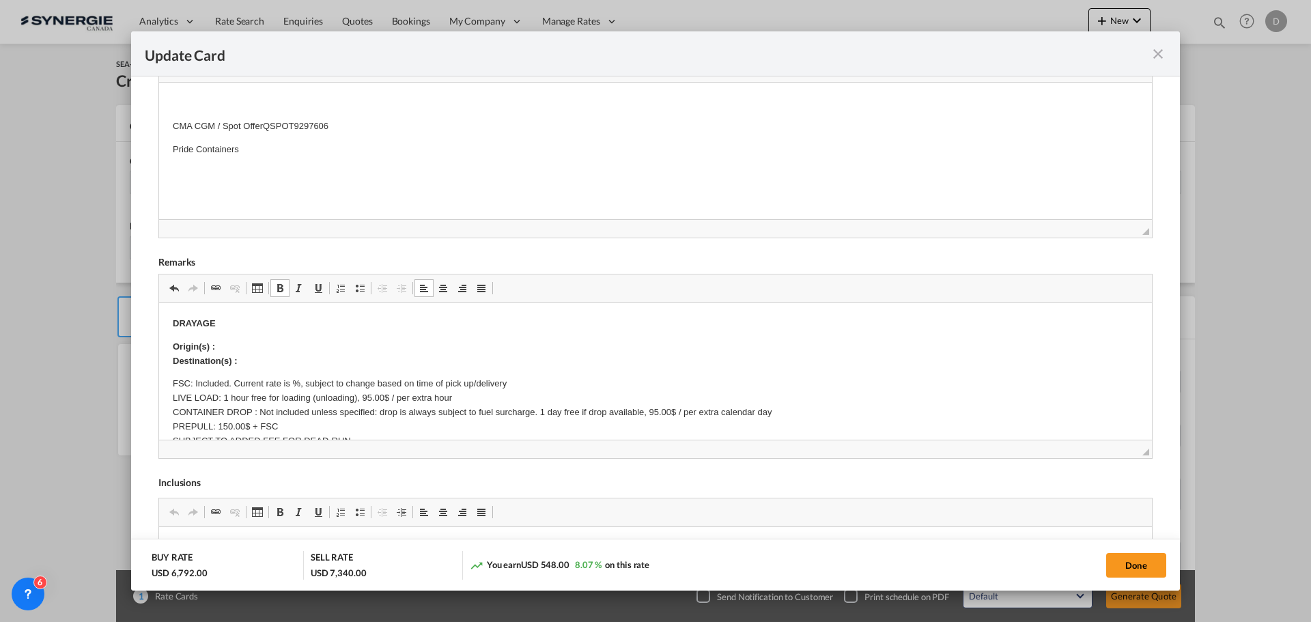
click at [251, 345] on p "Origin(s) : Destination(s) :" at bounding box center [655, 354] width 965 height 29
click at [249, 345] on p "Origin(s) : Destination(s) :" at bounding box center [655, 354] width 965 height 29
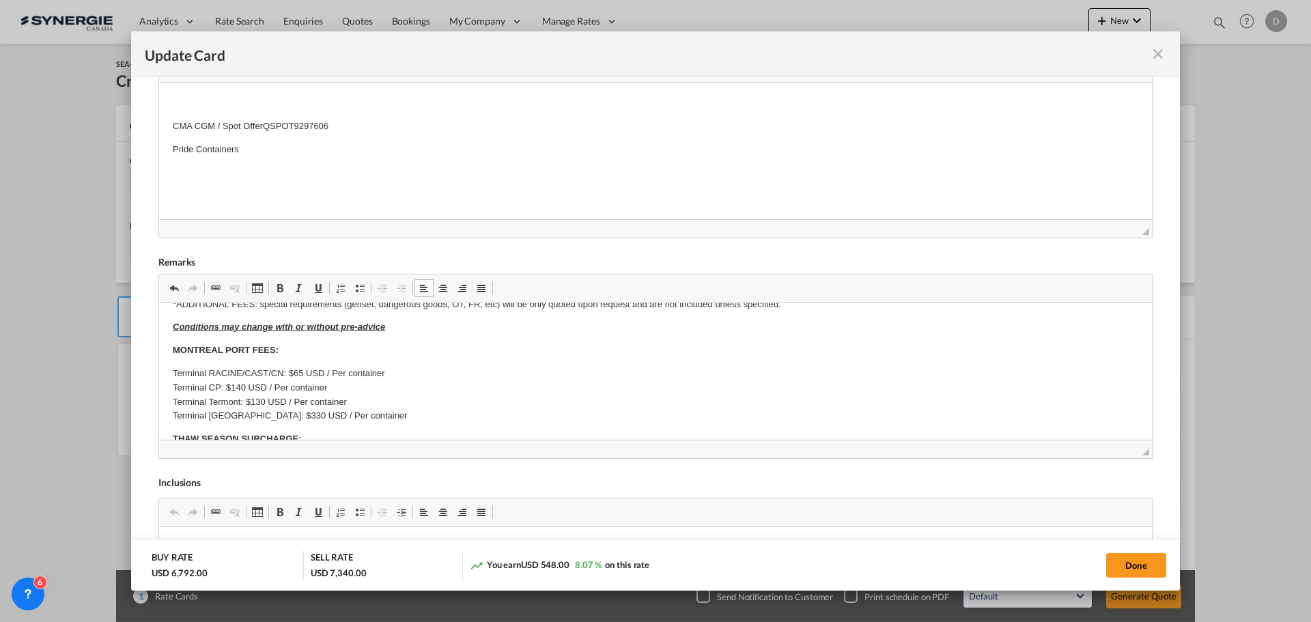
scroll to position [0, 0]
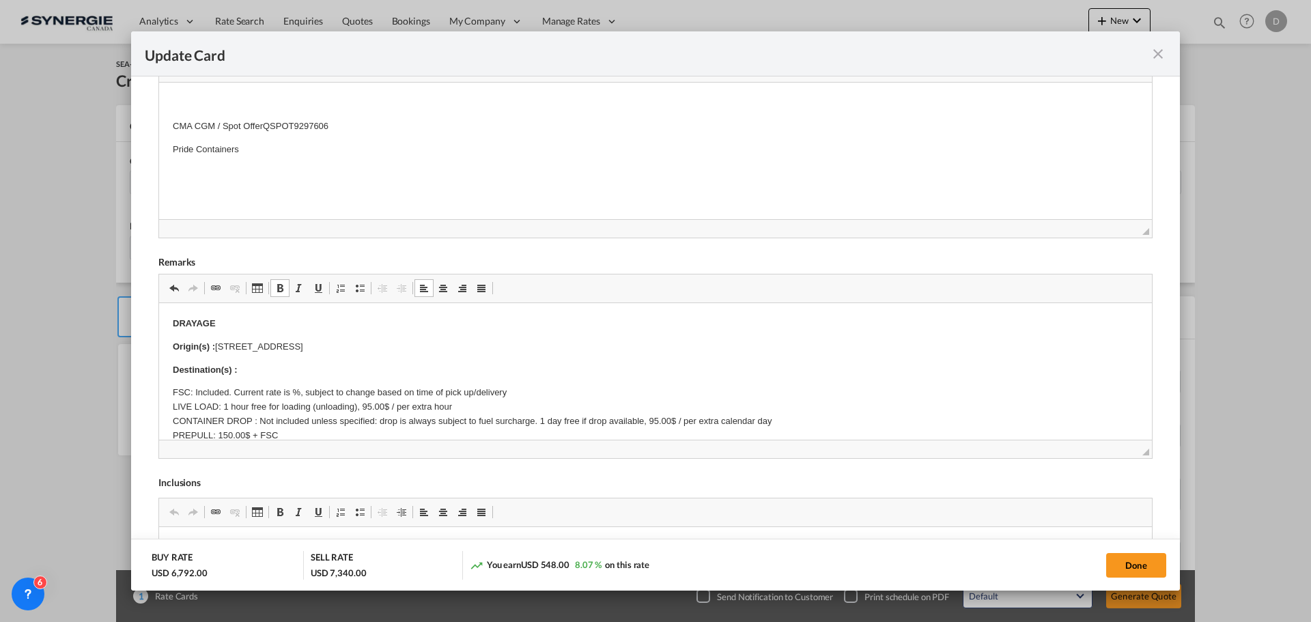
click at [253, 367] on p "Destination(s) :" at bounding box center [655, 370] width 965 height 14
click at [525, 367] on p "Destination(s) : Montreal" at bounding box center [655, 370] width 965 height 14
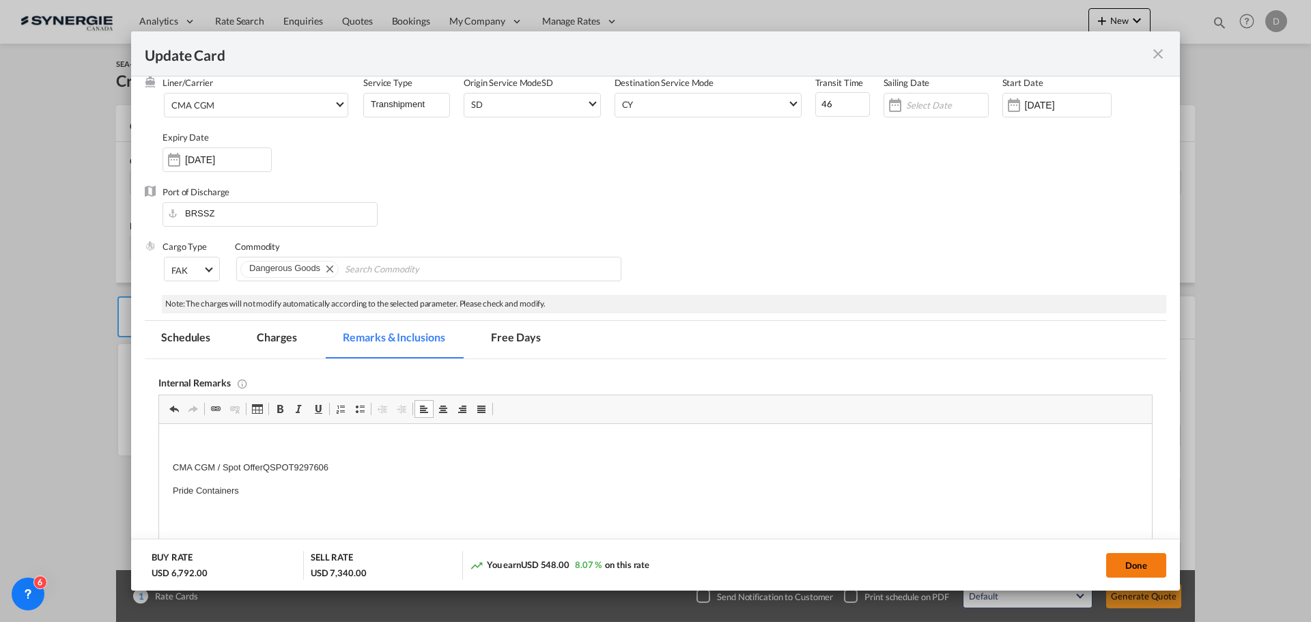
click at [1123, 560] on button "Done" at bounding box center [1136, 565] width 60 height 25
type input "[DATE]"
type input "13 Oct 2025"
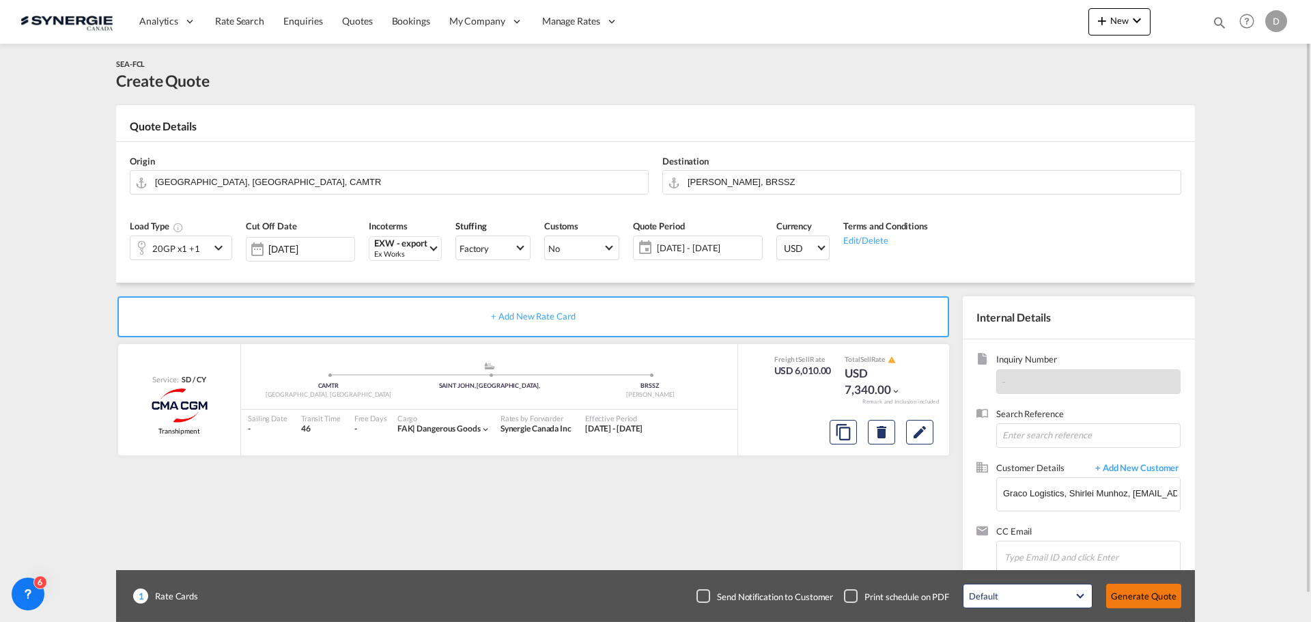
click at [1139, 599] on button "Generate Quote" at bounding box center [1143, 596] width 75 height 25
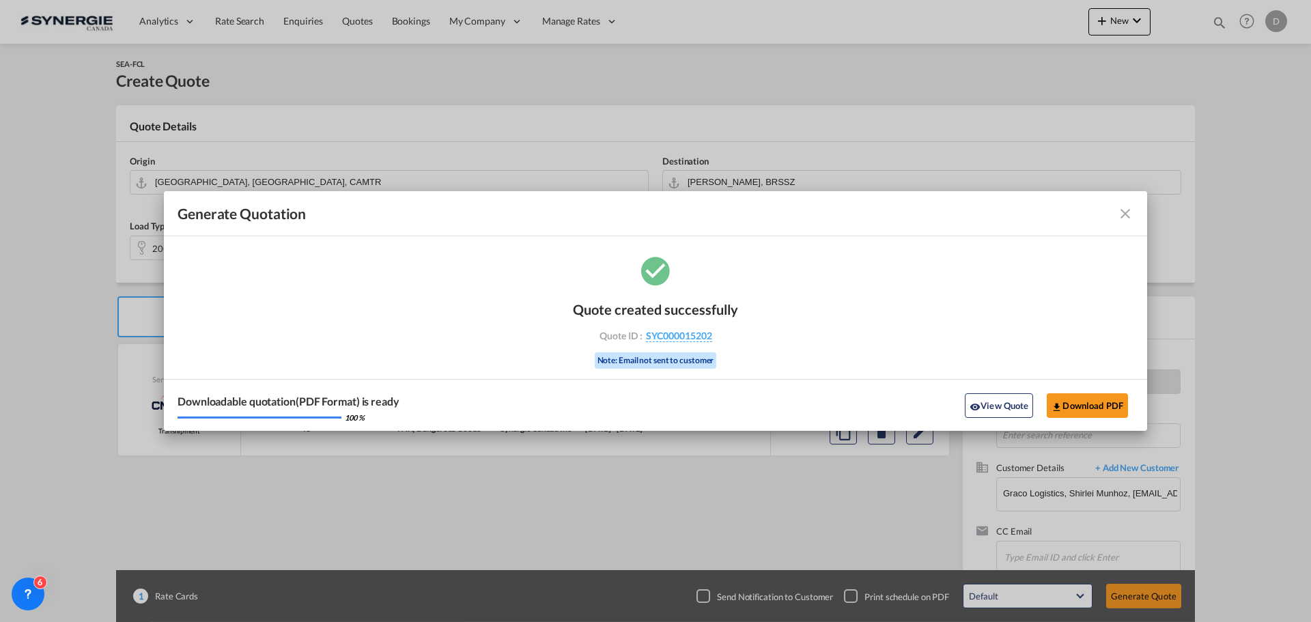
drag, startPoint x: 1000, startPoint y: 401, endPoint x: 1006, endPoint y: 392, distance: 10.8
click at [1000, 401] on button "View Quote" at bounding box center [998, 405] width 68 height 25
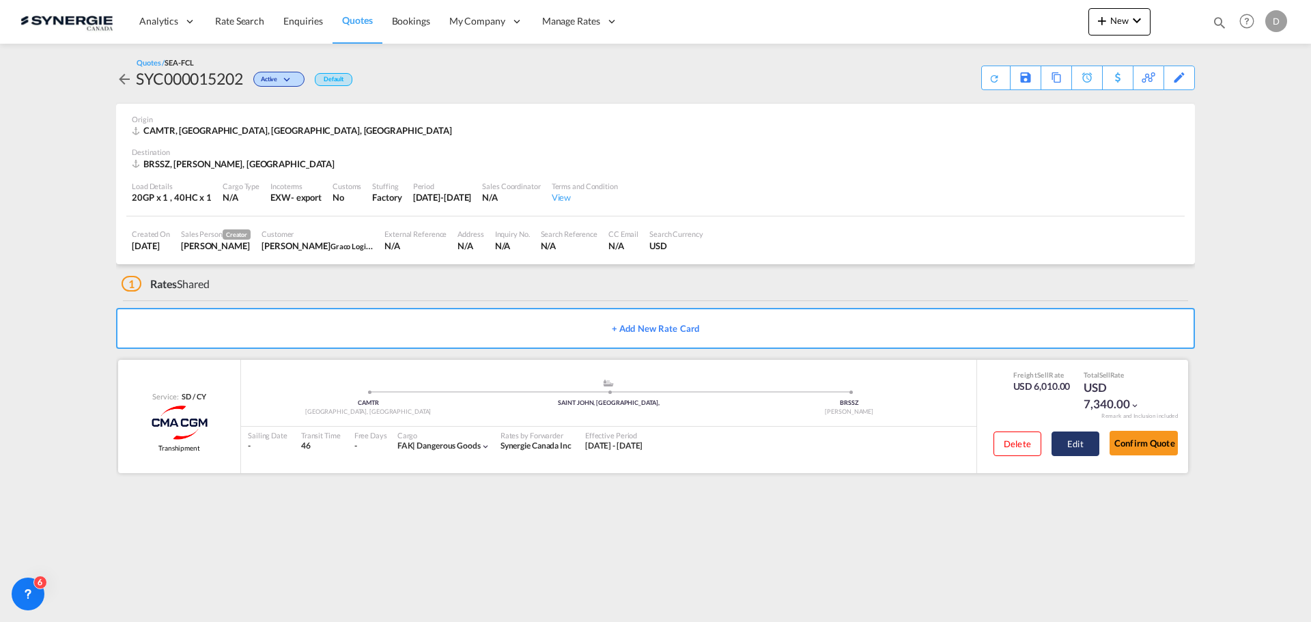
click at [1063, 444] on button "Edit" at bounding box center [1075, 443] width 48 height 25
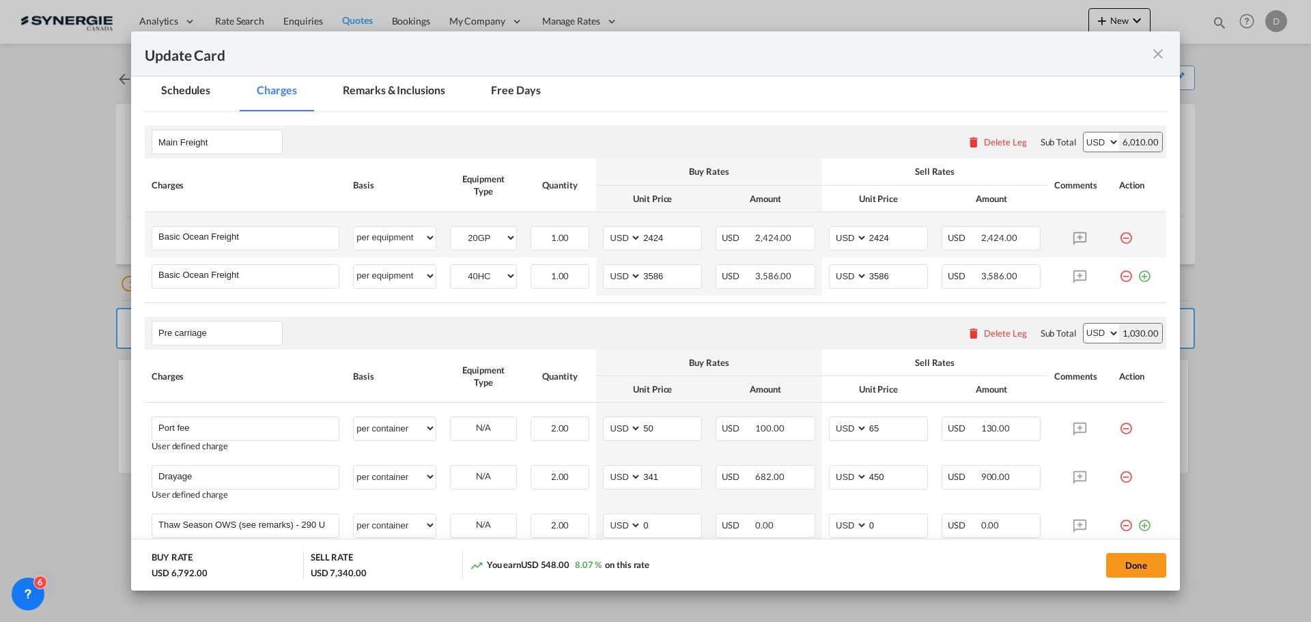
scroll to position [341, 0]
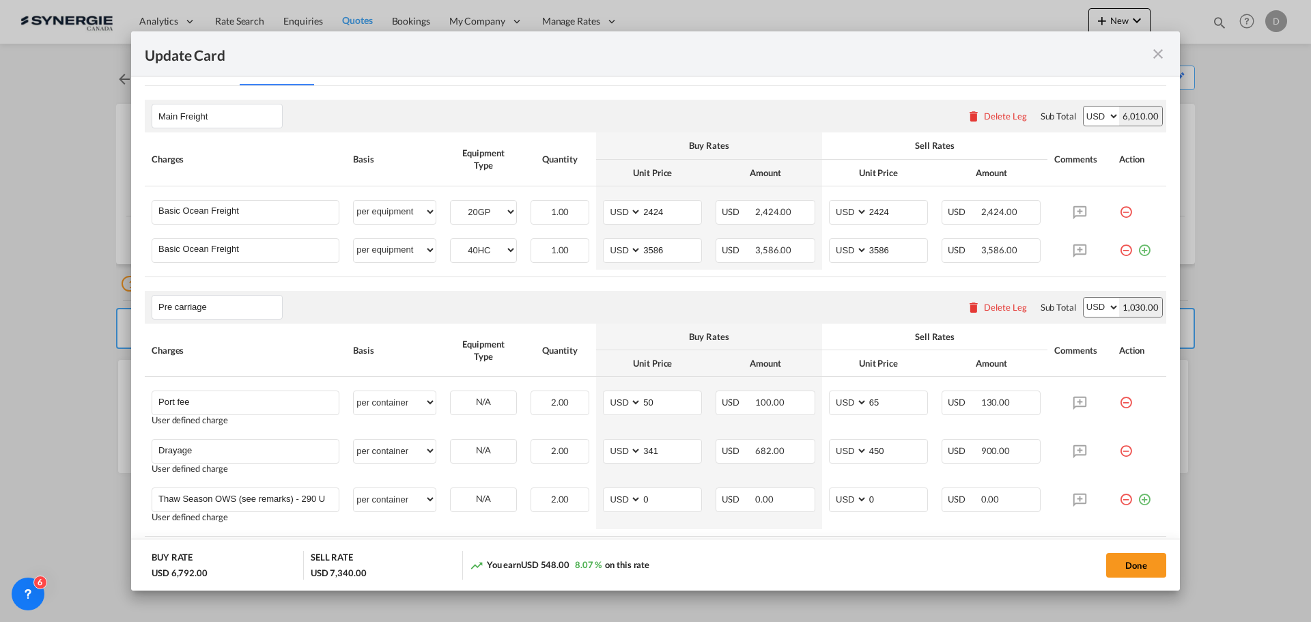
click at [1158, 54] on md-icon "icon-close fg-AAA8AD m-0 pointer" at bounding box center [1157, 54] width 16 height 16
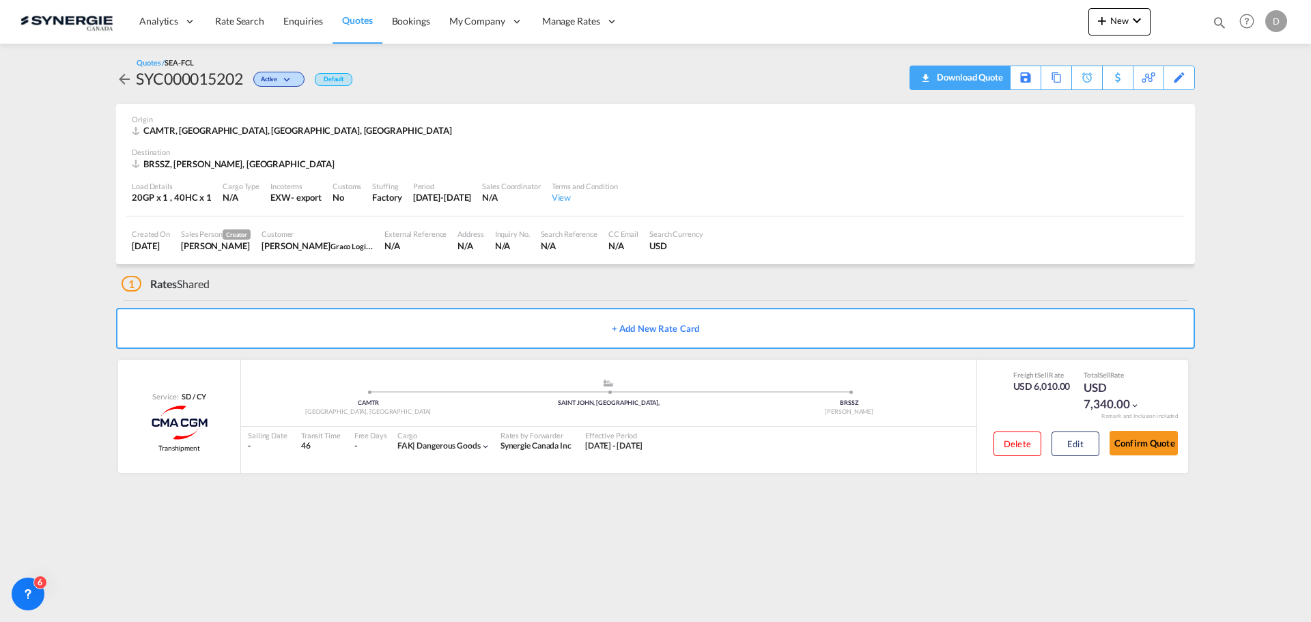
click at [988, 75] on div "Download Quote" at bounding box center [968, 77] width 70 height 22
click at [1310, 181] on html "Analytics Reports Dashboard Rate Search Enquiries Quotes" at bounding box center [655, 311] width 1311 height 622
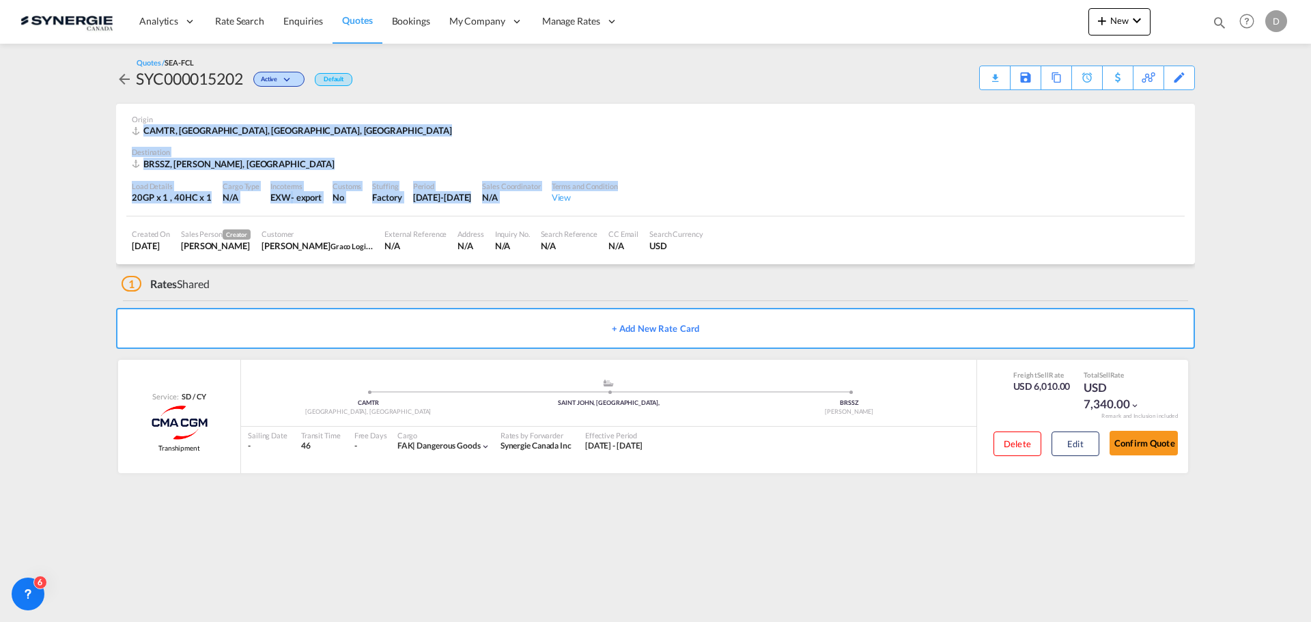
click at [526, 141] on div "Origin CAMTR, Montreal, QC, Americas" at bounding box center [655, 126] width 1047 height 44
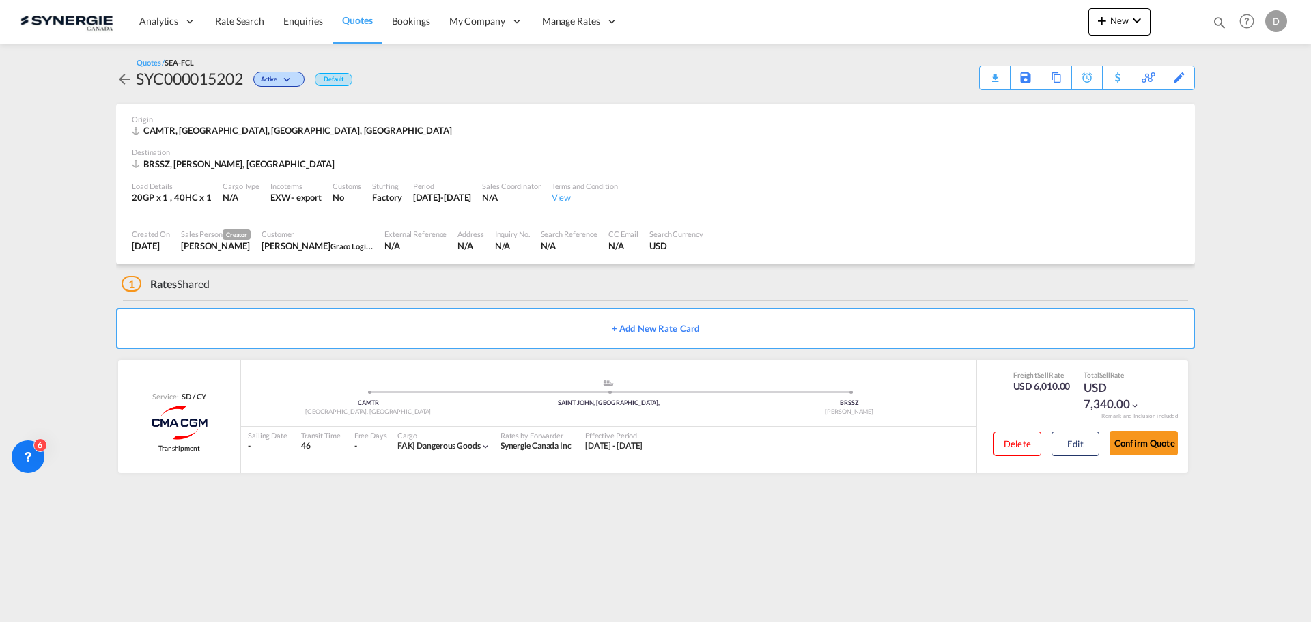
click at [1216, 23] on md-icon "icon-magnify" at bounding box center [1219, 22] width 15 height 15
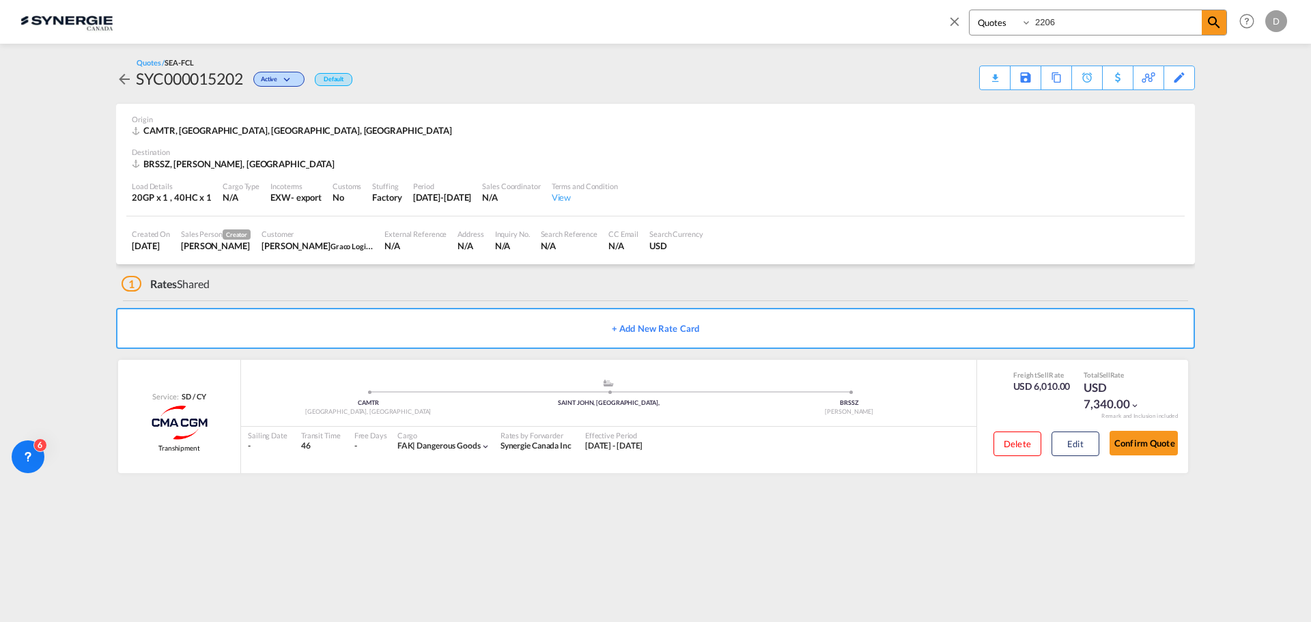
click at [1050, 25] on input "2206" at bounding box center [1116, 22] width 170 height 24
type input "15078"
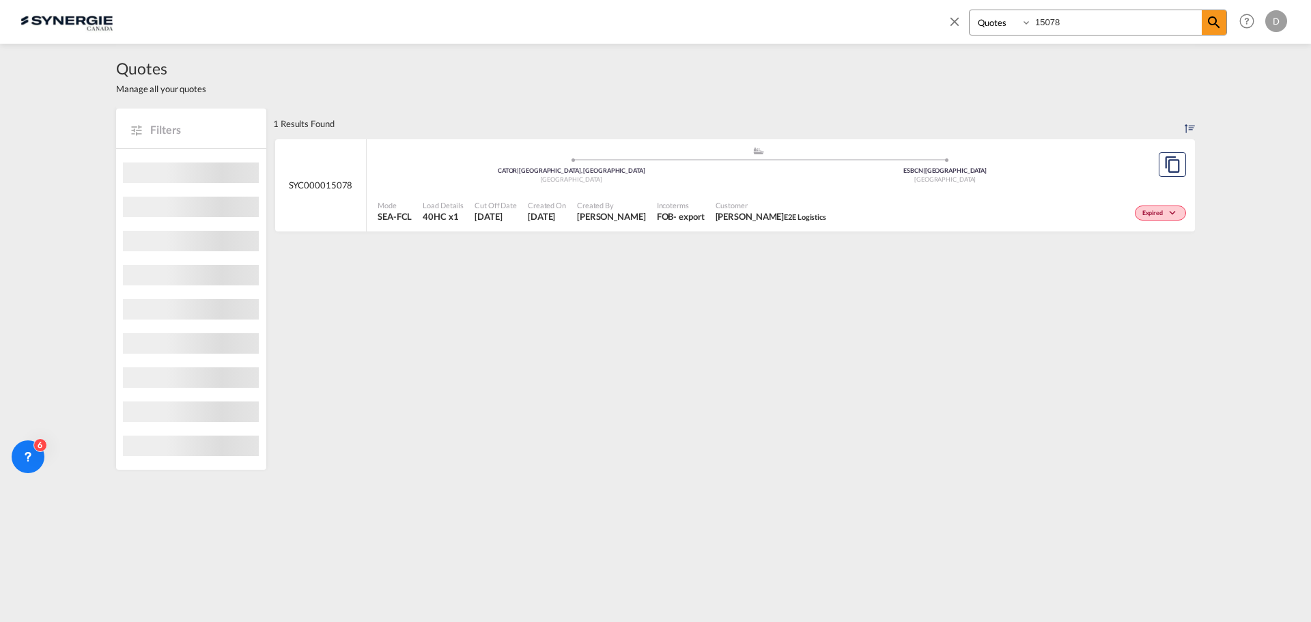
click at [566, 220] on span "[DATE]" at bounding box center [547, 216] width 38 height 12
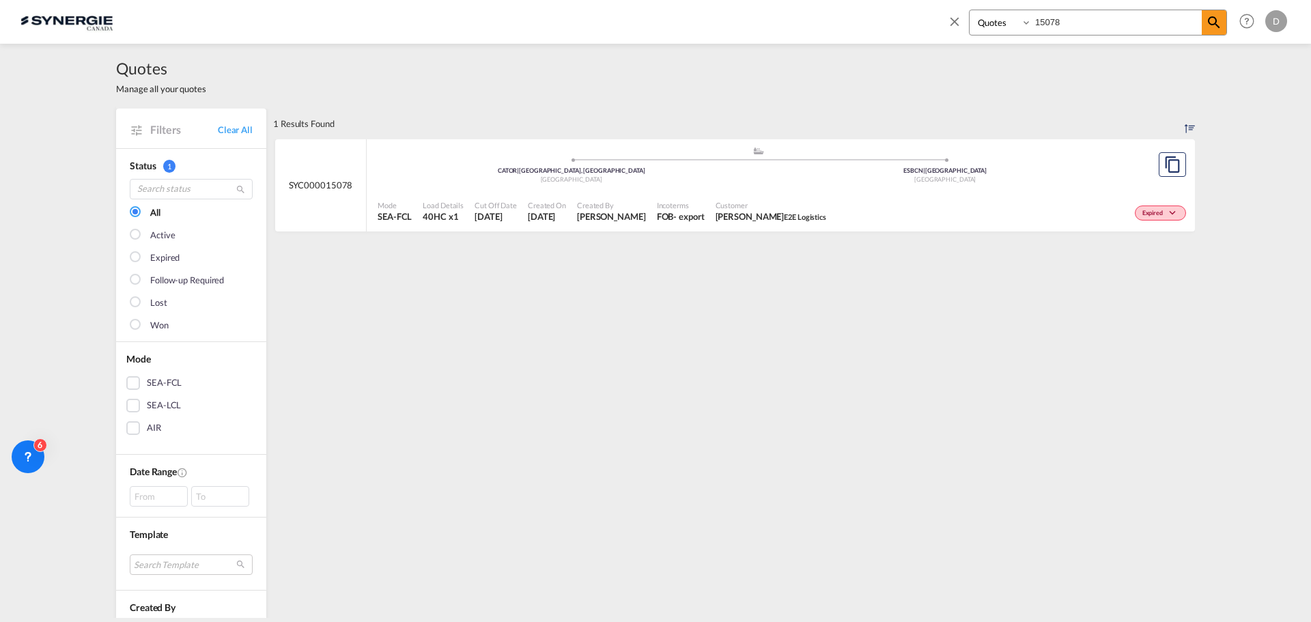
click at [952, 22] on md-icon "icon-close" at bounding box center [954, 21] width 15 height 15
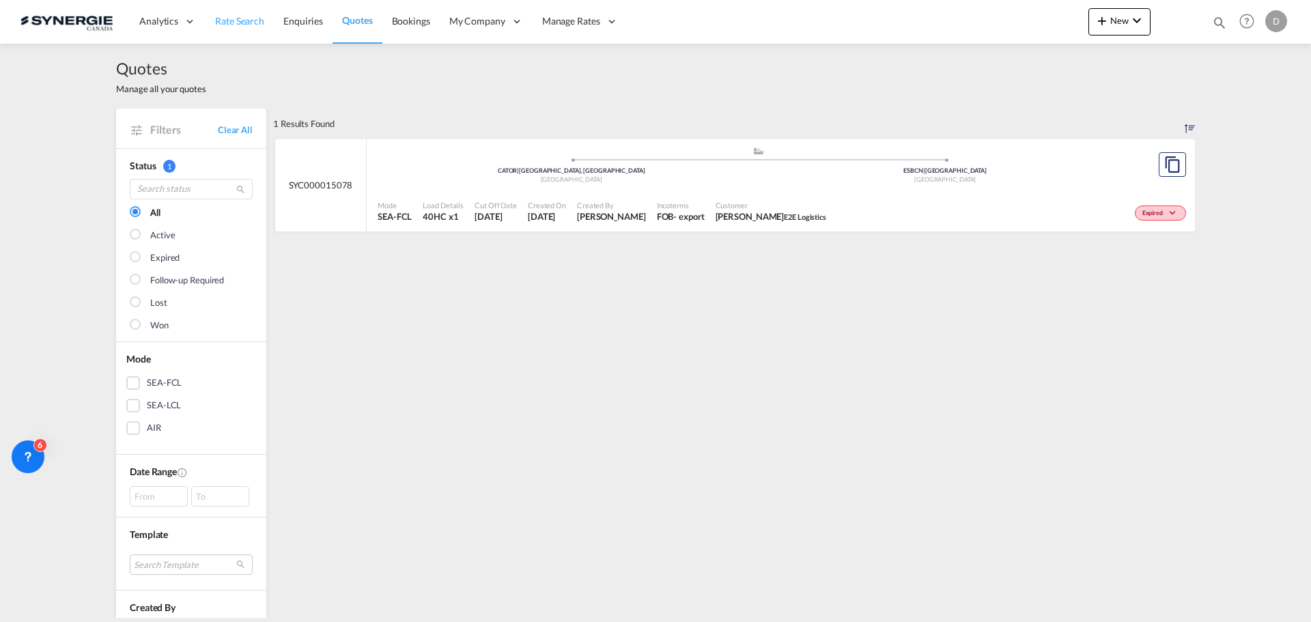
click at [239, 20] on span "Rate Search" at bounding box center [239, 21] width 49 height 12
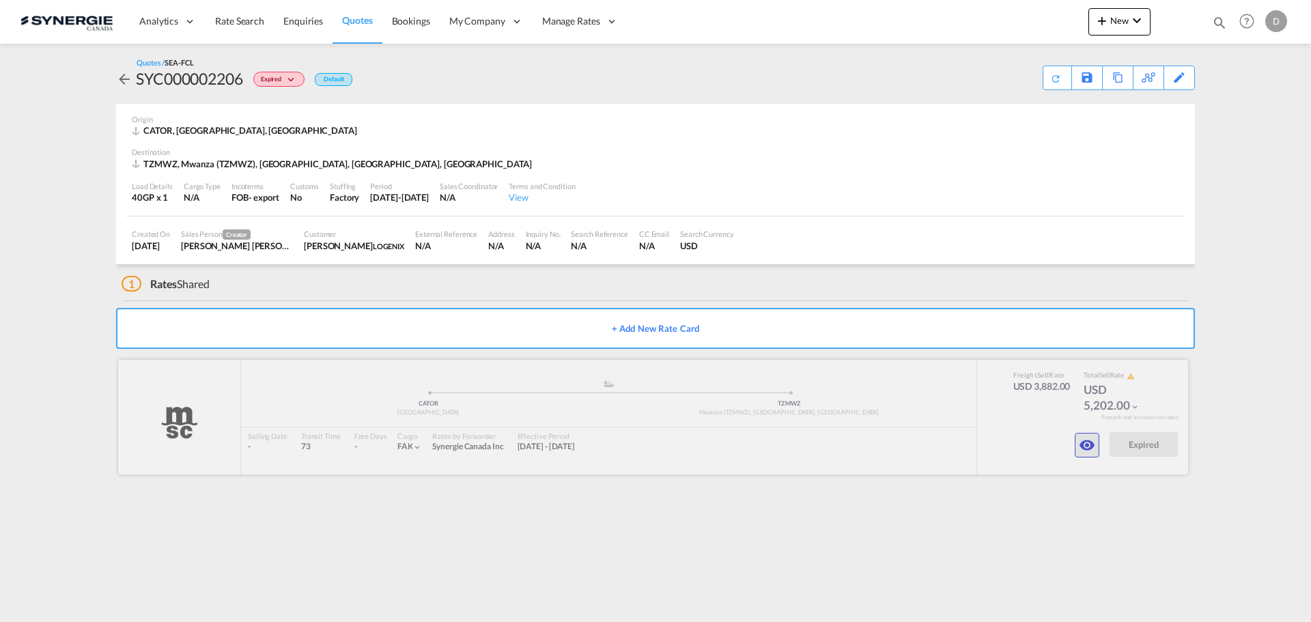
click at [1080, 448] on md-icon "icon-eye" at bounding box center [1086, 445] width 16 height 16
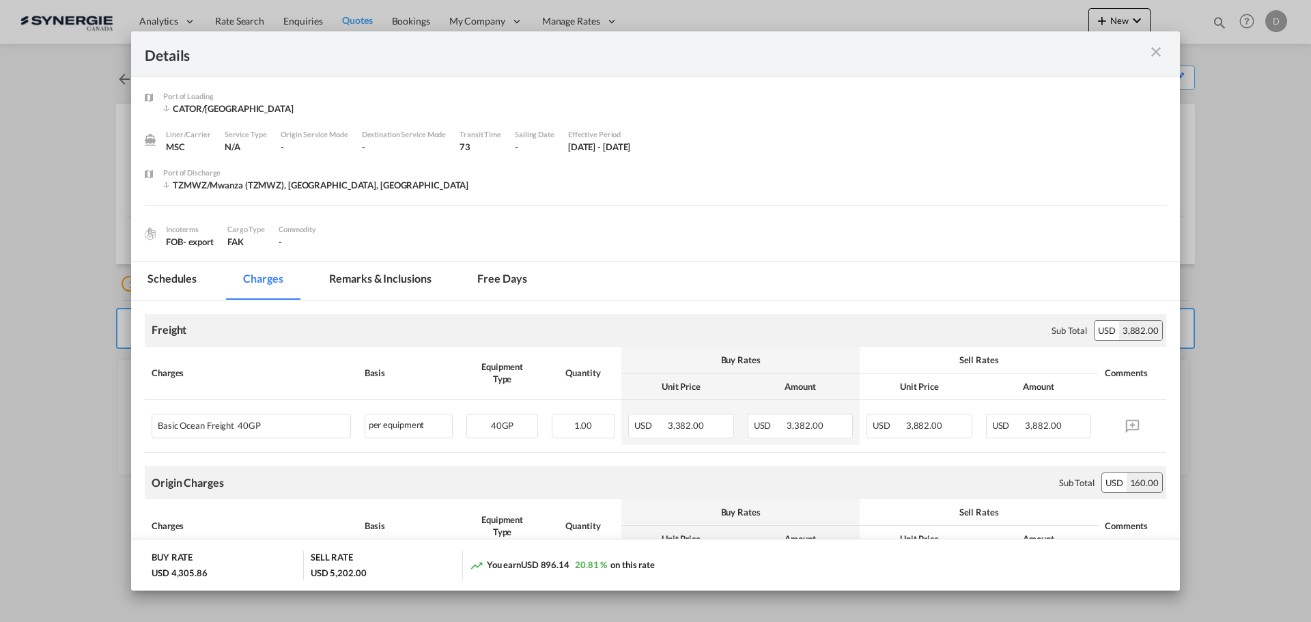
click at [375, 283] on md-tab-item "Remarks & Inclusions" at bounding box center [380, 281] width 134 height 38
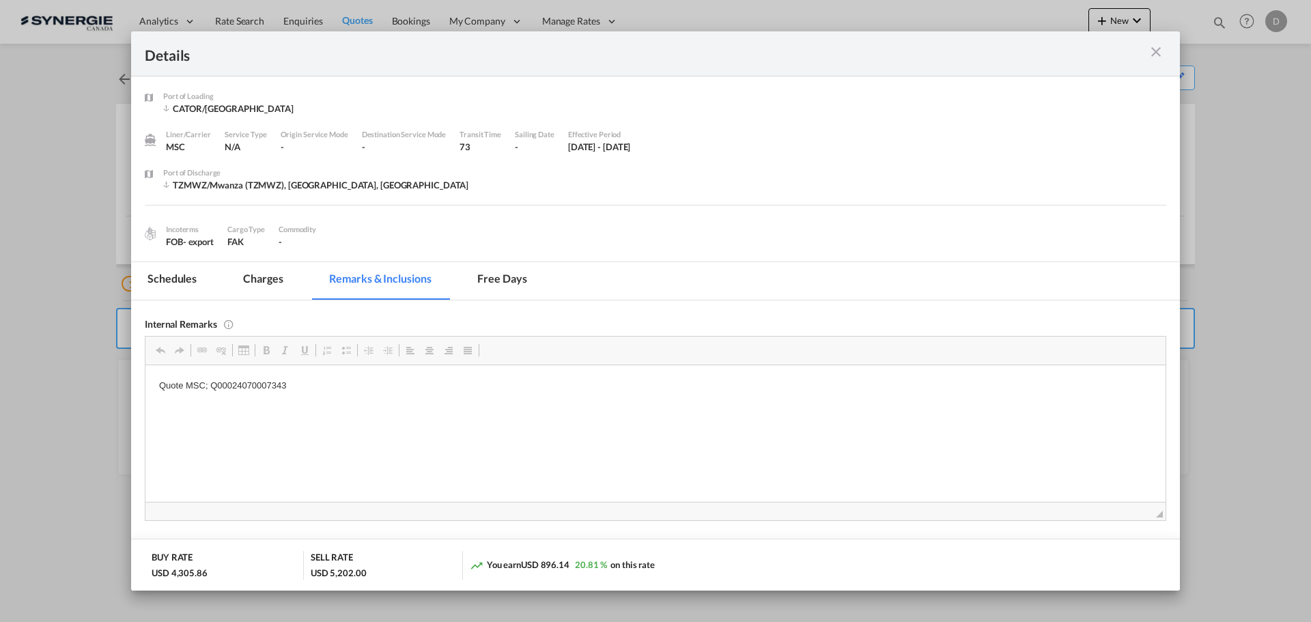
click at [1157, 53] on md-icon "icon-close m-3 fg-AAA8AD cursor" at bounding box center [1155, 52] width 16 height 16
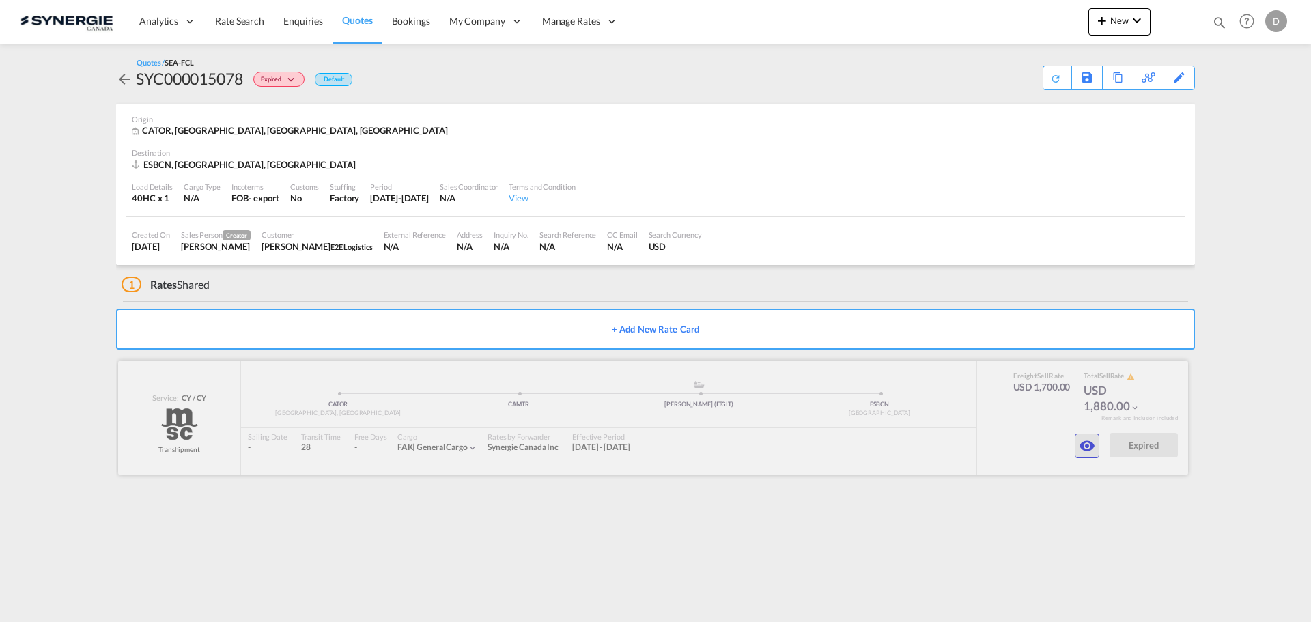
click at [1078, 450] on button "button" at bounding box center [1086, 445] width 25 height 25
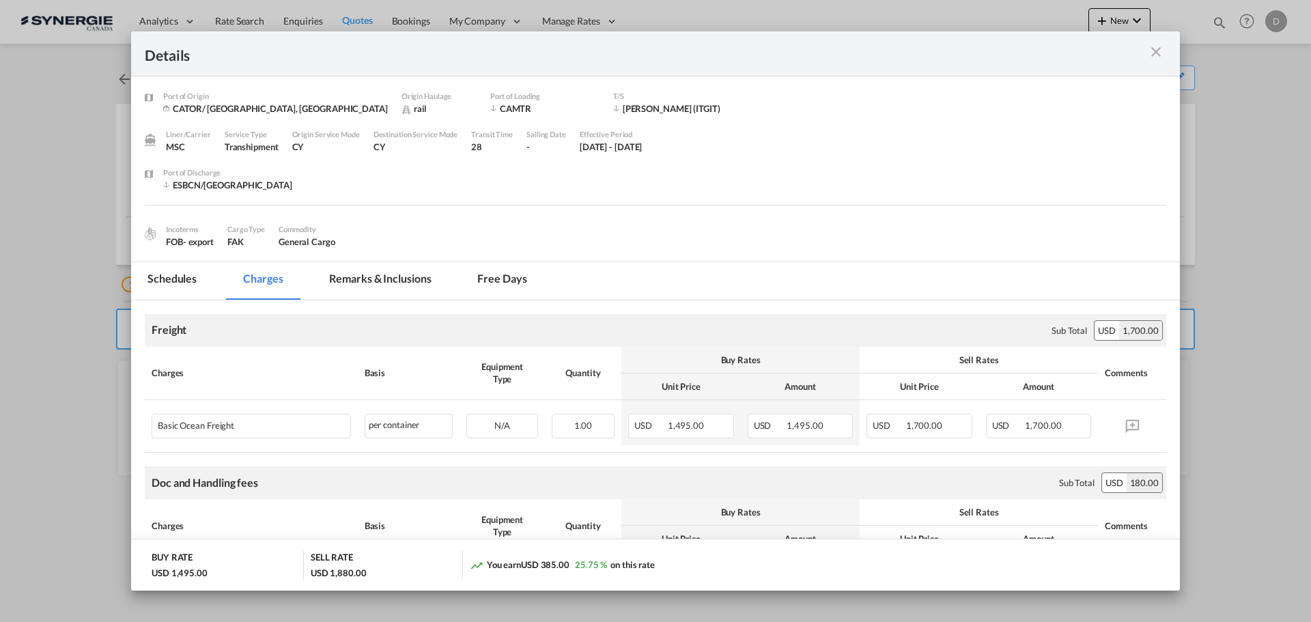
click at [407, 279] on md-tab-item "Remarks & Inclusions" at bounding box center [380, 281] width 134 height 38
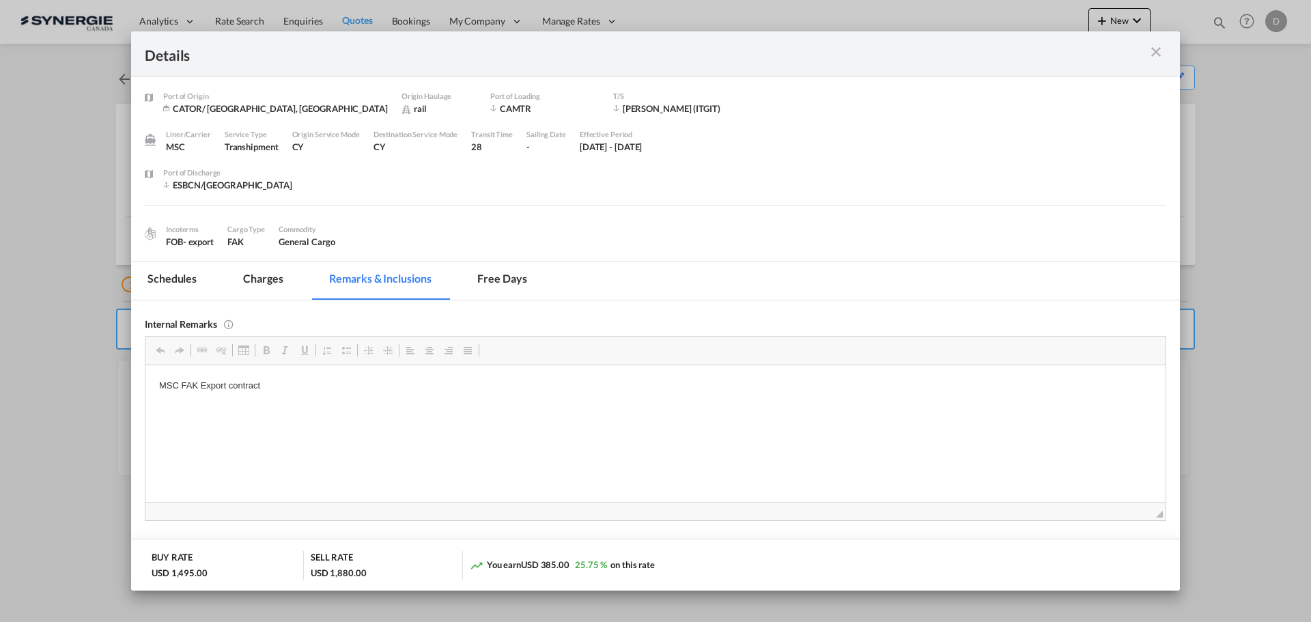
click at [1154, 53] on md-icon "icon-close m-3 fg-AAA8AD cursor" at bounding box center [1155, 52] width 16 height 16
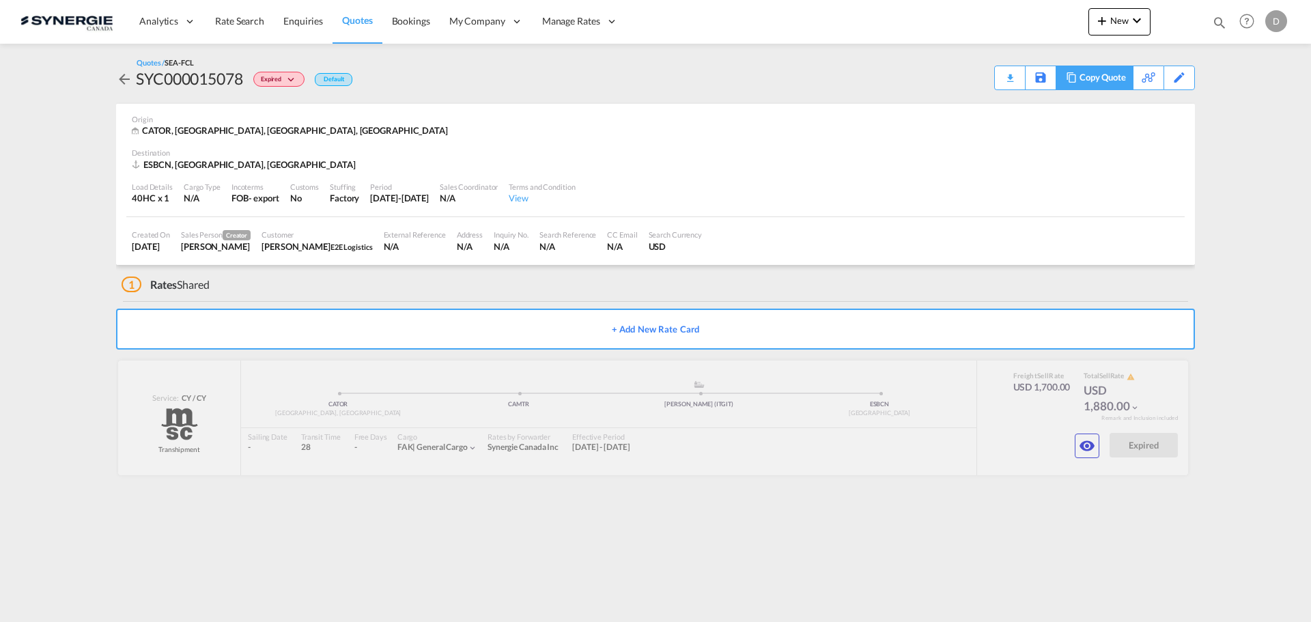
click at [1121, 77] on div "Copy Quote" at bounding box center [1102, 77] width 46 height 23
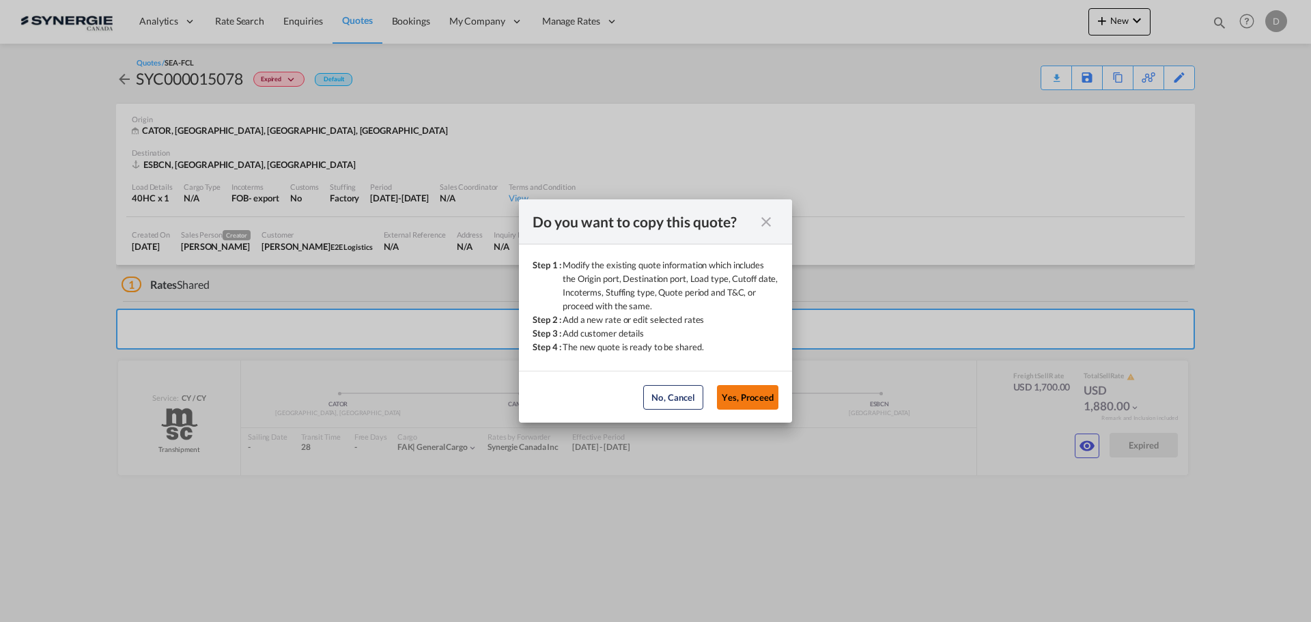
click at [746, 398] on button "Yes, Proceed" at bounding box center [747, 397] width 61 height 25
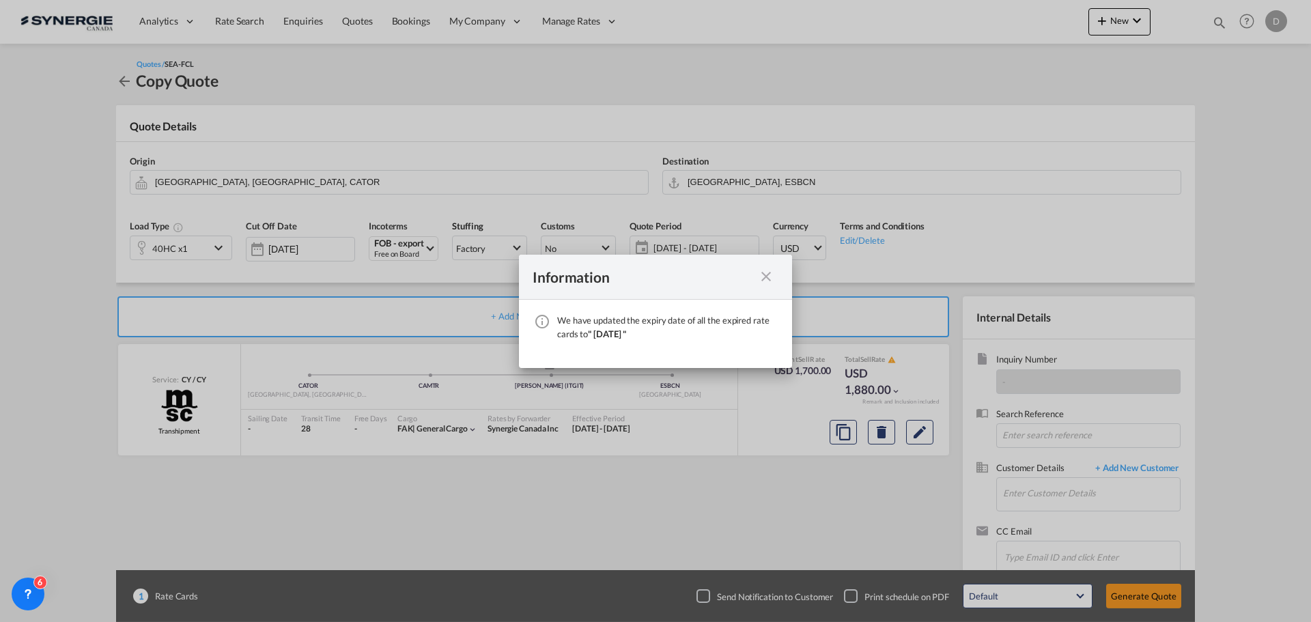
click at [772, 280] on md-icon "icon-close fg-AAA8AD cursor" at bounding box center [766, 276] width 16 height 16
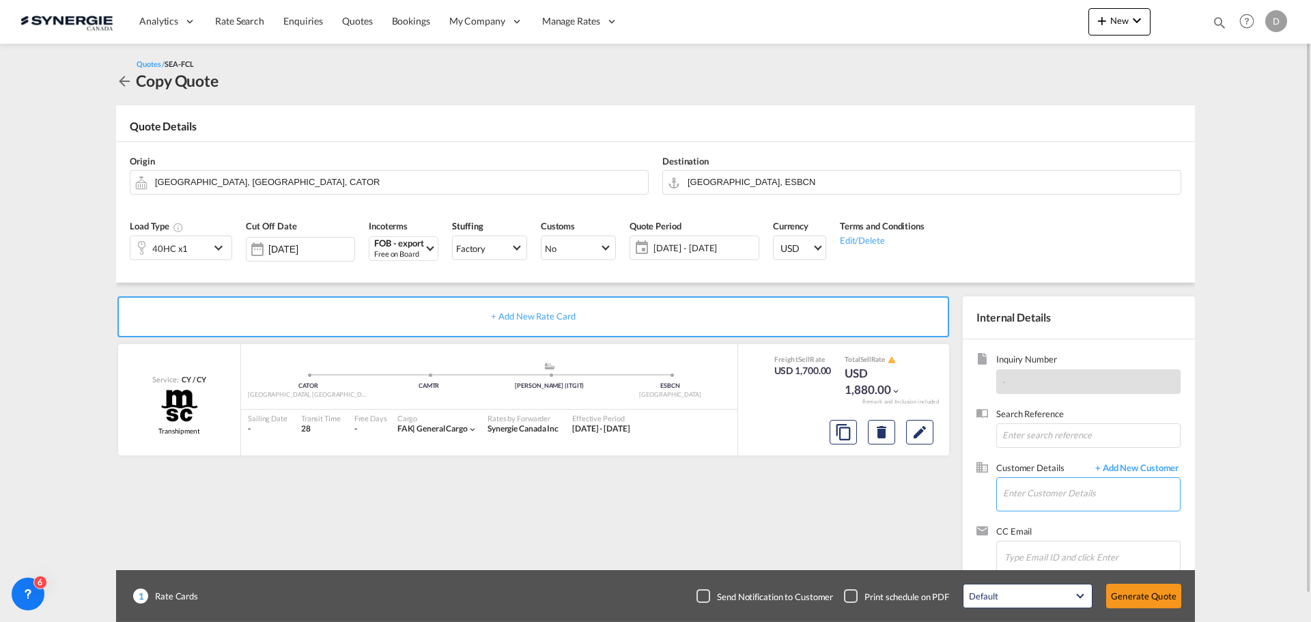
click at [1128, 496] on input "Enter Customer Details" at bounding box center [1091, 493] width 177 height 31
paste input "[EMAIL_ADDRESS][PERSON_NAME][DOMAIN_NAME]"
click at [1026, 463] on div "[PERSON_NAME] [PERSON_NAME][EMAIL_ADDRESS][PERSON_NAME][DOMAIN_NAME] | E2E Logi…" at bounding box center [1090, 459] width 177 height 37
type input "E2E Logistics, [PERSON_NAME], [PERSON_NAME][EMAIL_ADDRESS][PERSON_NAME][DOMAIN_…"
click at [702, 251] on span "[DATE] - [DATE]" at bounding box center [704, 248] width 102 height 12
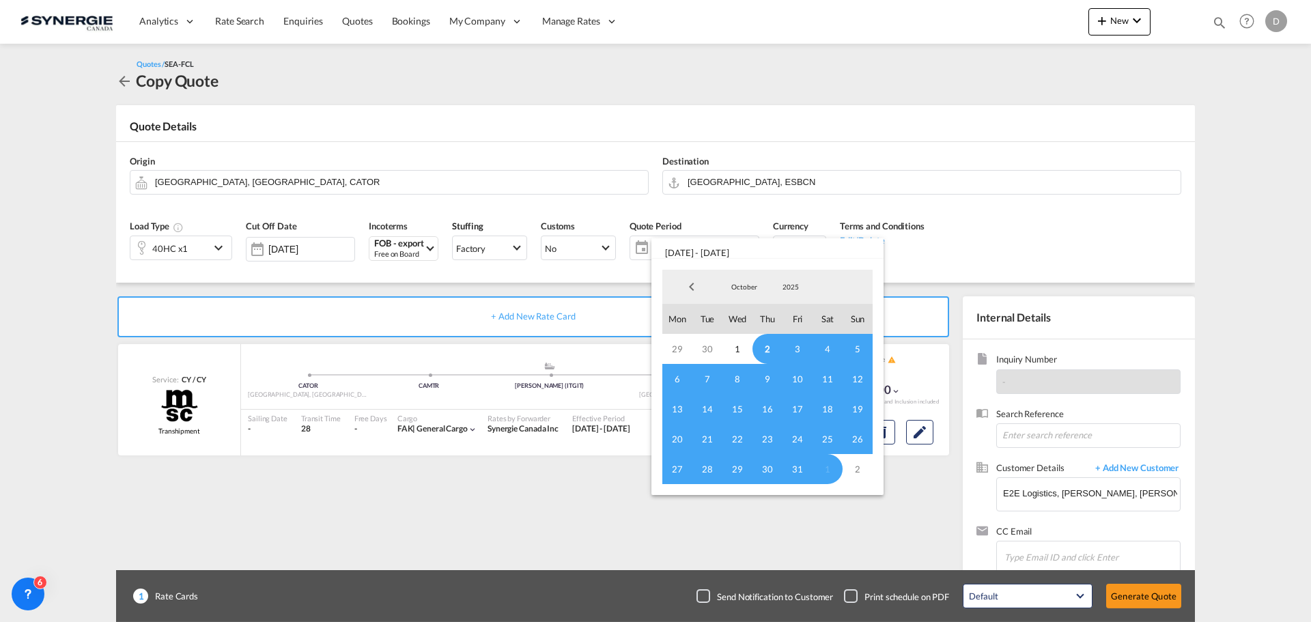
click at [762, 346] on span "2" at bounding box center [767, 349] width 30 height 30
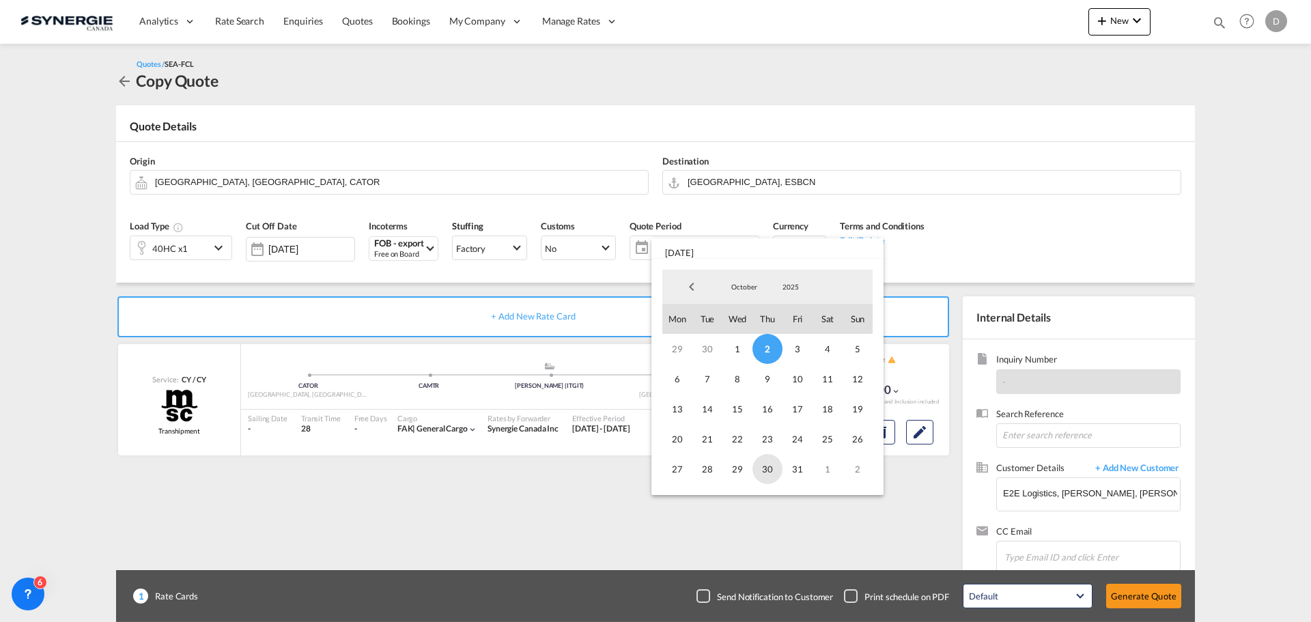
click at [766, 463] on span "30" at bounding box center [767, 469] width 30 height 30
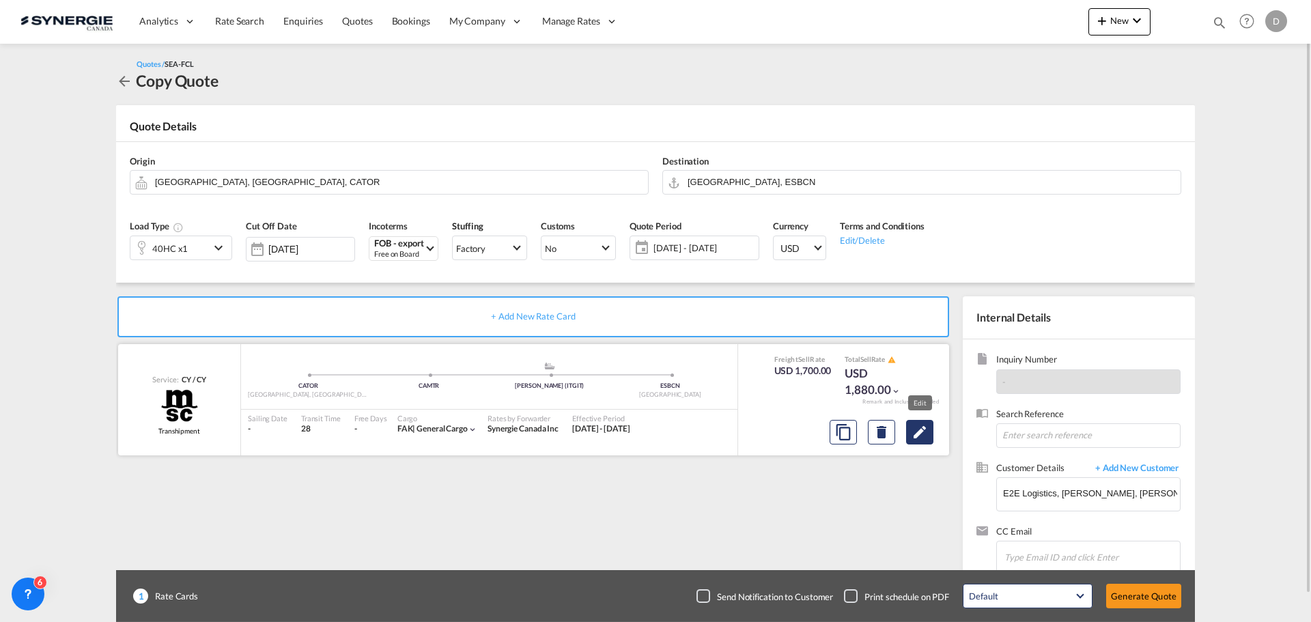
click at [924, 438] on md-icon "Edit" at bounding box center [919, 432] width 16 height 16
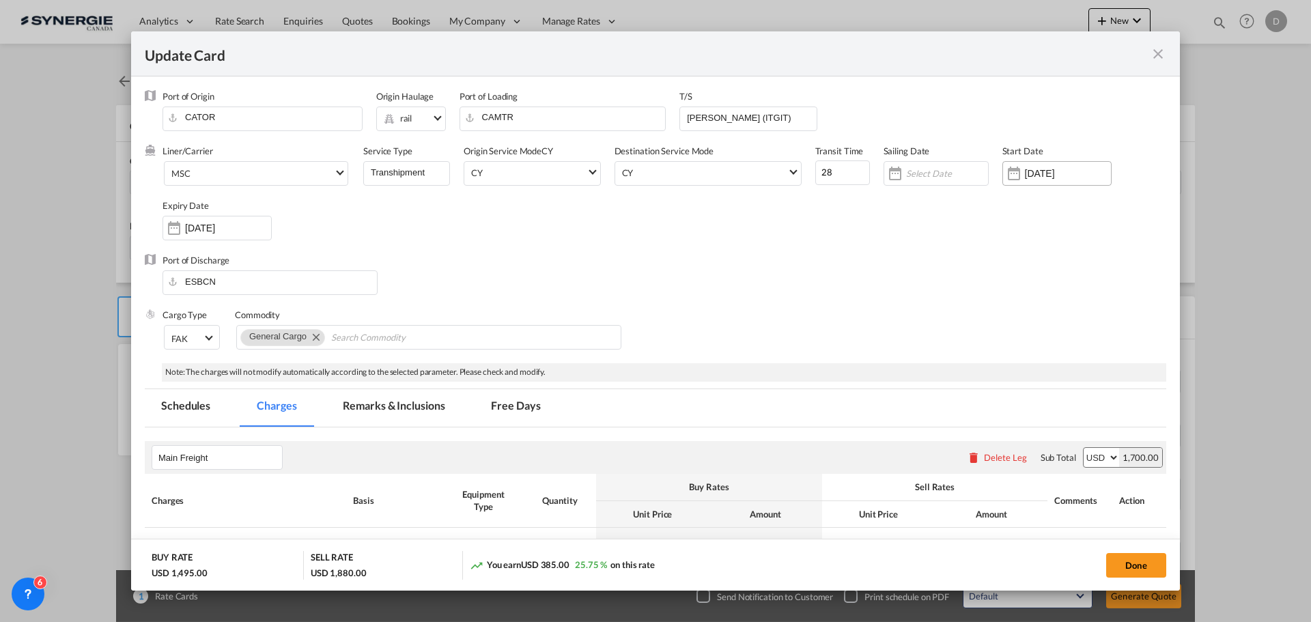
click at [1012, 174] on div "Update Card Port ..." at bounding box center [1014, 173] width 22 height 27
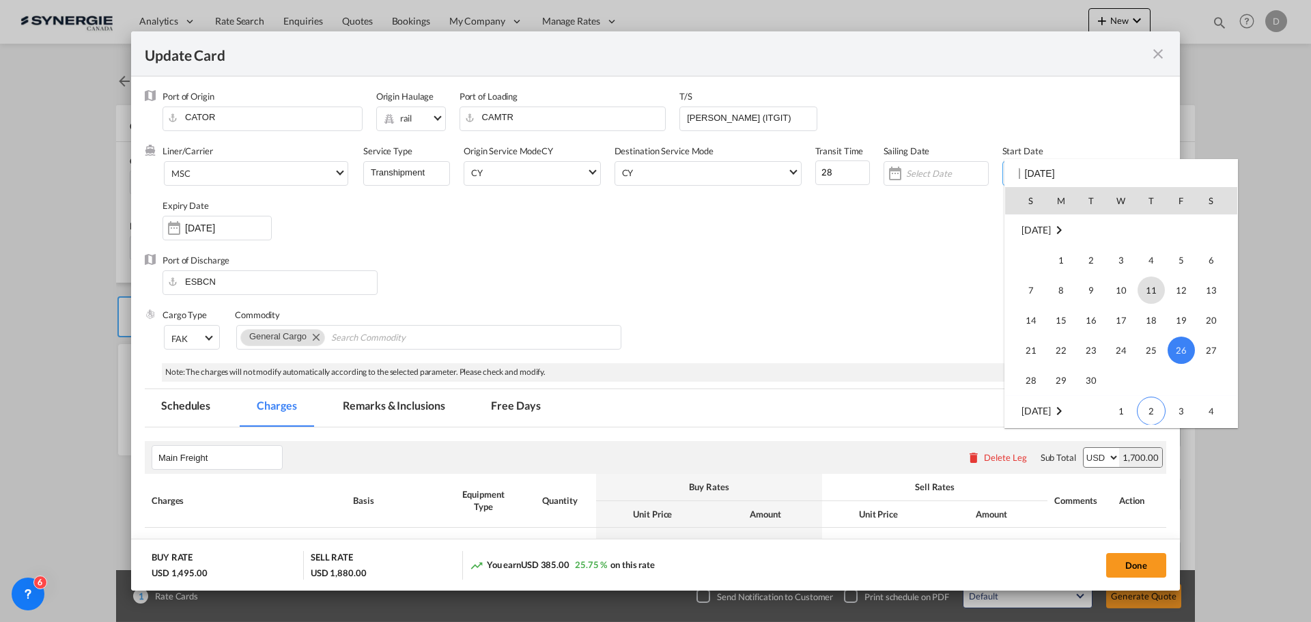
scroll to position [316241, 0]
click at [1154, 341] on span "2" at bounding box center [1150, 342] width 29 height 29
type input "[DATE]"
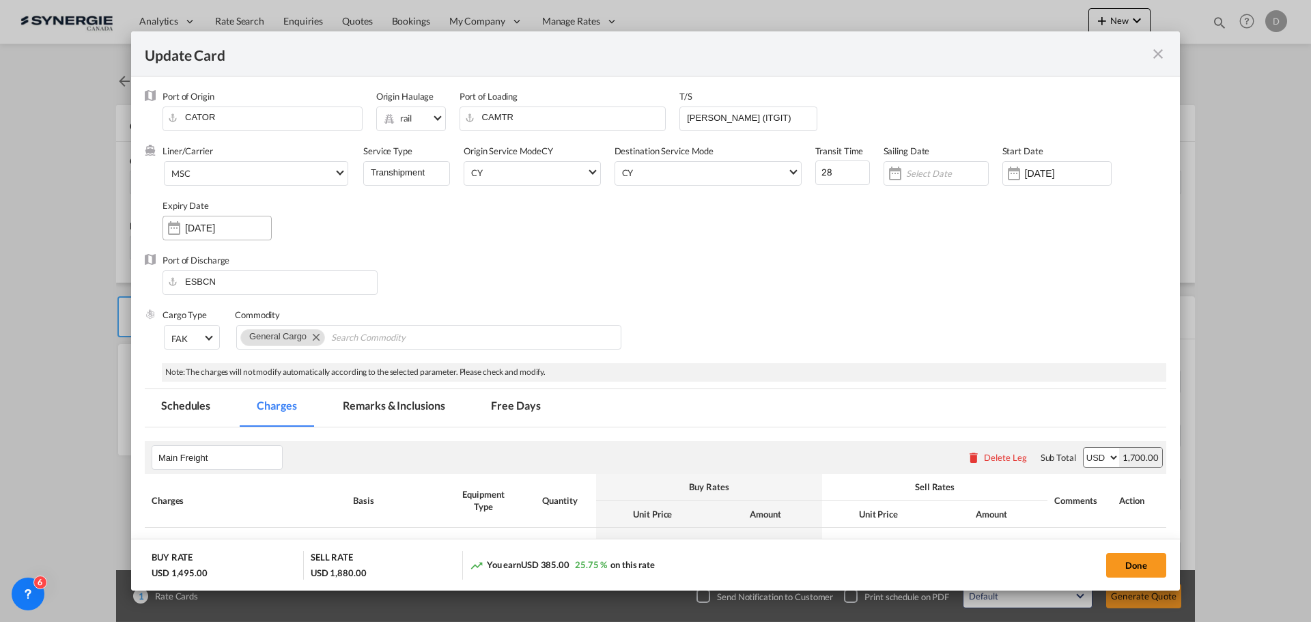
click at [190, 231] on input "[DATE]" at bounding box center [228, 228] width 86 height 11
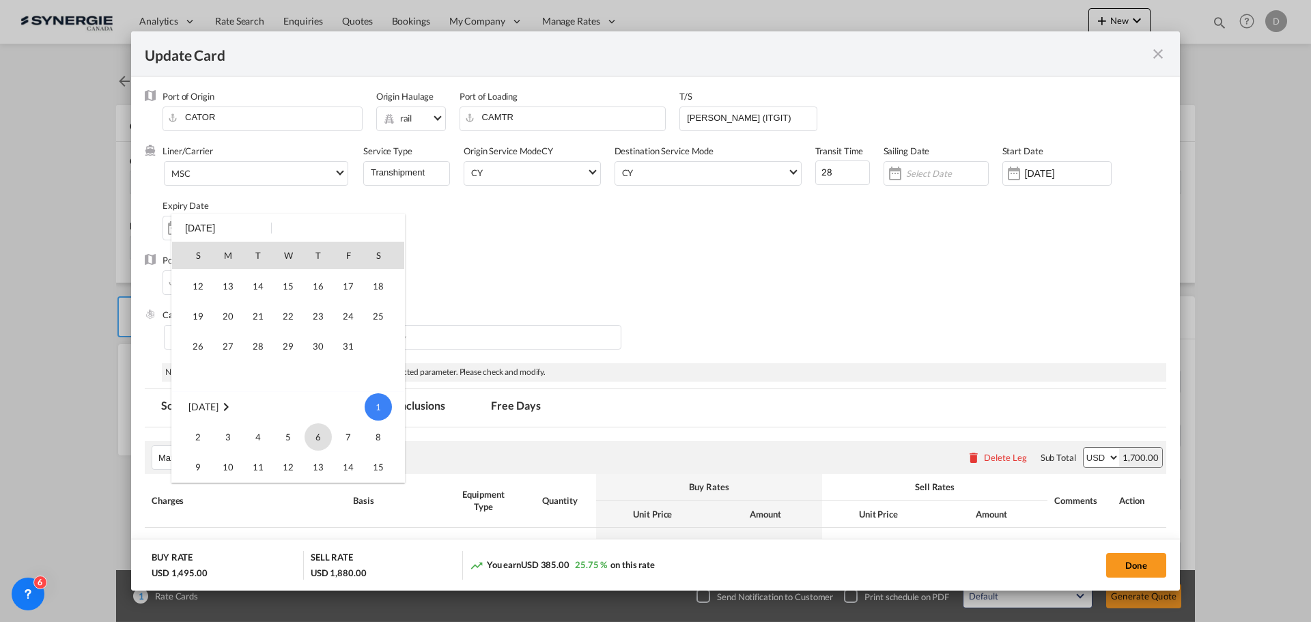
scroll to position [44, 0]
click at [324, 364] on span "30" at bounding box center [317, 360] width 27 height 27
type input "[DATE]"
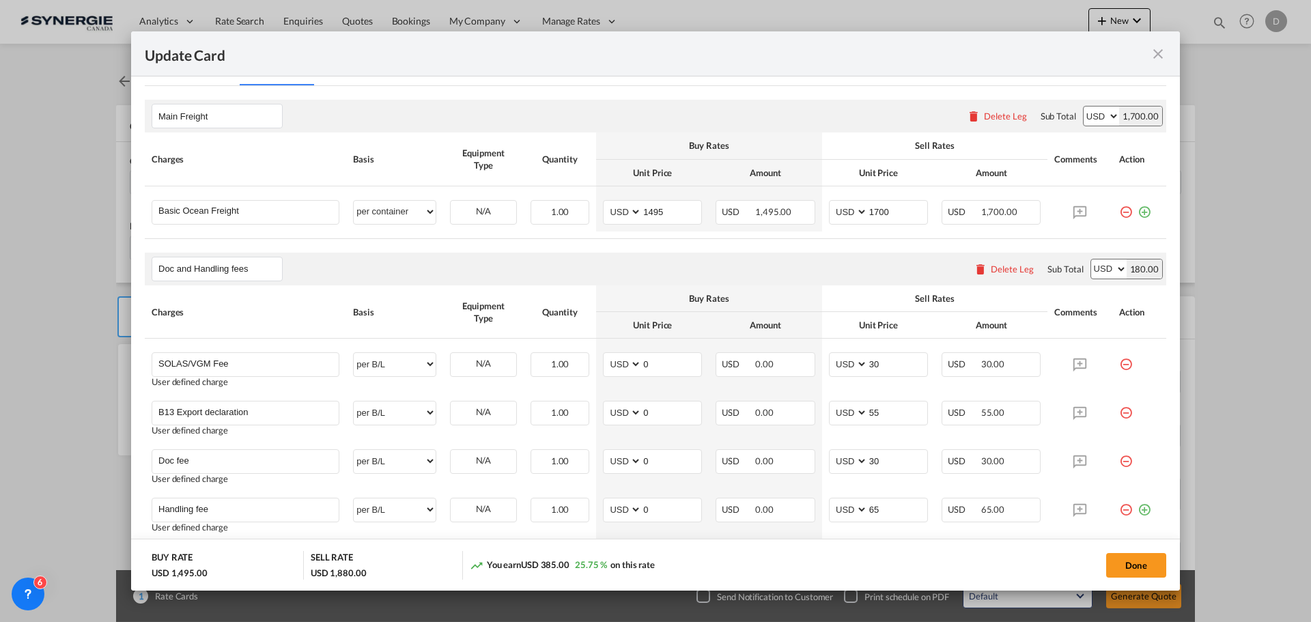
scroll to position [137, 0]
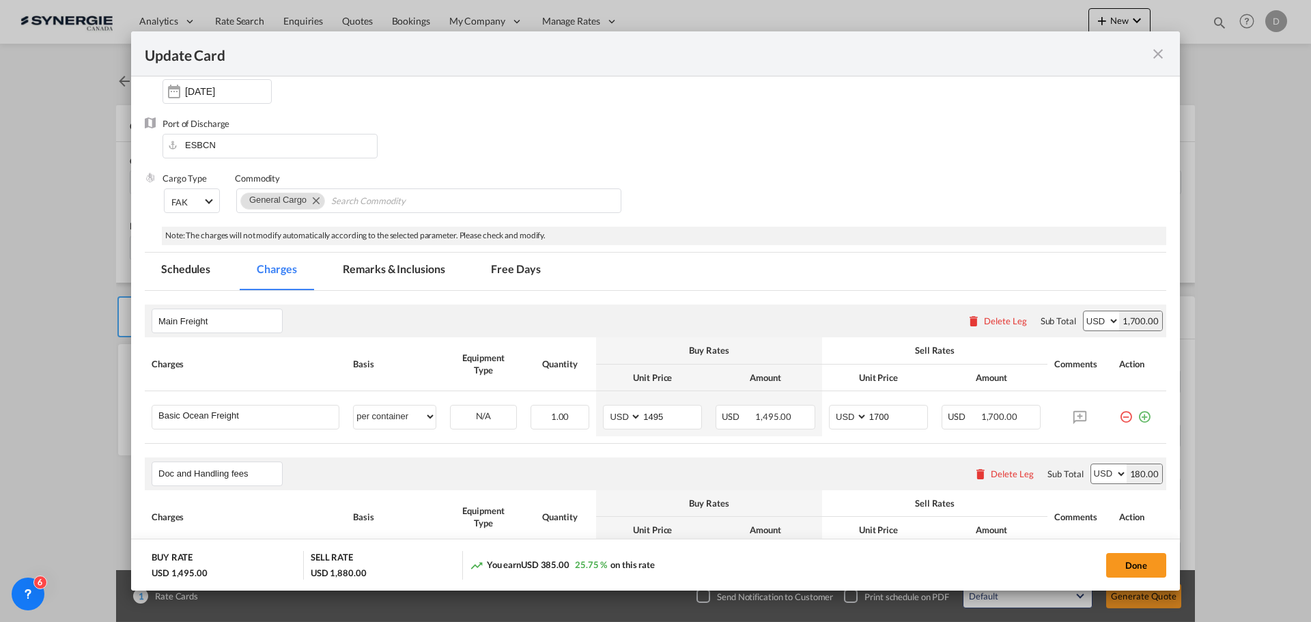
click at [407, 262] on md-tab-item "Remarks & Inclusions" at bounding box center [393, 272] width 134 height 38
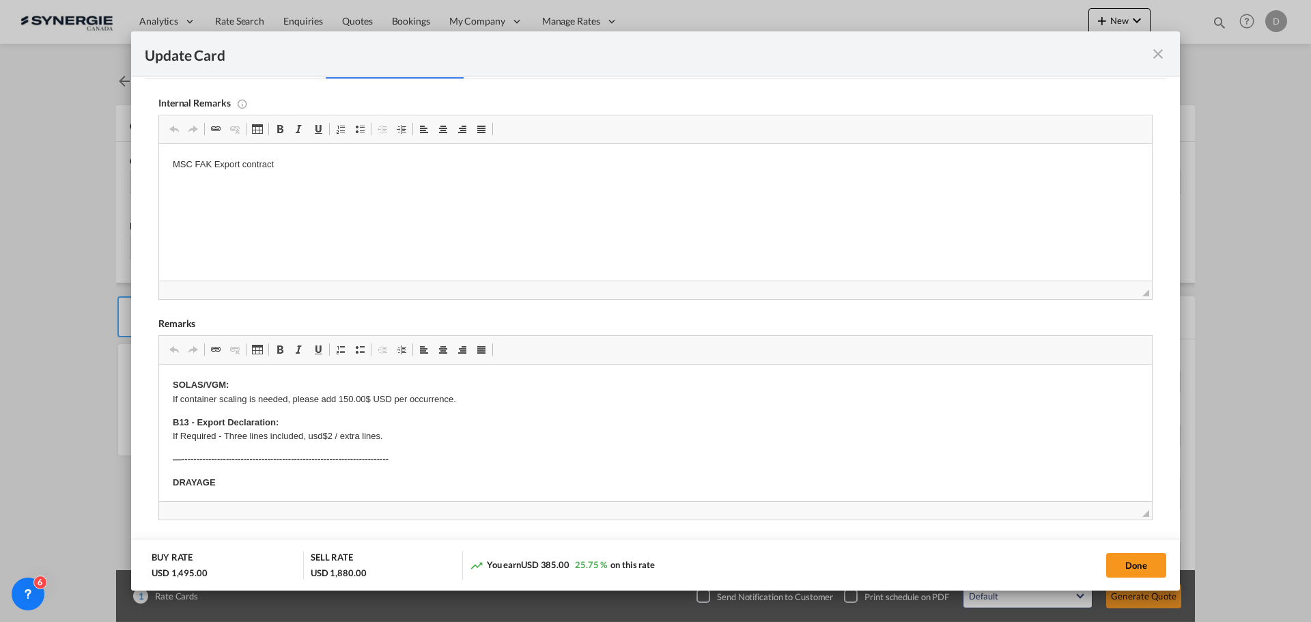
scroll to position [410, 0]
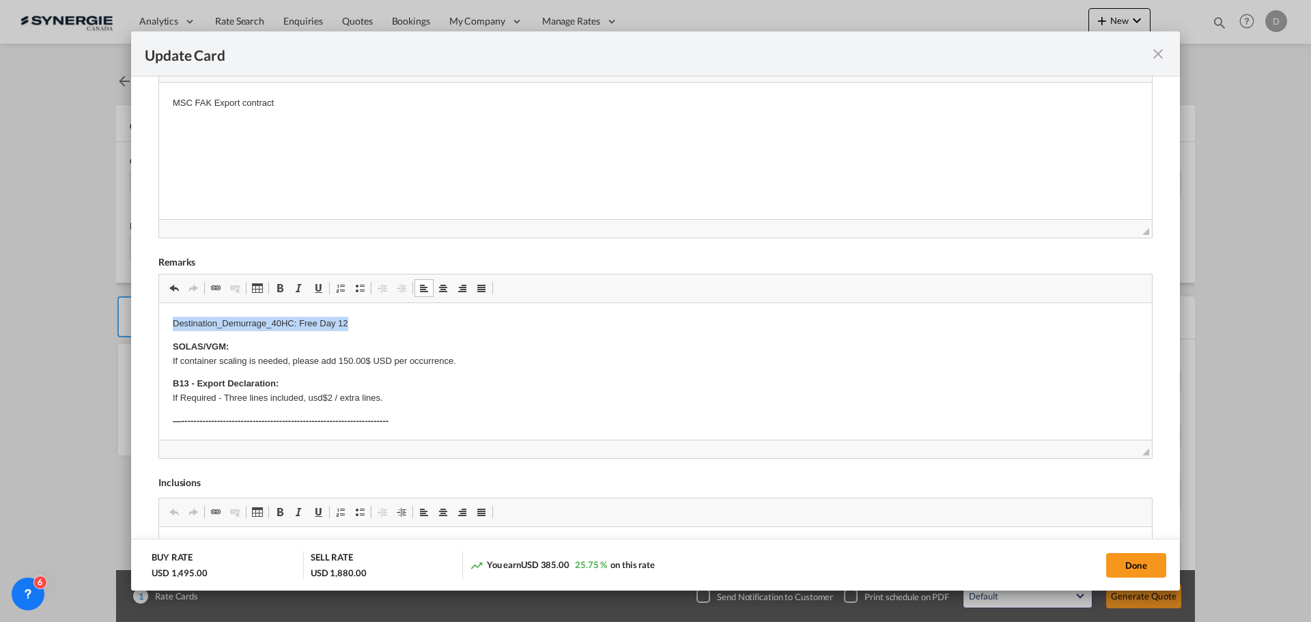
drag, startPoint x: 171, startPoint y: 322, endPoint x: 372, endPoint y: 327, distance: 200.7
click at [278, 289] on span "Update Card Port ..." at bounding box center [279, 288] width 11 height 11
click at [575, 366] on p "SOLAS/VGM: If container scaling is needed, please add 150.00$ USD per occurrenc…" at bounding box center [655, 354] width 965 height 29
click at [1135, 567] on button "Done" at bounding box center [1136, 565] width 60 height 25
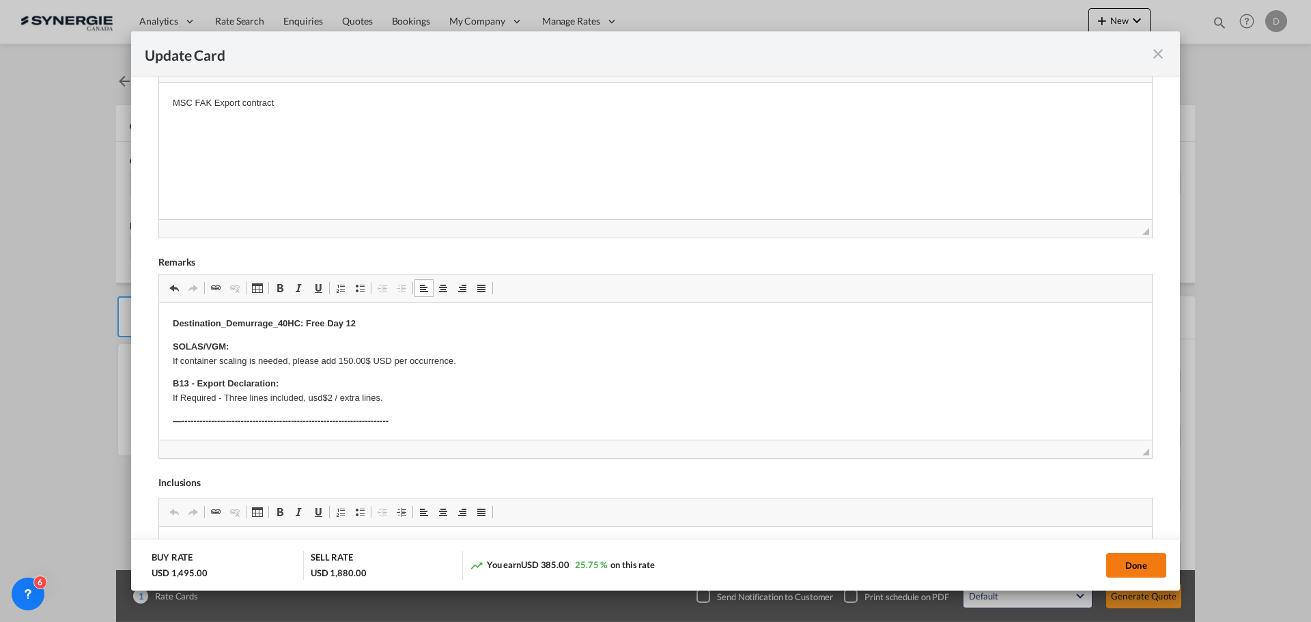
type input "[DATE]"
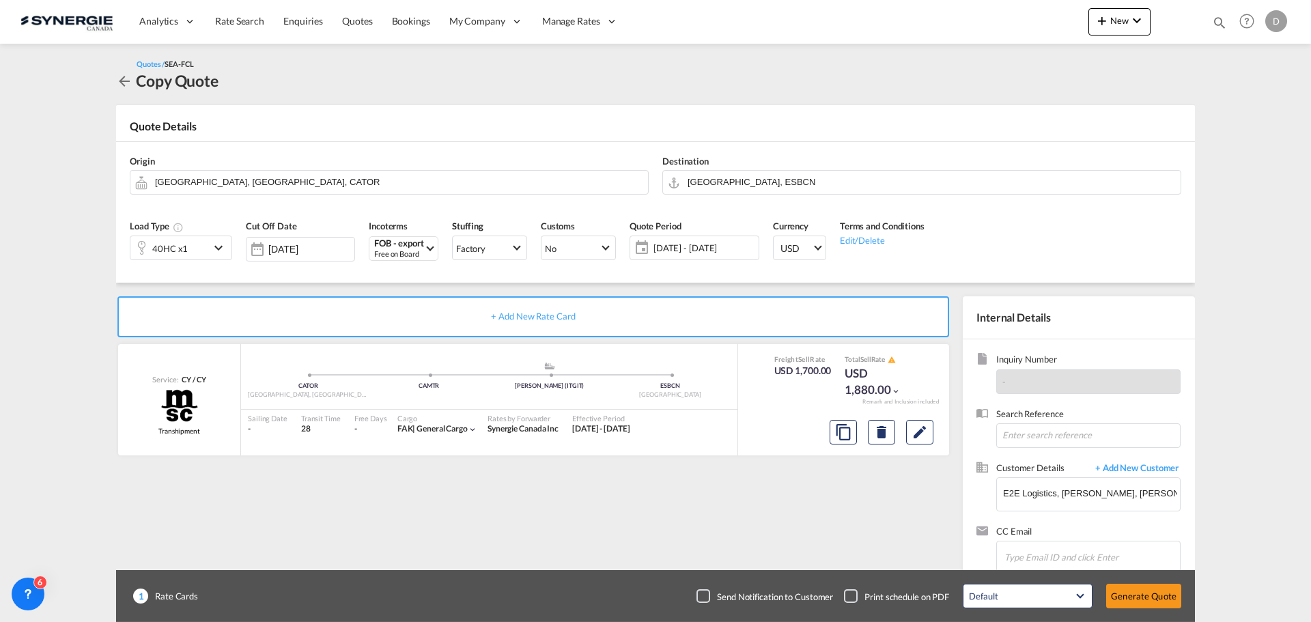
scroll to position [154, 0]
click at [1155, 597] on button "Generate Quote" at bounding box center [1143, 596] width 75 height 25
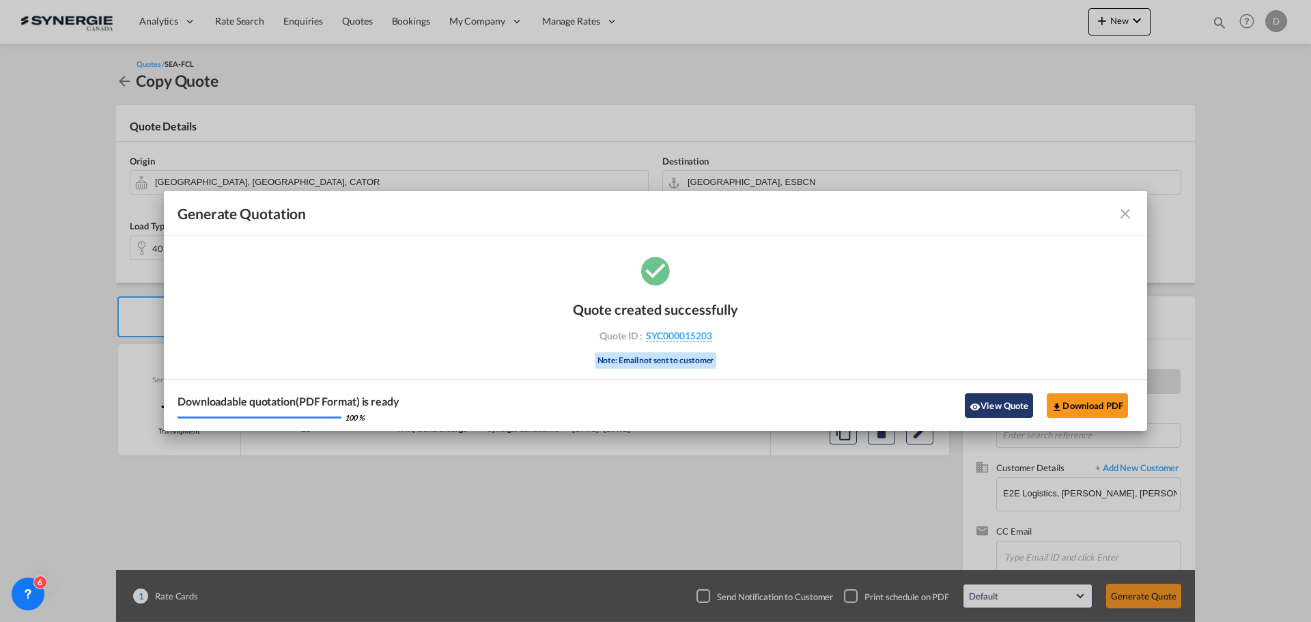
click at [1001, 403] on button "View Quote" at bounding box center [998, 405] width 68 height 25
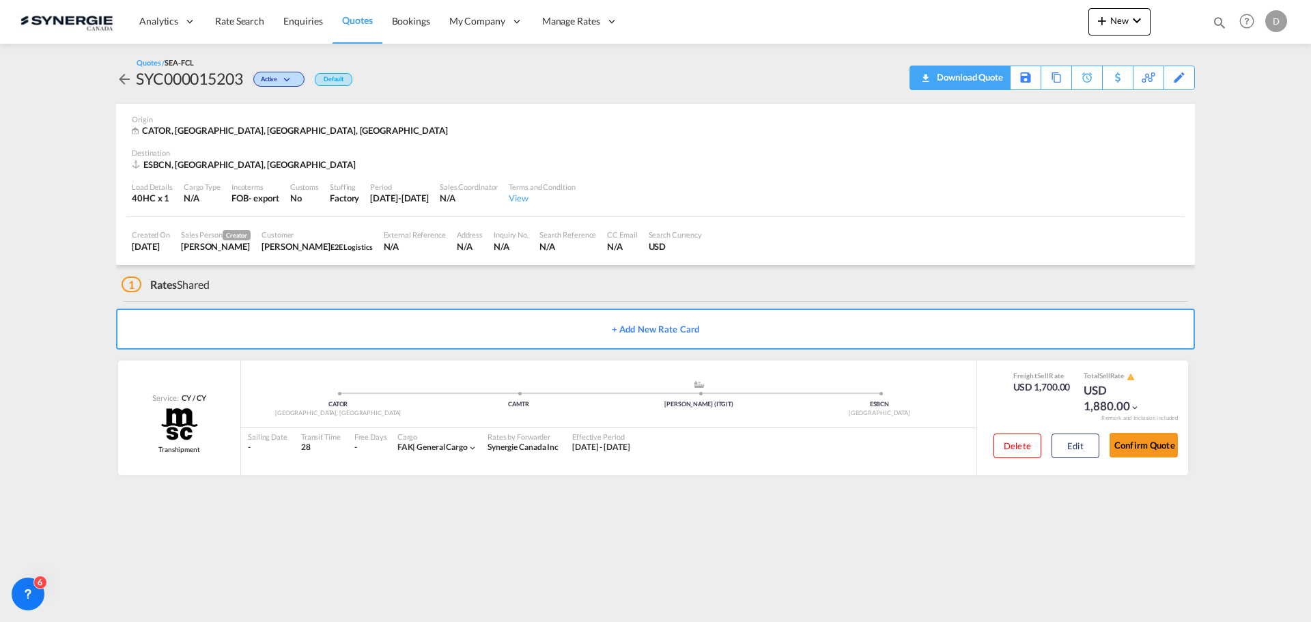
click at [983, 85] on div "Download Quote" at bounding box center [968, 77] width 70 height 22
